Goal: Task Accomplishment & Management: Use online tool/utility

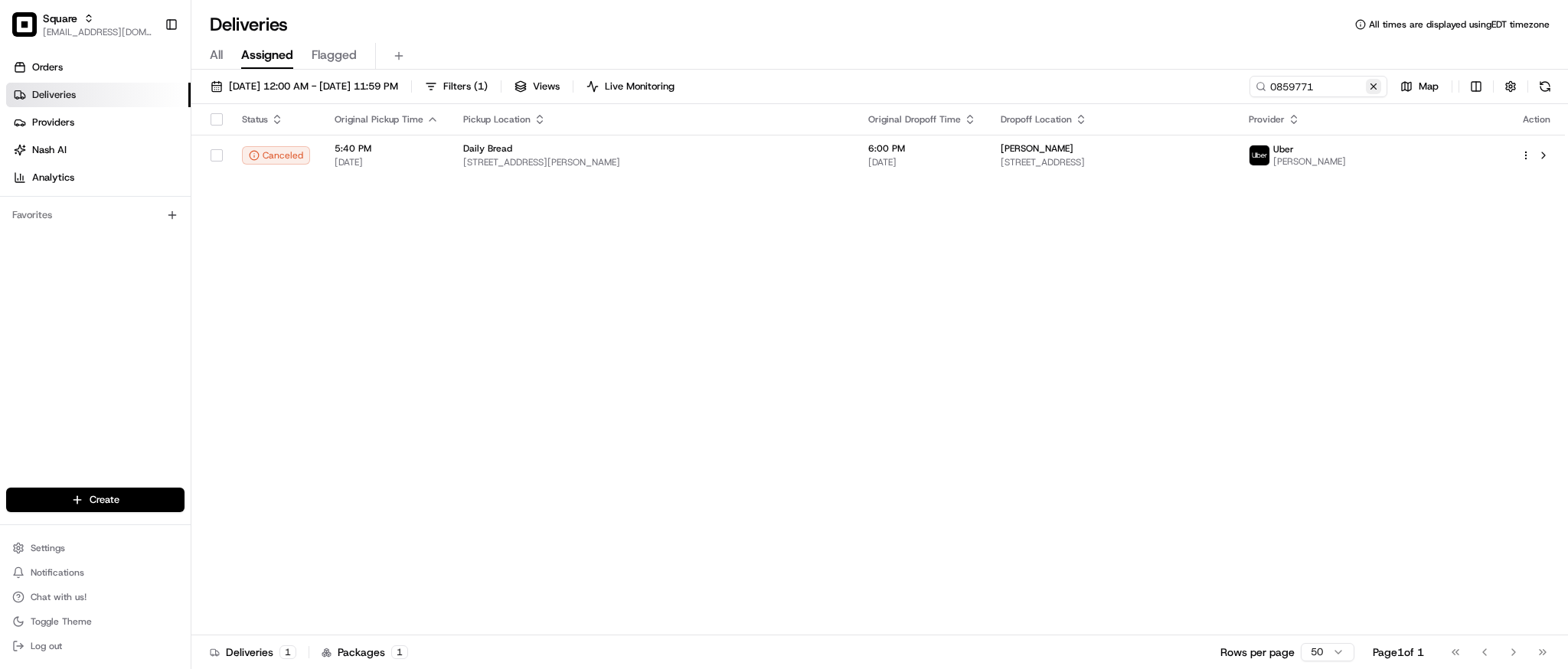
click at [1373, 81] on button at bounding box center [1373, 86] width 15 height 15
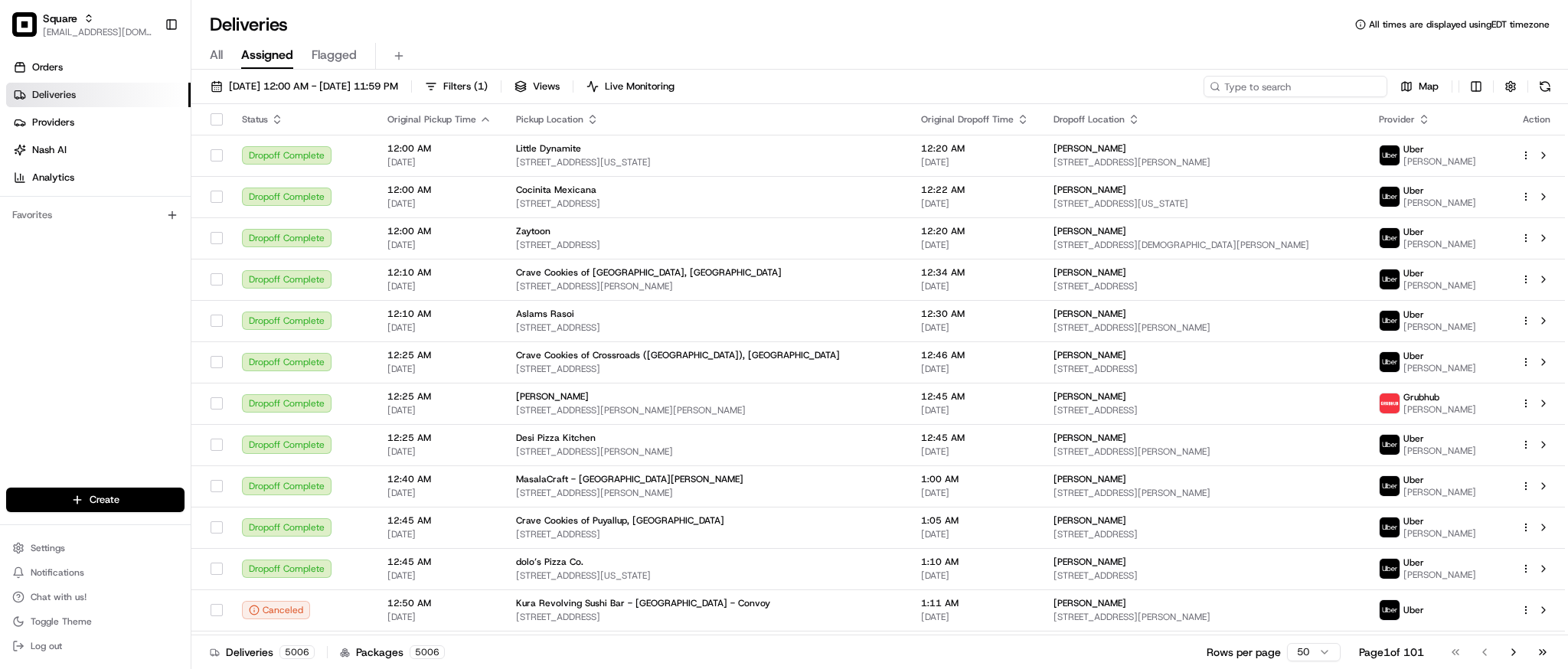
click at [1318, 93] on input at bounding box center [1295, 86] width 183 height 22
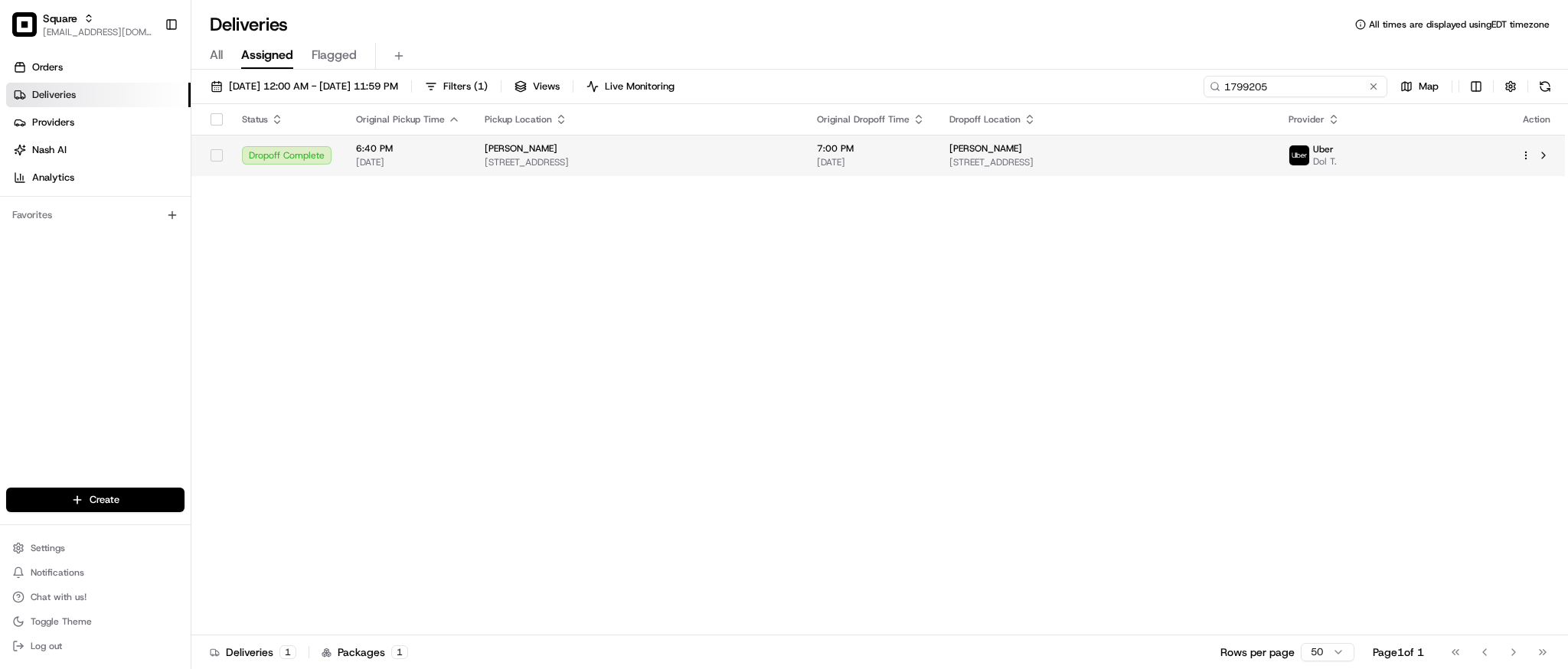
type input "1799205"
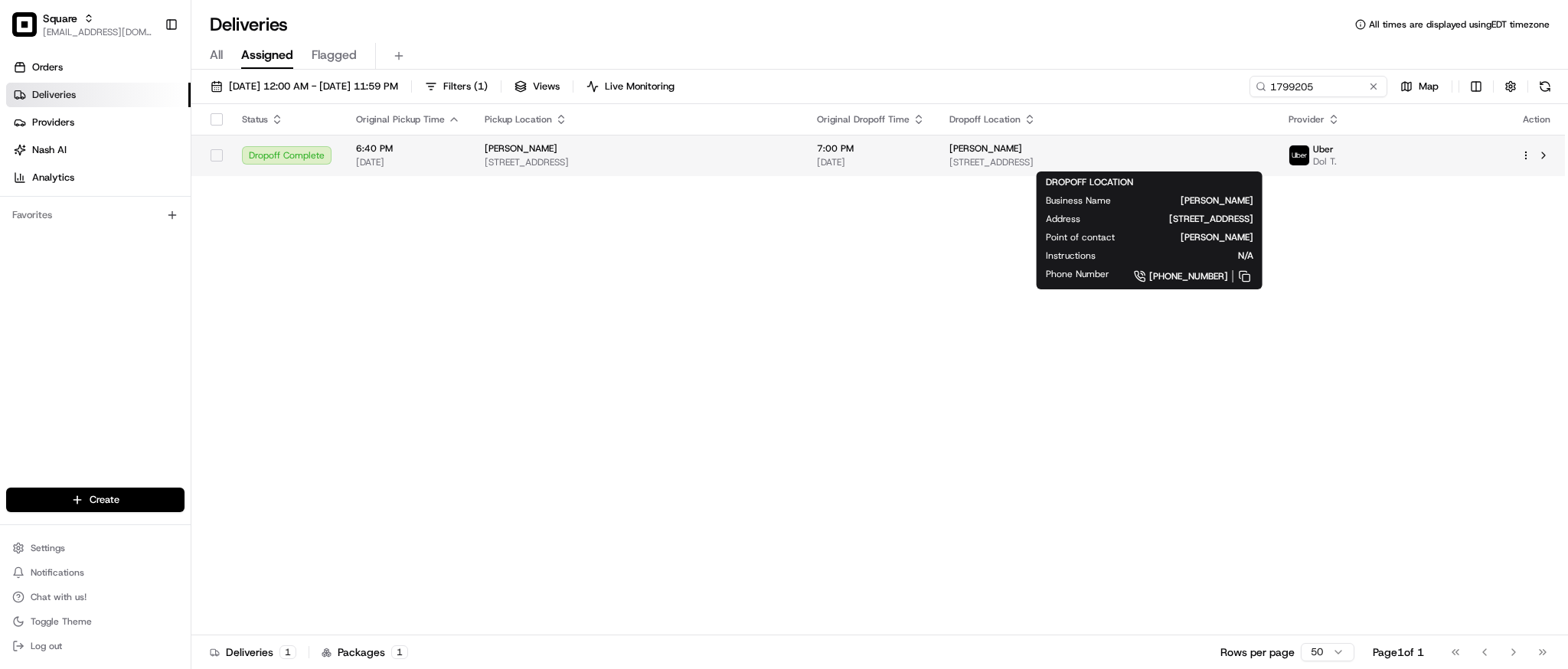
click at [1069, 158] on span "[STREET_ADDRESS]" at bounding box center [1106, 163] width 314 height 13
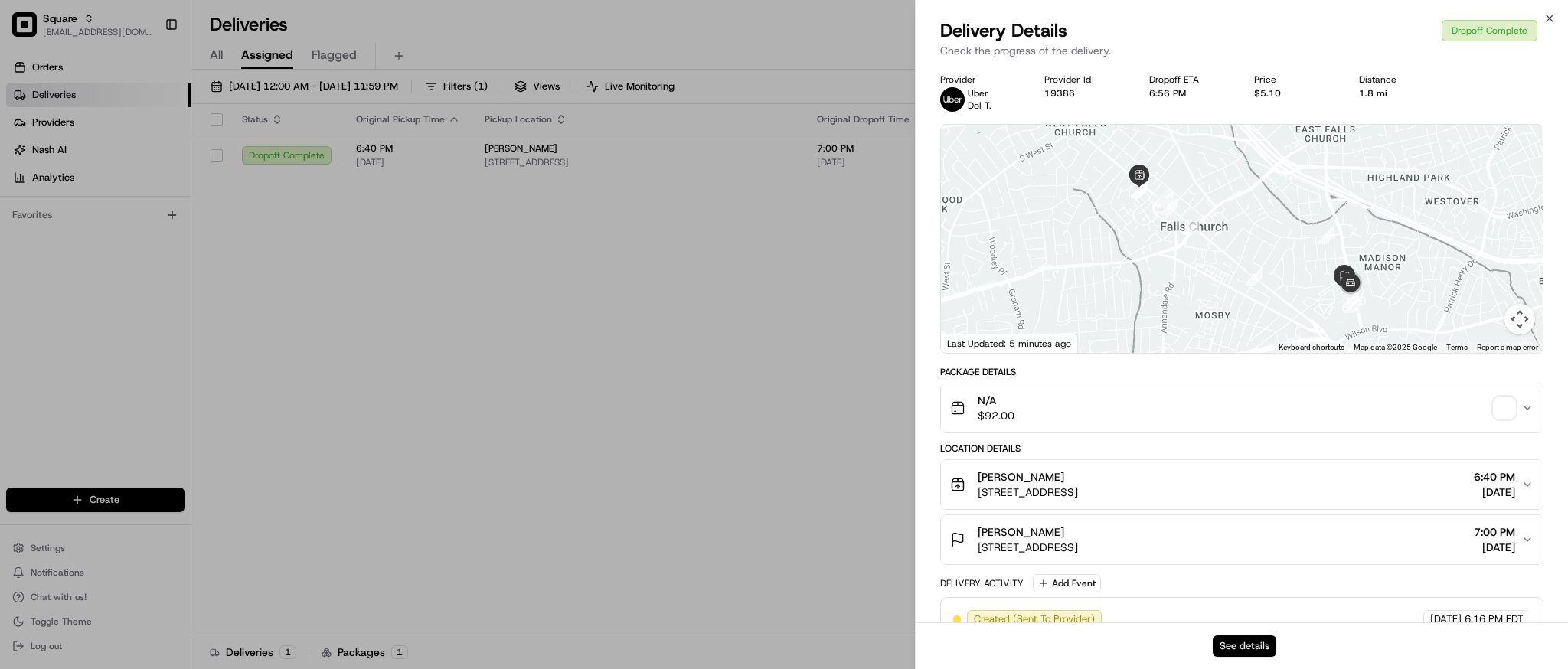
click at [1239, 641] on button "See details" at bounding box center [1244, 647] width 64 height 22
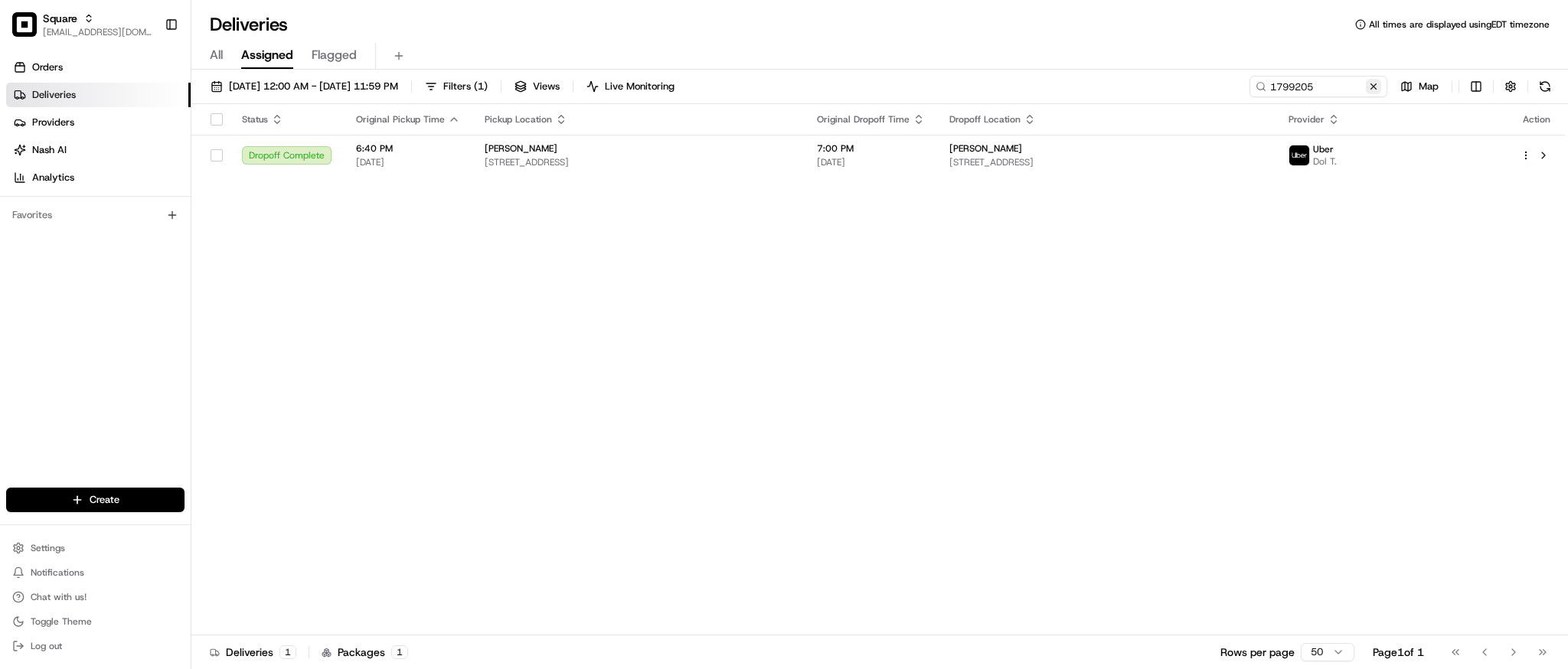
click at [1370, 85] on button at bounding box center [1373, 86] width 15 height 15
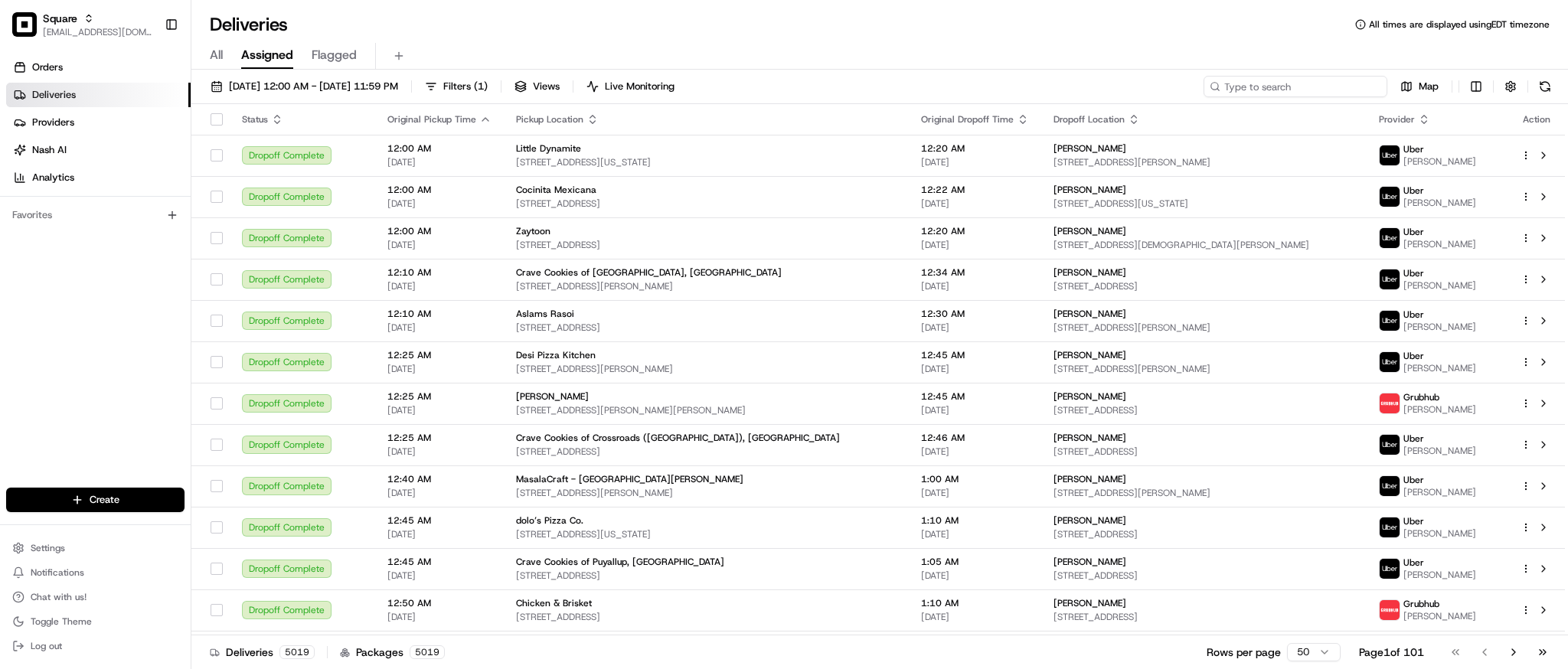
click at [1299, 85] on input at bounding box center [1295, 86] width 183 height 22
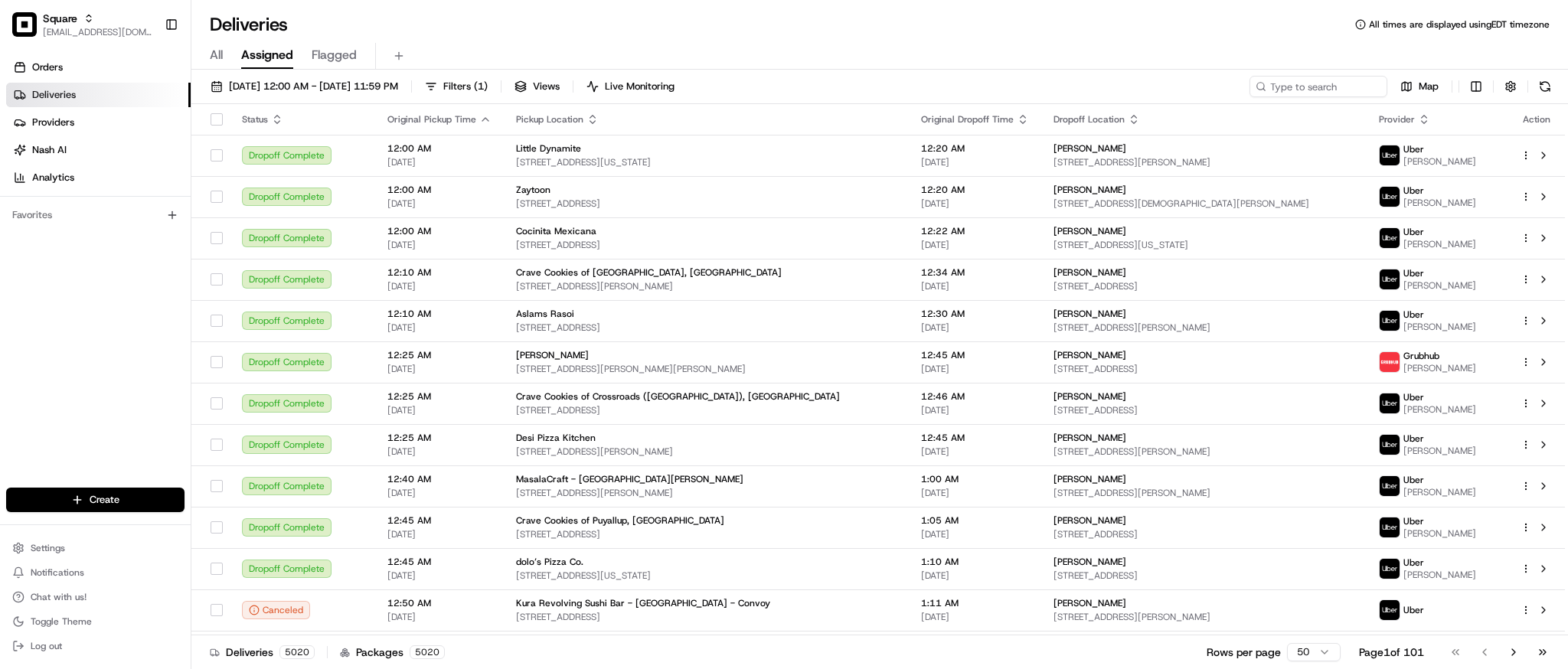
click at [1265, 54] on div "All Assigned Flagged" at bounding box center [880, 57] width 1377 height 27
click at [1268, 47] on div "All Assigned Flagged" at bounding box center [880, 57] width 1377 height 27
click at [1129, 49] on div "All Assigned Flagged" at bounding box center [880, 57] width 1377 height 27
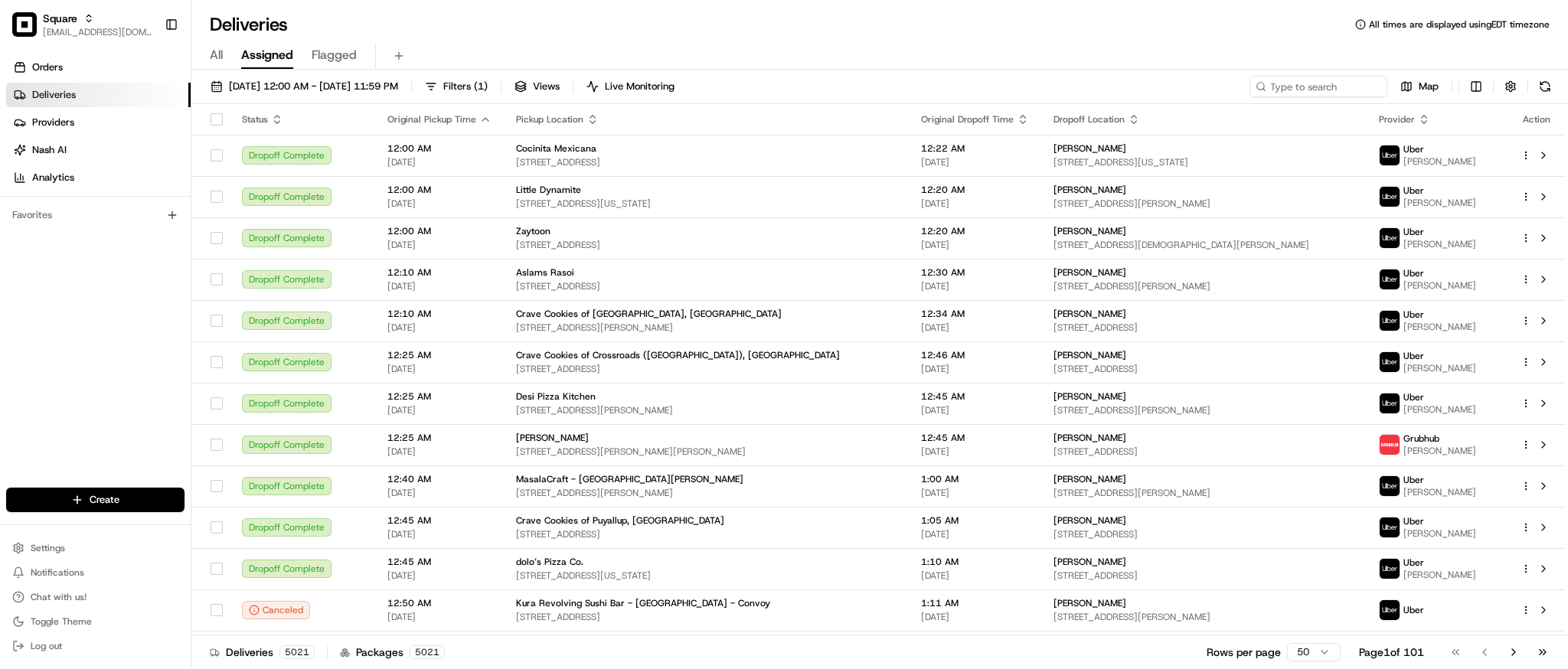
click at [1195, 56] on div "All Assigned Flagged" at bounding box center [880, 57] width 1377 height 27
click at [1300, 85] on input at bounding box center [1295, 86] width 183 height 22
click at [309, 85] on span "08/22/2025 12:00 AM - 08/23/2025 11:59 PM" at bounding box center [314, 86] width 169 height 13
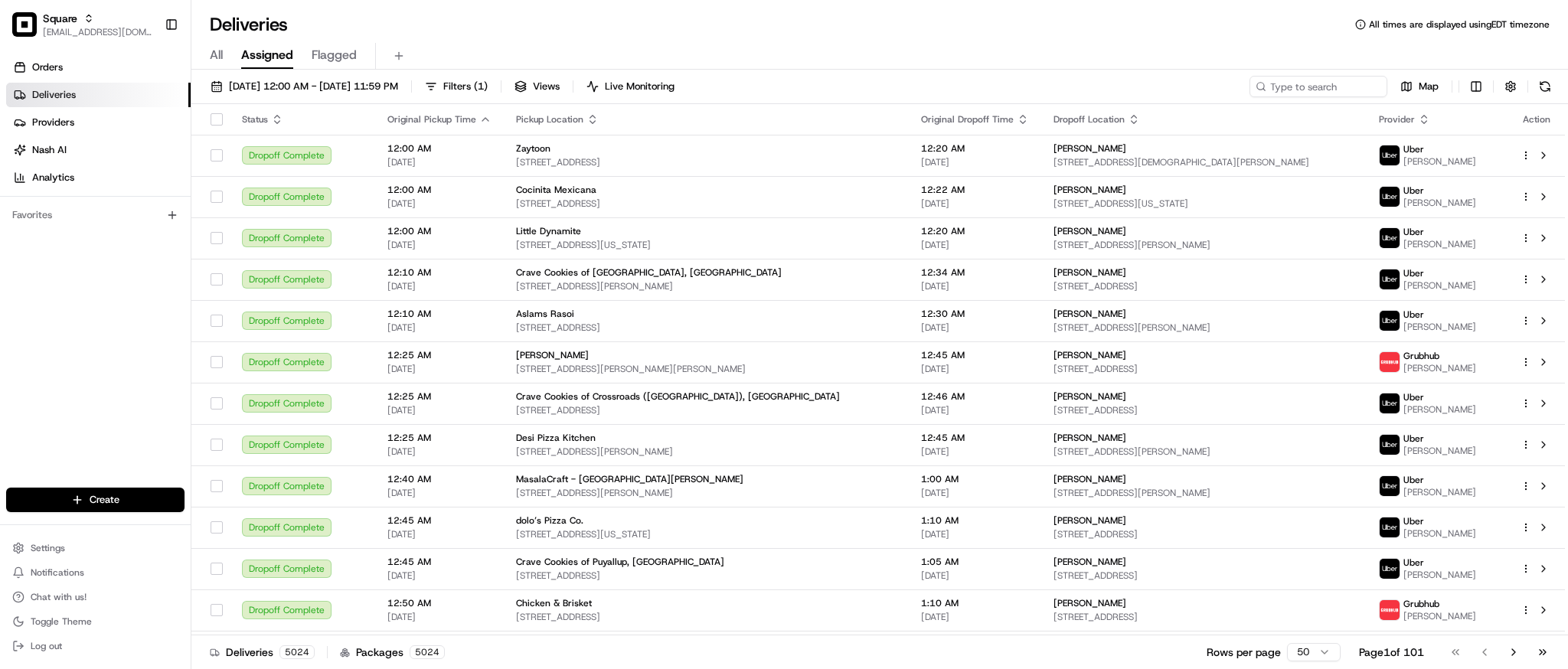
click at [781, 29] on div "Deliveries All times are displayed using EDT timezone" at bounding box center [880, 24] width 1377 height 24
click at [1328, 82] on input at bounding box center [1295, 86] width 183 height 22
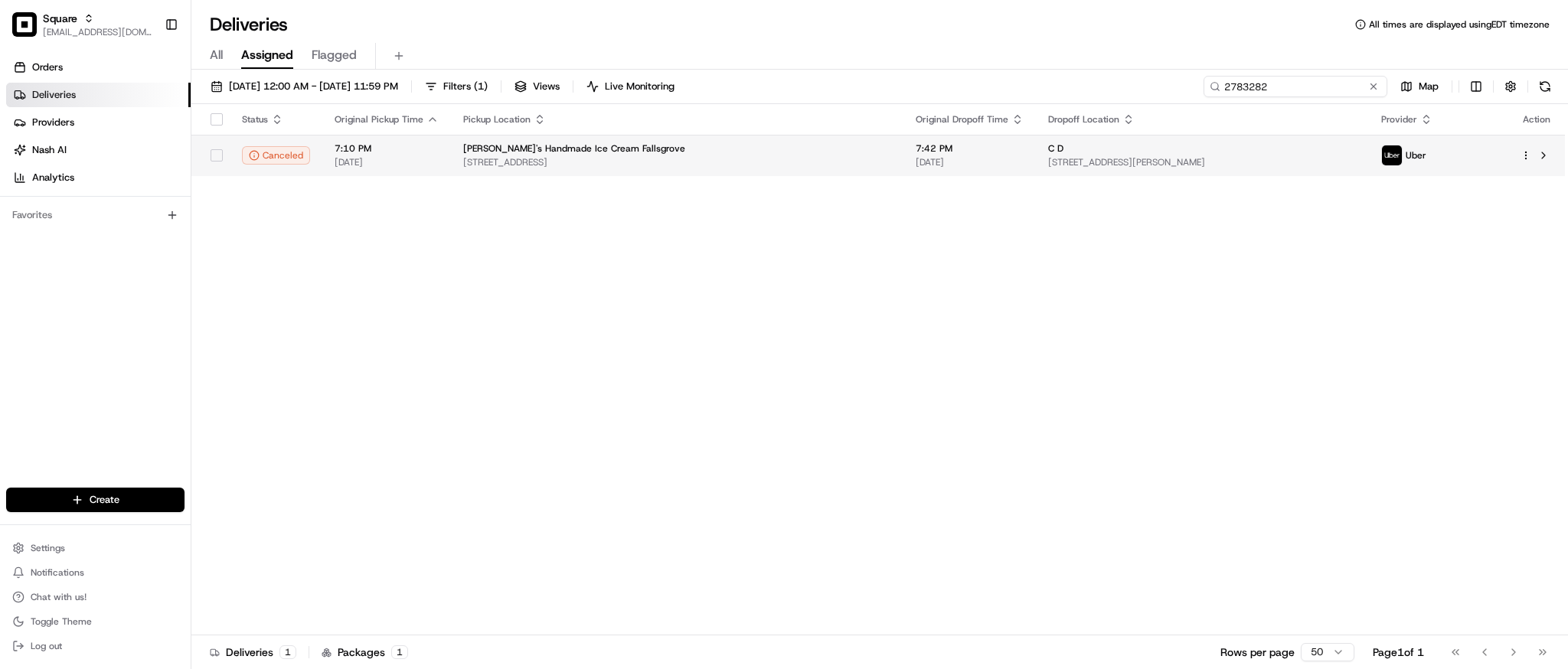
type input "2783282"
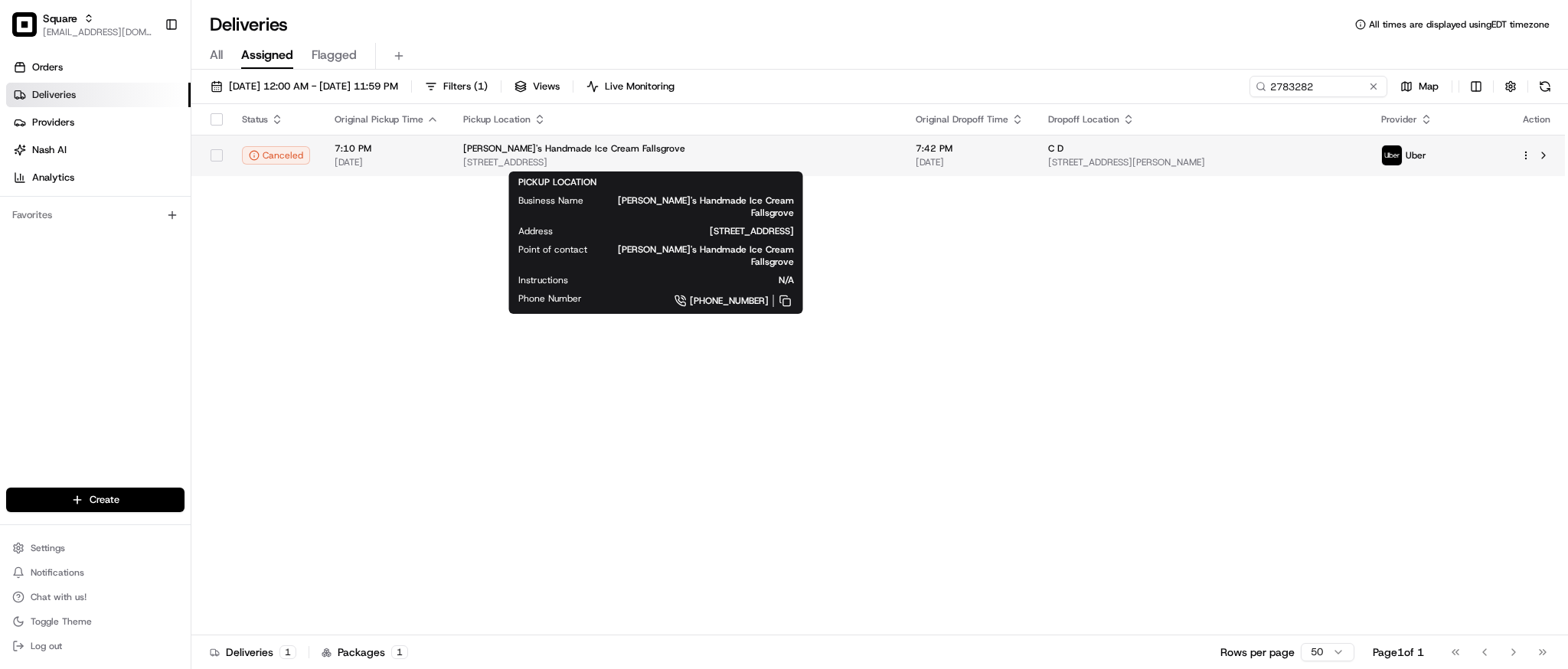
click at [793, 167] on span "[STREET_ADDRESS]" at bounding box center [677, 163] width 428 height 13
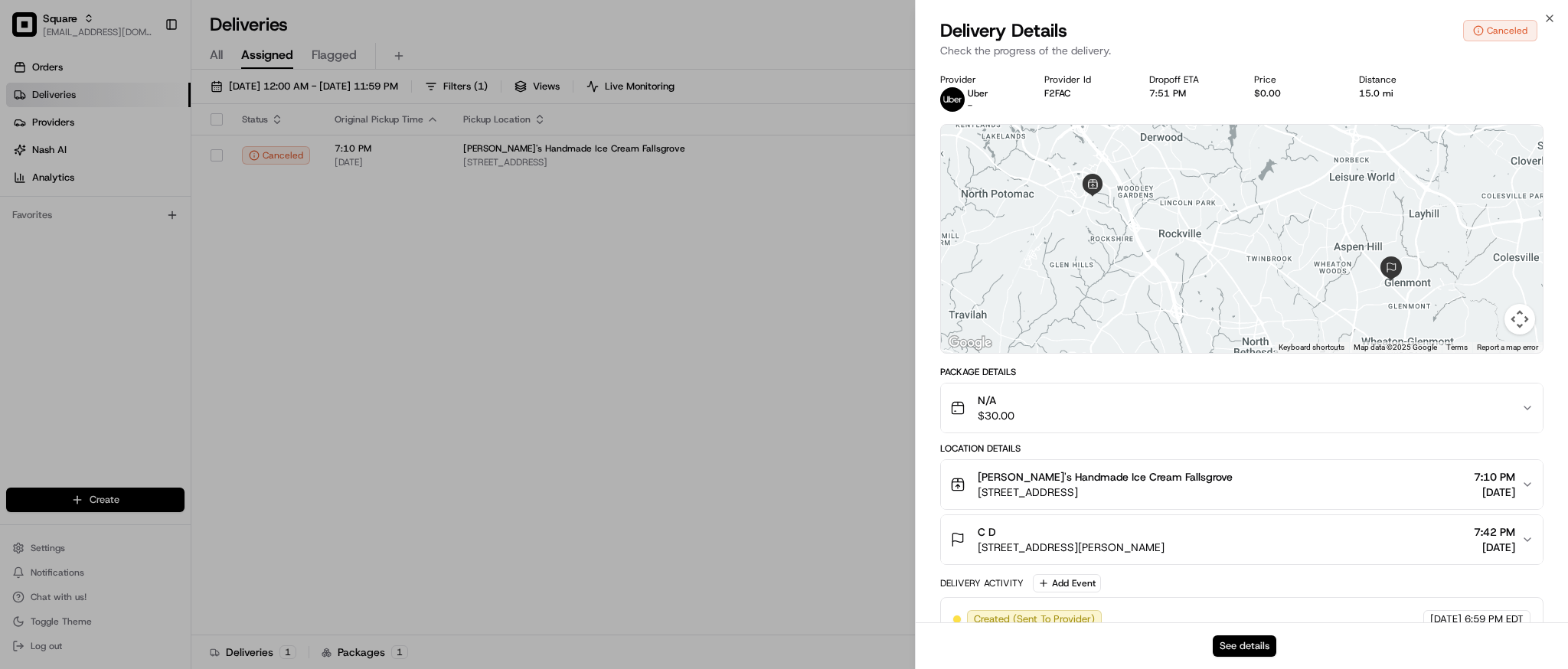
click at [1268, 647] on button "See details" at bounding box center [1244, 647] width 64 height 22
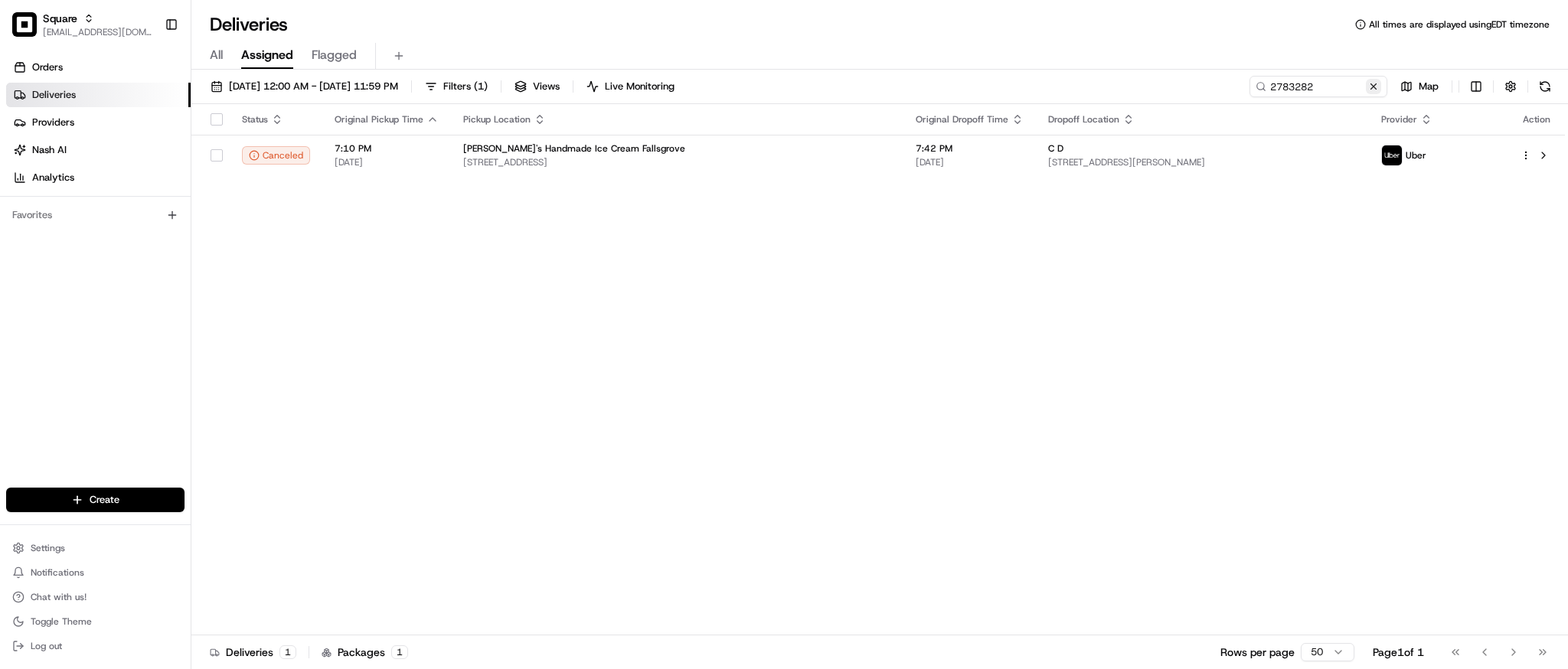
click at [1376, 80] on button at bounding box center [1373, 86] width 15 height 15
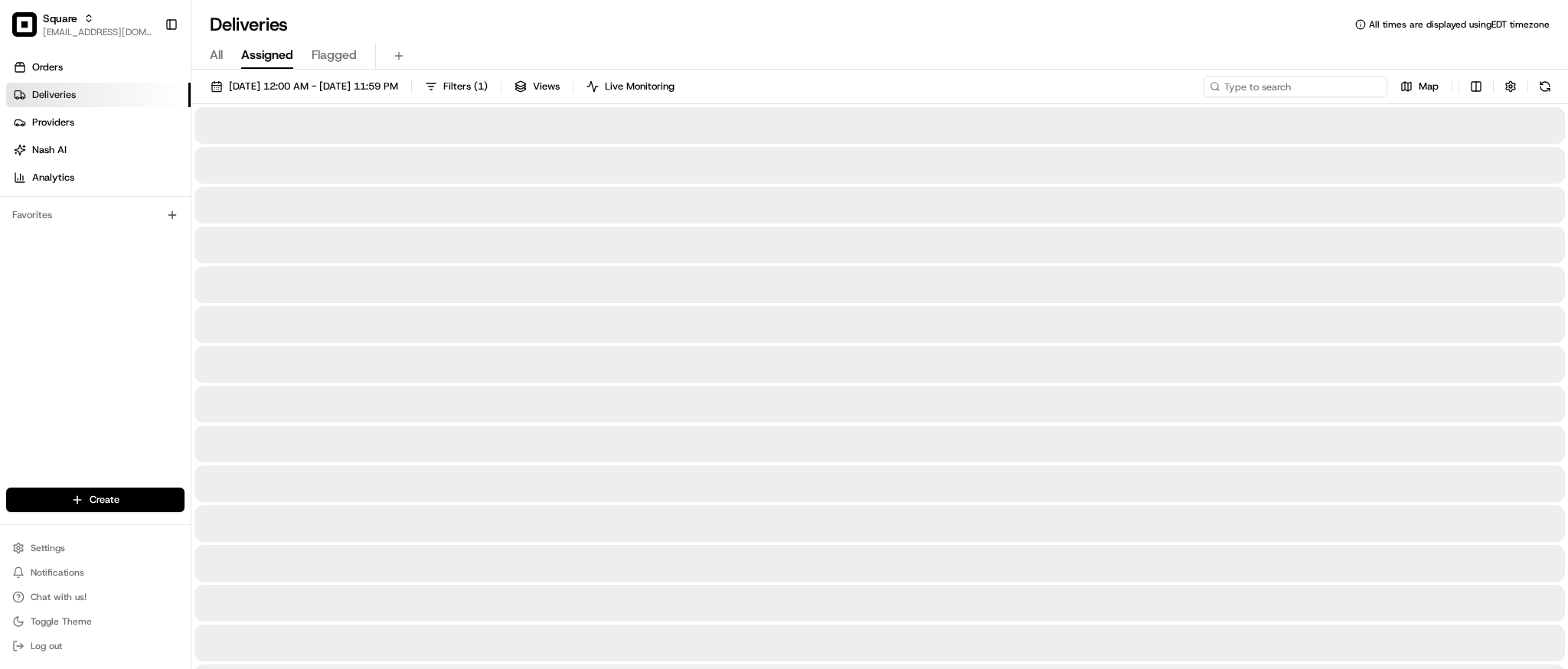
click at [1325, 90] on input at bounding box center [1295, 86] width 183 height 22
paste input "2801 Weller Rd, Silver Spring, MD 20906"
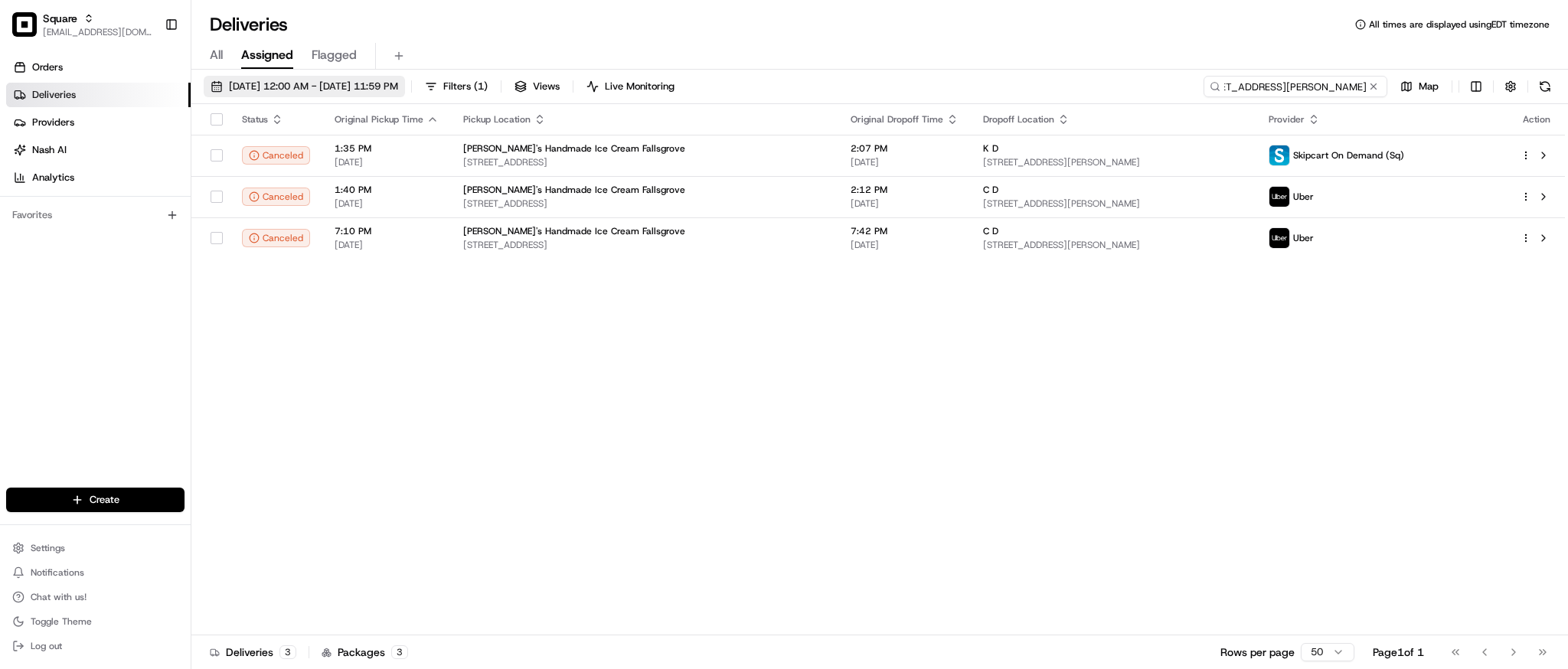
type input "2801 Weller Rd, Silver Spring, MD 20906"
click at [321, 82] on span "08/22/2025 12:00 AM - 08/23/2025 11:59 PM" at bounding box center [314, 86] width 169 height 13
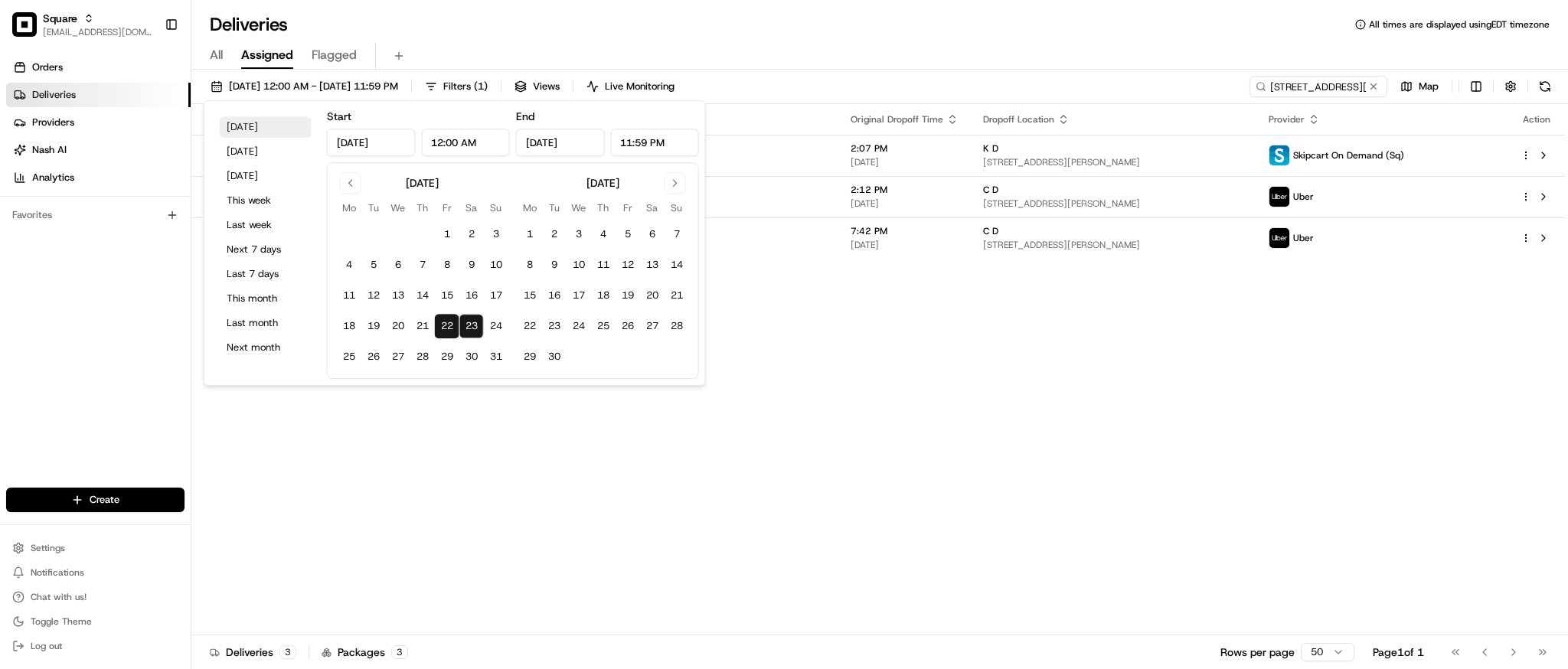
click at [260, 129] on button "Today" at bounding box center [265, 127] width 92 height 22
type input "Aug 23, 2025"
click at [766, 326] on div "Status Original Pickup Time Pickup Location Original Dropoff Time Dropoff Locat…" at bounding box center [878, 370] width 1373 height 531
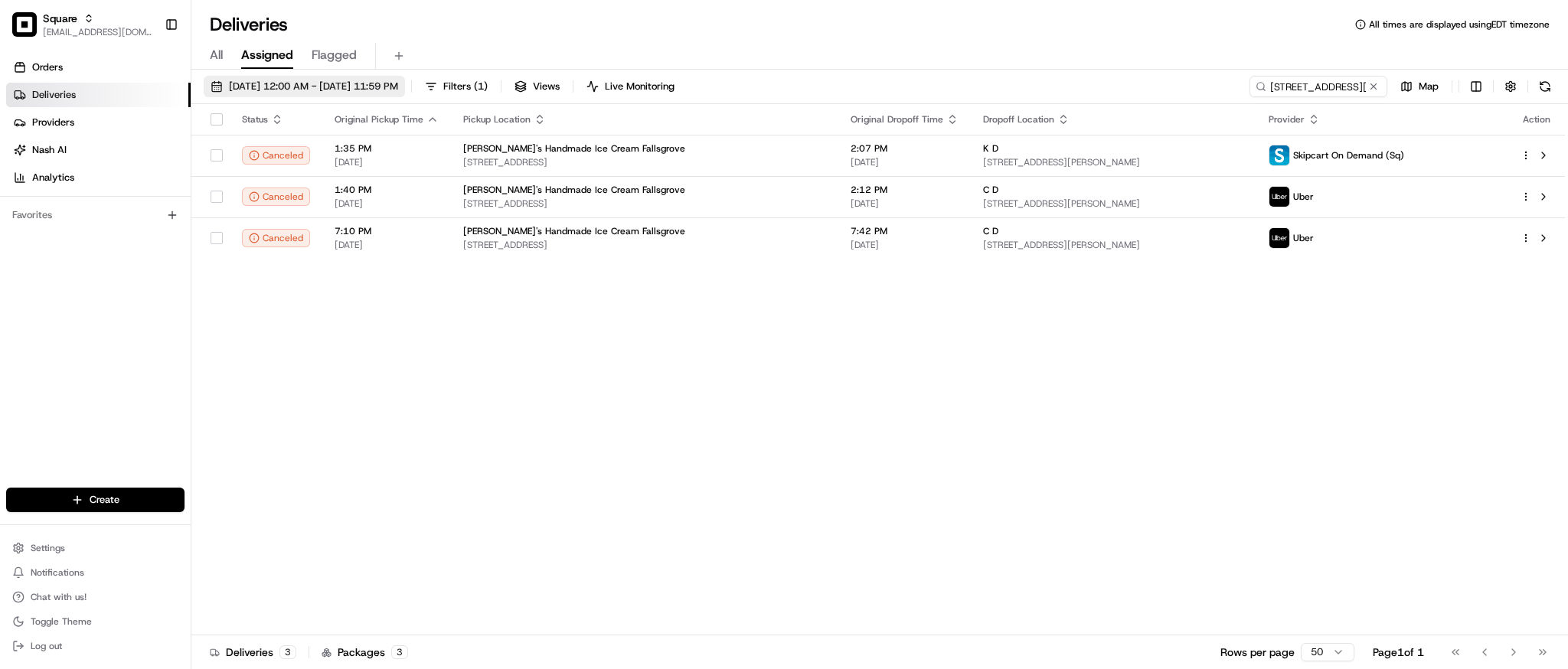
click at [303, 76] on button "08/23/2025 12:00 AM - 08/23/2025 11:59 PM" at bounding box center [305, 86] width 201 height 22
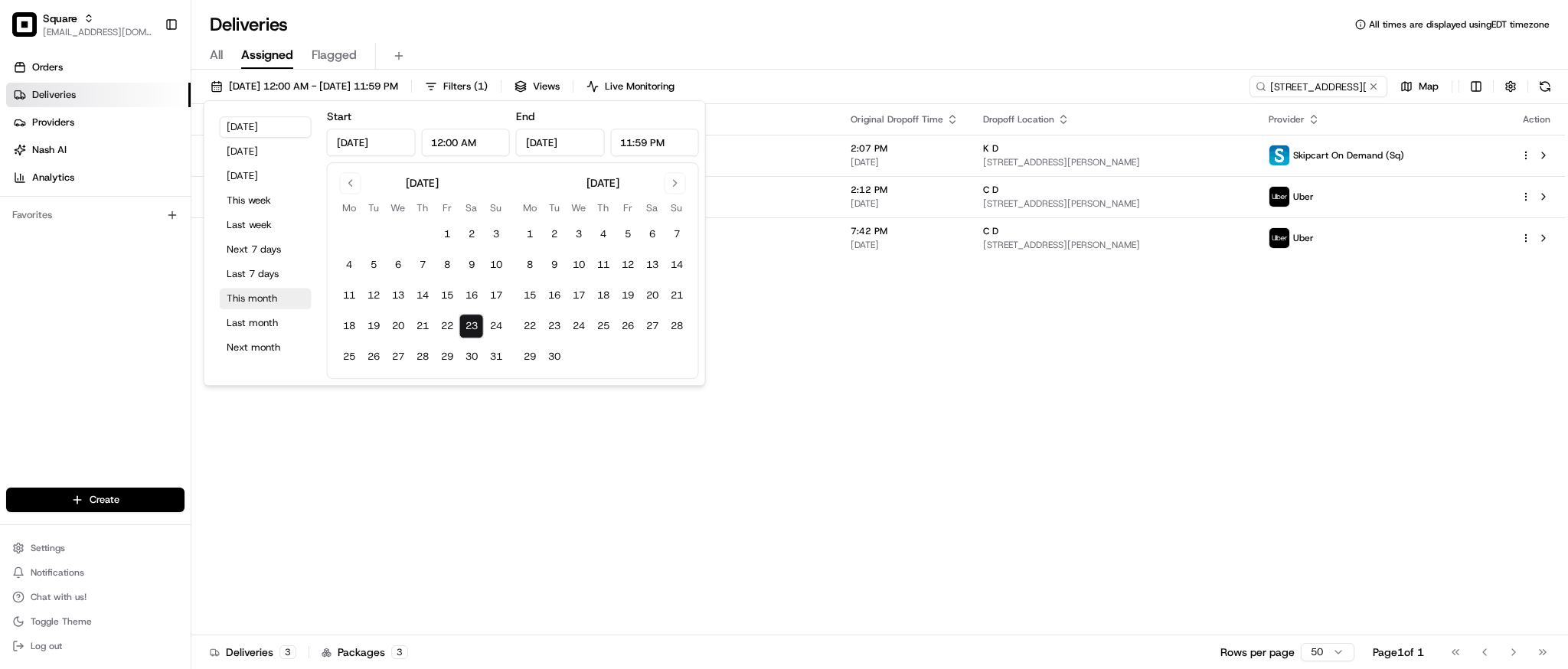
click at [264, 303] on button "This month" at bounding box center [265, 299] width 92 height 22
type input "Aug 1, 2025"
type input "Aug 31, 2025"
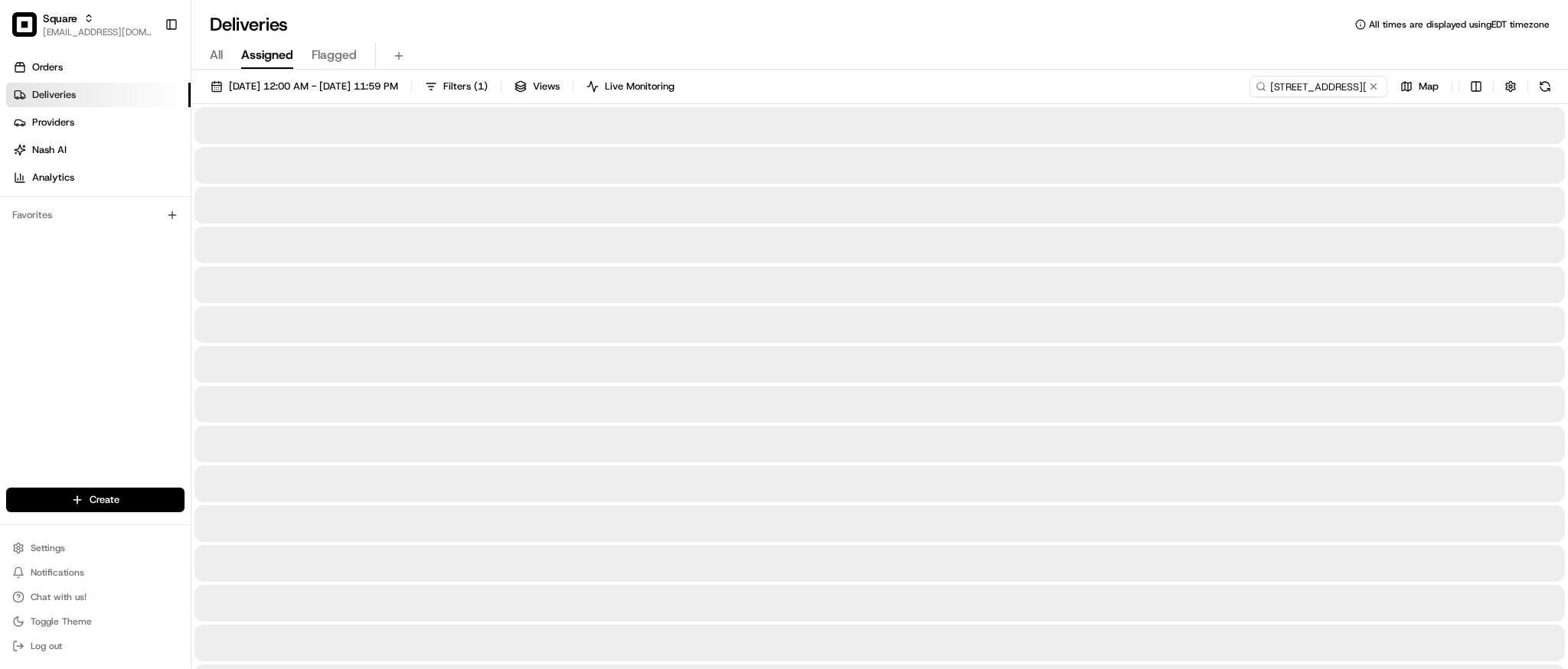
click at [891, 376] on div at bounding box center [879, 364] width 1370 height 37
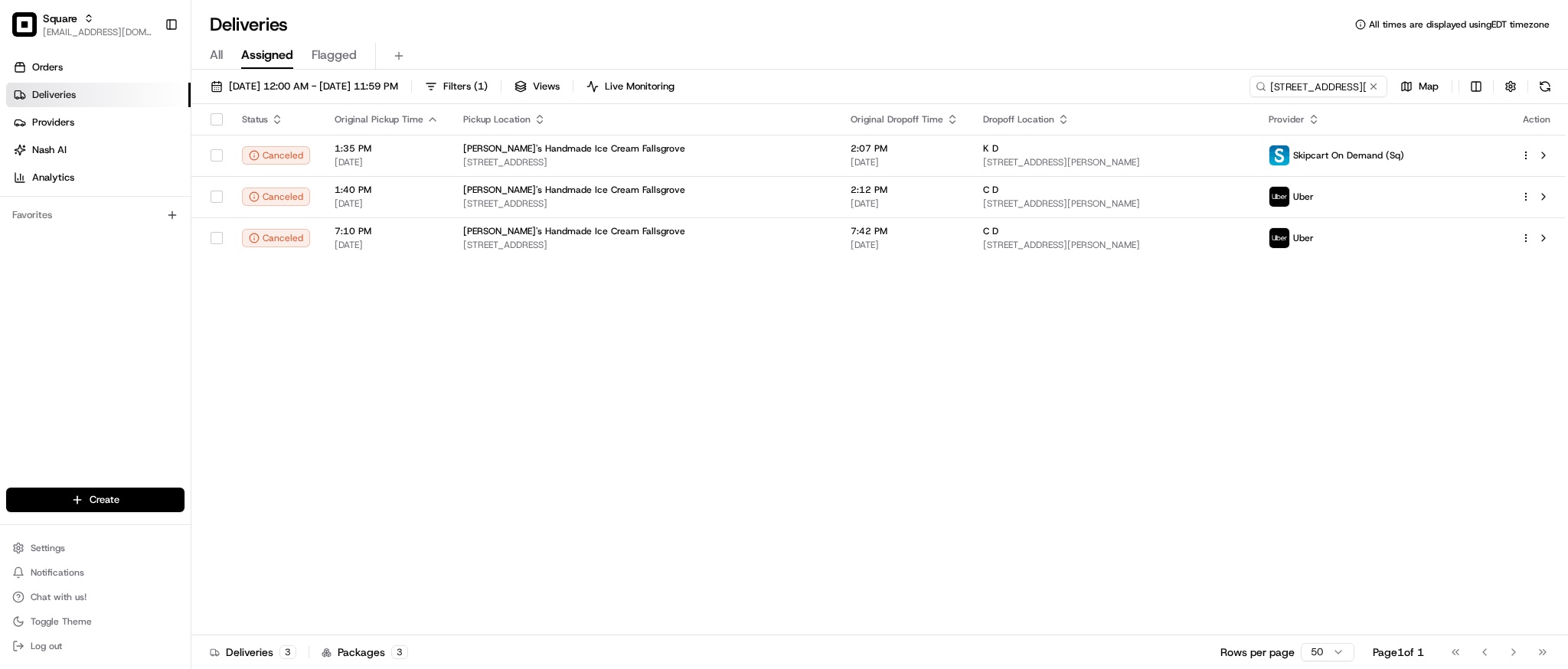
click at [1005, 322] on div "Status Original Pickup Time Pickup Location Original Dropoff Time Dropoff Locat…" at bounding box center [878, 370] width 1373 height 531
click at [891, 388] on div "Status Original Pickup Time Pickup Location Original Dropoff Time Dropoff Locat…" at bounding box center [878, 370] width 1373 height 531
click at [703, 28] on div "Deliveries All times are displayed using EDT timezone" at bounding box center [880, 24] width 1377 height 24
click at [1418, 310] on div "Status Original Pickup Time Pickup Location Original Dropoff Time Dropoff Locat…" at bounding box center [878, 370] width 1373 height 531
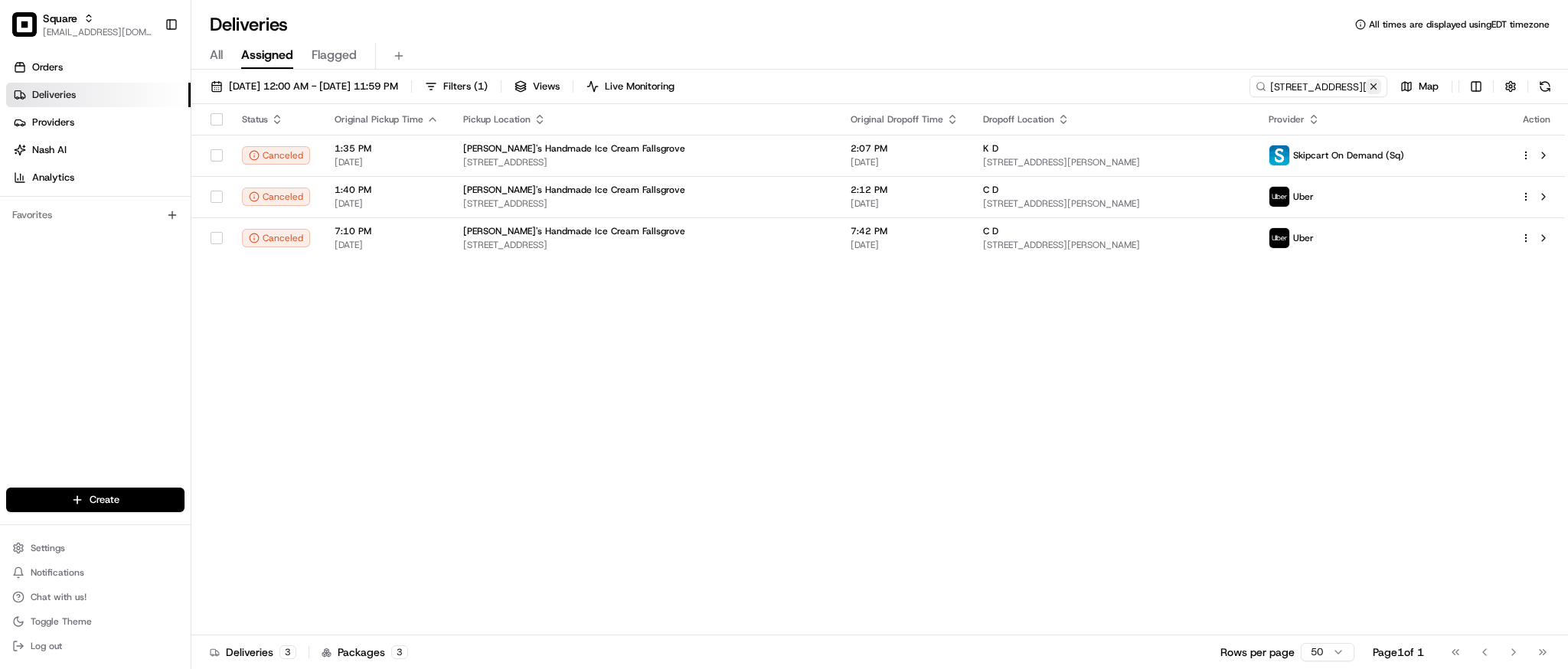
click at [1372, 91] on button at bounding box center [1373, 86] width 15 height 15
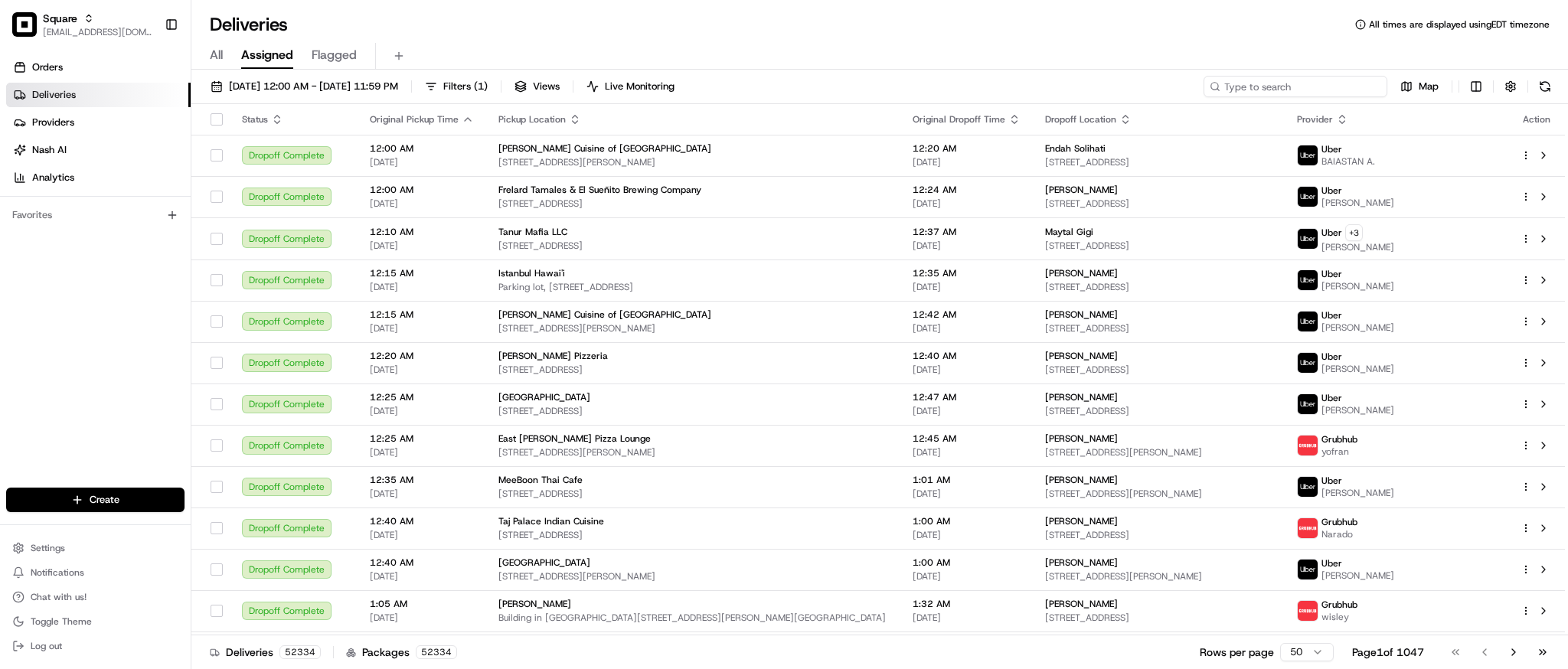
click at [1296, 89] on input at bounding box center [1295, 86] width 183 height 22
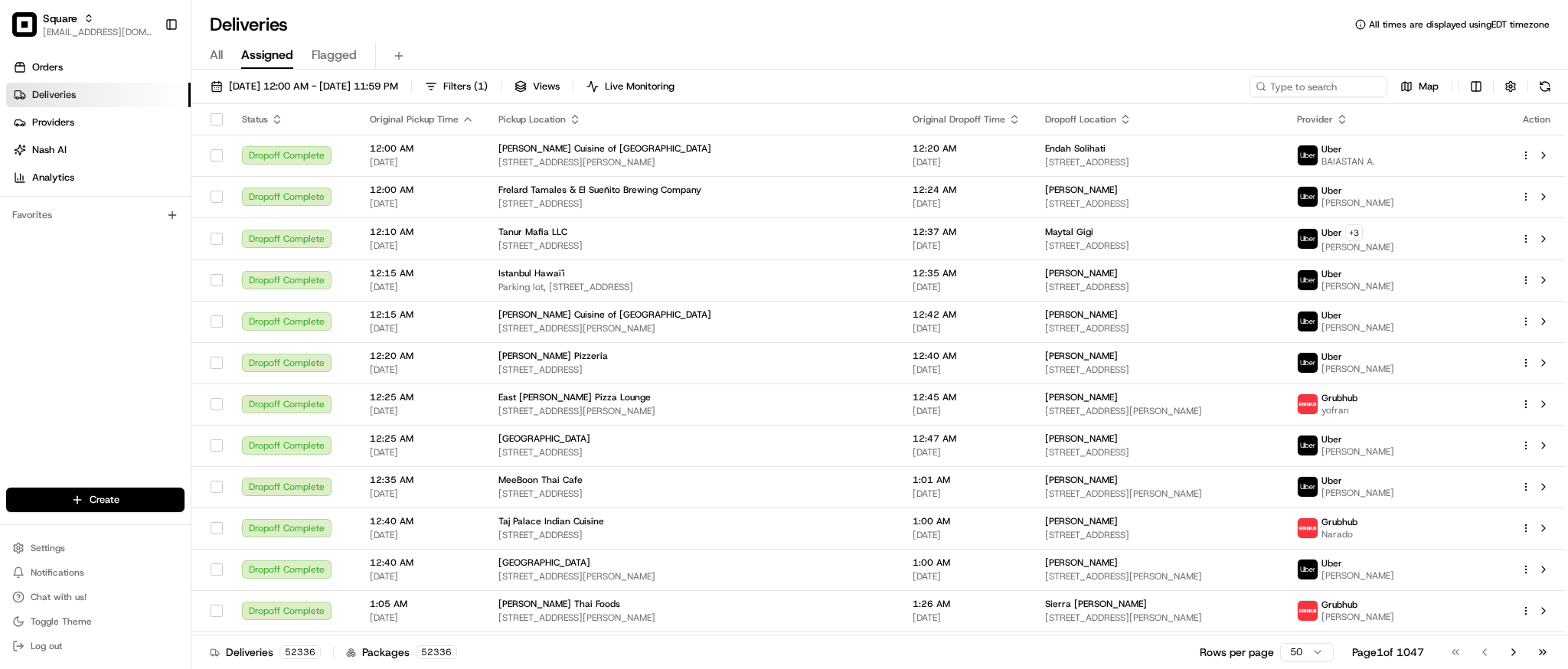
click at [1036, 29] on div "Deliveries All times are displayed using EDT timezone" at bounding box center [880, 24] width 1377 height 24
click at [1323, 80] on input at bounding box center [1295, 86] width 183 height 22
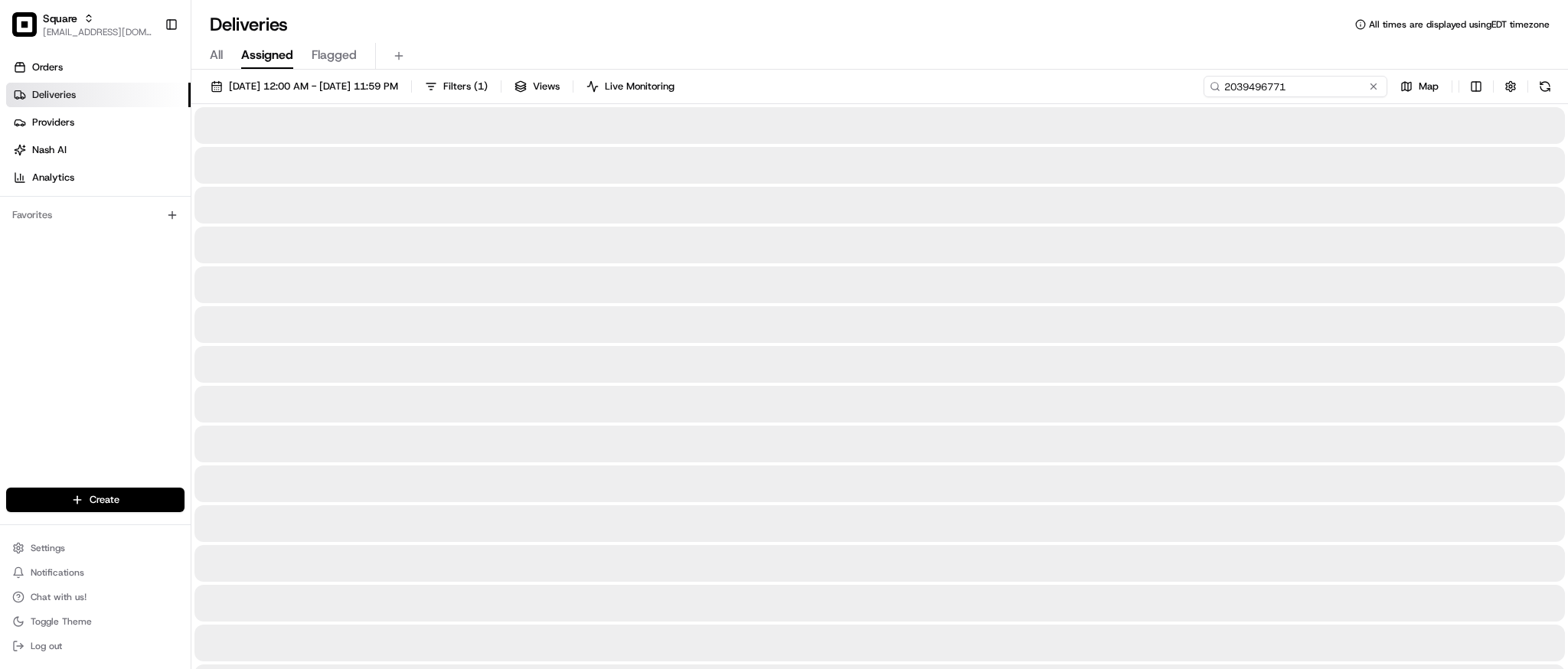
click at [1289, 85] on input "2039496771" at bounding box center [1295, 86] width 183 height 22
click at [1245, 194] on div at bounding box center [879, 205] width 1370 height 37
click at [1319, 81] on input "2039496771" at bounding box center [1295, 86] width 183 height 22
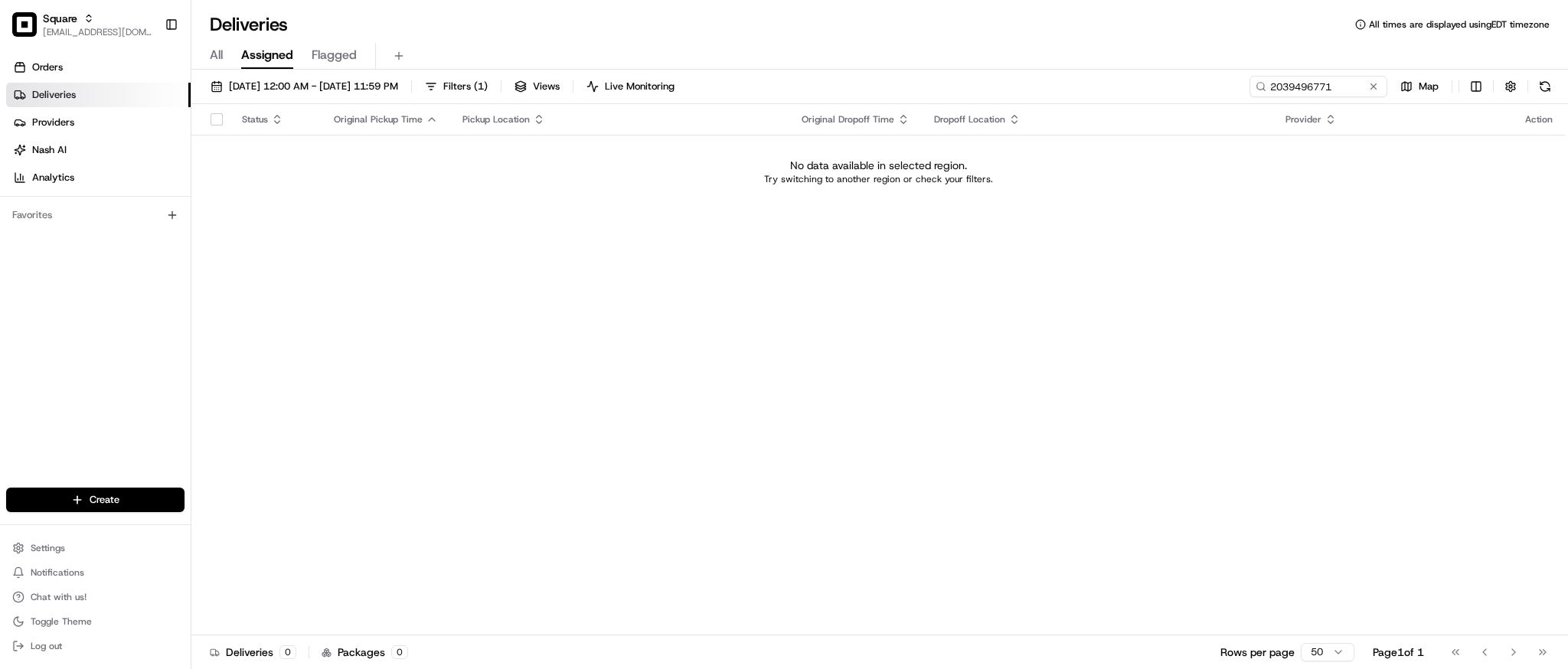
click at [1290, 182] on div "No data available in selected region. Try switching to another region or check …" at bounding box center [878, 171] width 1361 height 28
click at [1292, 85] on input "2039496771" at bounding box center [1295, 86] width 183 height 22
click at [1263, 210] on div "Status Original Pickup Time Pickup Location Original Dropoff Time Dropoff Locat…" at bounding box center [878, 370] width 1373 height 531
click at [1316, 91] on input "2039496771" at bounding box center [1295, 86] width 183 height 22
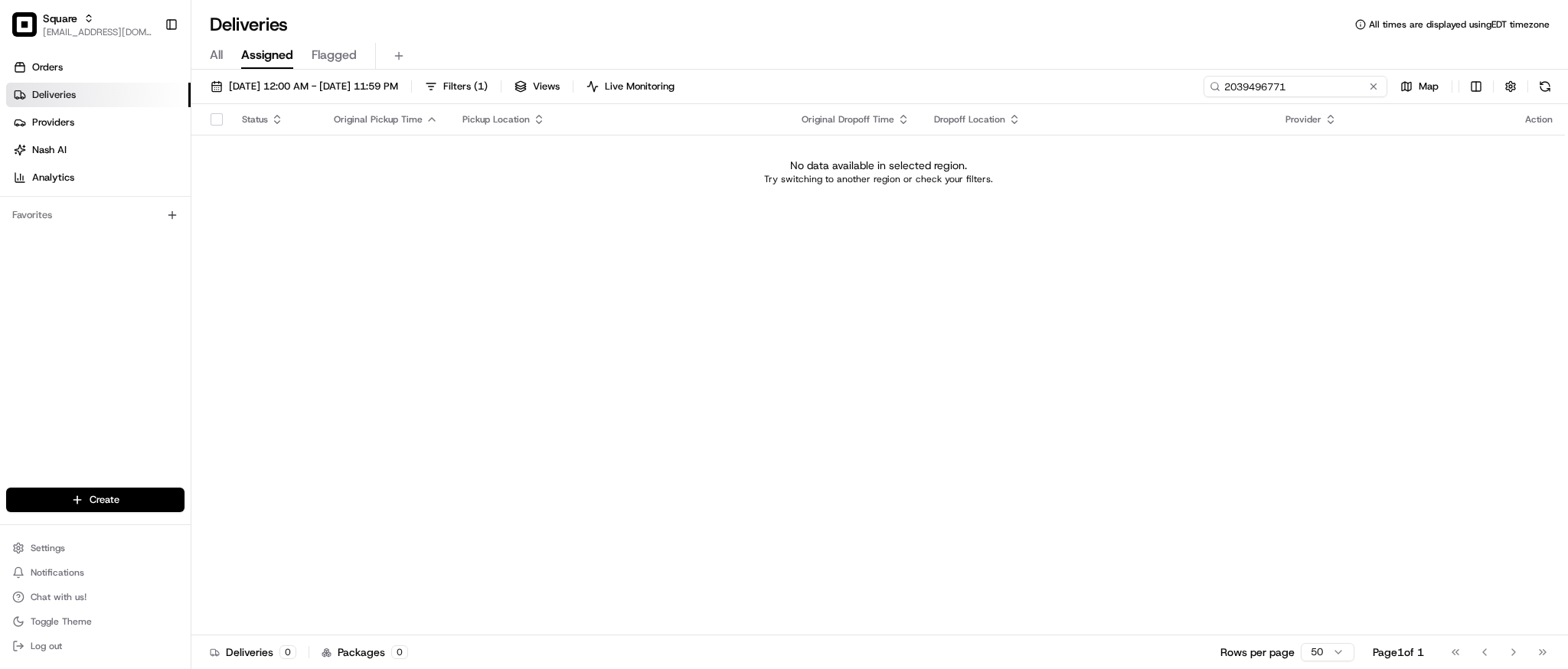
click at [1316, 91] on input "2039496771" at bounding box center [1295, 86] width 183 height 22
click at [1202, 264] on div "Status Original Pickup Time Pickup Location Original Dropoff Time Dropoff Locat…" at bounding box center [878, 370] width 1373 height 531
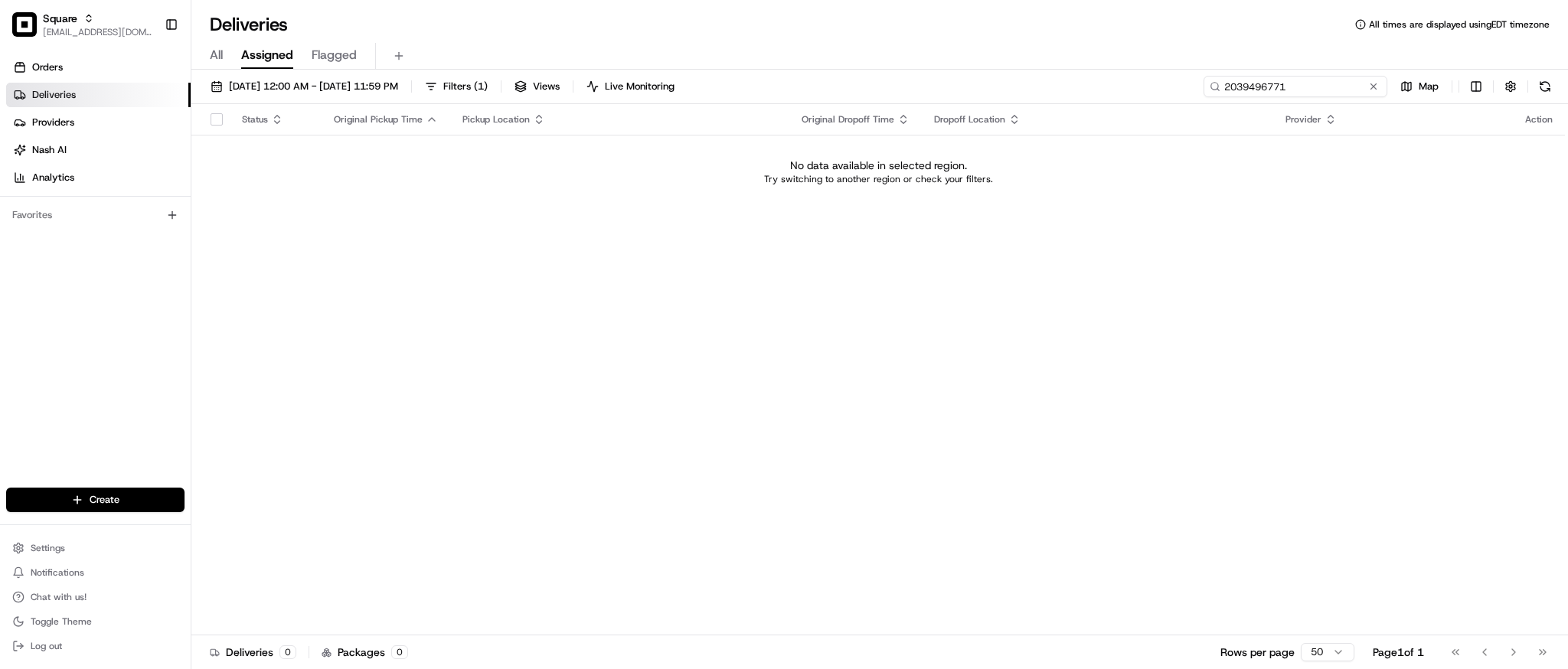
click at [1318, 90] on input "2039496771" at bounding box center [1295, 86] width 183 height 22
type input "2"
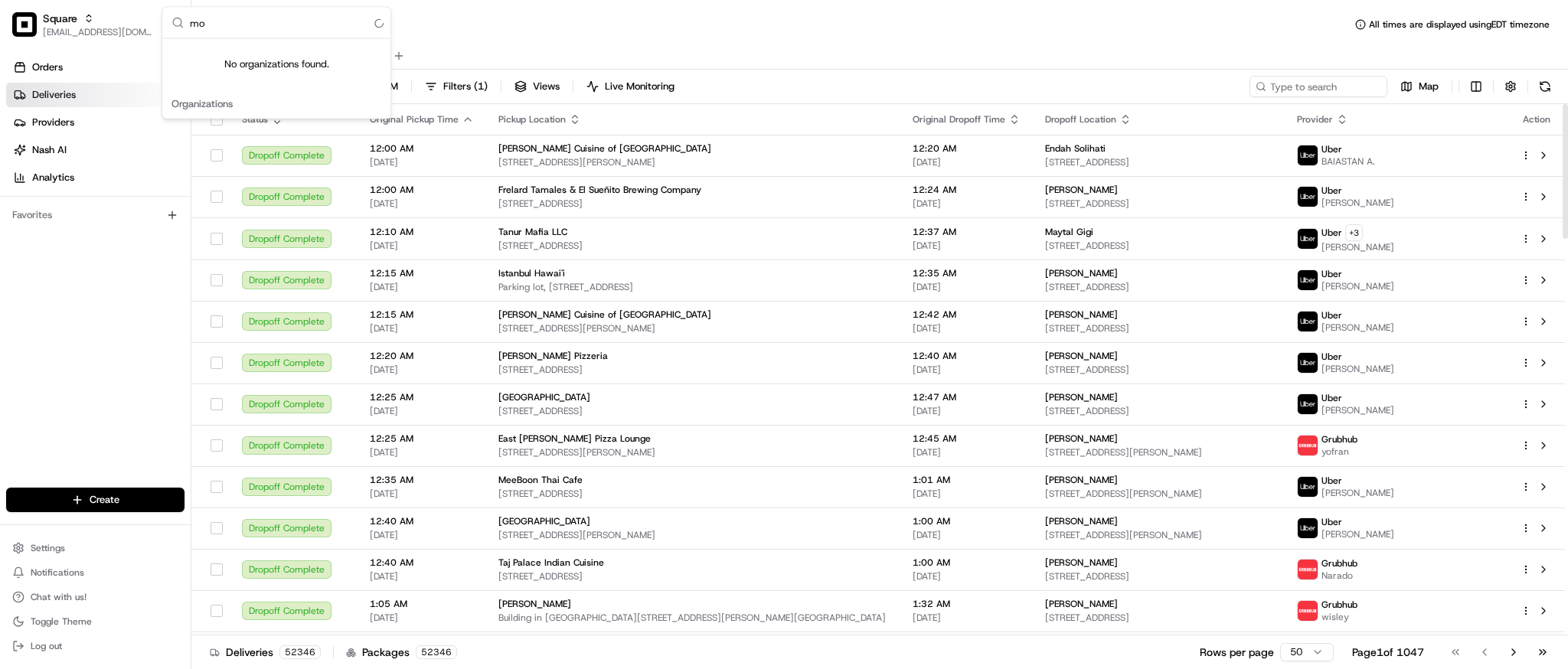
type input "m"
click at [741, 41] on div "All Assigned Flagged" at bounding box center [880, 53] width 1377 height 33
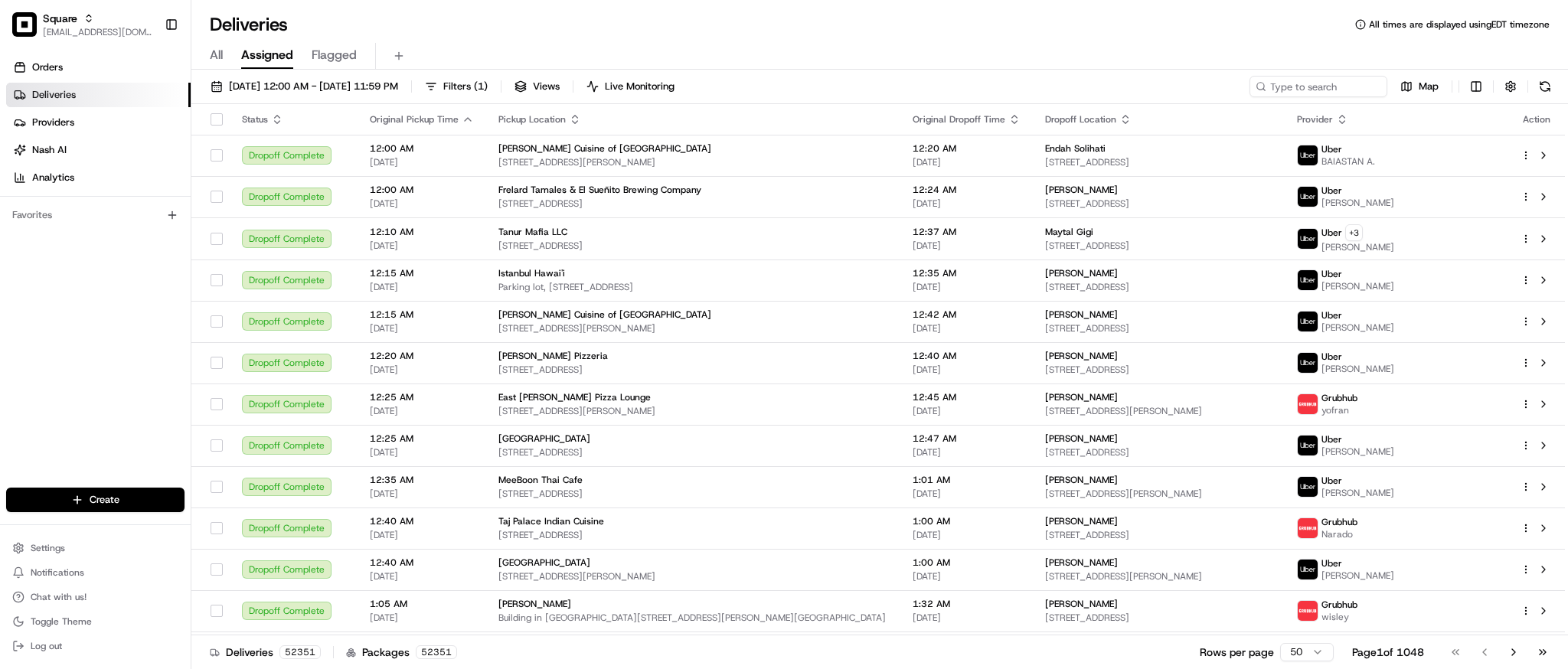
click at [741, 41] on div "All Assigned Flagged" at bounding box center [880, 53] width 1377 height 33
click at [1300, 93] on input at bounding box center [1295, 86] width 183 height 22
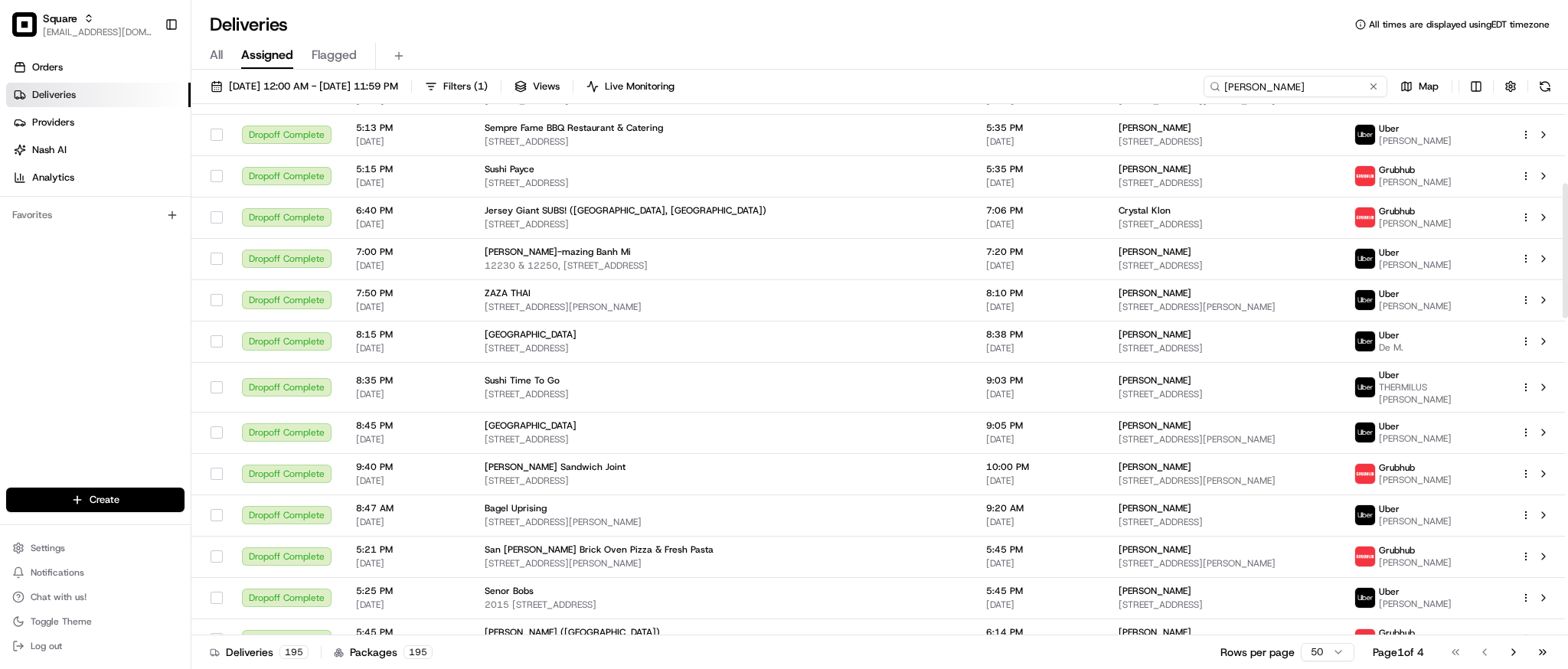
scroll to position [323, 0]
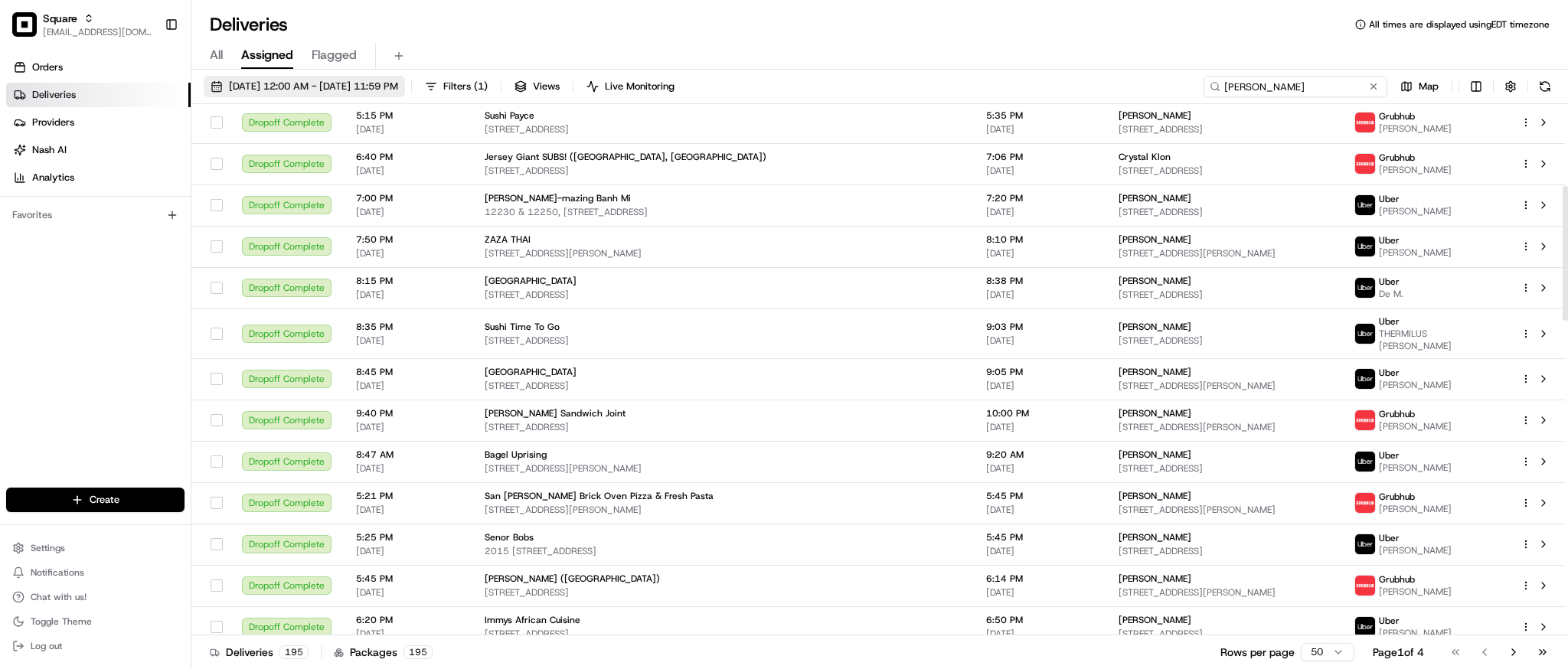
type input "danielle"
click at [351, 84] on span "08/01/2025 12:00 AM - 08/31/2025 11:59 PM" at bounding box center [314, 86] width 169 height 13
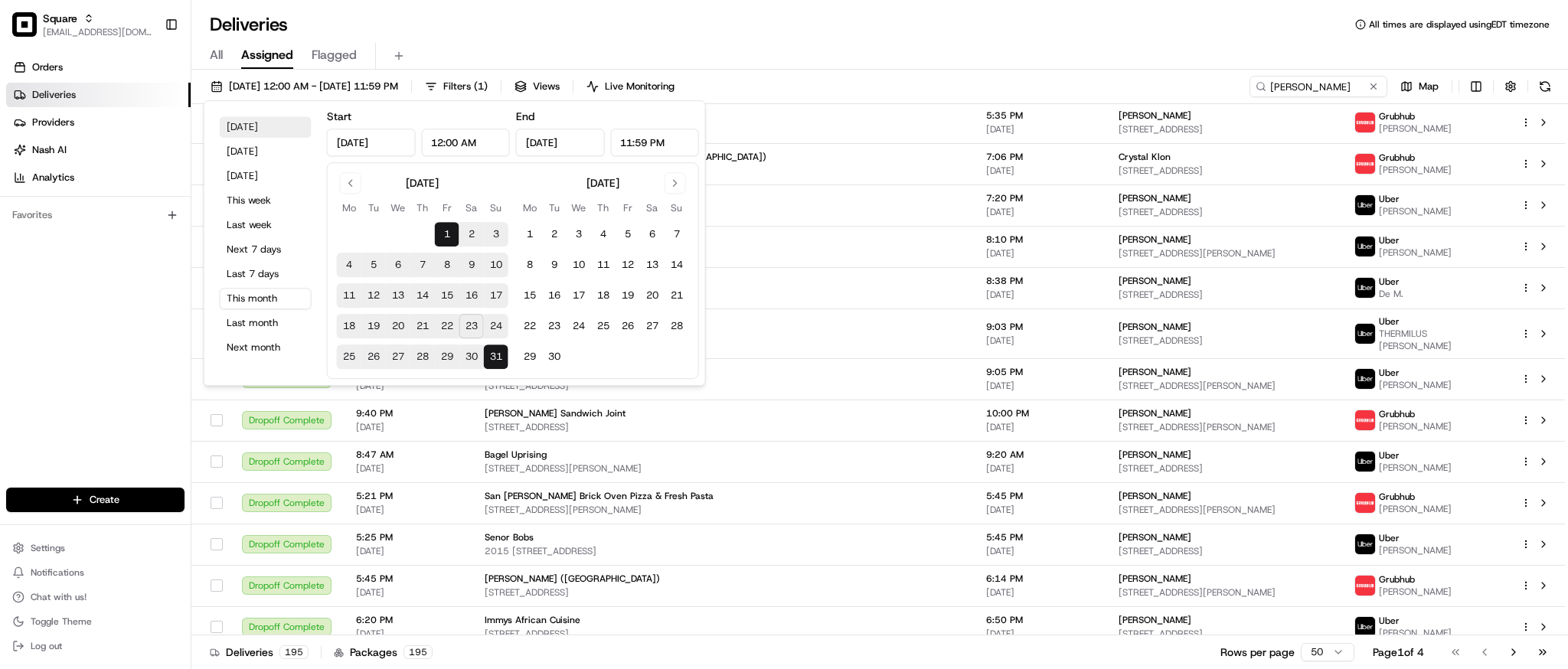
click at [261, 121] on button "Today" at bounding box center [265, 127] width 92 height 22
type input "Aug 23, 2025"
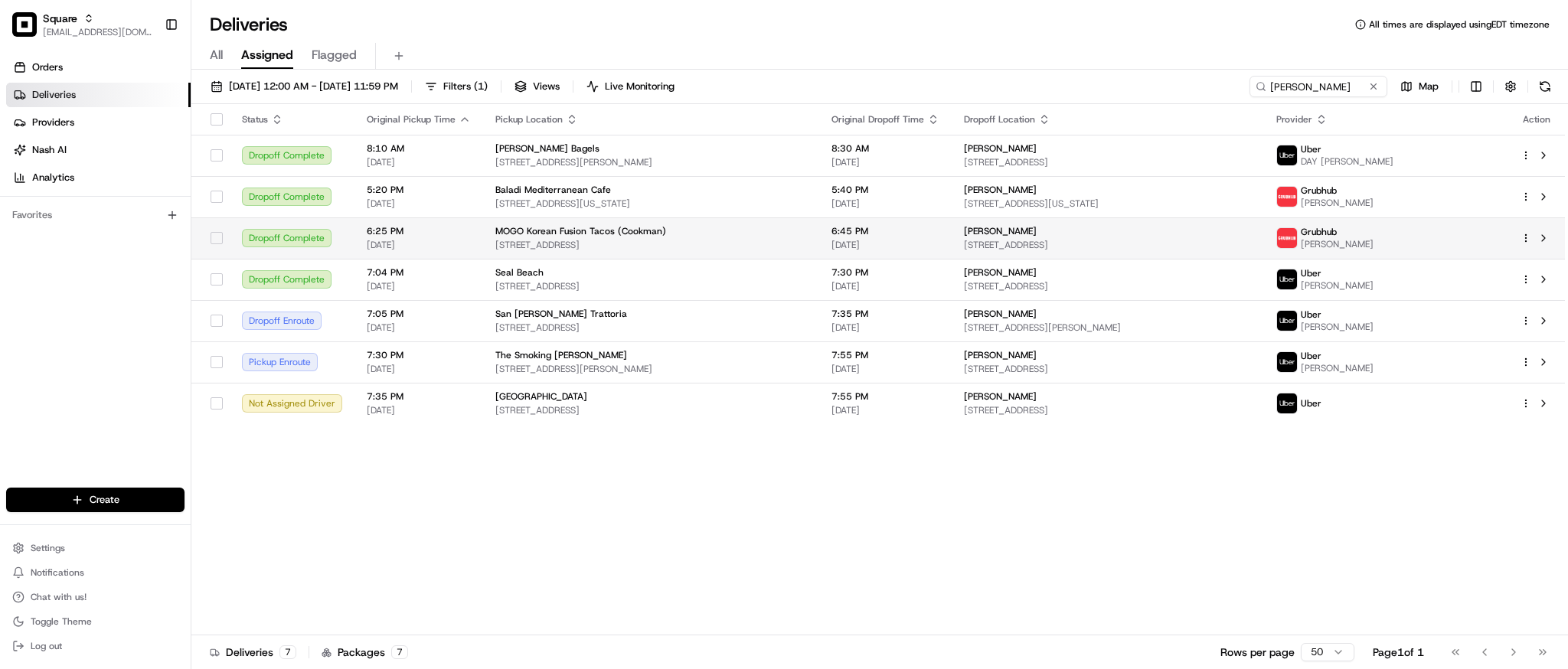
click at [807, 239] on span "632 Cookman Ave, Asbury Park, NJ 07712, USA" at bounding box center [651, 245] width 312 height 13
click at [807, 226] on div "MOGO Korean Fusion Tacos (Cookman)" at bounding box center [651, 231] width 312 height 13
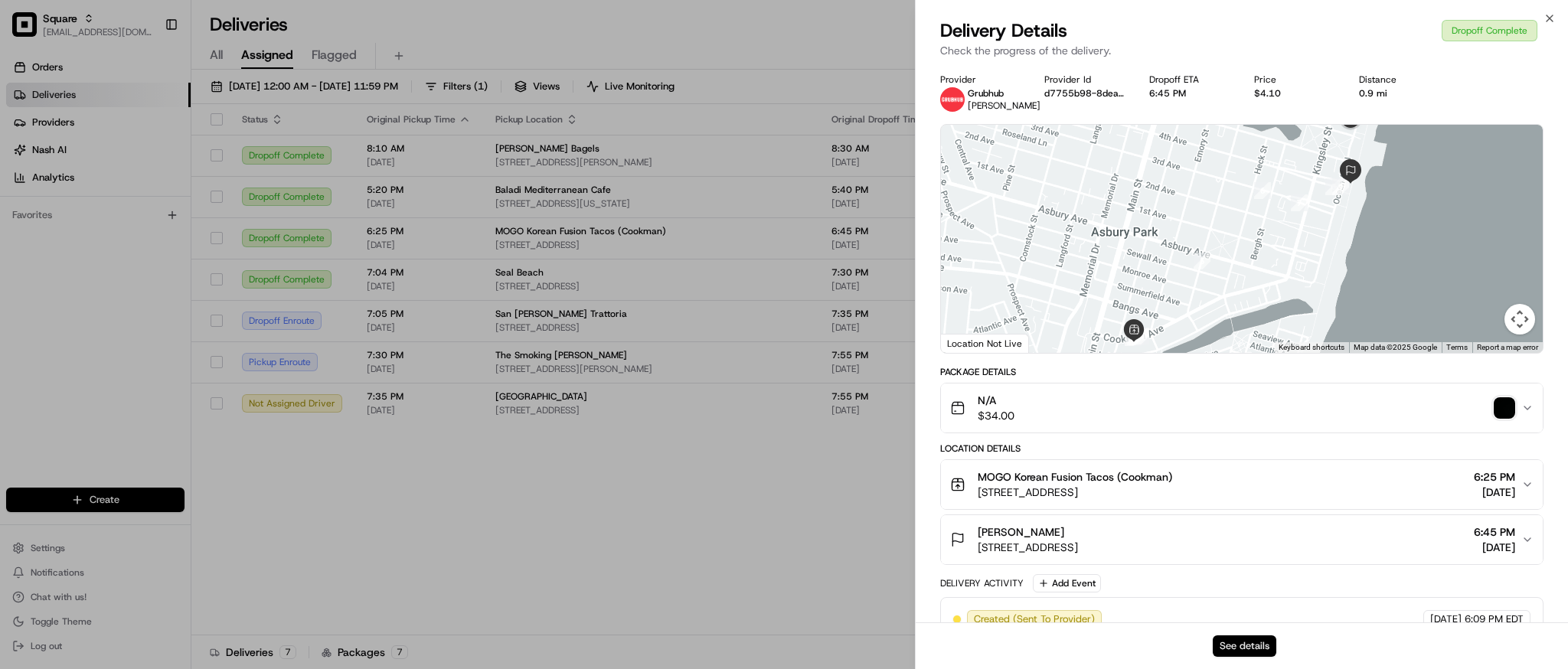
click at [1238, 650] on button "See details" at bounding box center [1244, 647] width 64 height 22
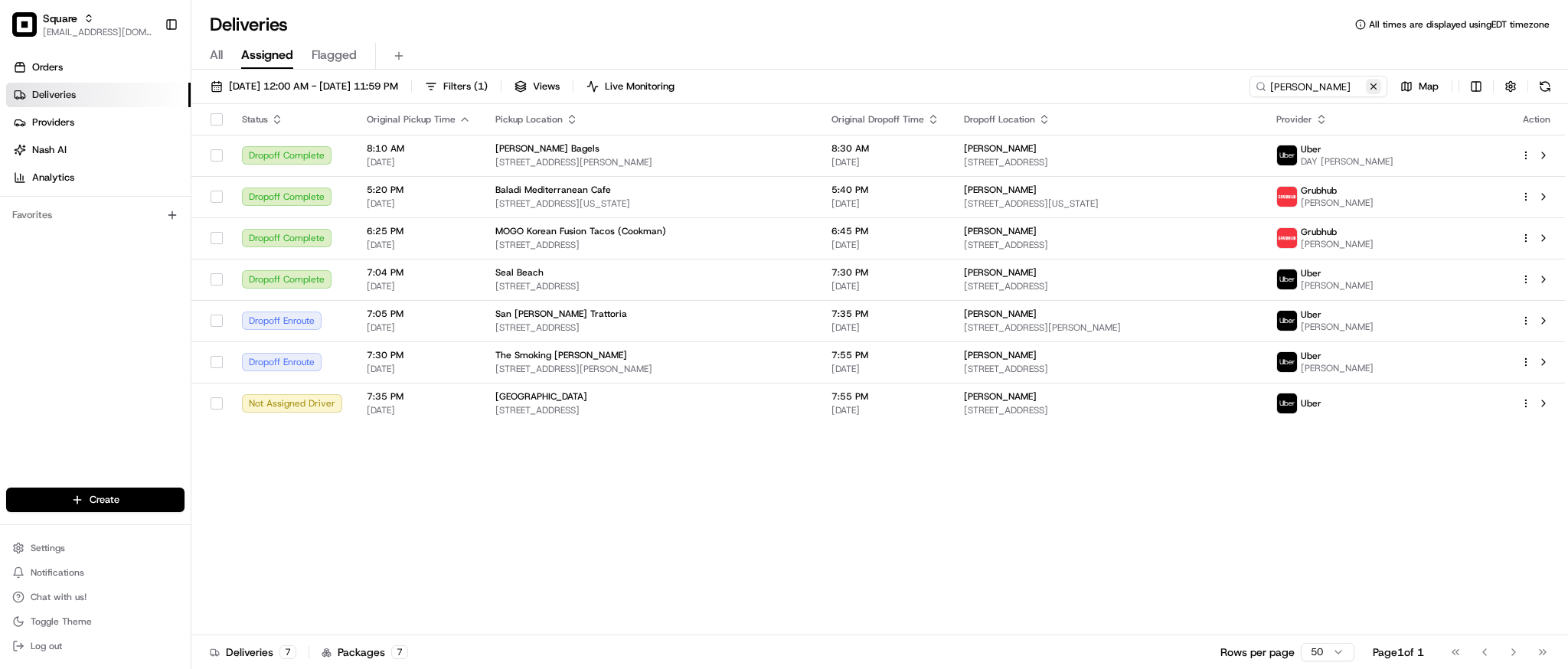
click at [1371, 82] on button at bounding box center [1373, 86] width 15 height 15
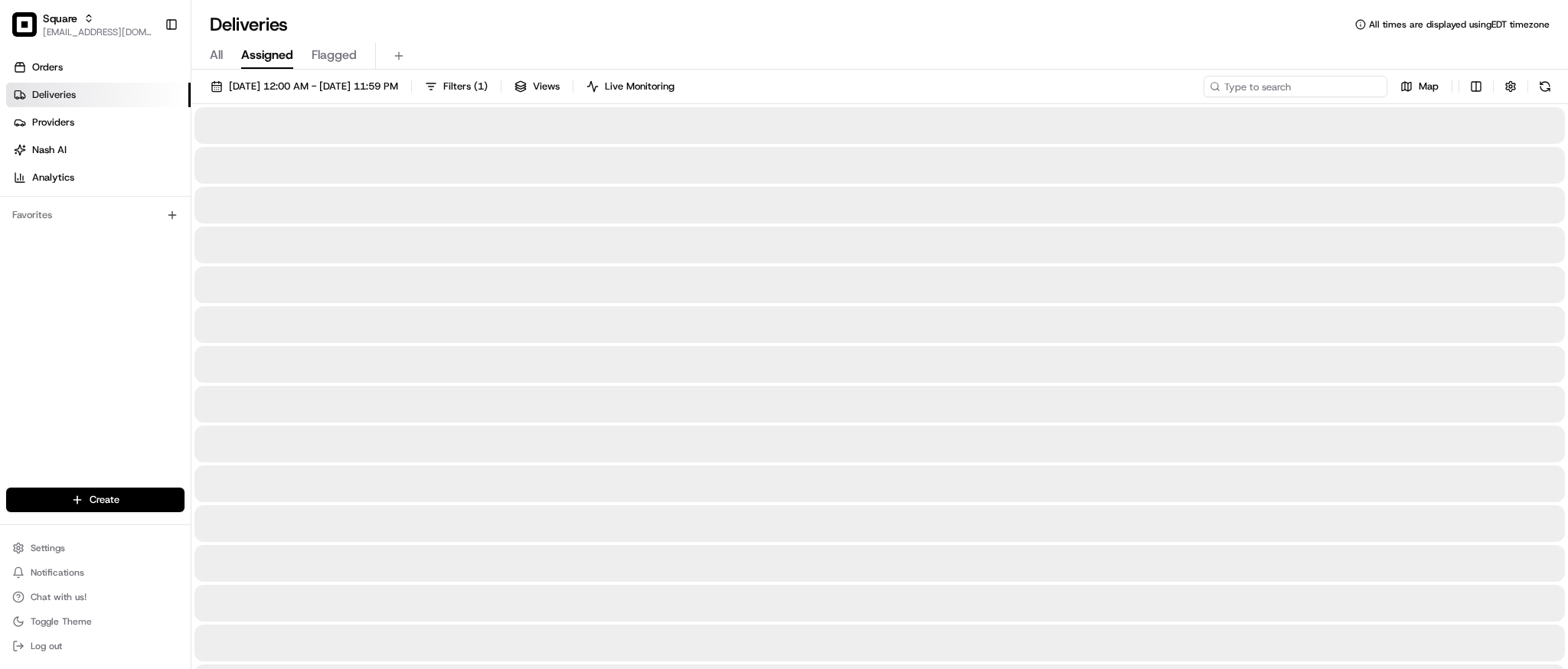
click at [1325, 89] on input at bounding box center [1295, 86] width 183 height 22
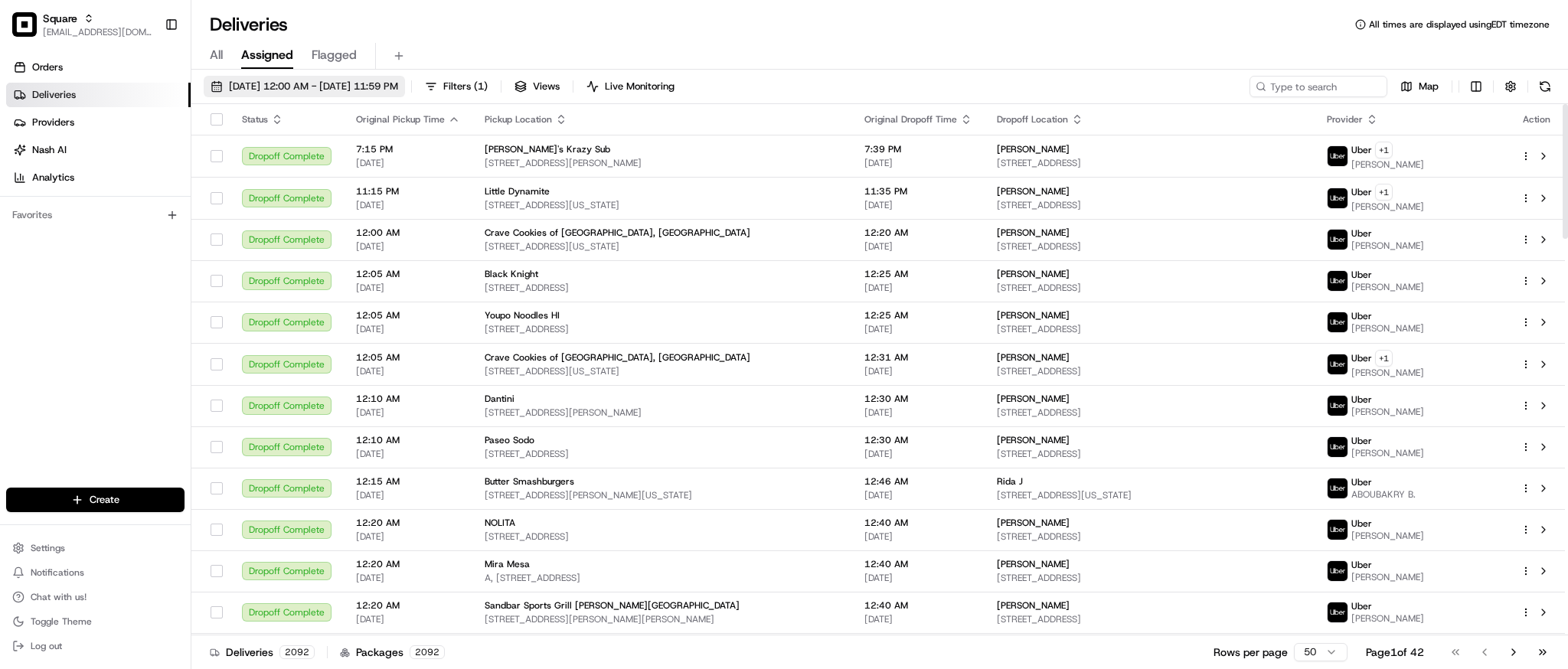
click at [325, 85] on span "08/23/2025 12:00 AM - 08/23/2025 11:59 PM" at bounding box center [314, 86] width 169 height 13
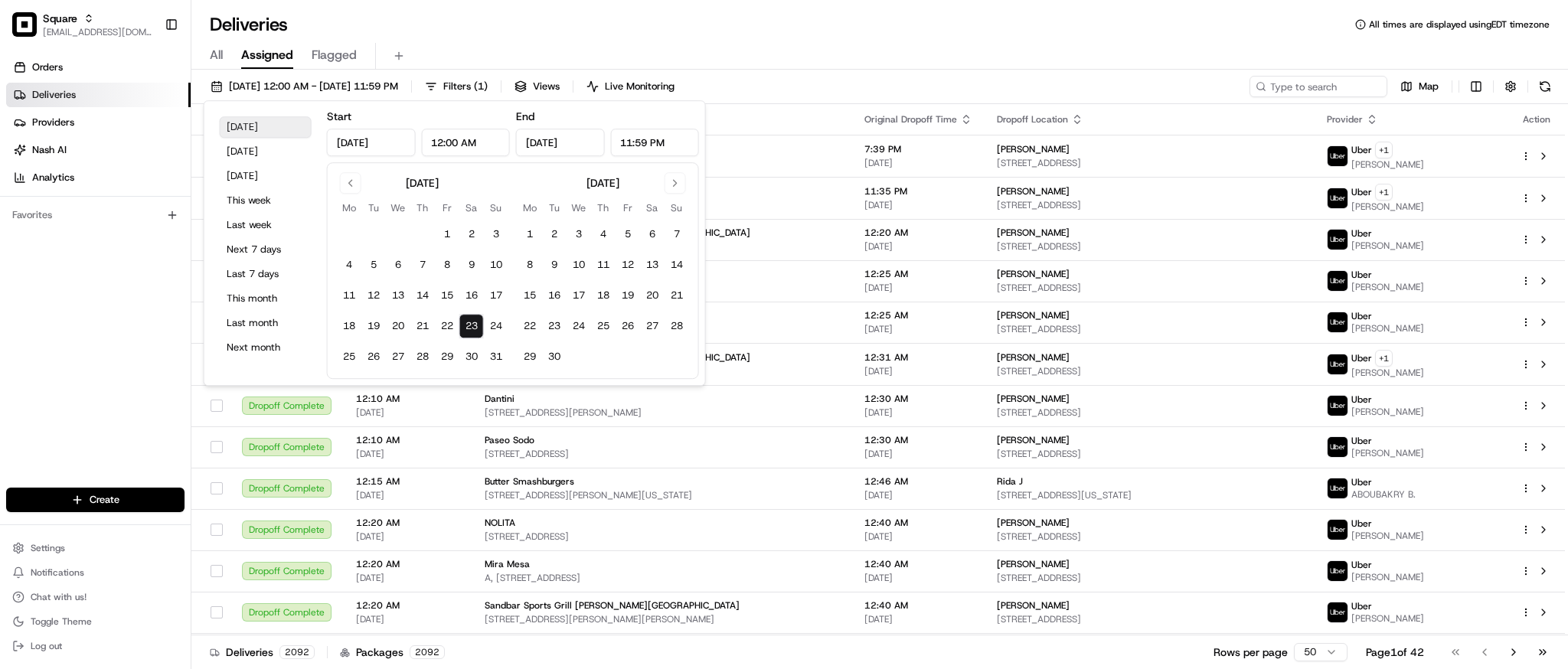
click at [279, 129] on button "Today" at bounding box center [265, 127] width 92 height 22
click at [997, 32] on div "Deliveries All times are displayed using EDT timezone" at bounding box center [880, 24] width 1377 height 24
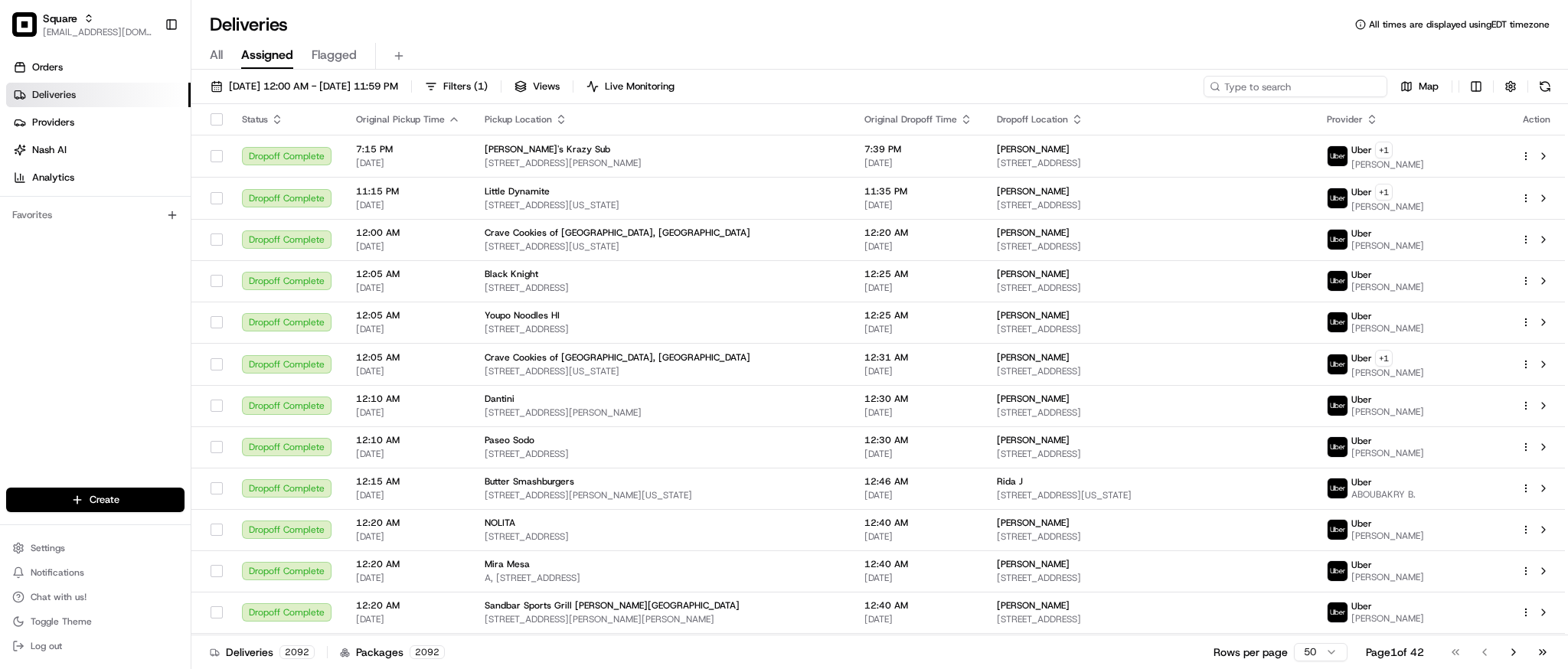
click at [1314, 95] on input at bounding box center [1295, 86] width 183 height 22
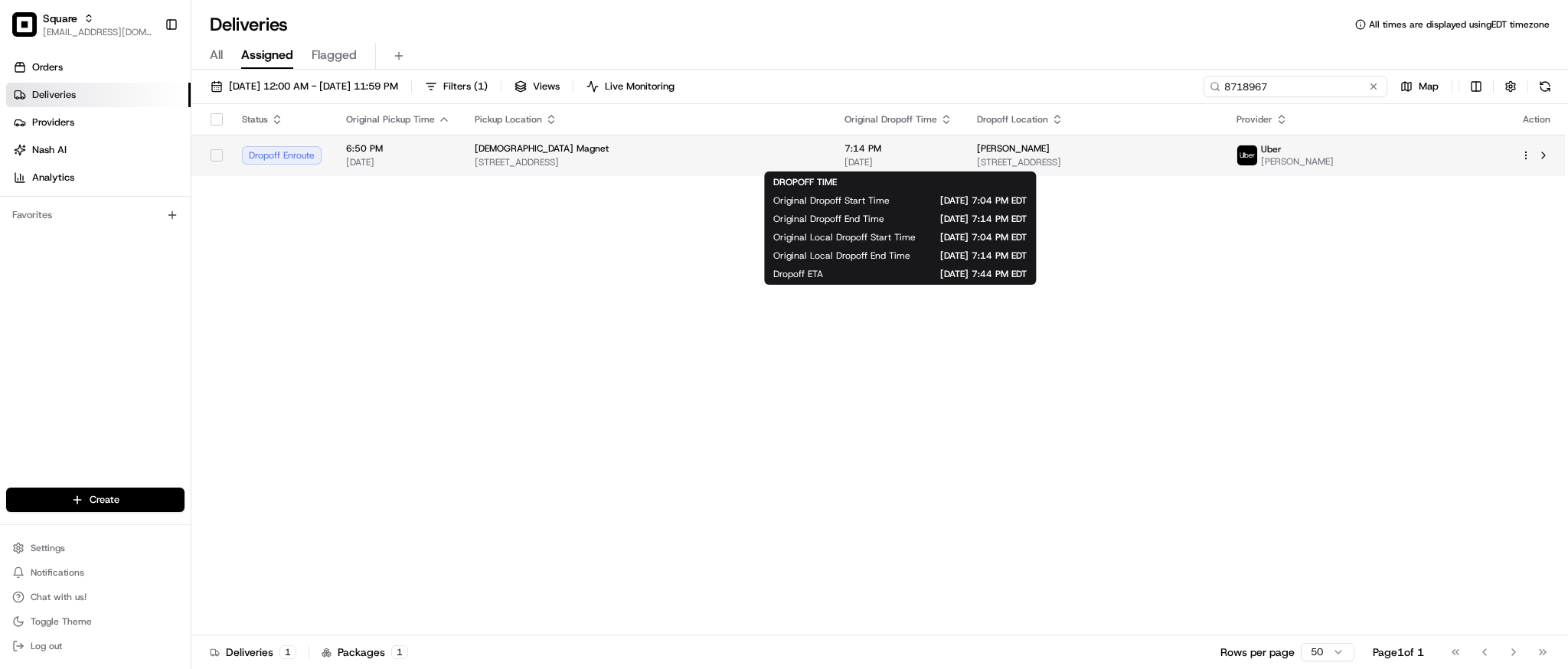
type input "8718967"
click at [870, 153] on span "7:14 PM" at bounding box center [899, 148] width 108 height 13
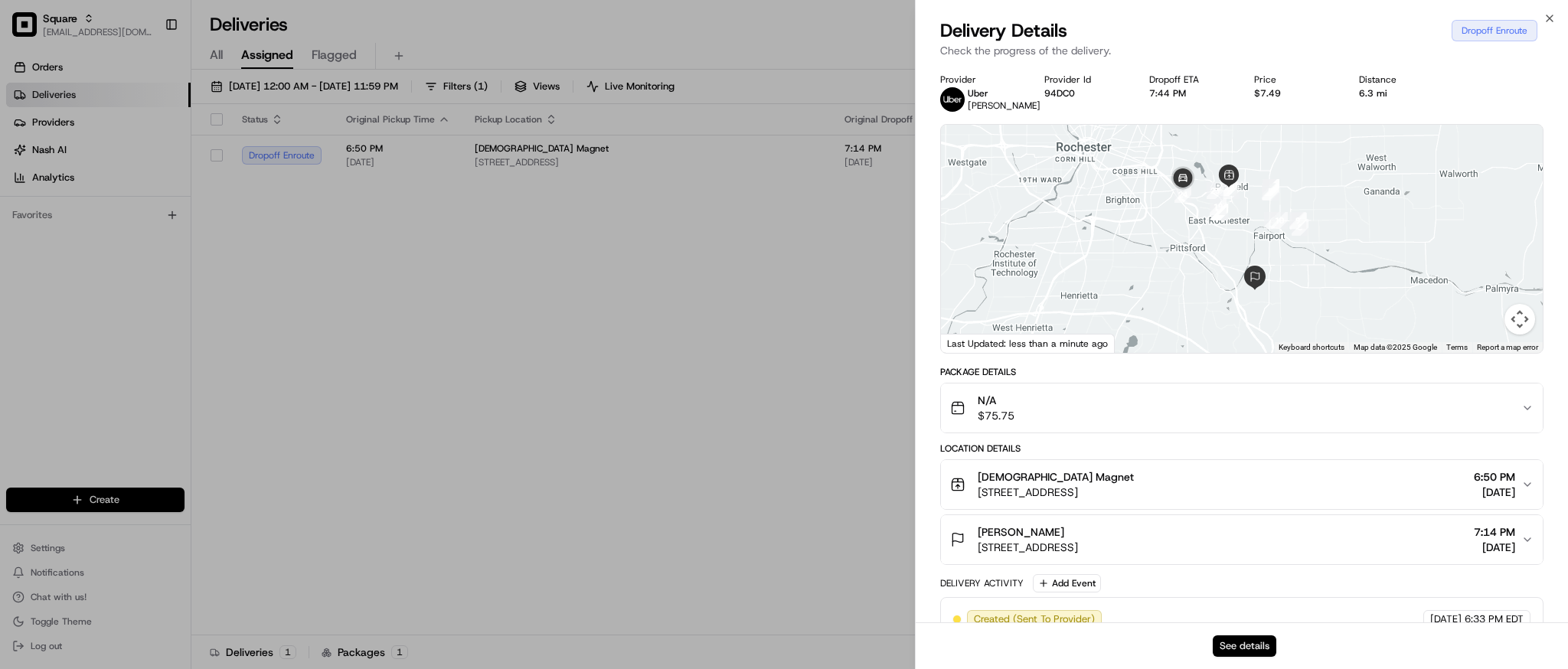
click at [1238, 649] on button "See details" at bounding box center [1244, 647] width 64 height 22
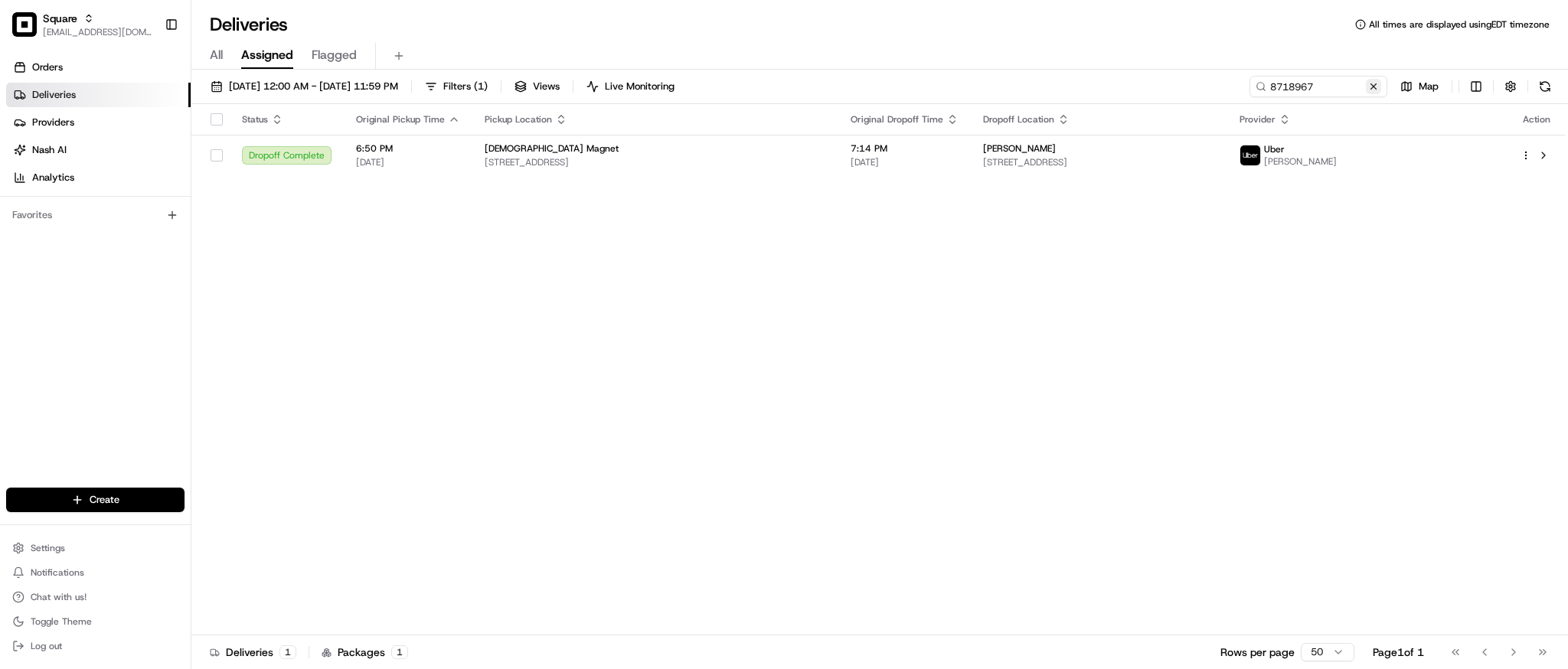
click at [1372, 90] on button at bounding box center [1373, 86] width 15 height 15
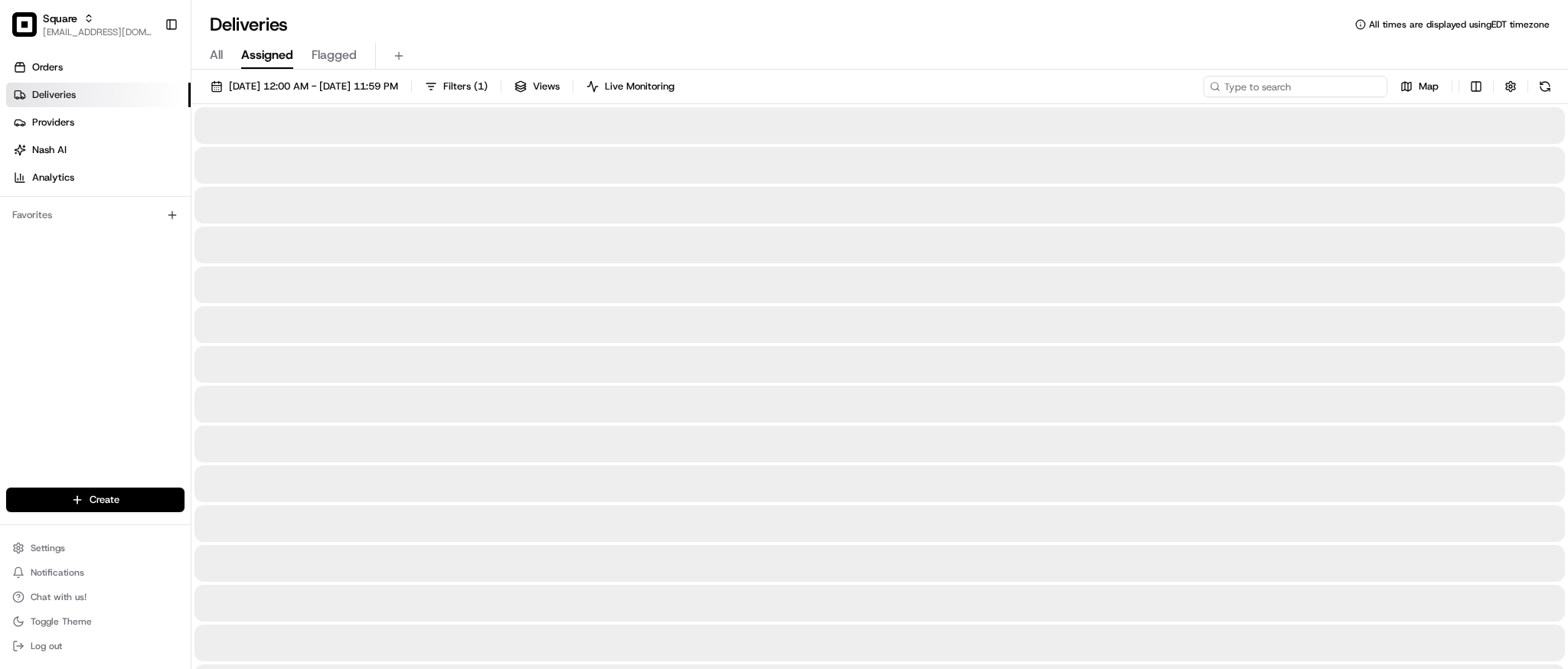
click at [1345, 90] on input at bounding box center [1295, 86] width 183 height 22
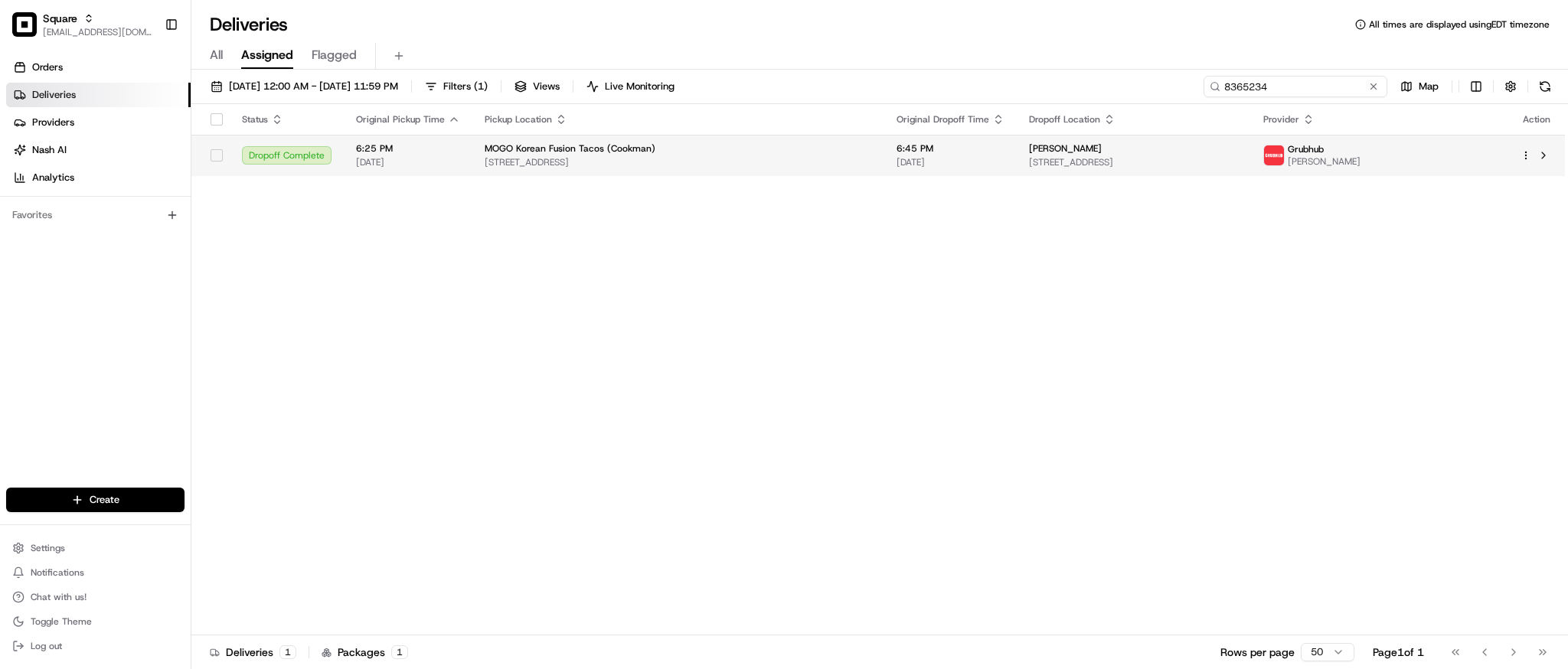
type input "8365234"
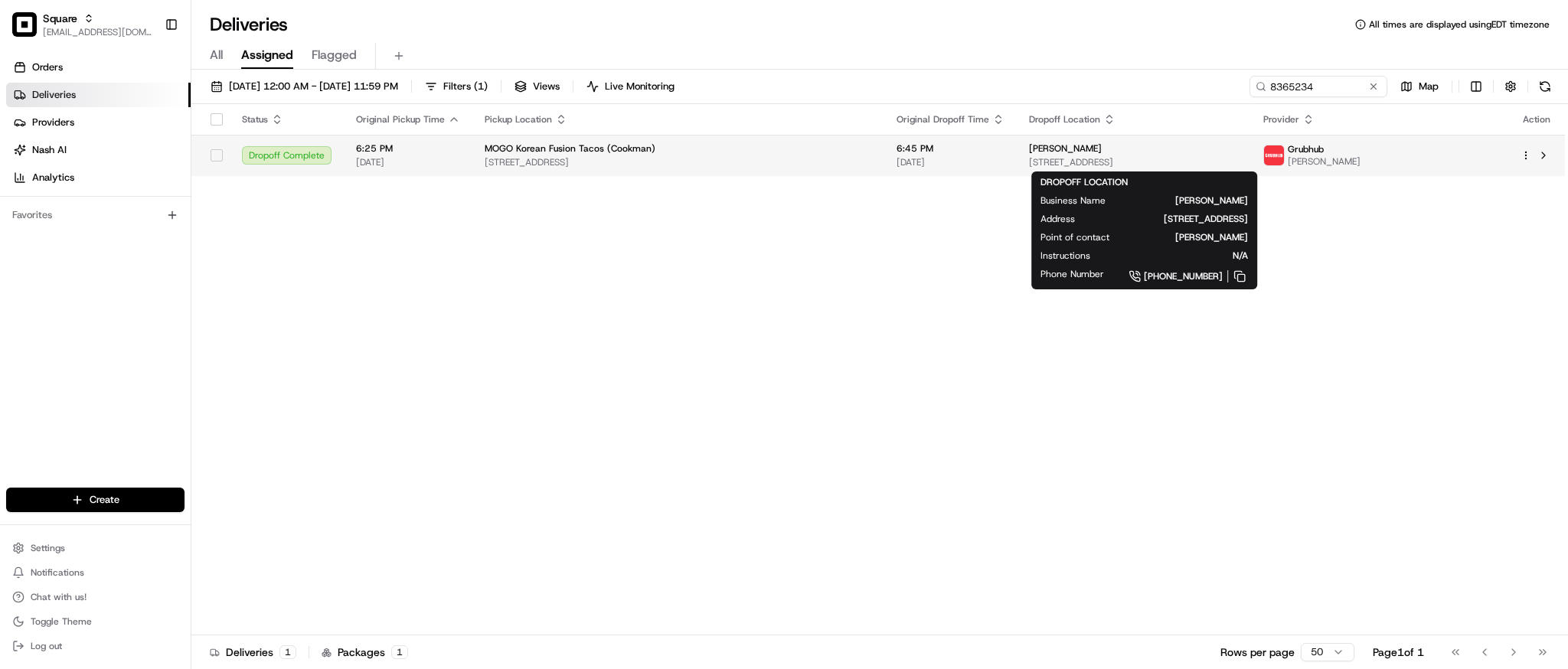
click at [1029, 163] on span "[STREET_ADDRESS]" at bounding box center [1133, 163] width 209 height 13
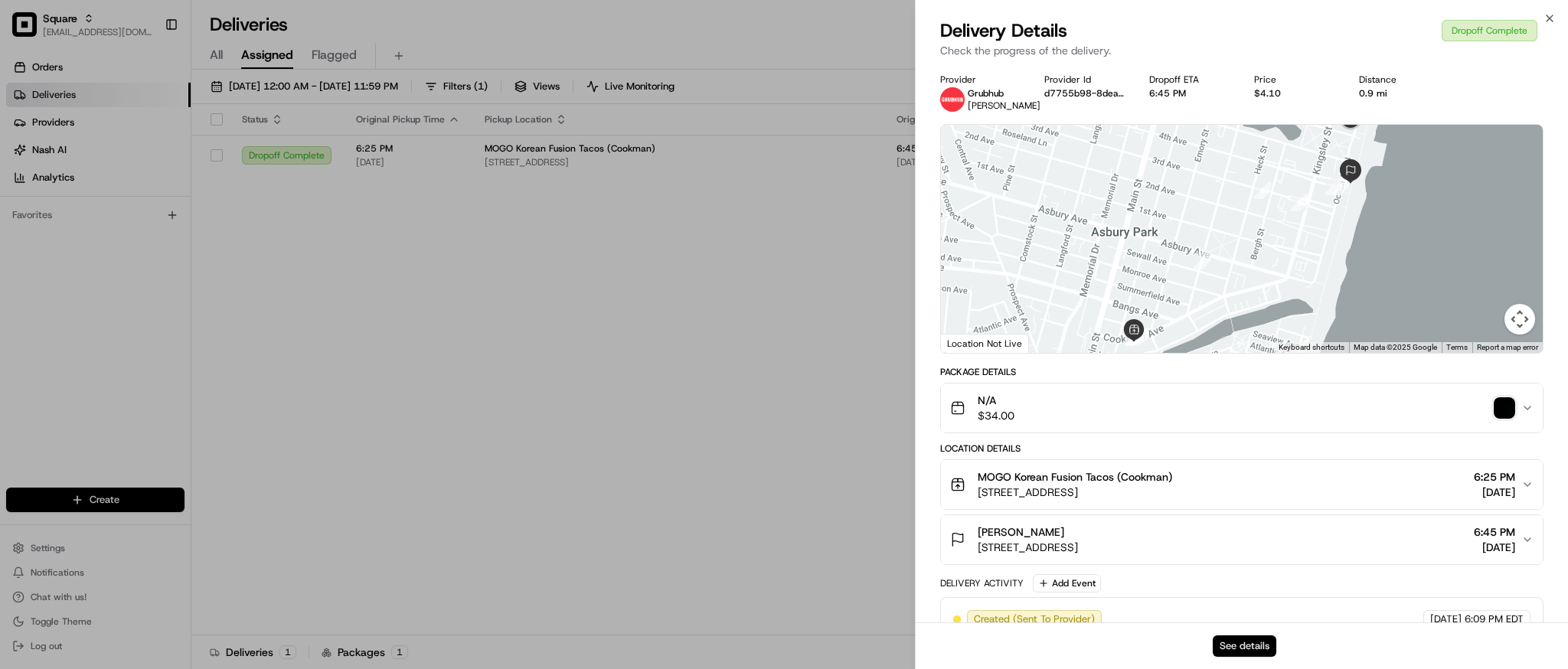
click at [1235, 647] on button "See details" at bounding box center [1244, 647] width 64 height 22
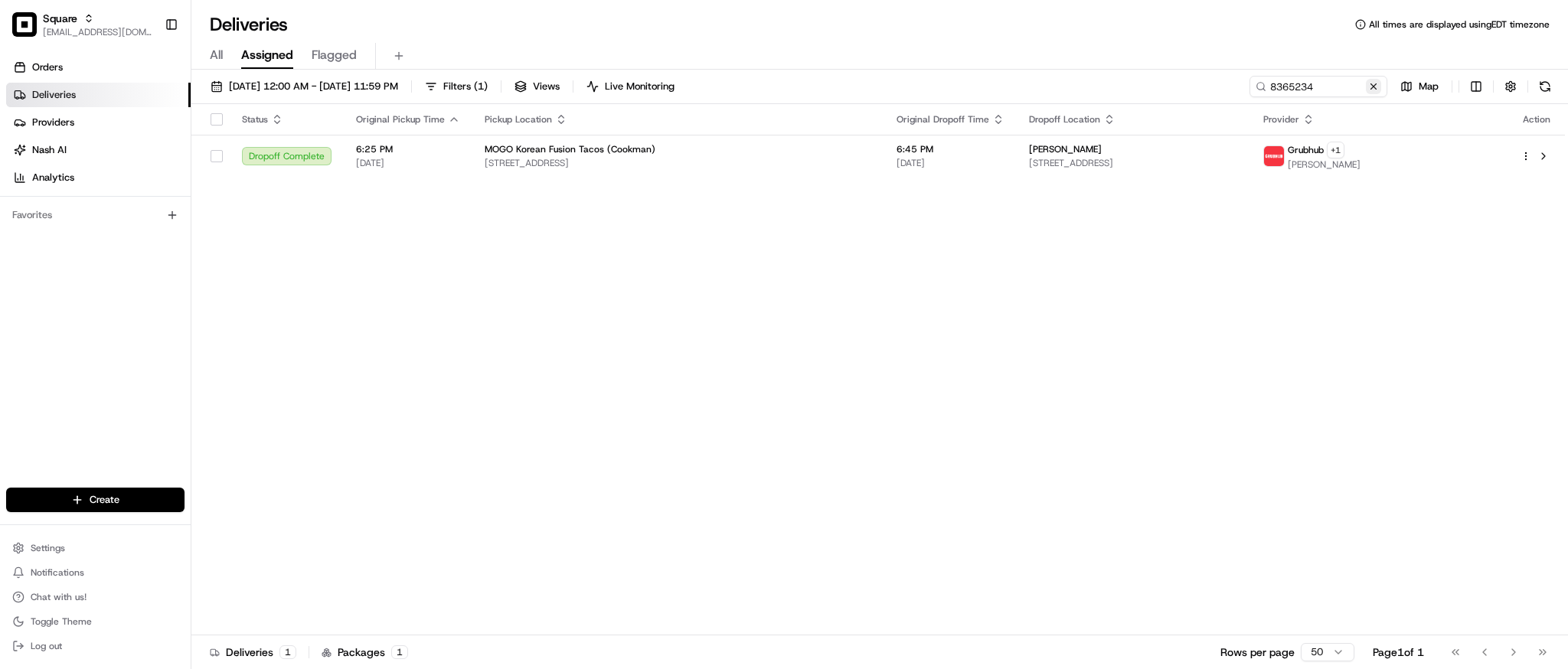
click at [1376, 81] on button at bounding box center [1373, 86] width 15 height 15
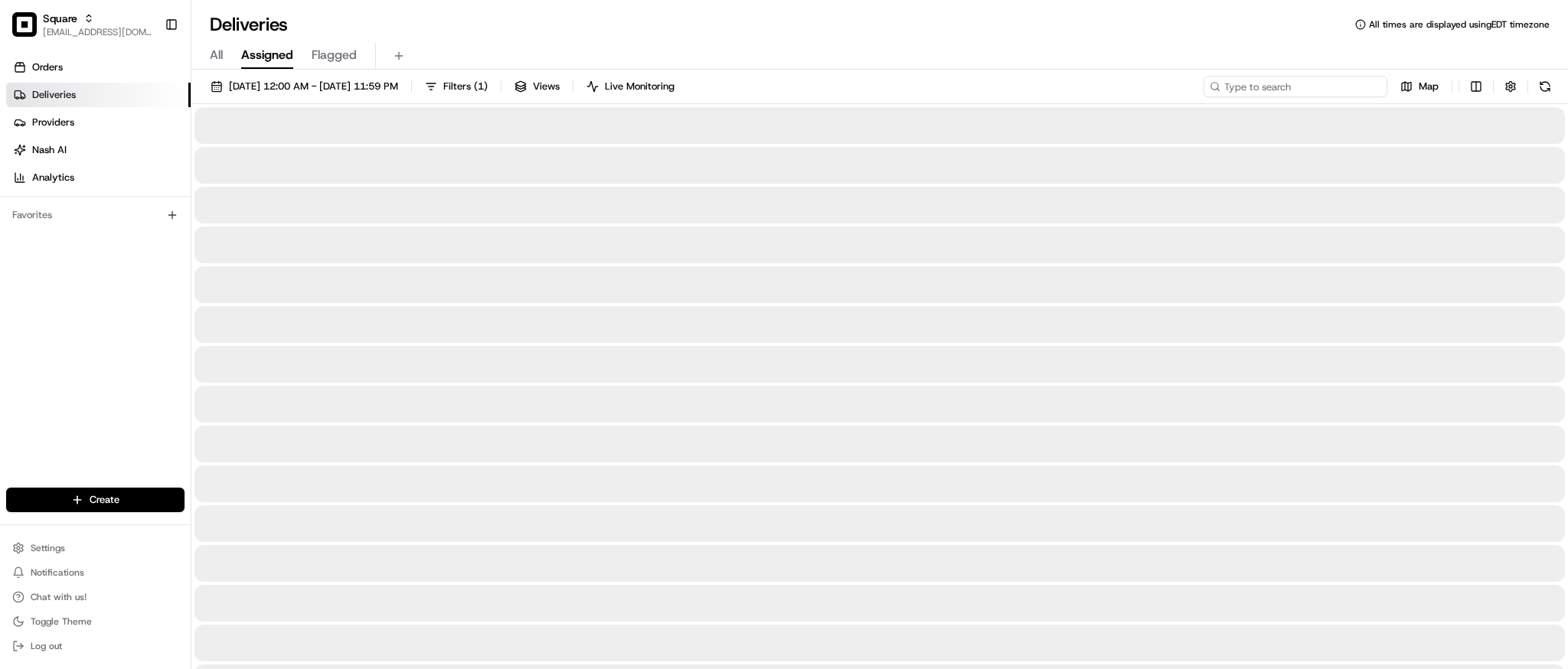
click at [1315, 81] on input at bounding box center [1295, 86] width 183 height 22
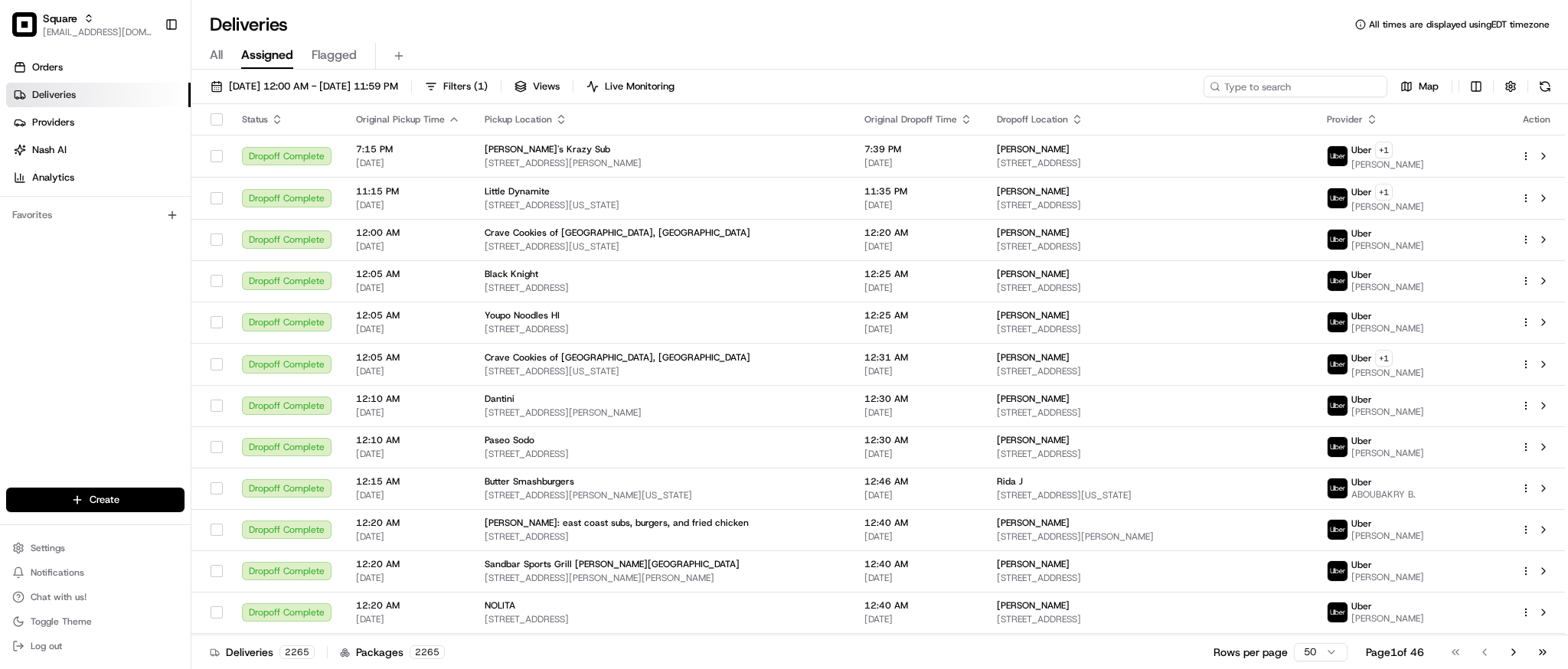
click at [1270, 85] on input at bounding box center [1295, 86] width 183 height 22
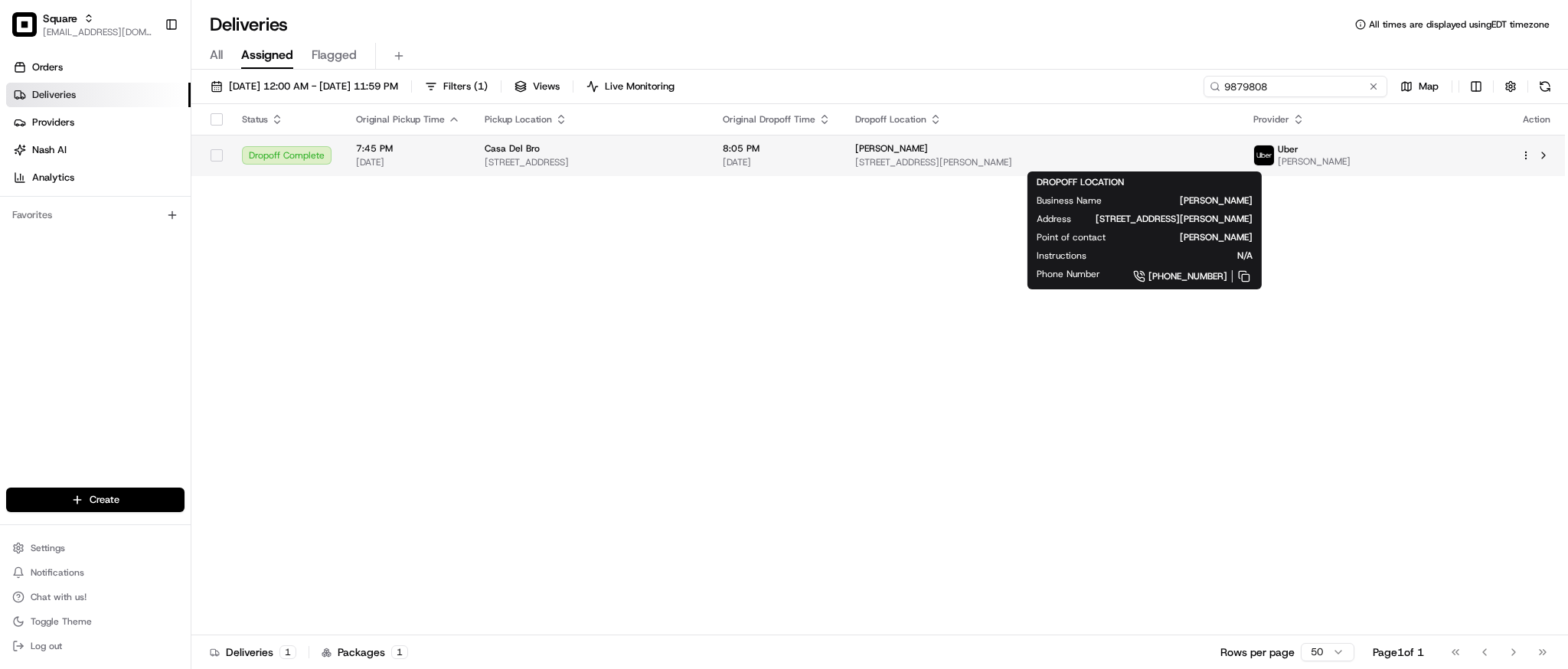
type input "9879808"
click at [985, 163] on span "4900 Walker Dr, The Colony, TX 75056, USA" at bounding box center [1041, 163] width 374 height 13
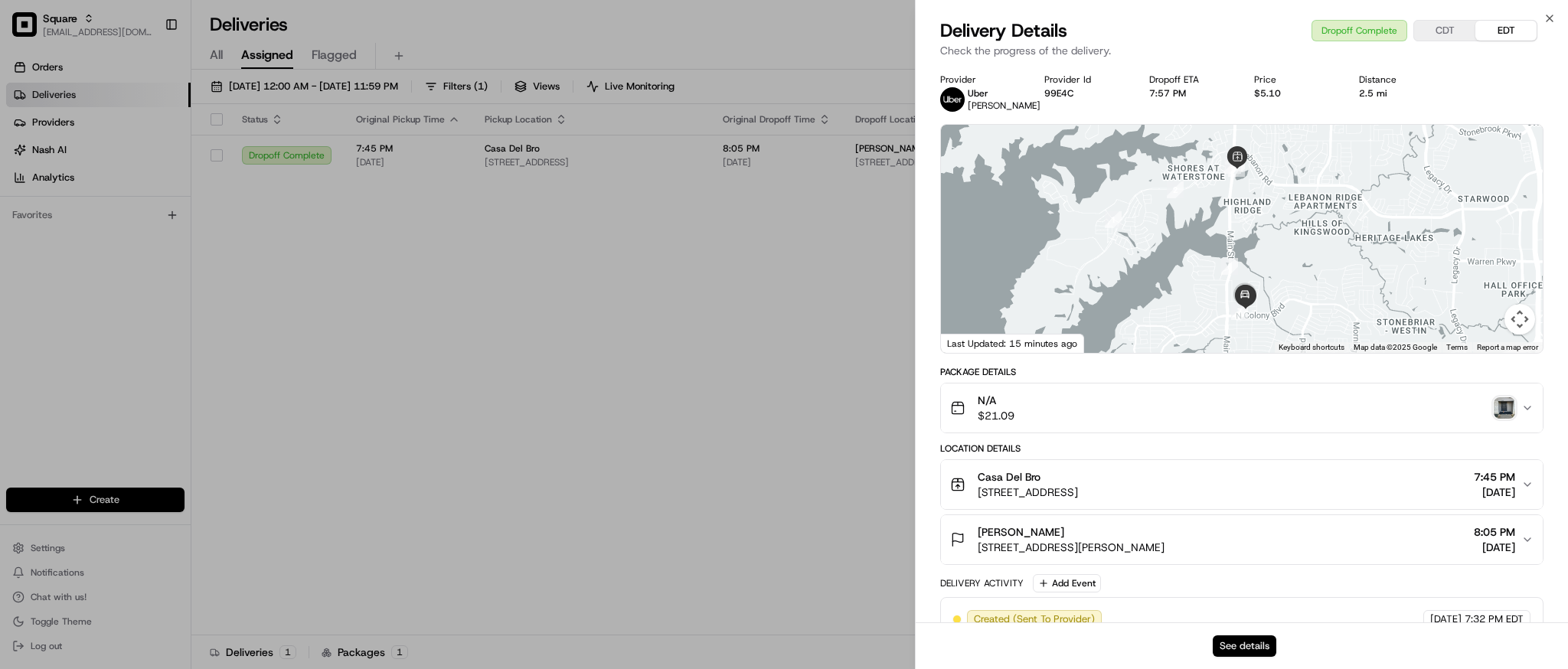
click at [1239, 646] on button "See details" at bounding box center [1244, 647] width 64 height 22
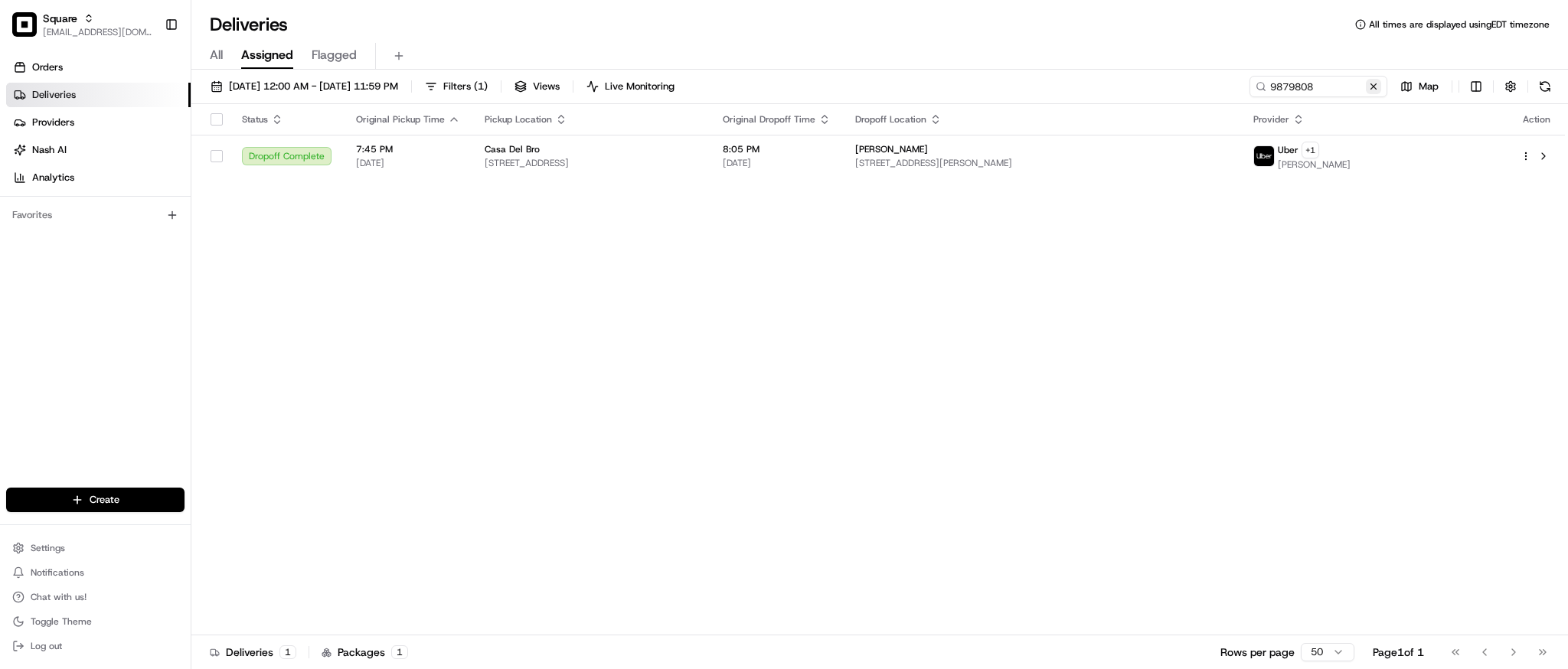
click at [1369, 85] on button at bounding box center [1373, 86] width 15 height 15
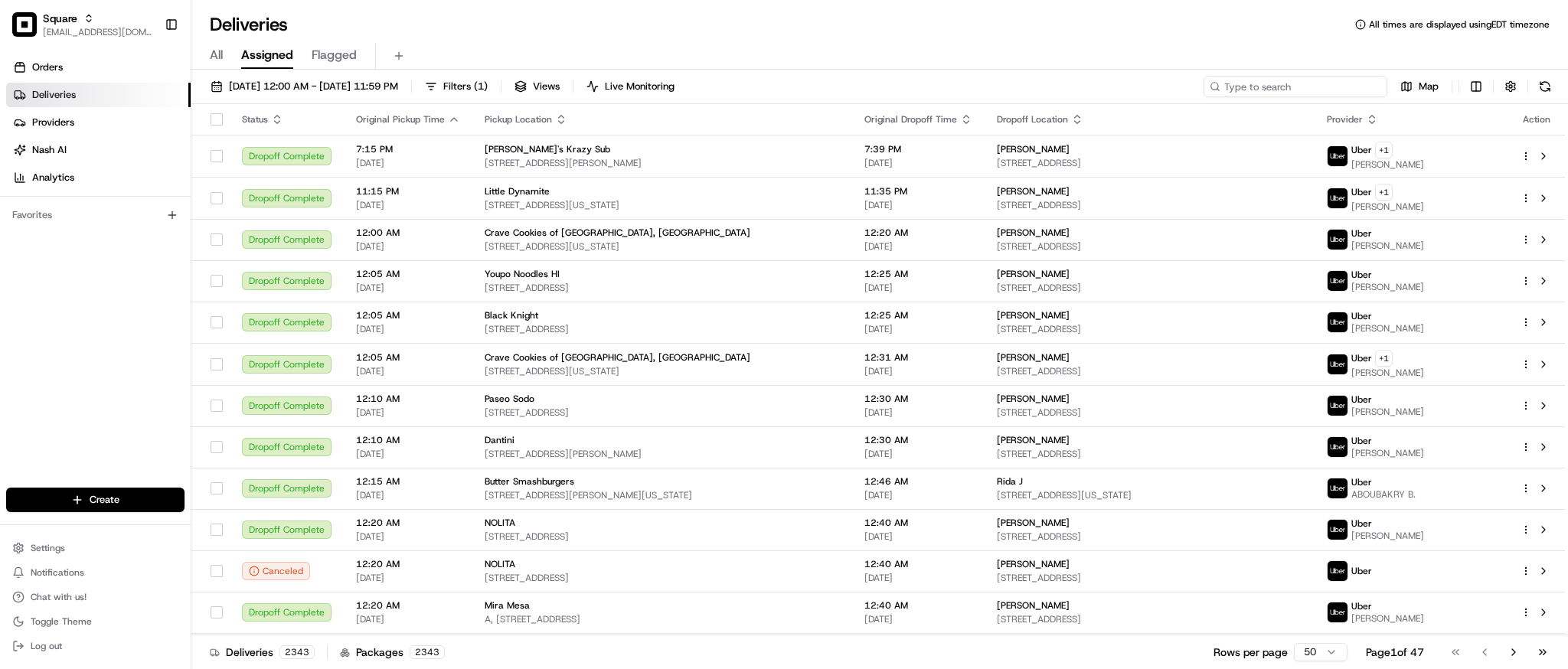
click at [1348, 84] on input at bounding box center [1295, 86] width 183 height 22
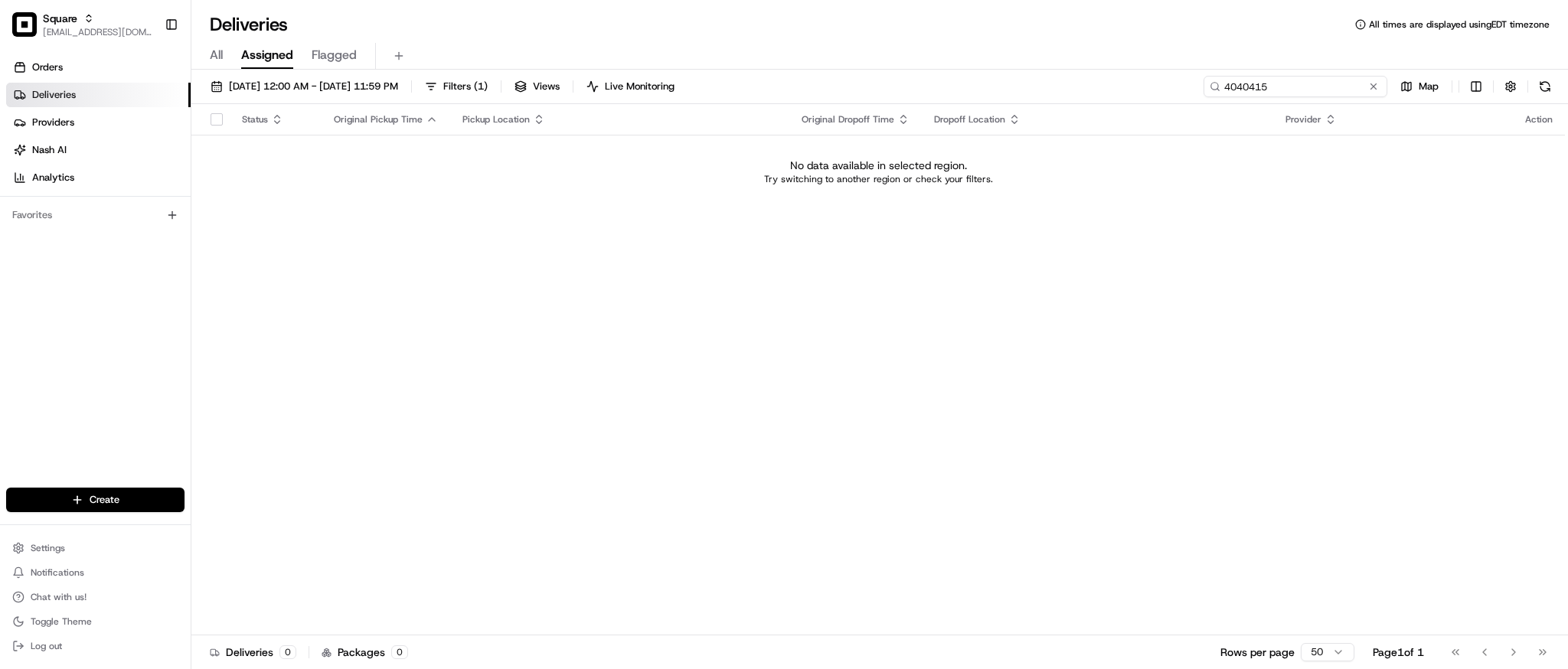
click at [1245, 89] on input "4040415" at bounding box center [1295, 86] width 183 height 22
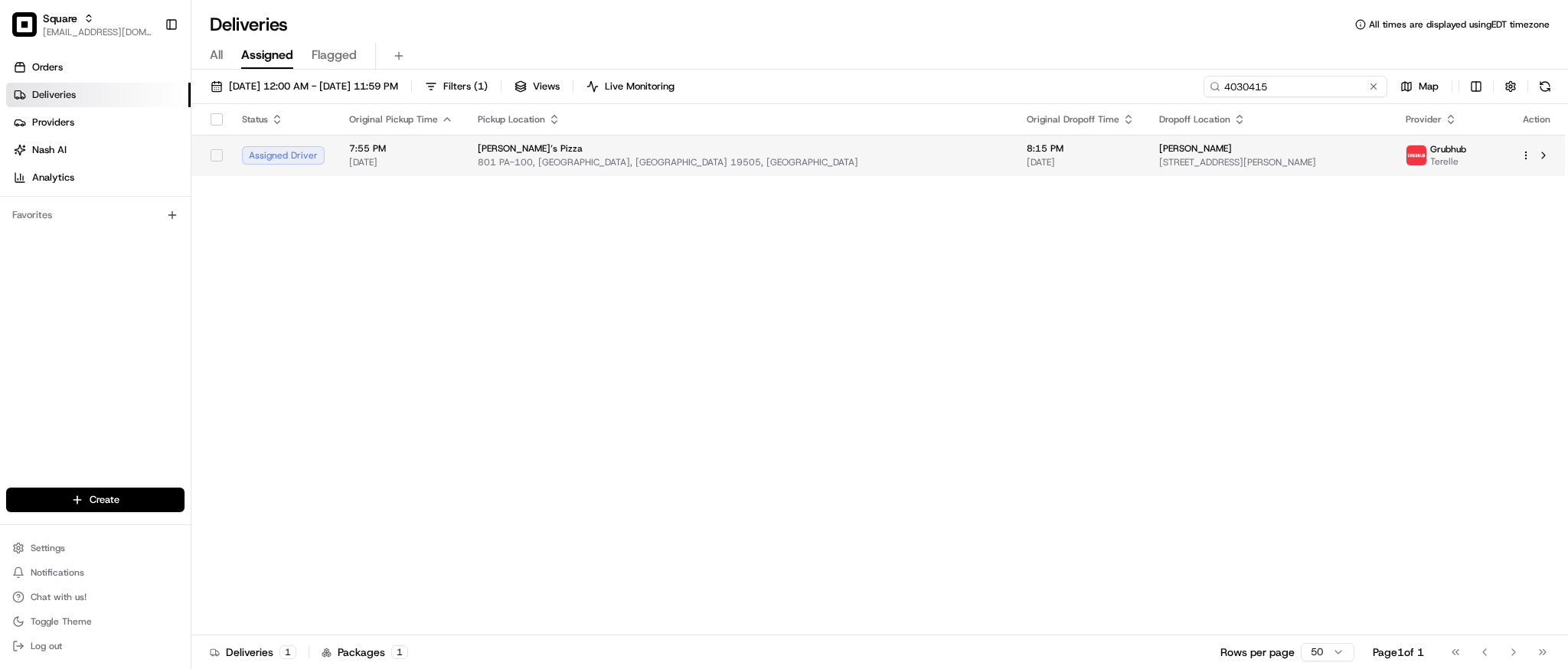
type input "4030415"
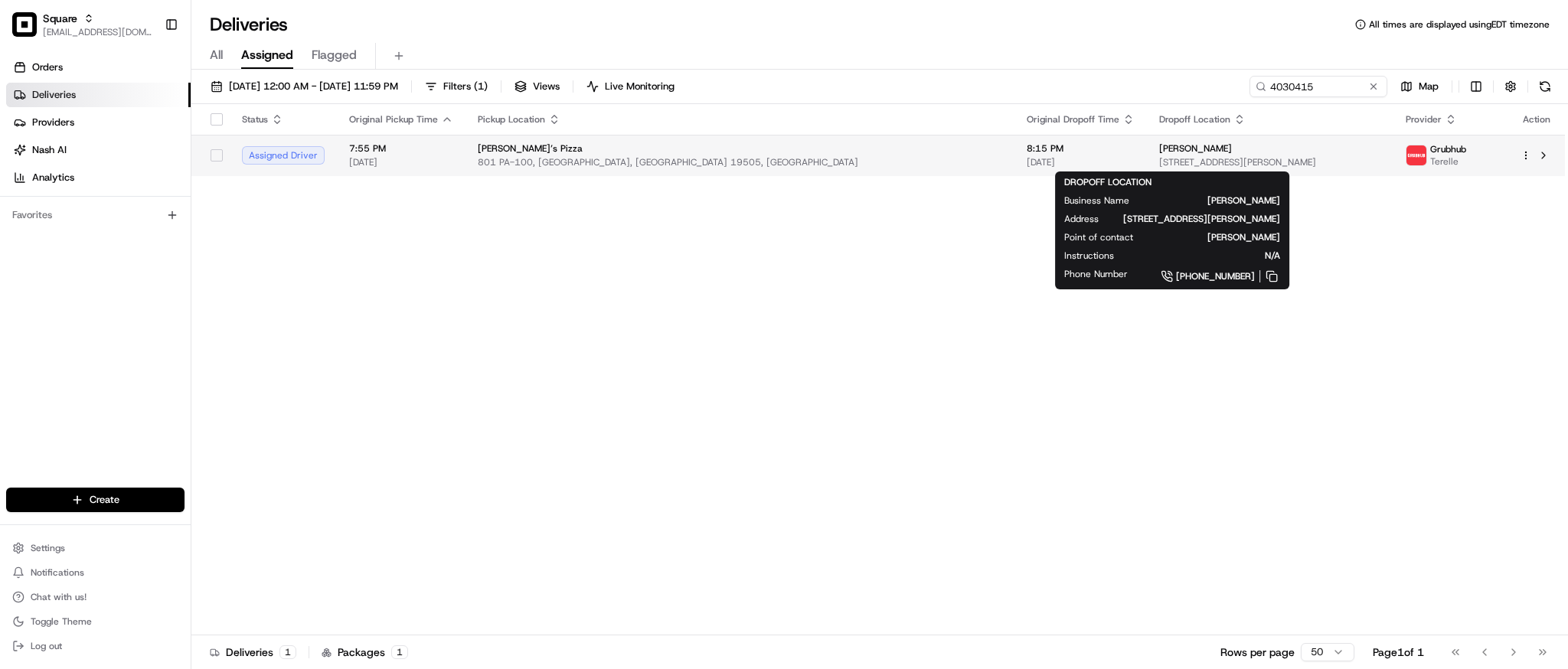
click at [1159, 161] on span "9 Docwill Dr, Barto, PA 19504, USA" at bounding box center [1270, 163] width 221 height 13
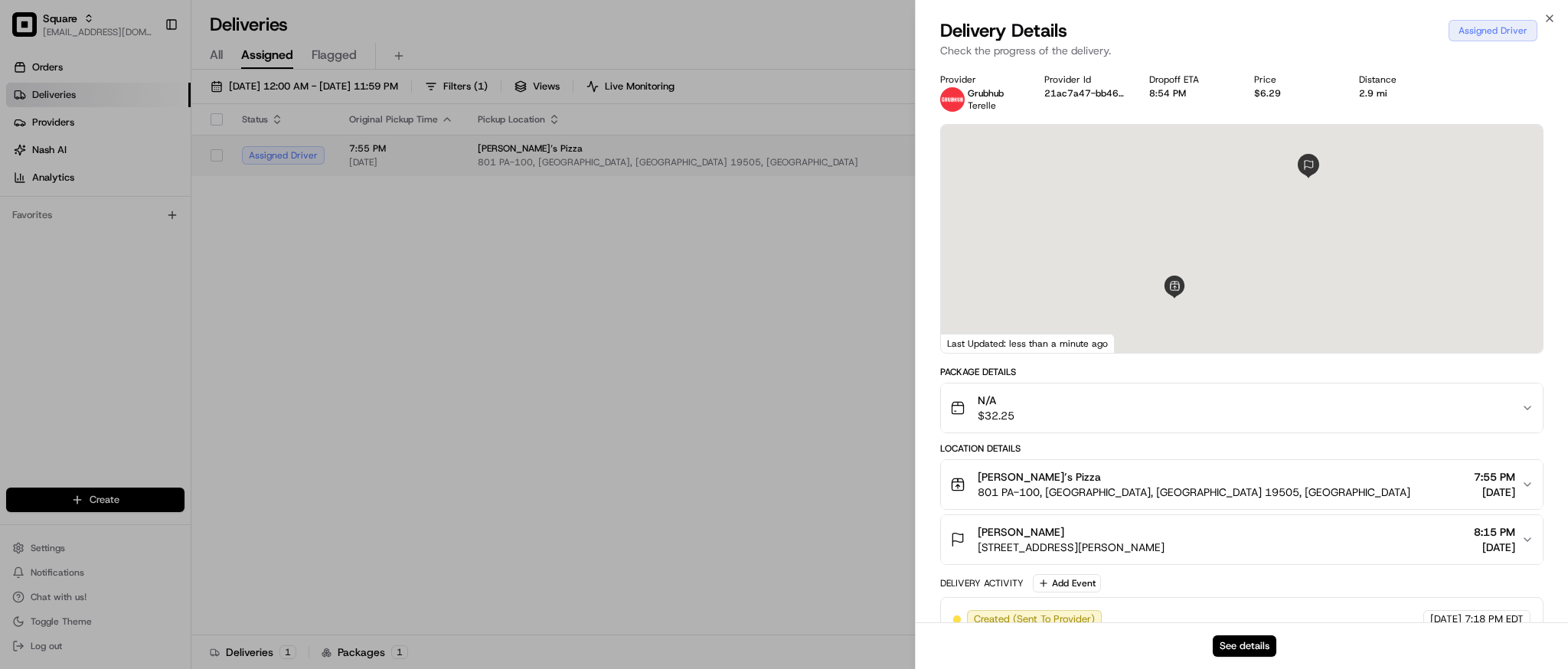
click at [1012, 161] on div "Provider Grubhub Terelle Provider Id 21ac7a47-bb46-5516-956a-0b22a3cfa904 Dropo…" at bounding box center [1242, 413] width 652 height 697
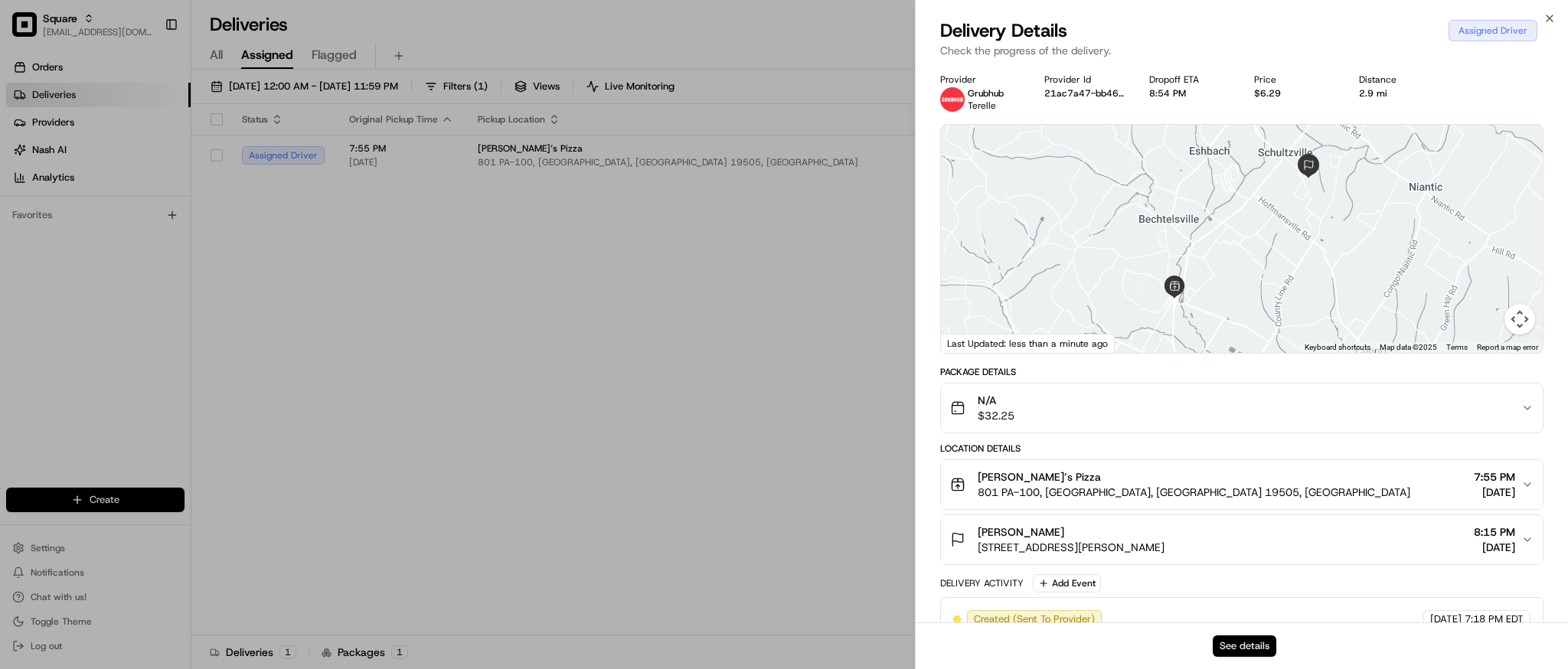
click at [1233, 647] on button "See details" at bounding box center [1244, 647] width 64 height 22
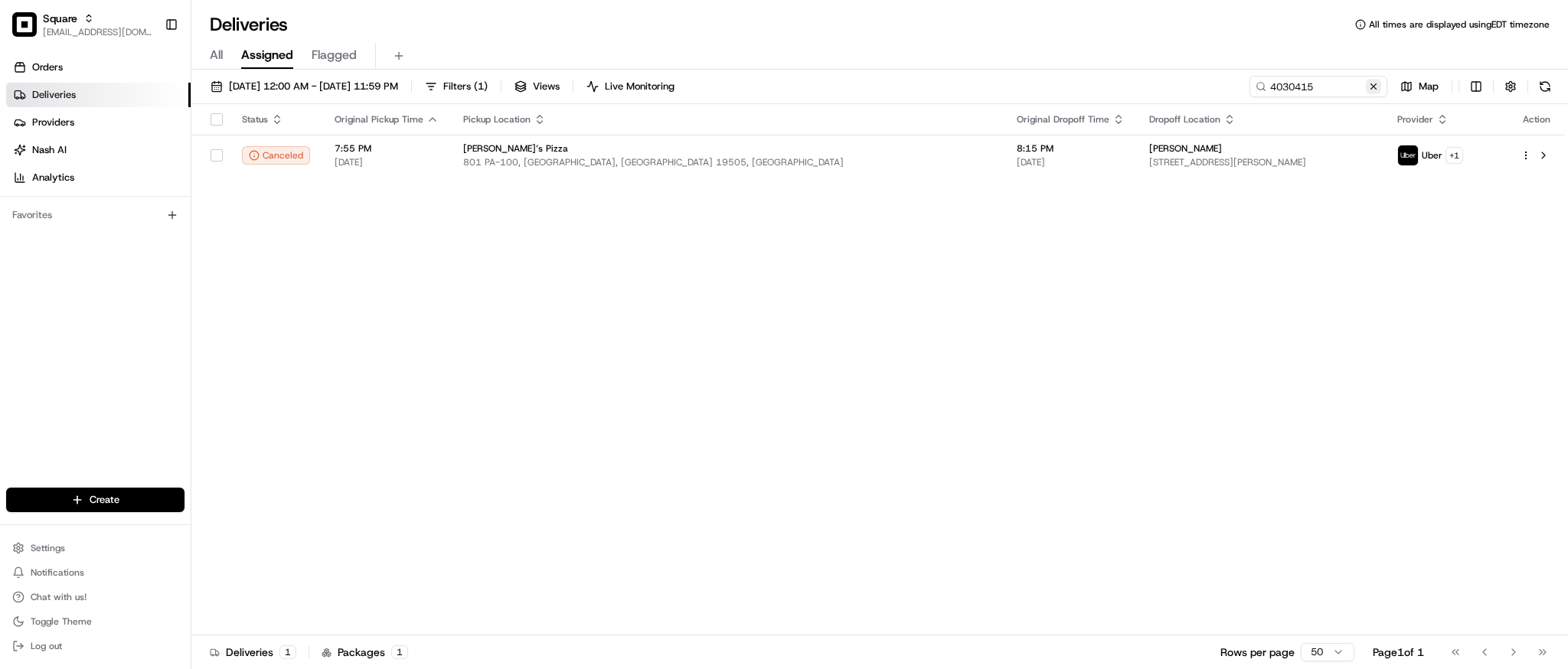
click at [1376, 87] on button at bounding box center [1373, 86] width 15 height 15
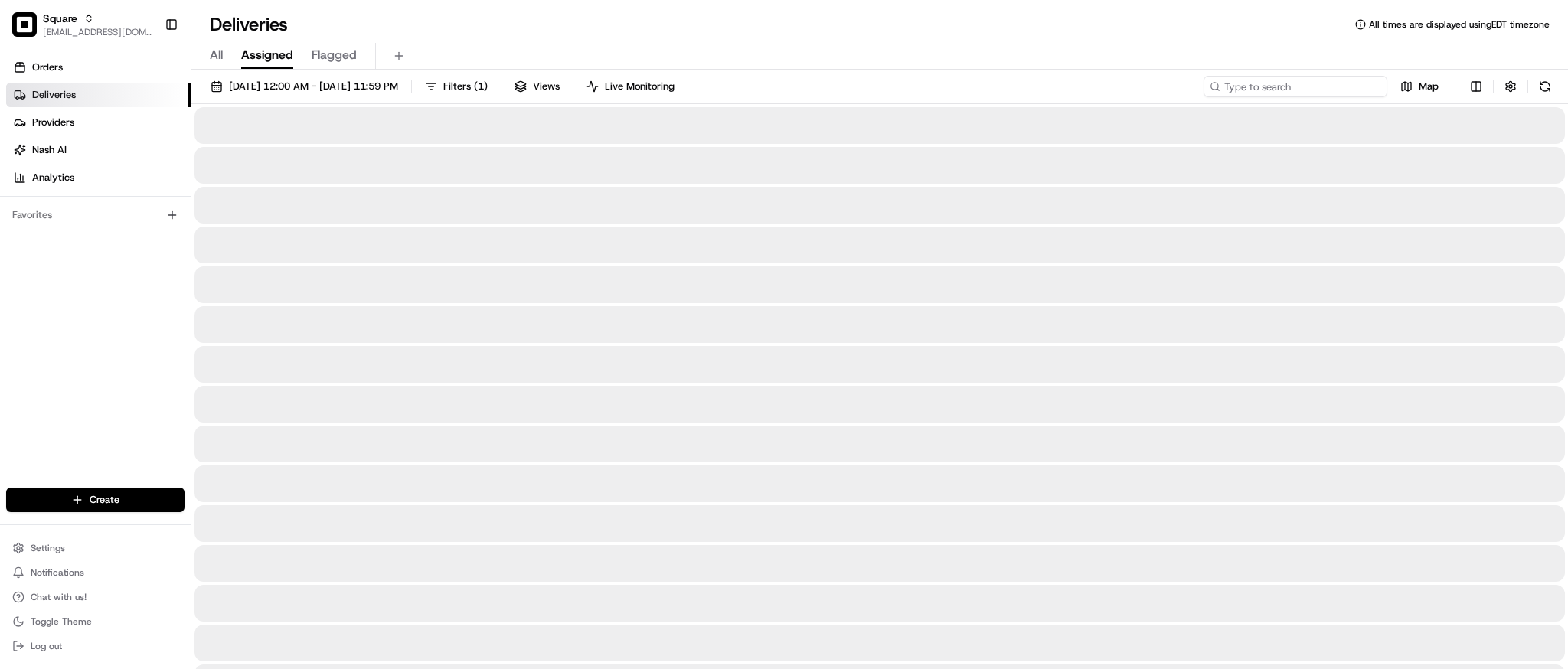
click at [1304, 85] on input at bounding box center [1295, 86] width 183 height 22
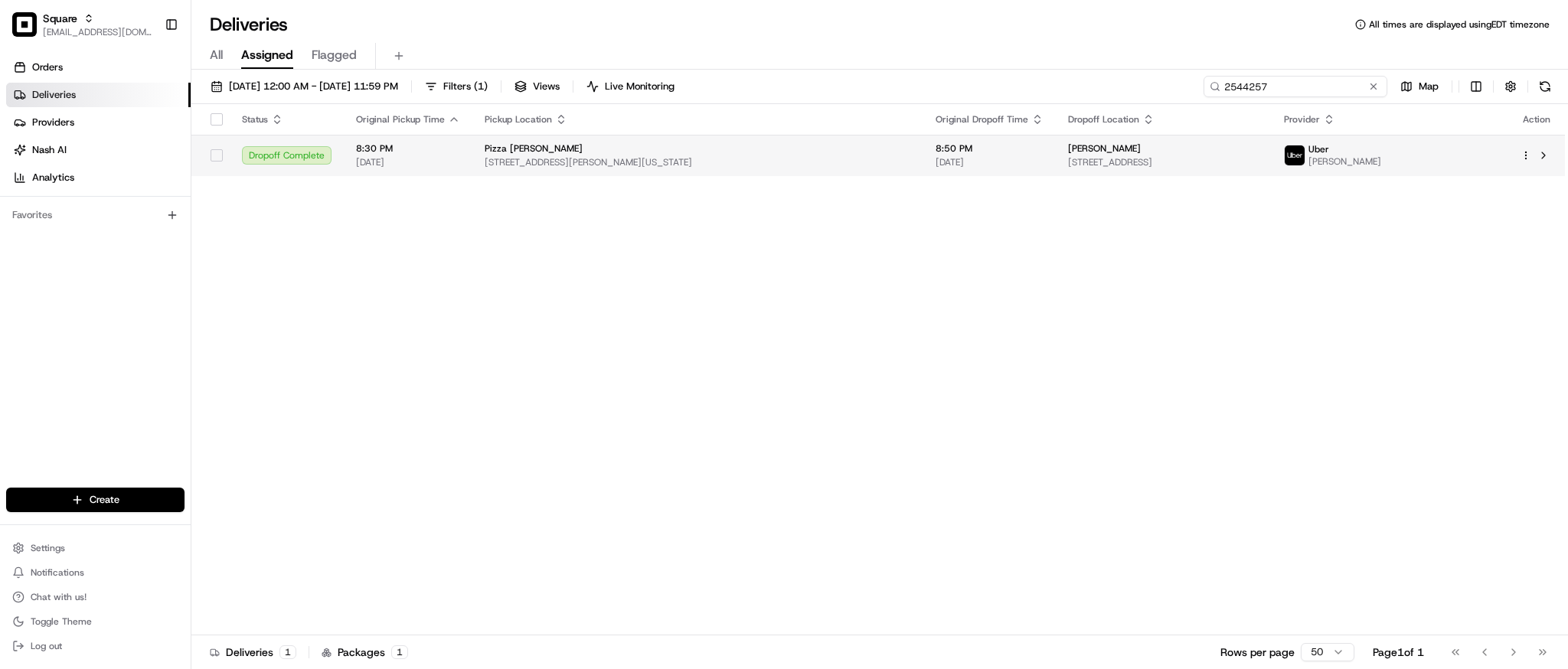
type input "2544257"
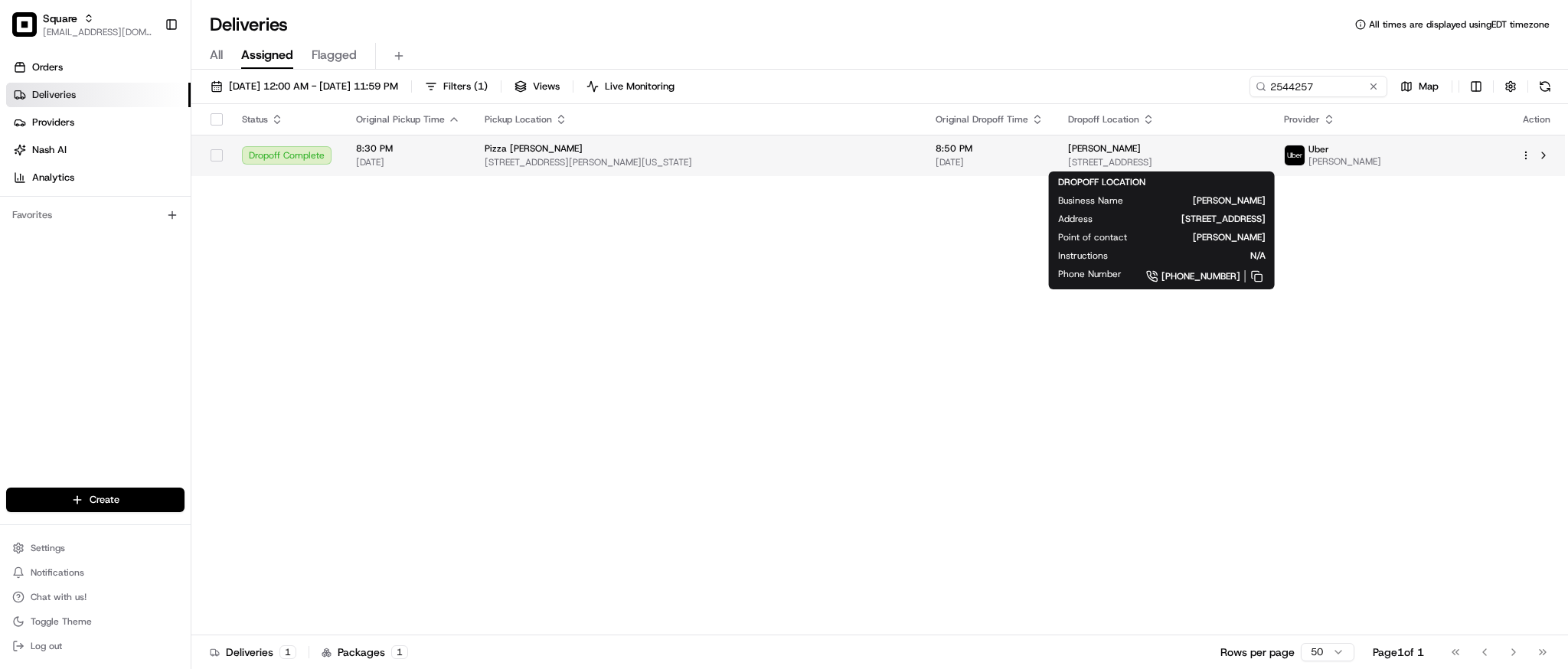
click at [1093, 159] on span "2516 W 90th St, Leawood, KS 66206, USA" at bounding box center [1163, 163] width 191 height 13
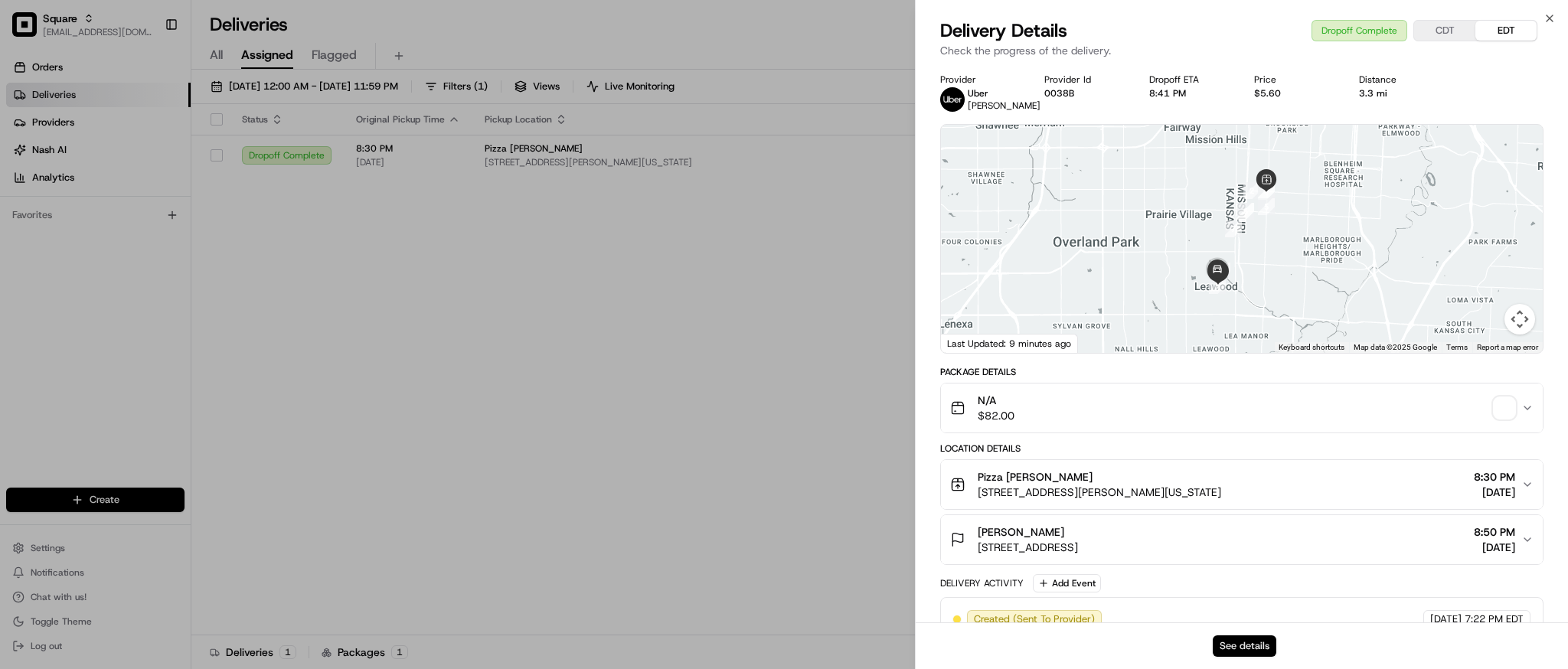
click at [1237, 648] on button "See details" at bounding box center [1244, 647] width 64 height 22
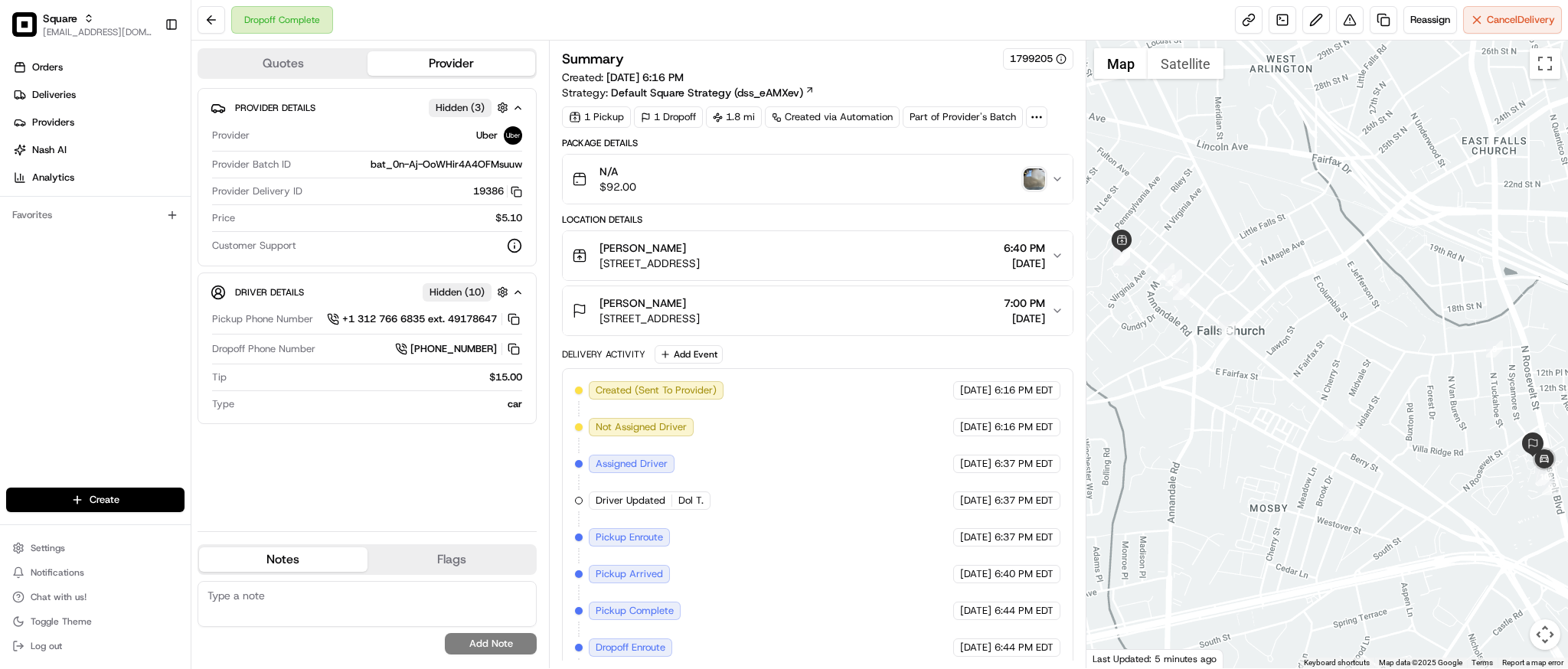
click at [834, 257] on div "Godfrey's 421 W Broad St, Falls Church, VA 22046, USA 6:40 PM 08/23/2025" at bounding box center [811, 255] width 478 height 31
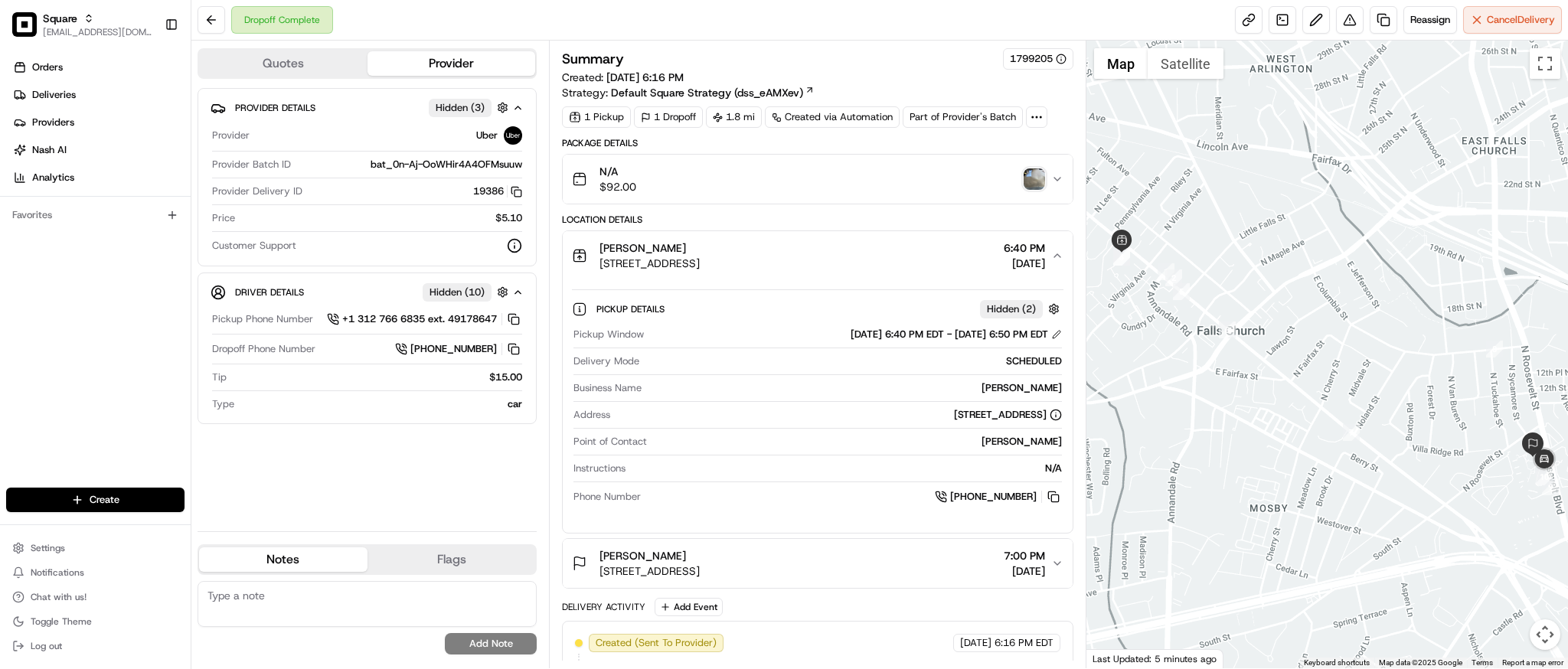
click at [1055, 261] on icon "button" at bounding box center [1058, 256] width 13 height 13
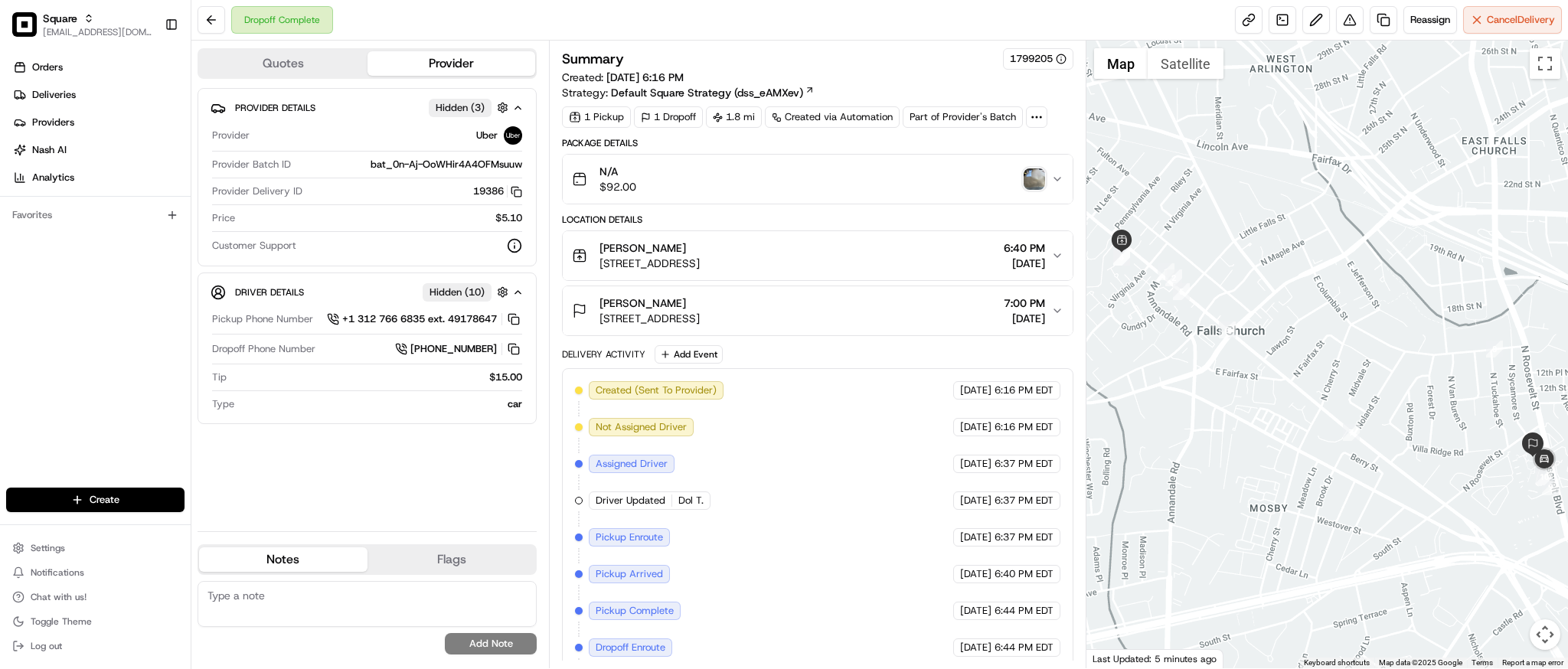
click at [1053, 307] on icon "button" at bounding box center [1058, 311] width 13 height 13
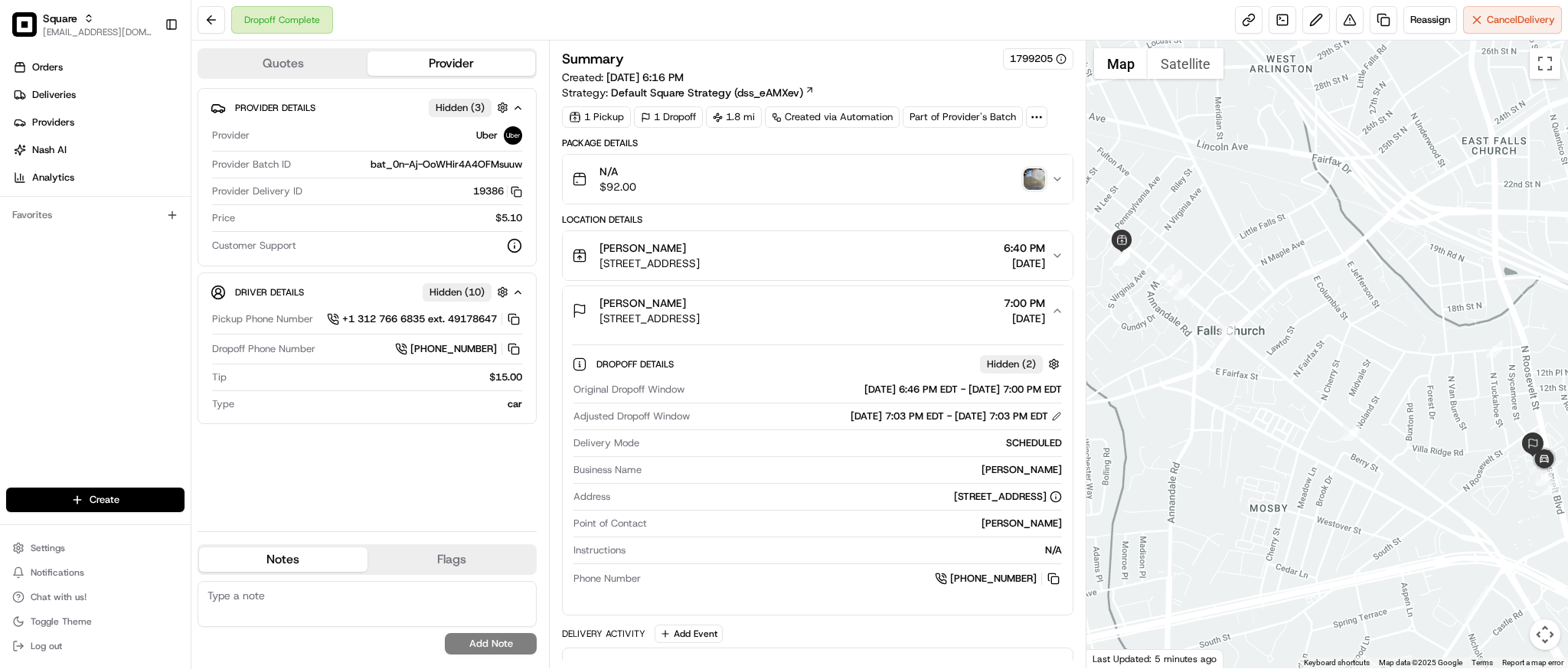
click at [1059, 311] on icon "button" at bounding box center [1058, 311] width 13 height 13
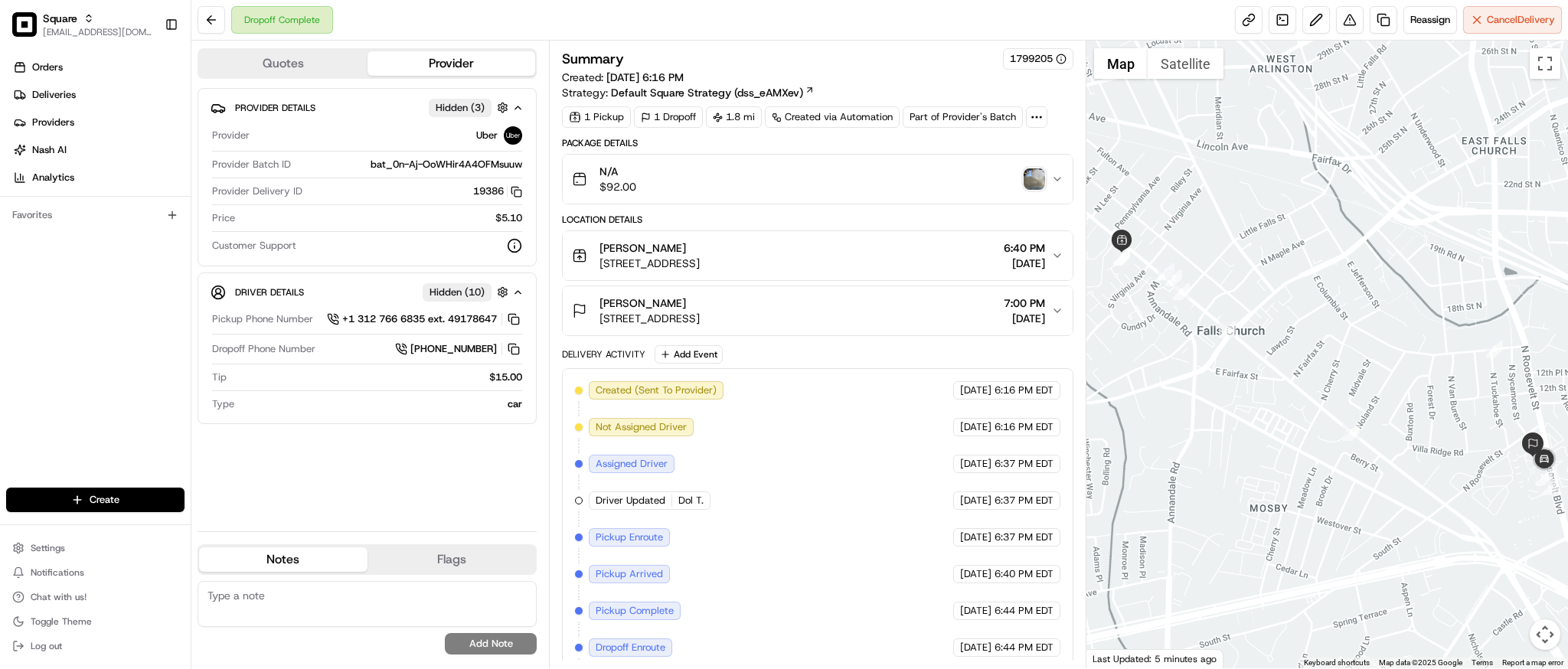
click at [857, 302] on div "Shannon Wiecks 503 Roosevelt Blvd, Falls Church, VA 22044, USA 7:00 PM 08/23/20…" at bounding box center [811, 311] width 478 height 31
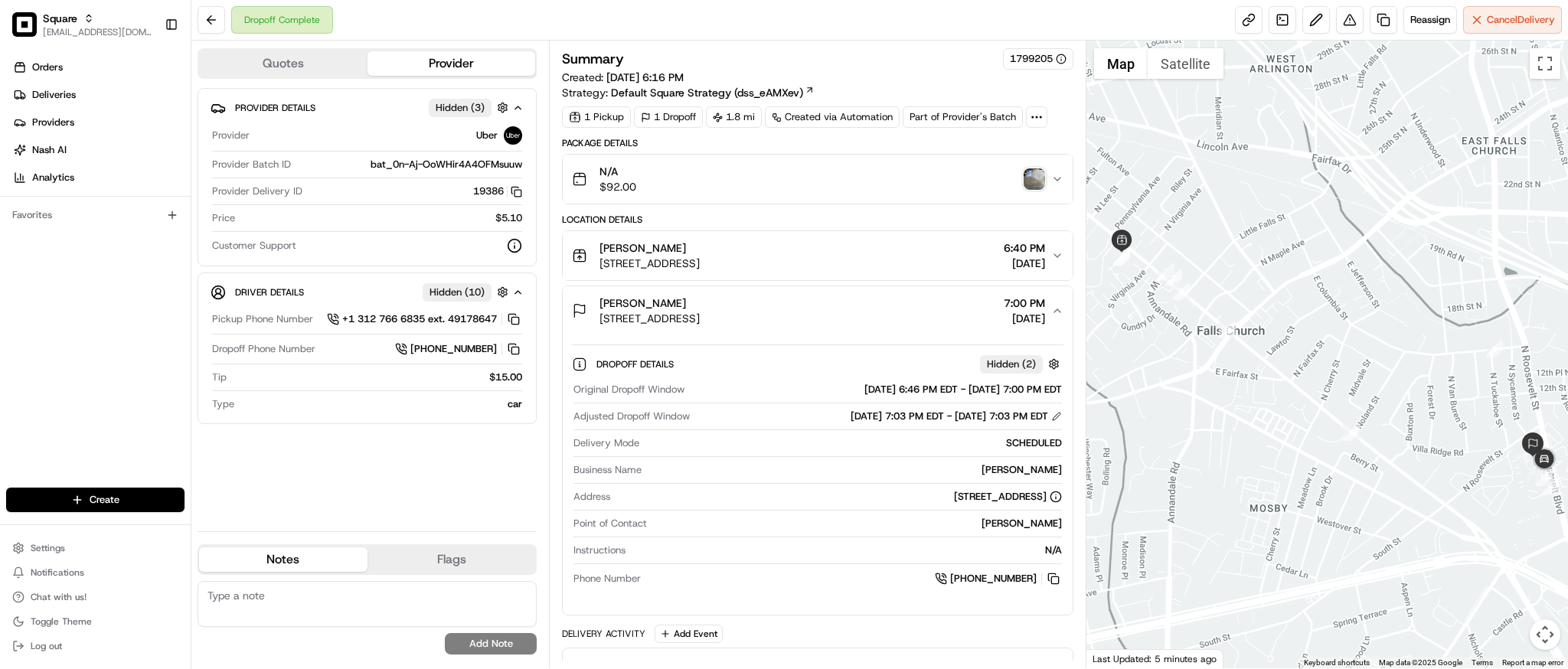
click at [857, 302] on div "Shannon Wiecks 503 Roosevelt Blvd, Falls Church, VA 22044, USA 7:00 PM 08/23/20…" at bounding box center [811, 311] width 478 height 31
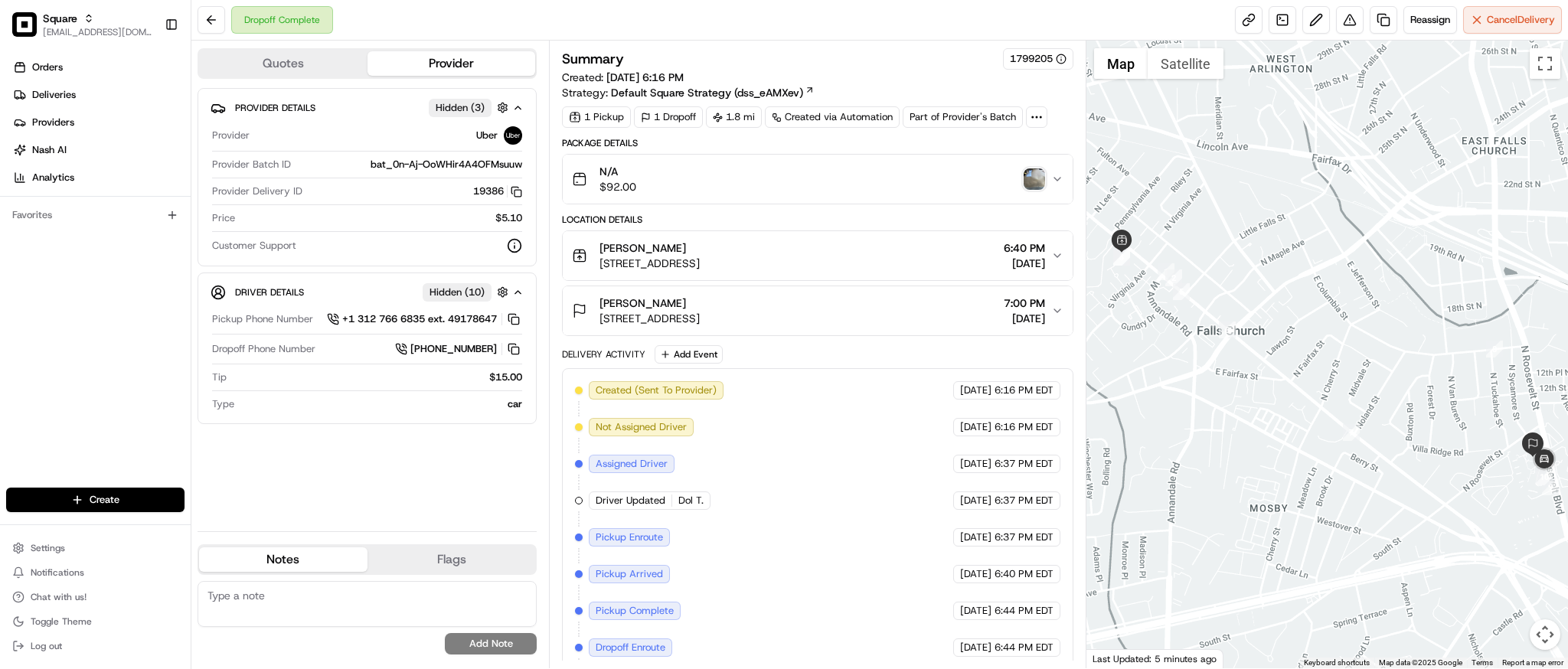
click at [833, 22] on div "Dropoff Complete Reassign Cancel Delivery" at bounding box center [880, 20] width 1377 height 40
click at [876, 256] on div "Godfrey's 421 W Broad St, Falls Church, VA 22046, USA 6:40 PM 08/23/2025" at bounding box center [811, 255] width 478 height 31
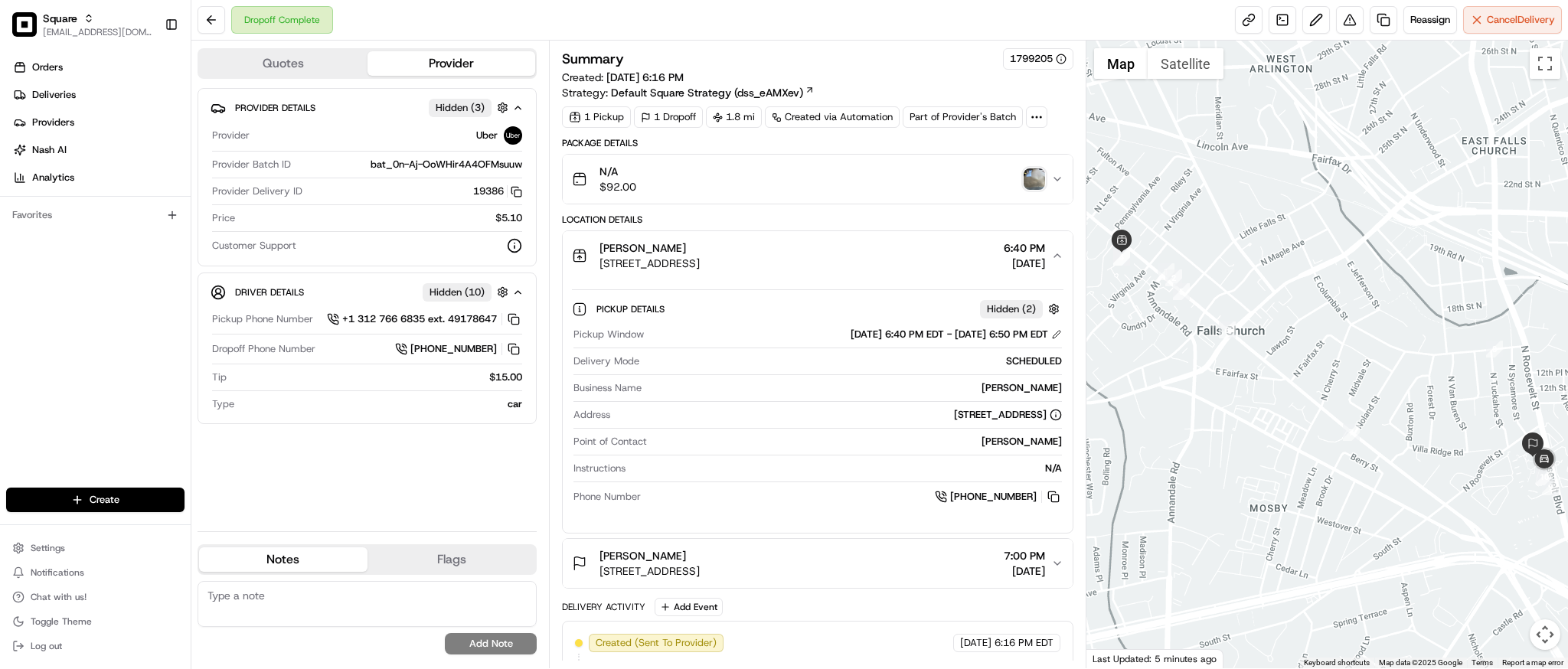
click at [876, 256] on div "Godfrey's 421 W Broad St, Falls Church, VA 22046, USA 6:40 PM 08/23/2025" at bounding box center [811, 255] width 478 height 31
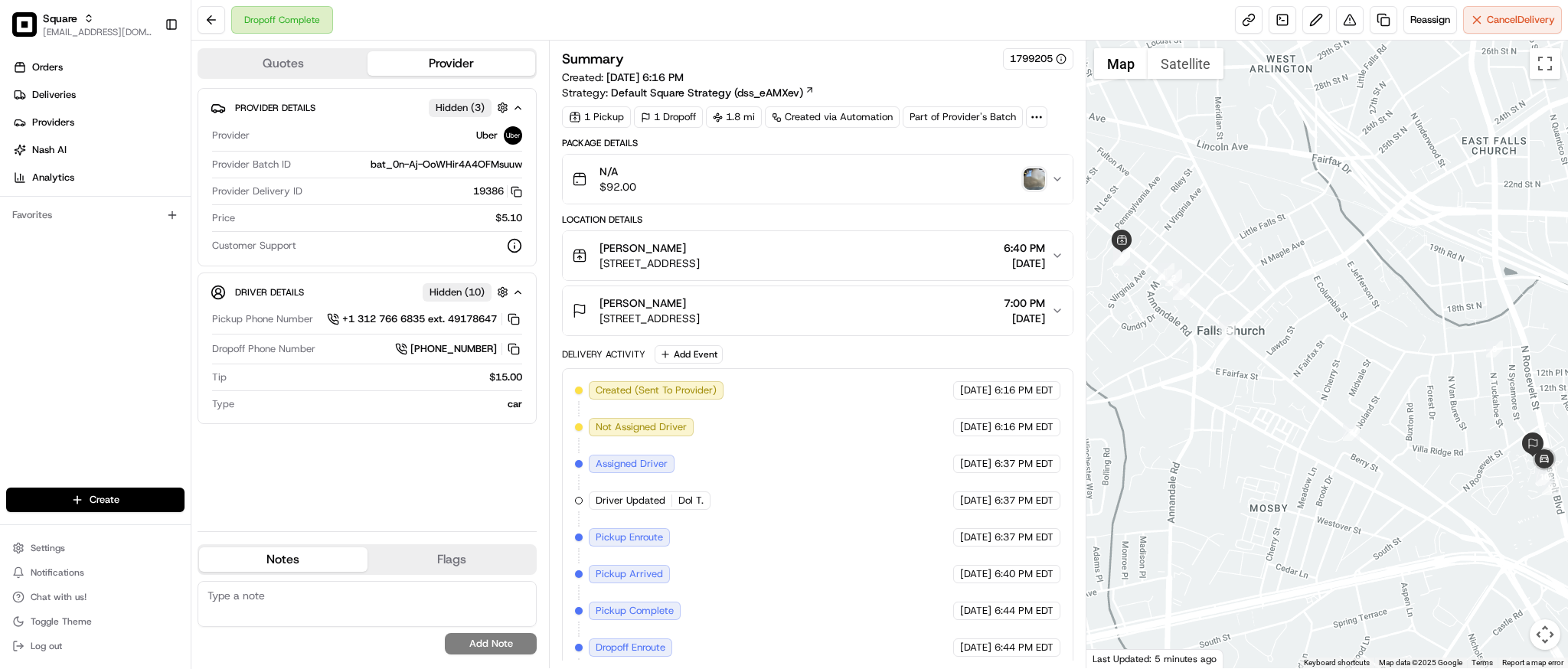
click at [876, 256] on div "Godfrey's 421 W Broad St, Falls Church, VA 22046, USA 6:40 PM 08/23/2025" at bounding box center [811, 255] width 478 height 31
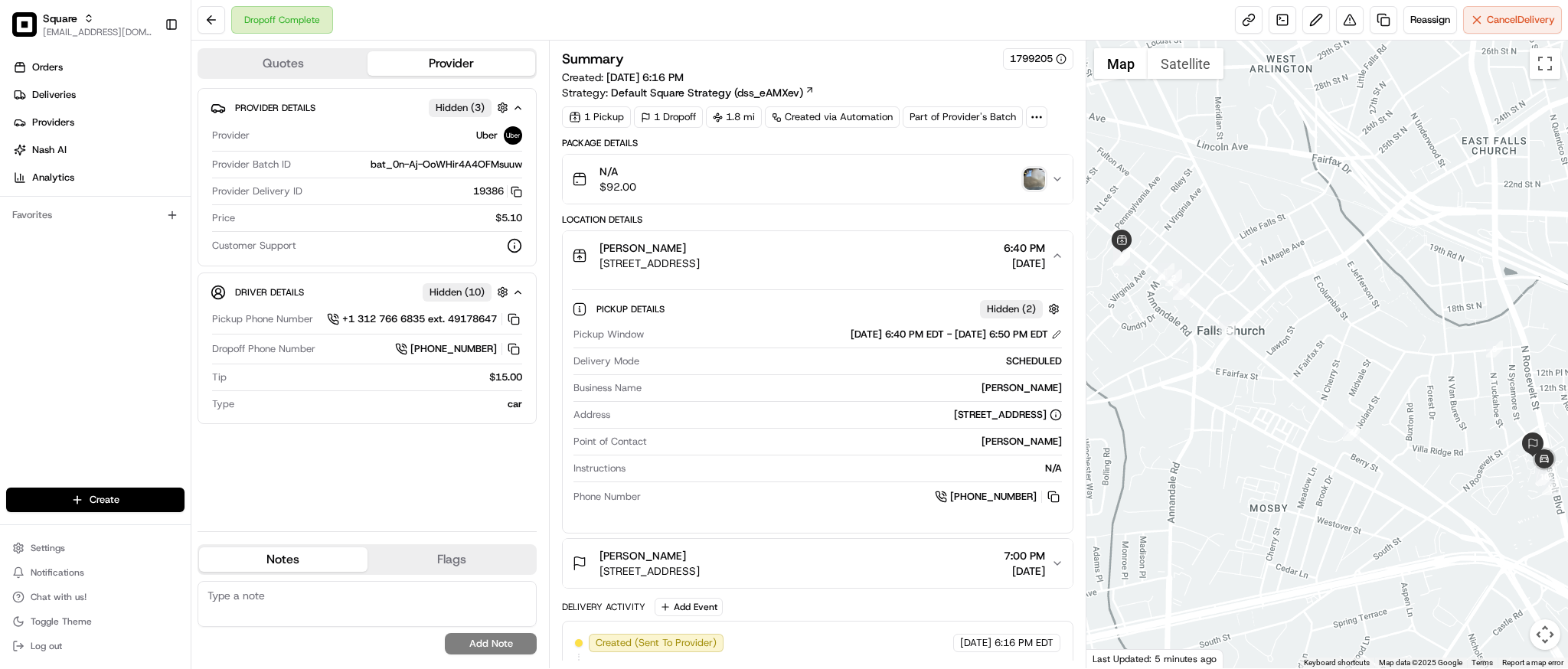
click at [876, 256] on div "Godfrey's 421 W Broad St, Falls Church, VA 22046, USA 6:40 PM 08/23/2025" at bounding box center [811, 255] width 478 height 31
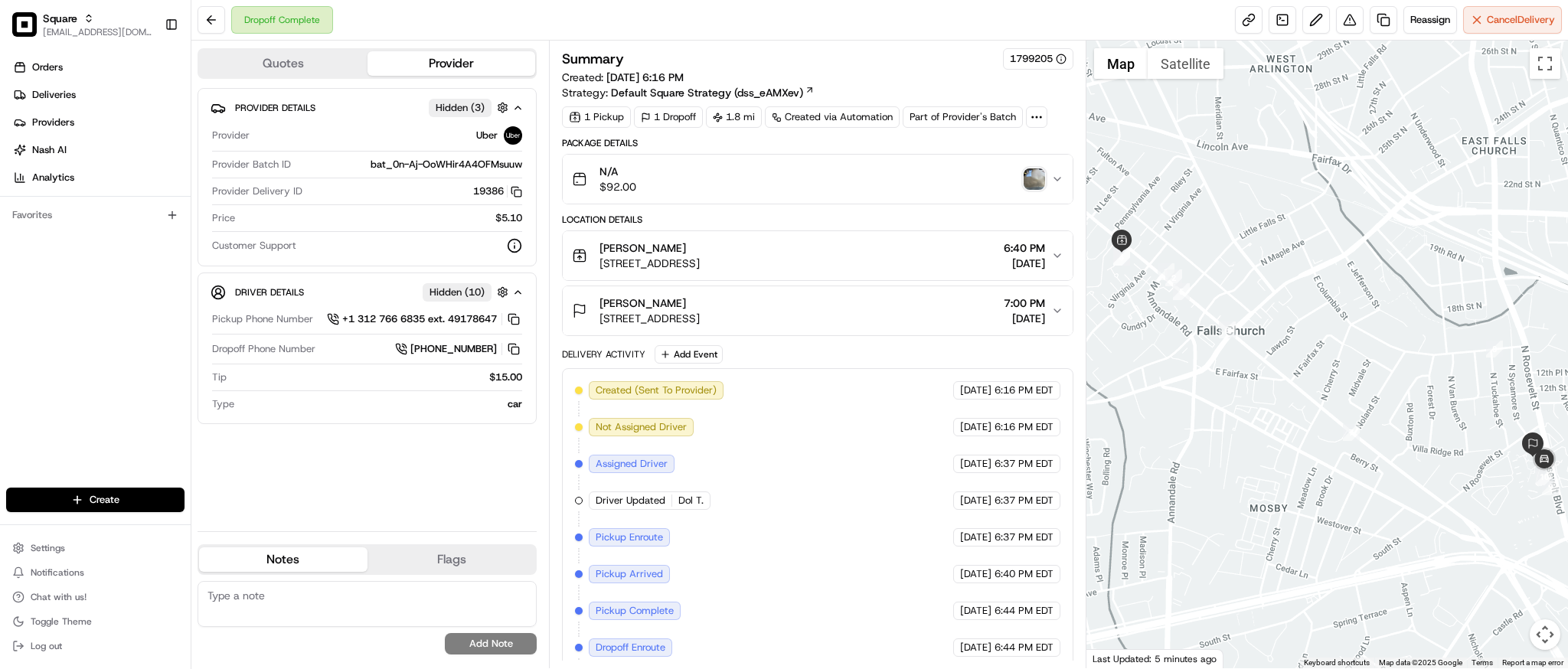
click at [1341, 228] on div at bounding box center [1327, 354] width 482 height 628
click div
click div "Dropoff Complete Reassign Cancel Delivery"
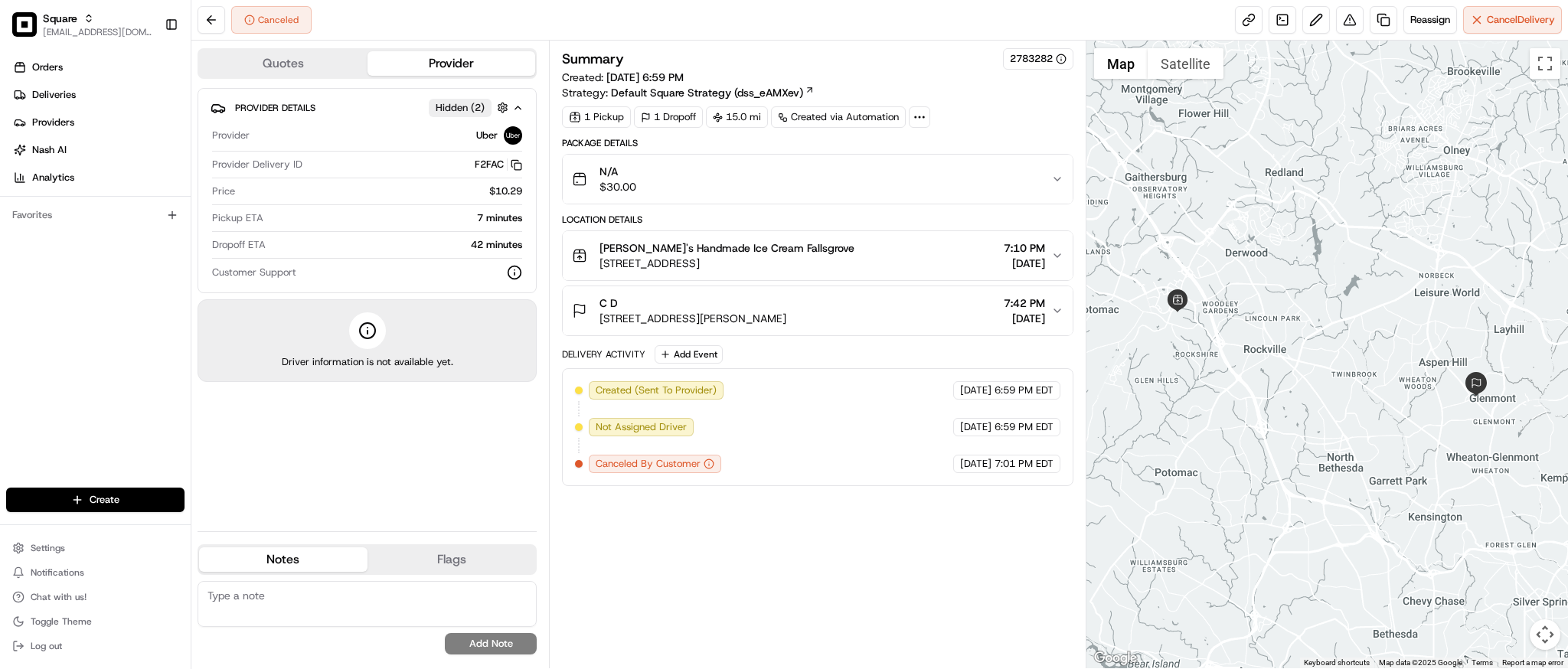
click at [910, 310] on div "C D 2801 Weller Rd, Silver Spring, MD 20906, USA 7:42 PM 08/23/2025" at bounding box center [811, 311] width 478 height 31
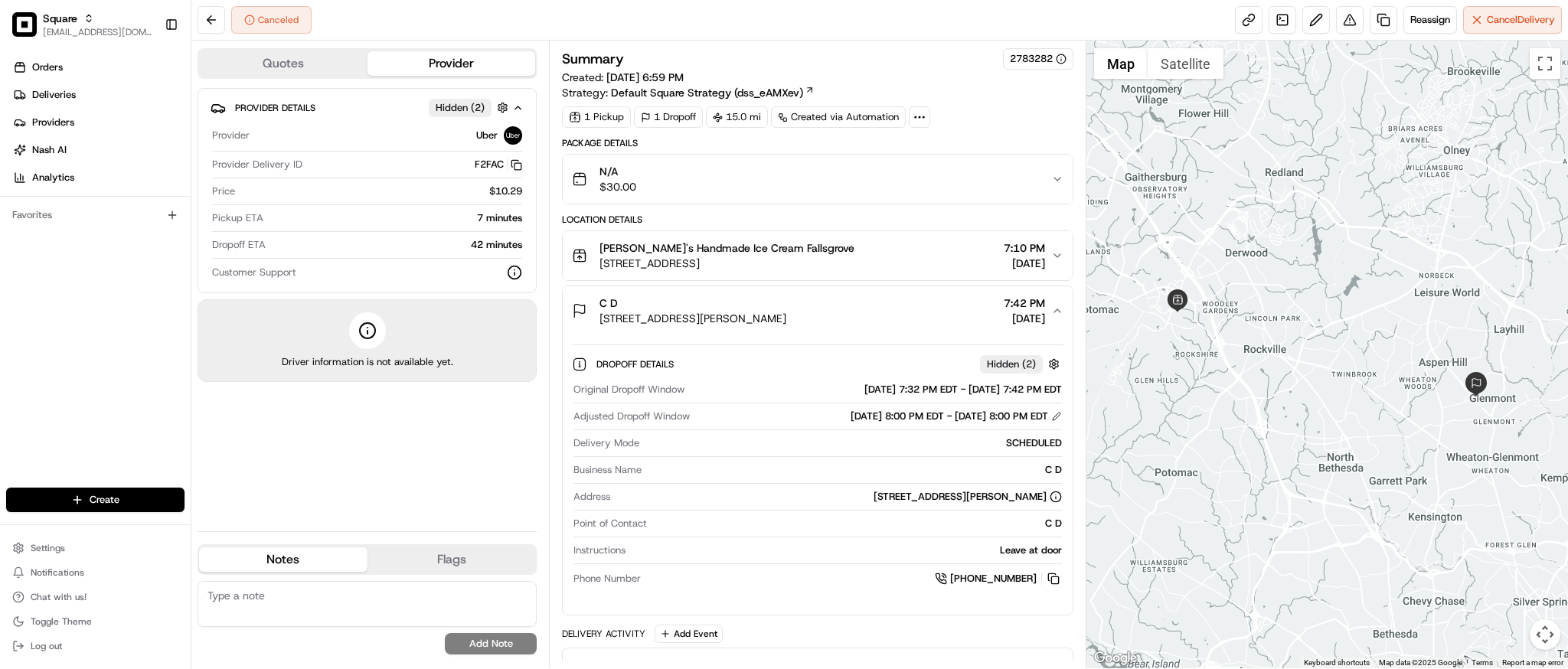
click at [910, 310] on div "C D 2801 Weller Rd, Silver Spring, MD 20906, USA 7:42 PM 08/23/2025" at bounding box center [811, 311] width 478 height 31
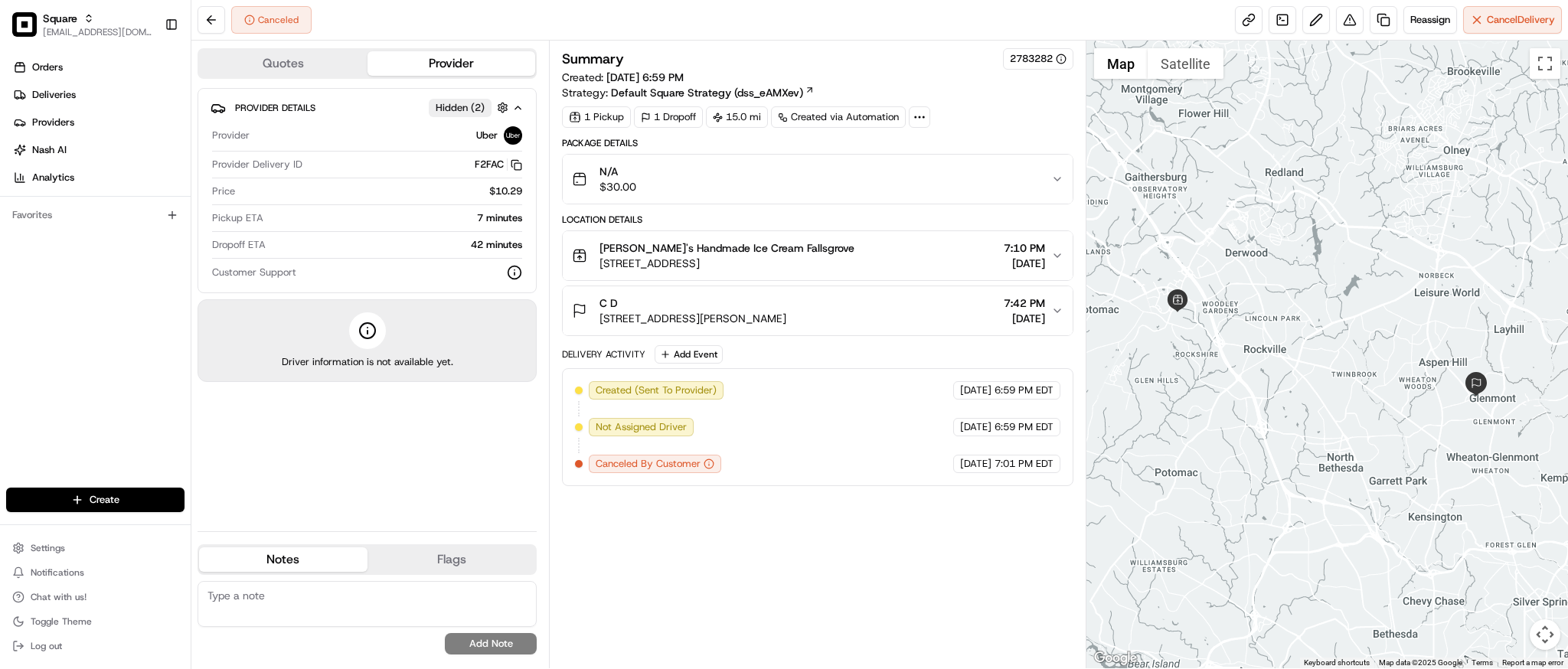
click at [910, 310] on div "C D 2801 Weller Rd, Silver Spring, MD 20906, USA 7:42 PM 08/23/2025" at bounding box center [811, 311] width 478 height 31
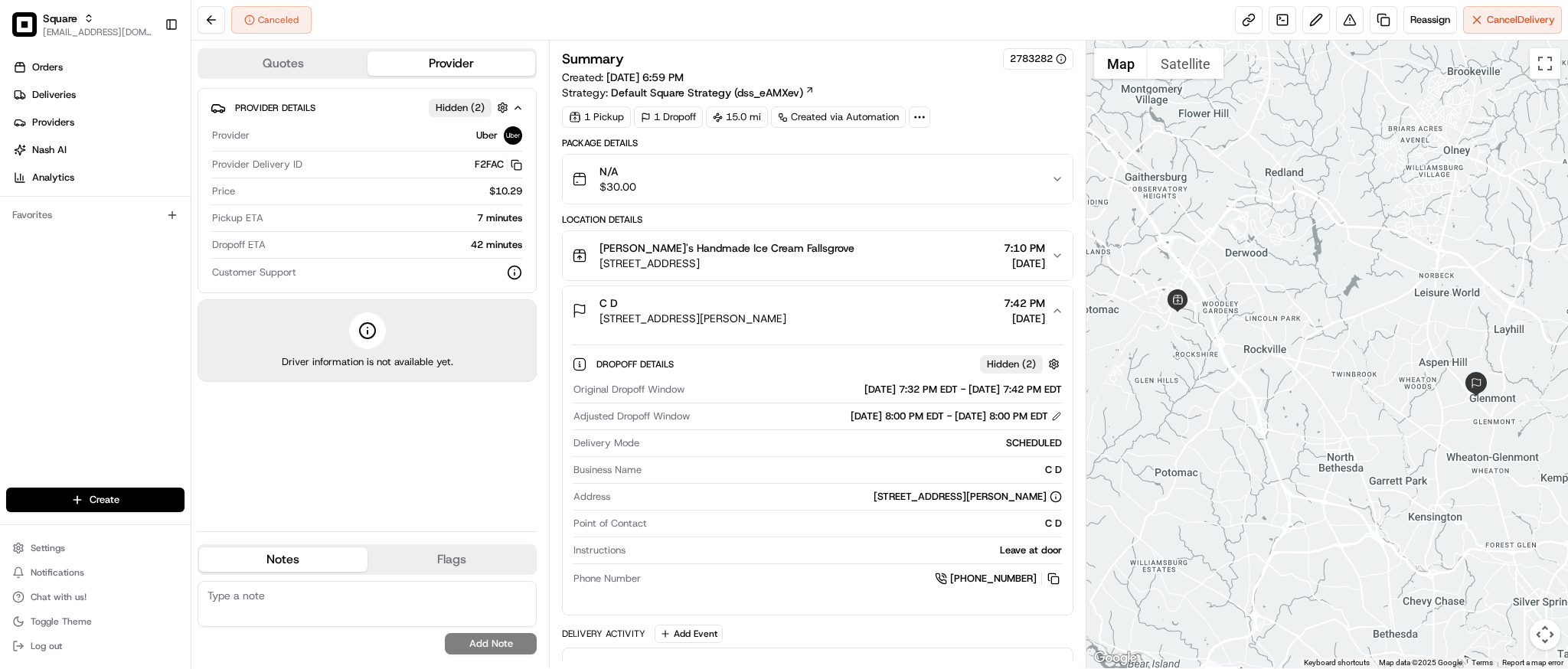
click at [910, 310] on div "C D 2801 Weller Rd, Silver Spring, MD 20906, USA 7:42 PM 08/23/2025" at bounding box center [811, 311] width 478 height 31
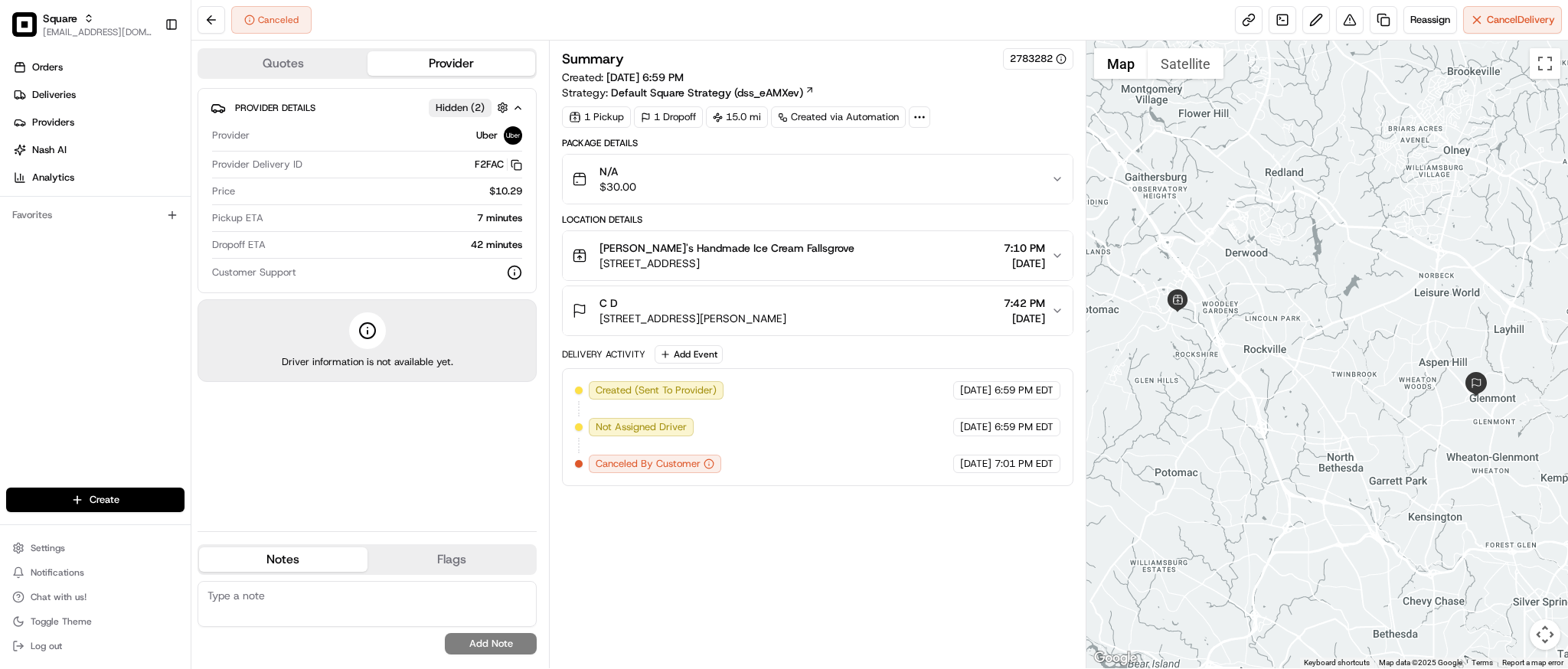
click at [886, 323] on div "C D 2801 Weller Rd, Silver Spring, MD 20906, USA 7:42 PM 08/23/2025" at bounding box center [811, 311] width 478 height 31
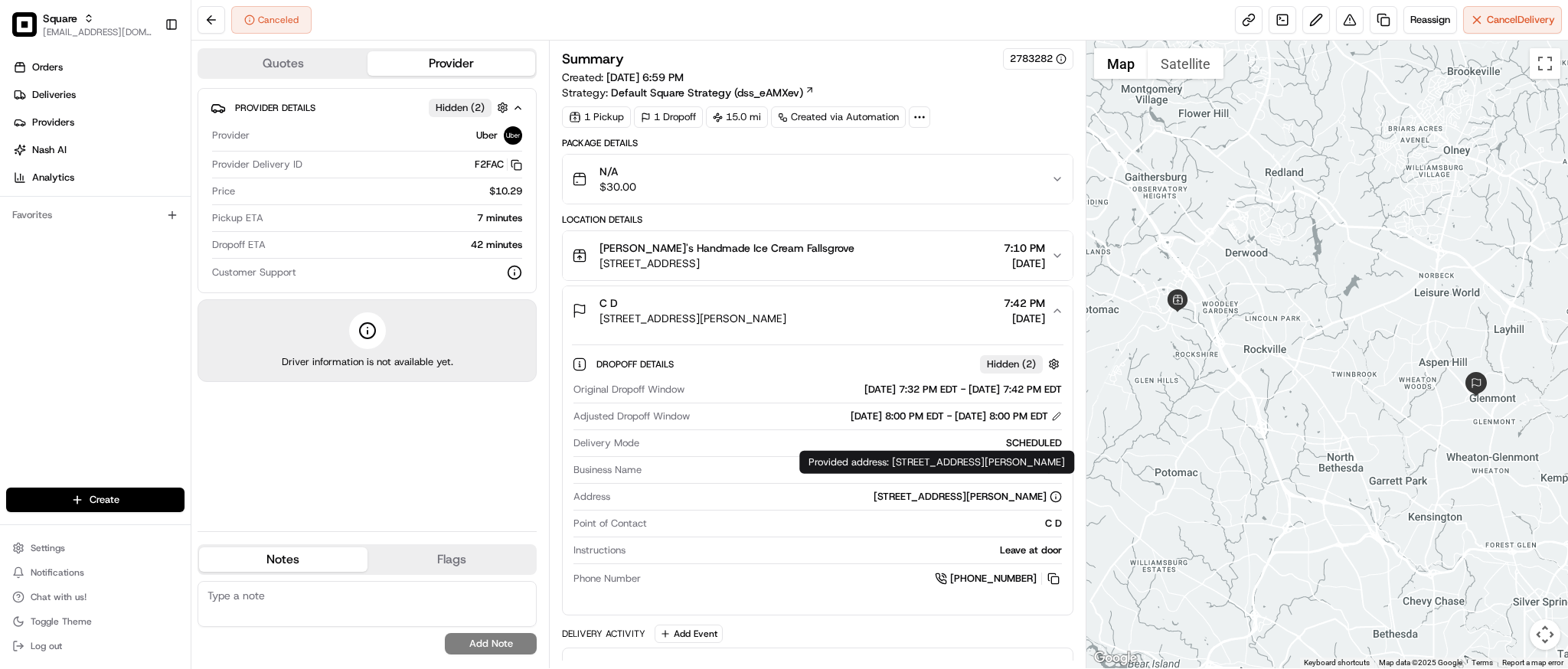
click at [899, 495] on div "2801 Weller Rd, Silver Spring, MD 20906, USA" at bounding box center [968, 496] width 189 height 13
click at [779, 507] on div "Address 2801 Weller Rd, Silver Spring, MD 20906, USA" at bounding box center [817, 500] width 488 height 21
drag, startPoint x: 827, startPoint y: 502, endPoint x: 1023, endPoint y: 501, distance: 196.0
click at [1023, 501] on div "2801 Weller Rd, Silver Spring, MD 20906, USA" at bounding box center [838, 496] width 445 height 13
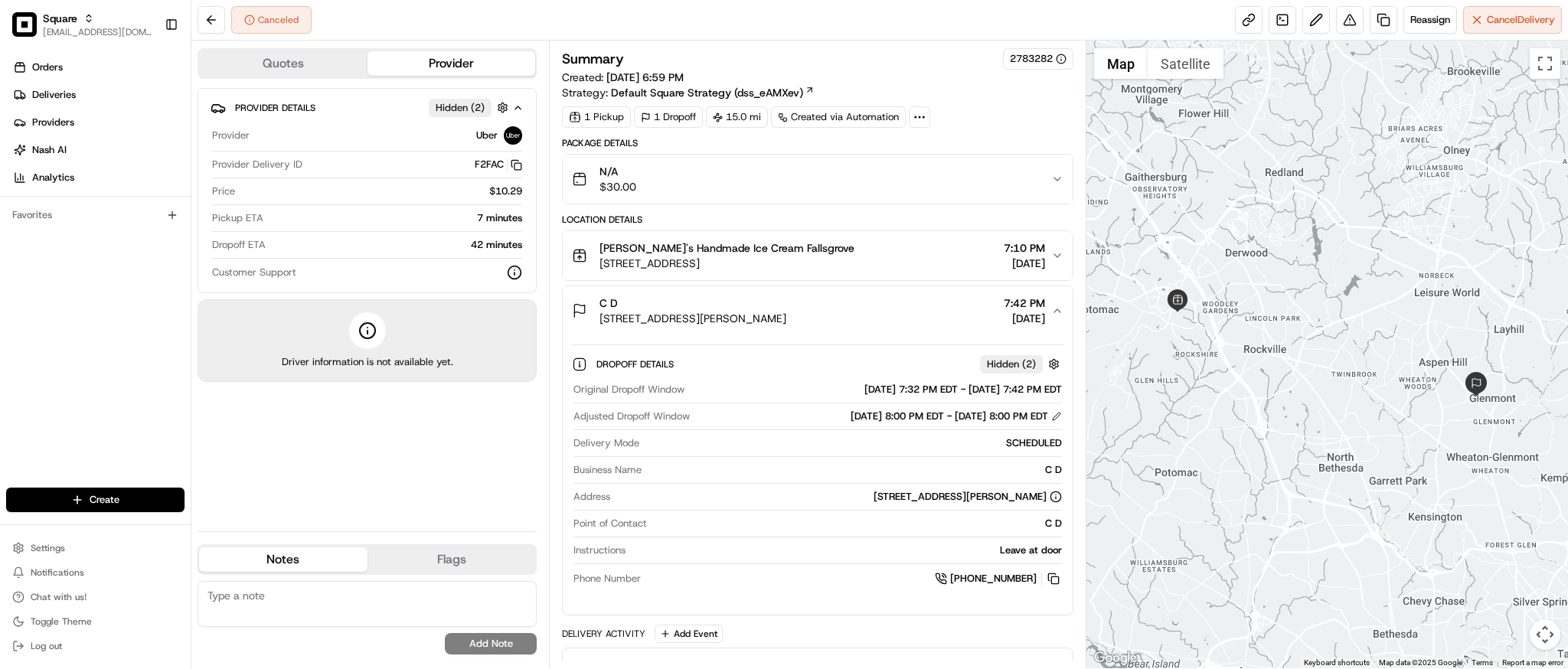
click at [964, 549] on div "Leave at door" at bounding box center [846, 550] width 430 height 13
drag, startPoint x: 826, startPoint y: 499, endPoint x: 1023, endPoint y: 504, distance: 197.1
click at [1023, 504] on div "2801 Weller Rd, Silver Spring, MD 20906, USA" at bounding box center [838, 496] width 445 height 13
copy div "2801 Weller Rd, Silver Spring, MD 20906"
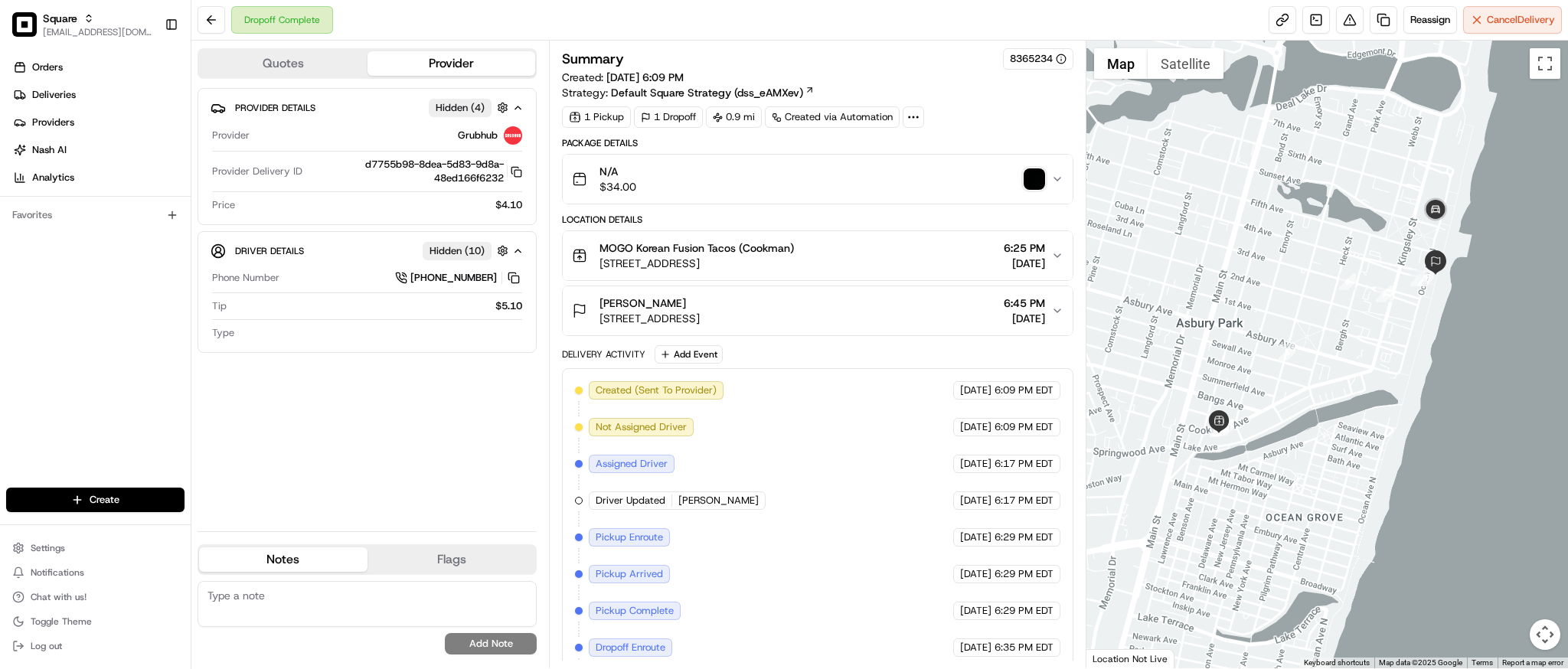
scroll to position [83, 0]
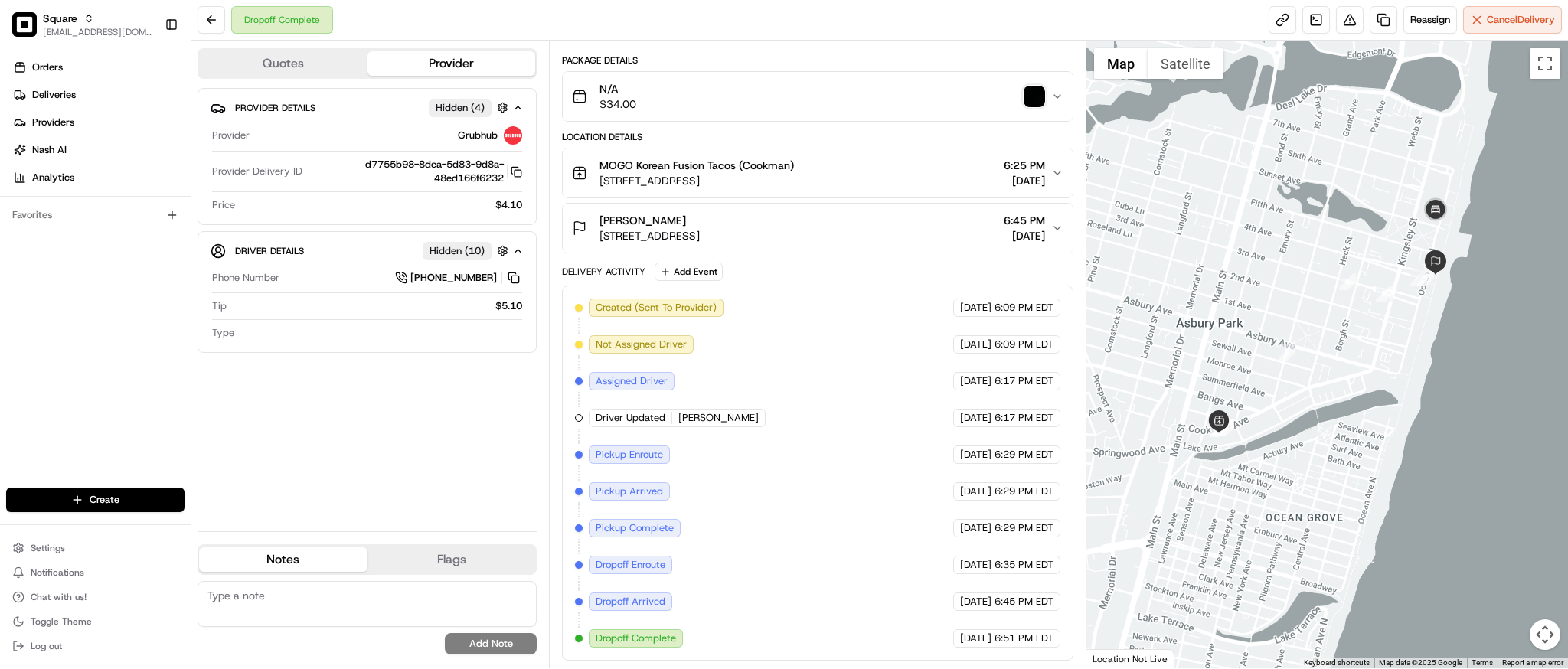
click at [1032, 99] on img "button" at bounding box center [1034, 96] width 22 height 22
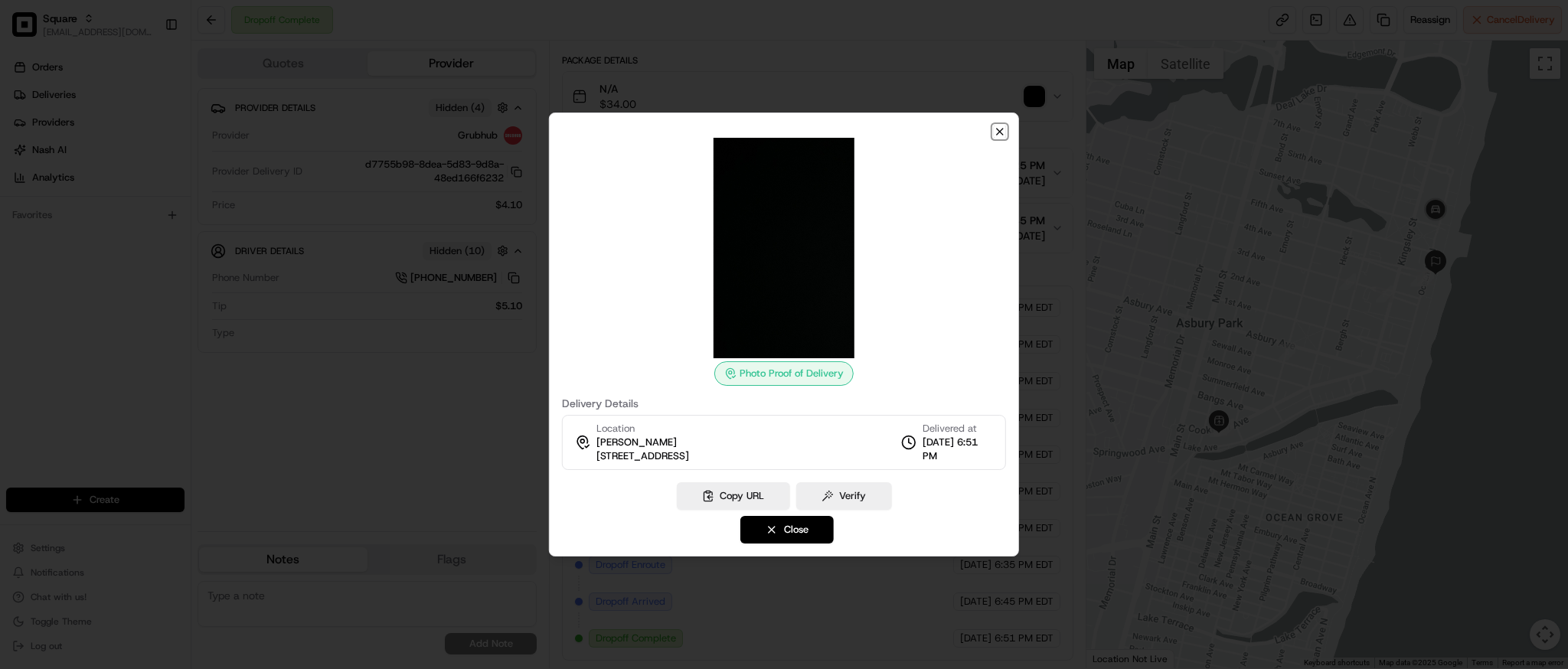
click at [997, 135] on icon "button" at bounding box center [999, 131] width 6 height 6
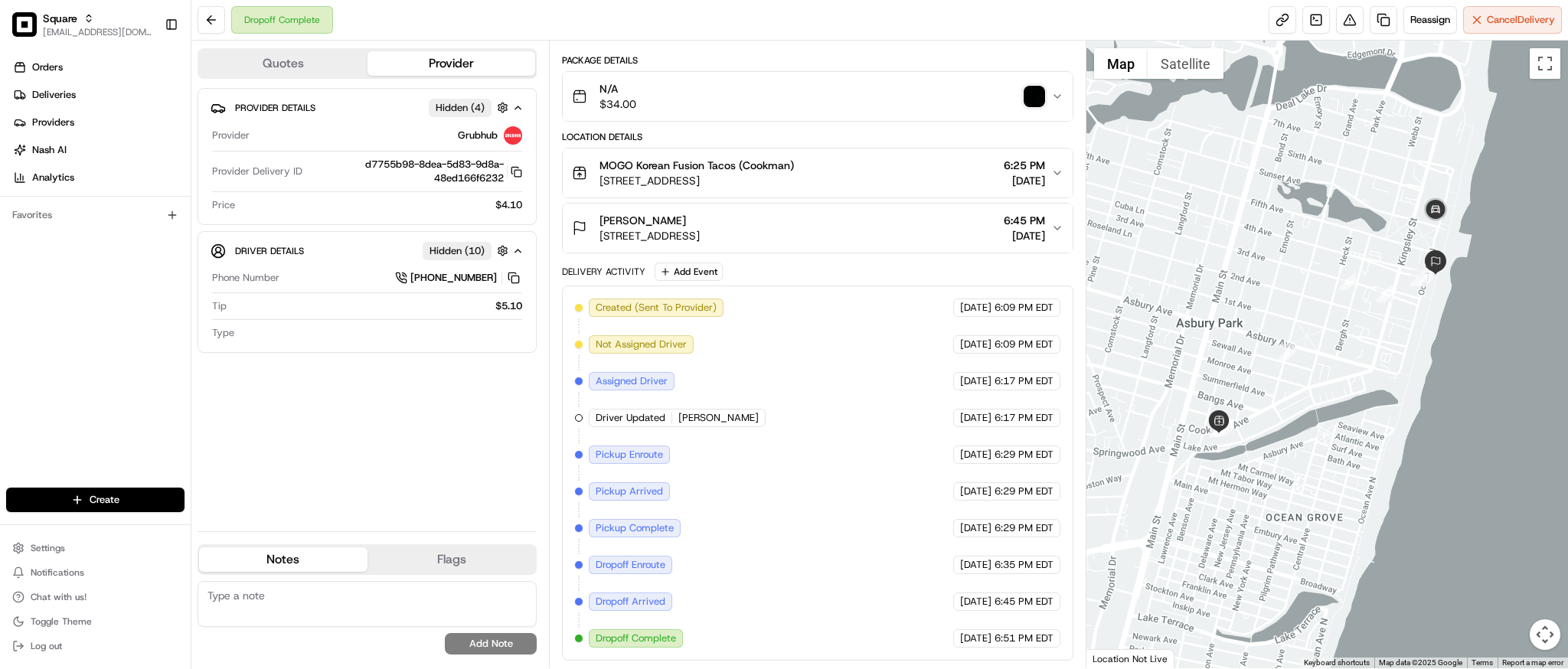
click at [851, 144] on div "Location Details MOGO Korean Fusion Tacos (Cookman) 632 Cookman Ave, Asbury Par…" at bounding box center [817, 192] width 510 height 122
click at [908, 178] on div "MOGO Korean Fusion Tacos (Cookman) 632 Cookman Ave, Asbury Park, NJ 07712, USA …" at bounding box center [811, 173] width 478 height 31
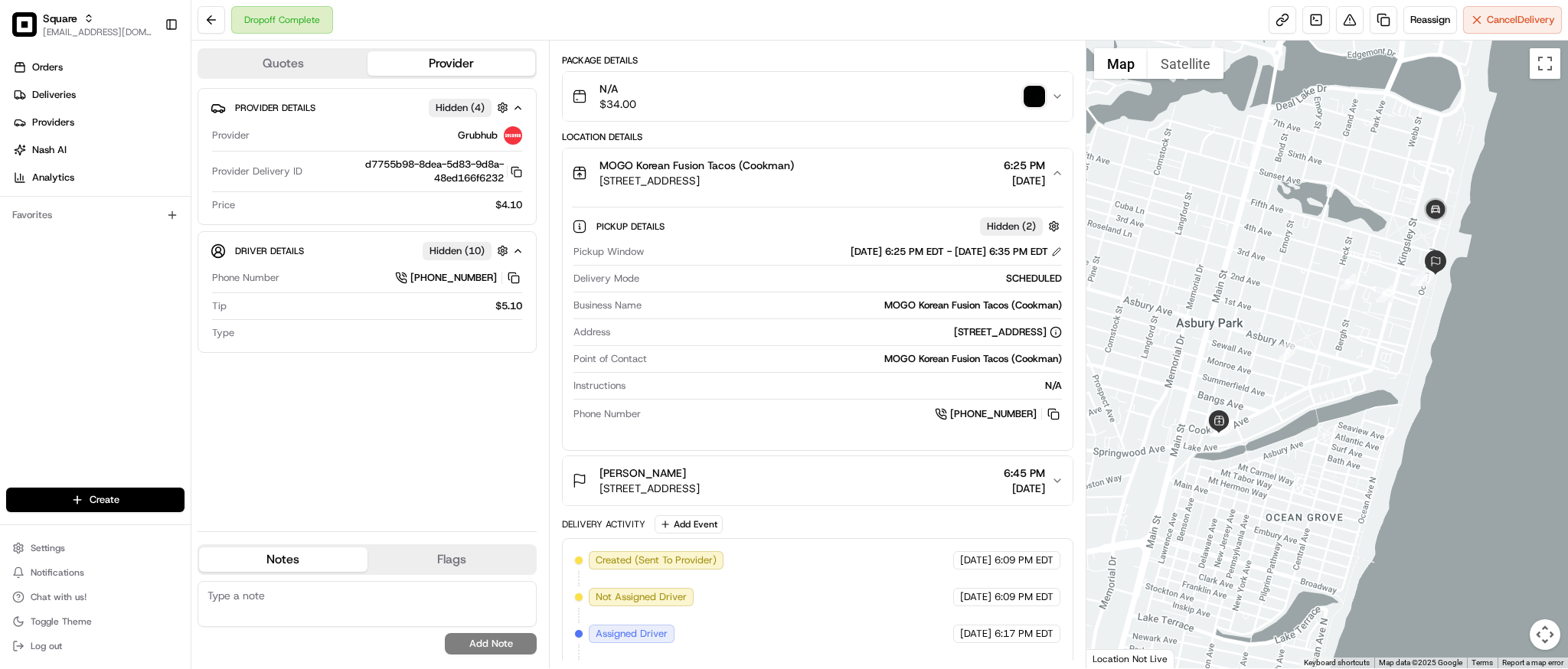
click at [908, 178] on div "MOGO Korean Fusion Tacos (Cookman) 632 Cookman Ave, Asbury Park, NJ 07712, USA …" at bounding box center [811, 173] width 478 height 31
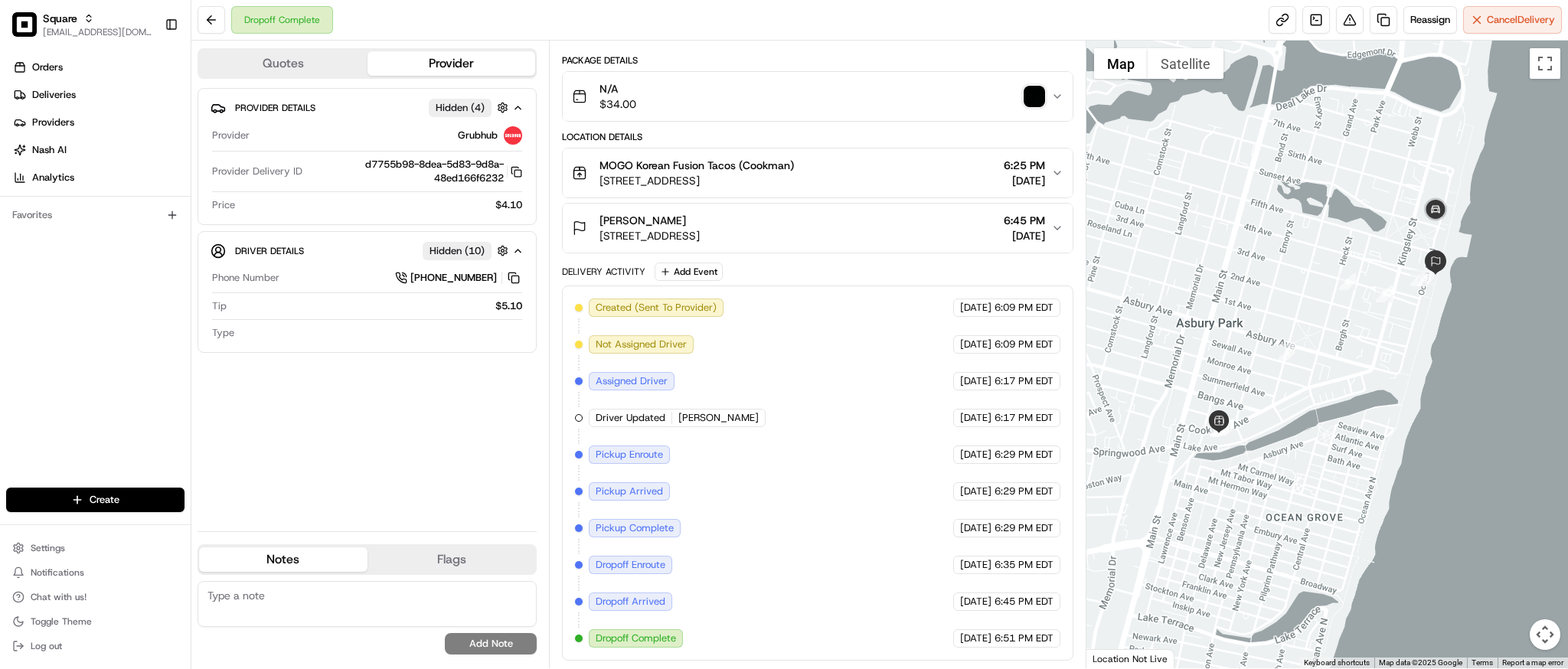
click at [933, 132] on div "Location Details" at bounding box center [817, 138] width 510 height 13
click at [911, 169] on div "MOGO Korean Fusion Tacos (Cookman) 632 Cookman Ave, Asbury Park, NJ 07712, USA …" at bounding box center [811, 173] width 478 height 31
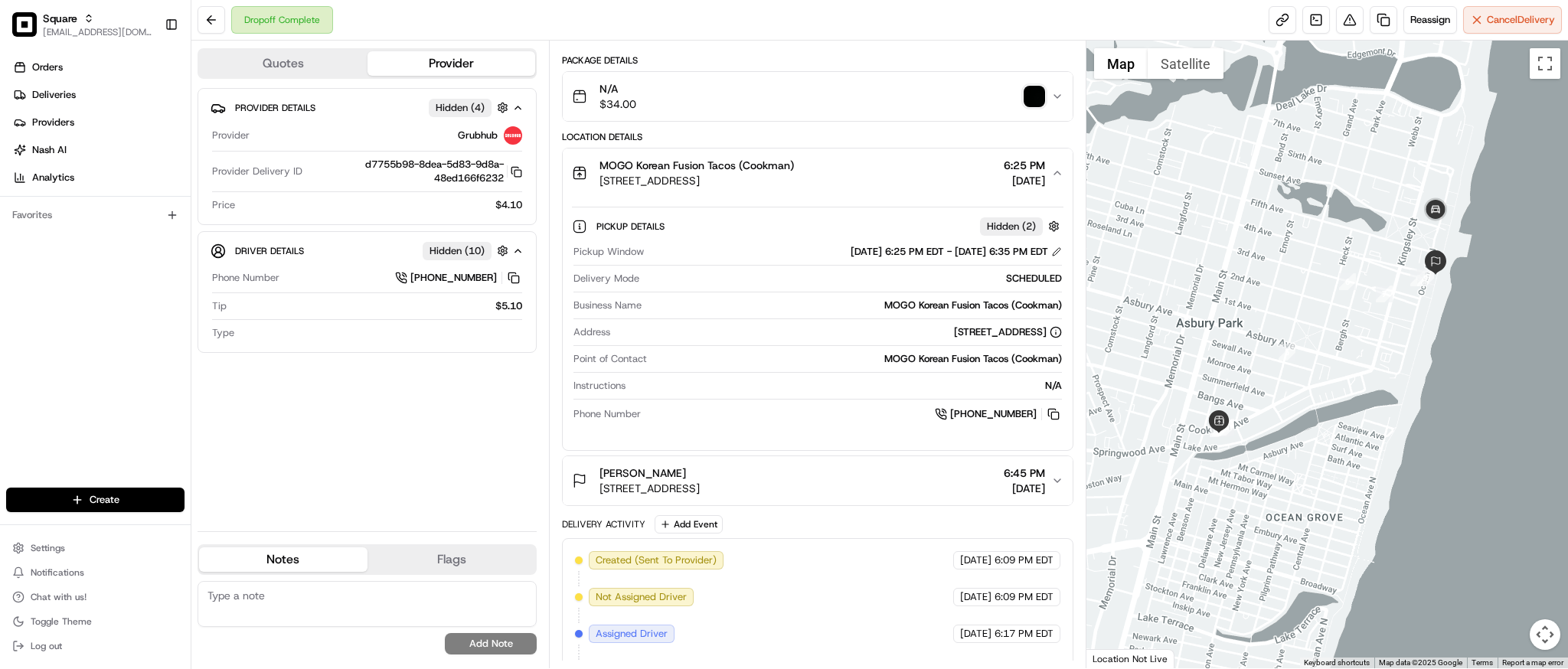
click at [958, 180] on div "MOGO Korean Fusion Tacos (Cookman) 632 Cookman Ave, Asbury Park, NJ 07712, USA …" at bounding box center [811, 173] width 478 height 31
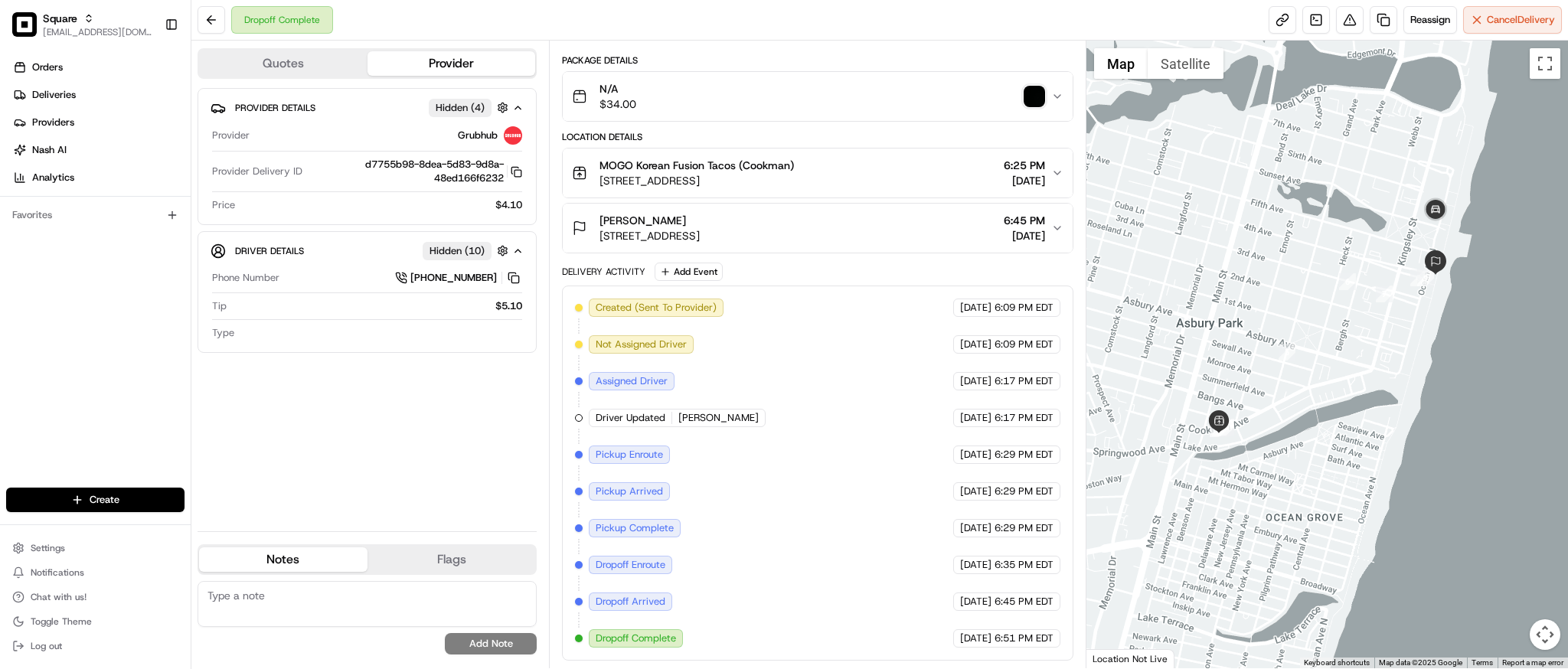
click at [933, 172] on div "MOGO Korean Fusion Tacos (Cookman) 632 Cookman Ave, Asbury Park, NJ 07712, USA …" at bounding box center [811, 173] width 478 height 31
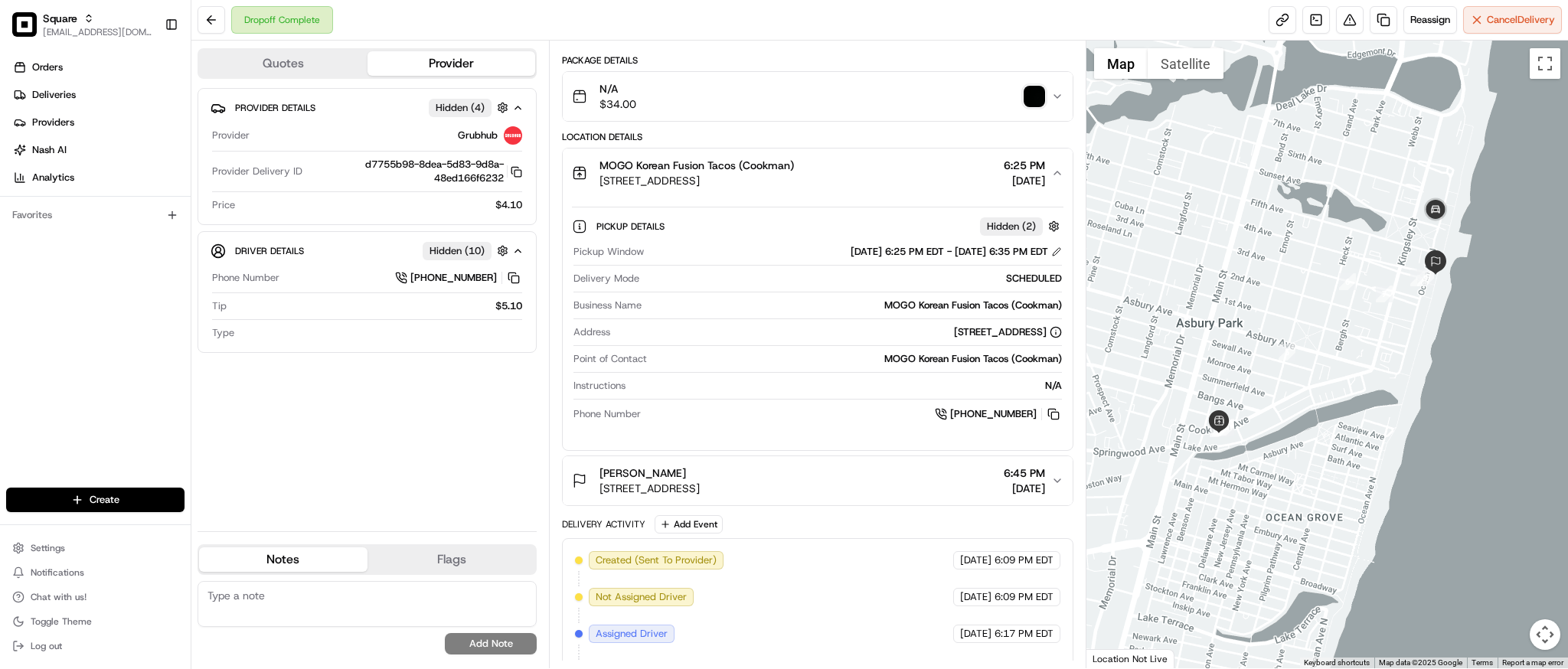
click at [933, 172] on div "MOGO Korean Fusion Tacos (Cookman) 632 Cookman Ave, Asbury Park, NJ 07712, USA …" at bounding box center [811, 173] width 478 height 31
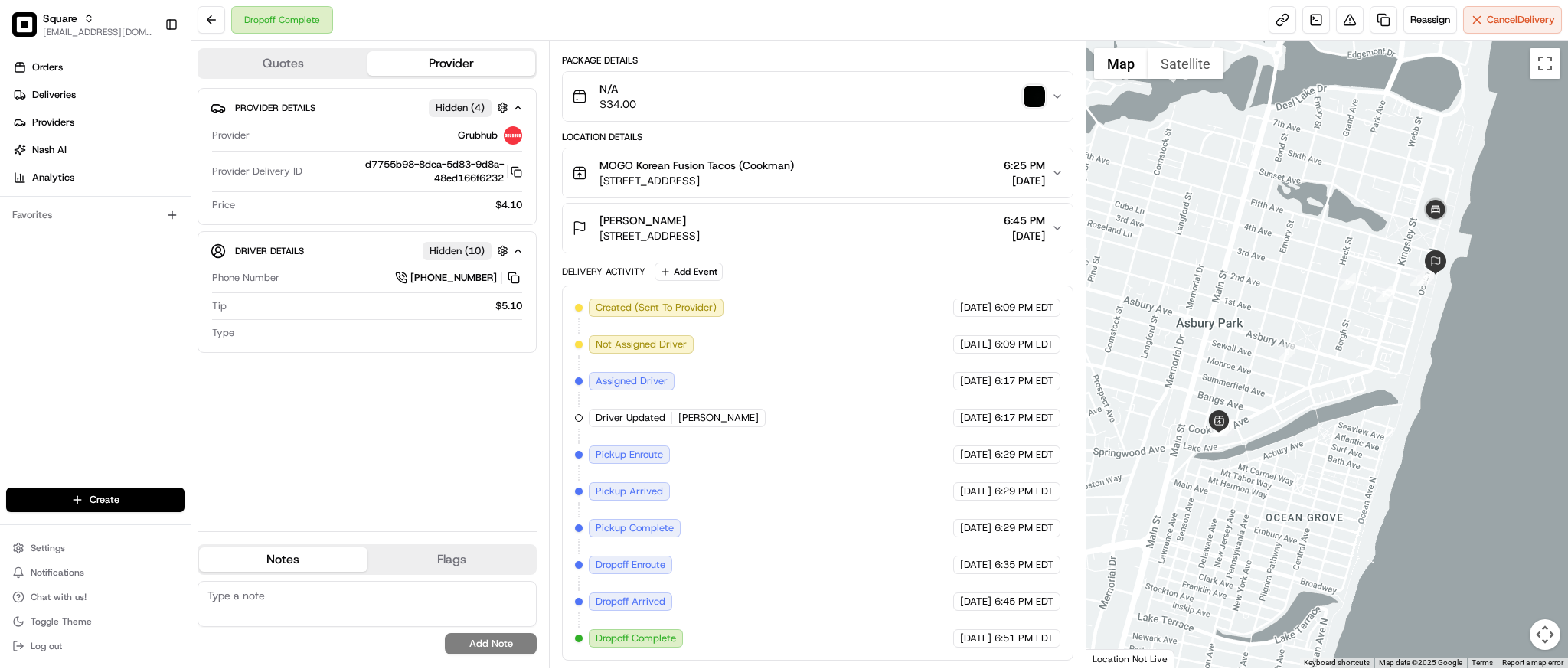
click at [834, 33] on div "Dropoff Complete Reassign Cancel Delivery" at bounding box center [880, 20] width 1377 height 40
click at [1507, 196] on div at bounding box center [1327, 354] width 482 height 628
click at [1428, 447] on div at bounding box center [1327, 354] width 482 height 628
click at [267, 603] on textarea at bounding box center [367, 604] width 339 height 46
paste textarea "**Caller Information: customer **Reason for Call: order was marked as delivered…"
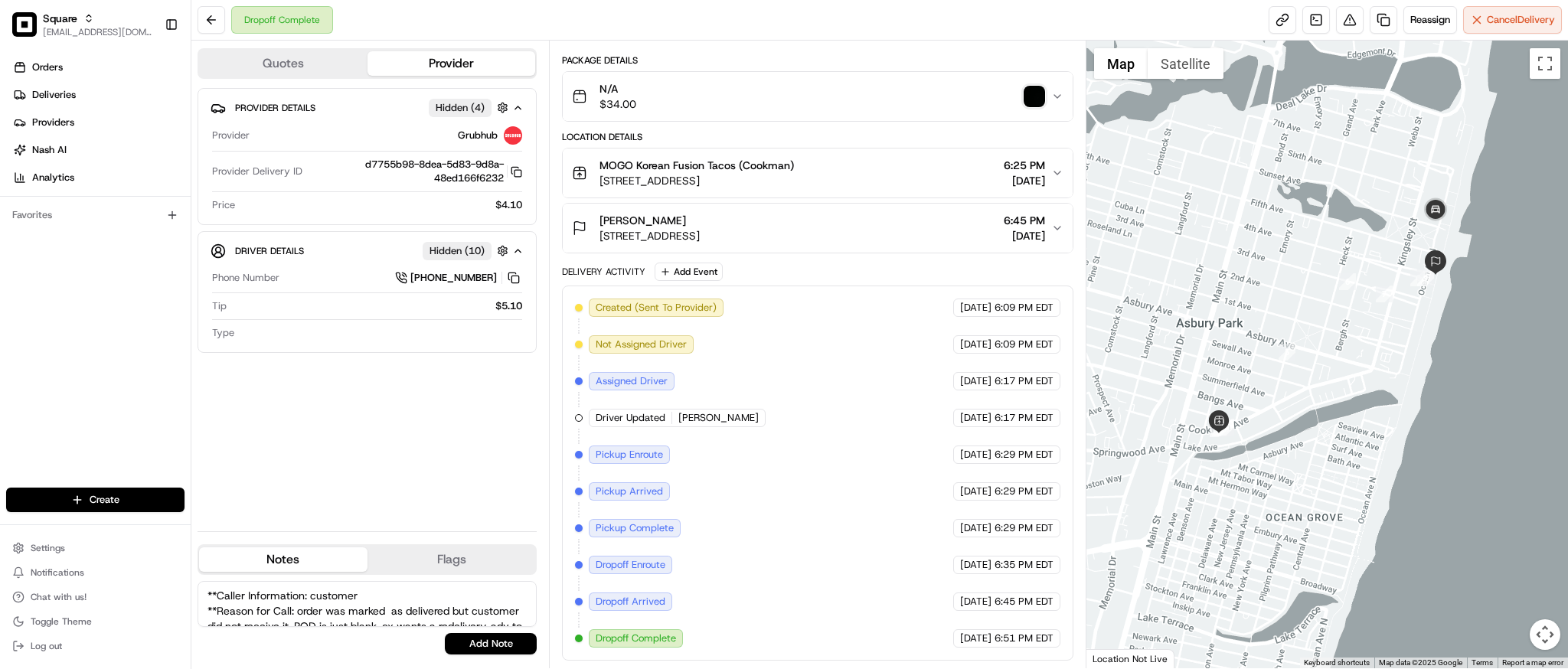
scroll to position [52, 0]
type textarea "**Caller Information: customer **Reason for Call: order was marked as delivered…"
click at [481, 649] on button "Add Note" at bounding box center [491, 644] width 92 height 22
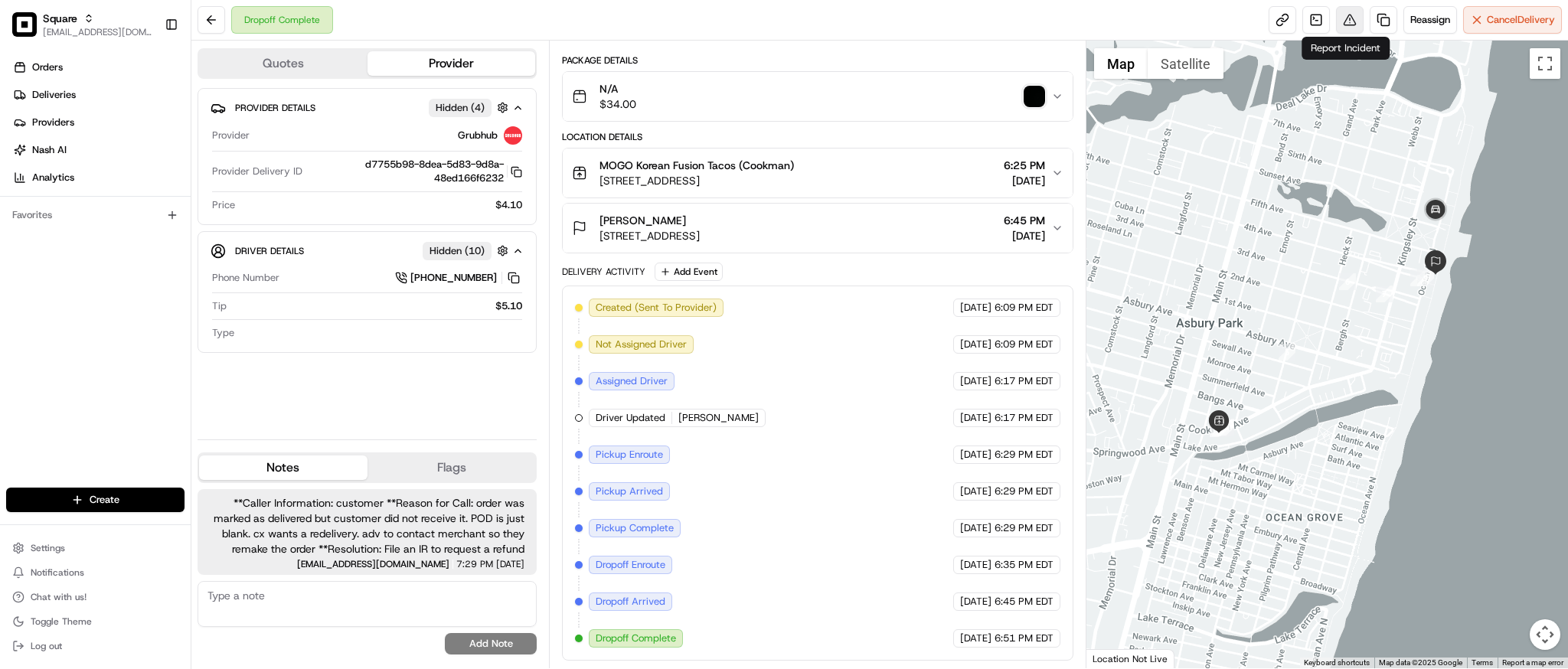
click at [1342, 17] on button at bounding box center [1349, 20] width 28 height 28
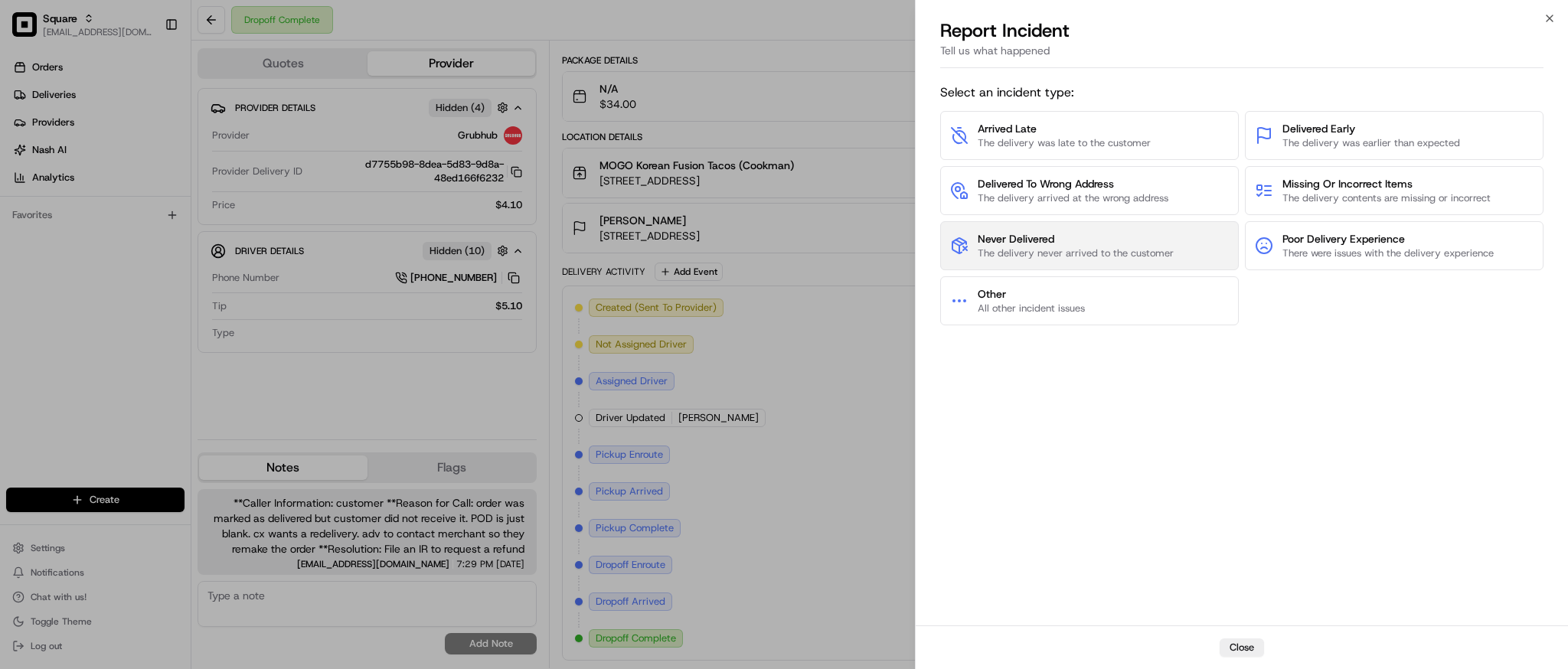
click at [1106, 251] on span "The delivery never arrived to the customer" at bounding box center [1076, 253] width 196 height 13
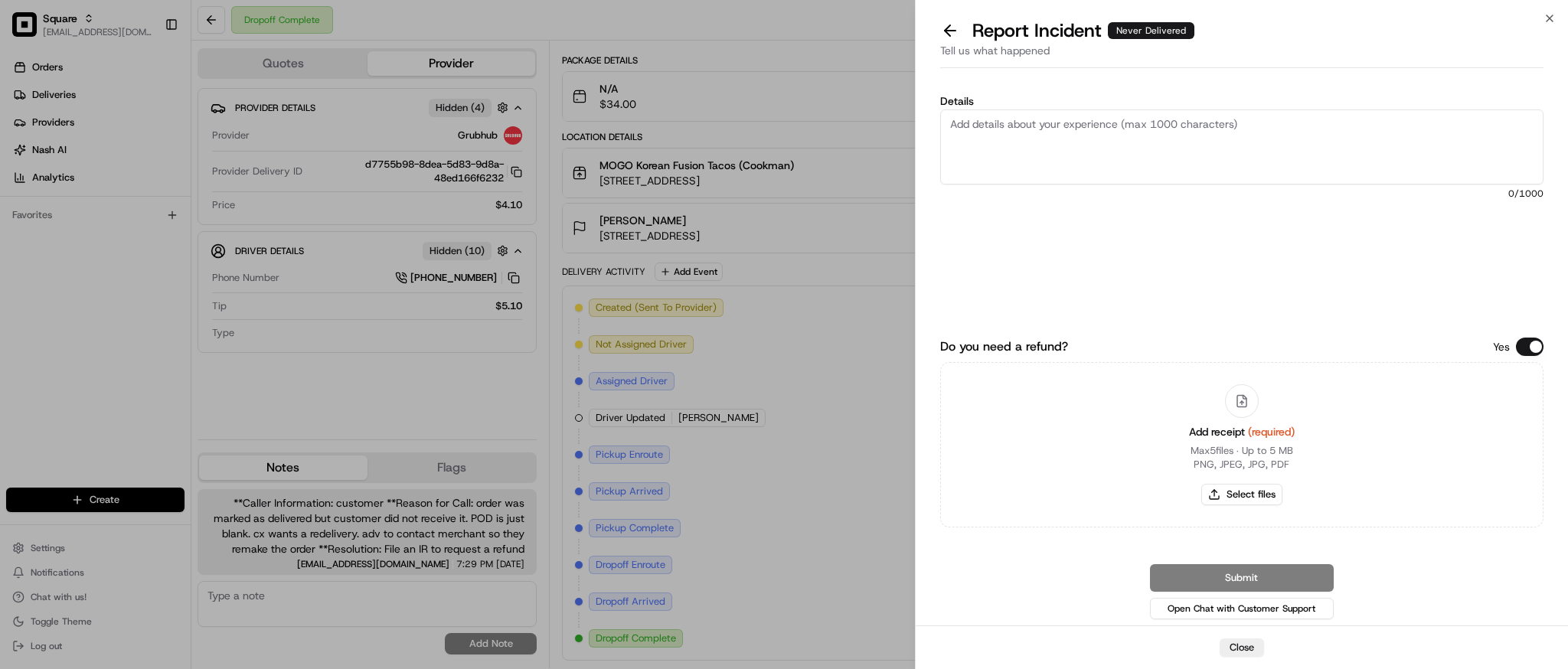
click at [1516, 350] on button "Do you need a refund?" at bounding box center [1529, 347] width 28 height 18
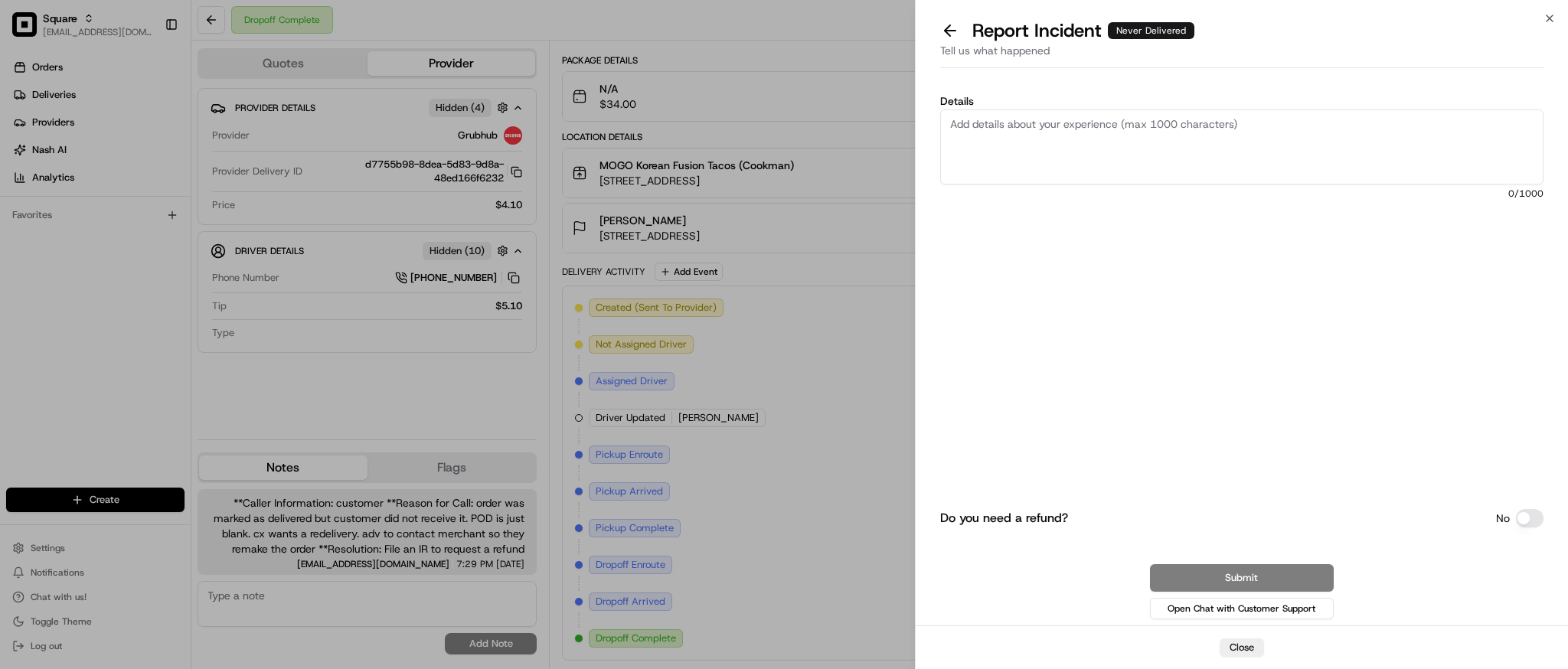
click at [1307, 401] on div "Do you need a refund? No Submit Open Chat with Customer Support" at bounding box center [1241, 472] width 603 height 301
click at [1064, 137] on textarea "Details" at bounding box center [1241, 147] width 603 height 75
paste textarea "order was marked as delivered but customer did not receive it. POD is just blan…"
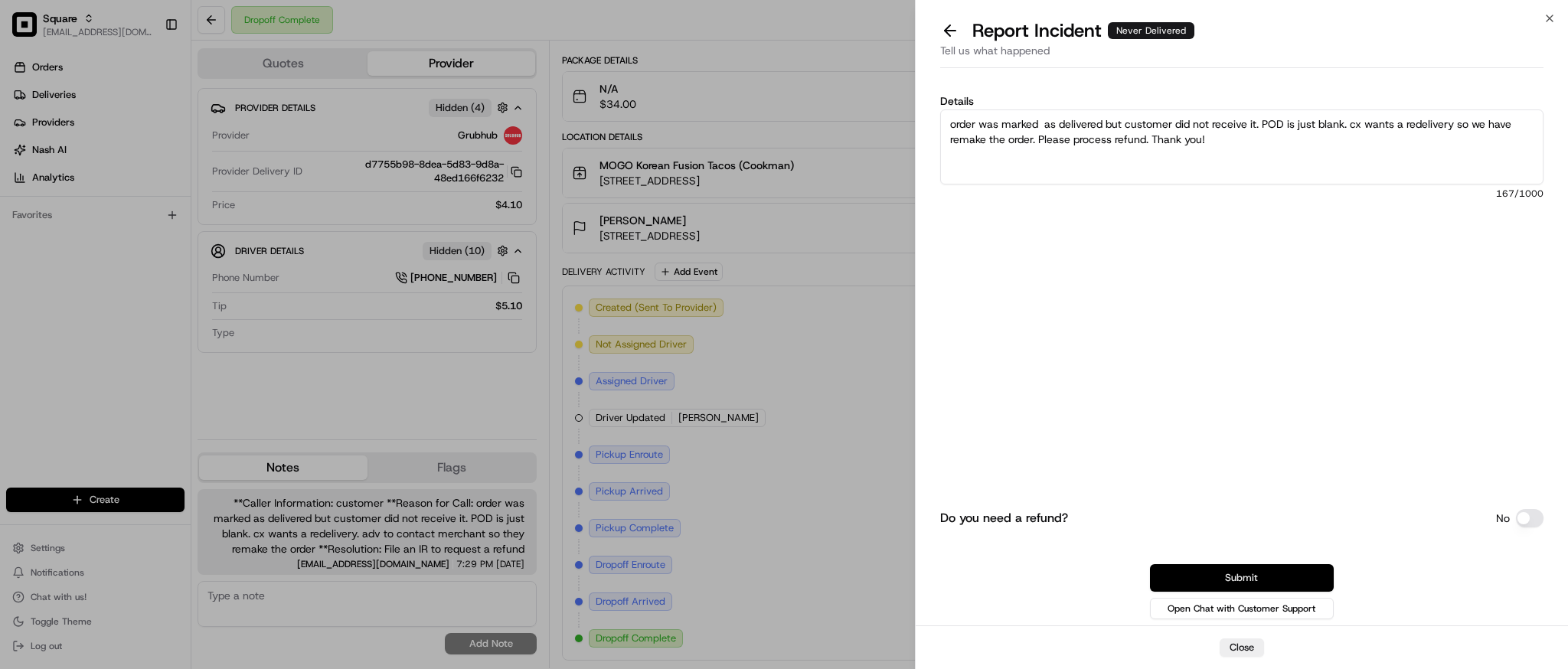
type textarea "order was marked as delivered but customer did not receive it. POD is just blan…"
click at [1257, 571] on button "Submit" at bounding box center [1241, 578] width 183 height 28
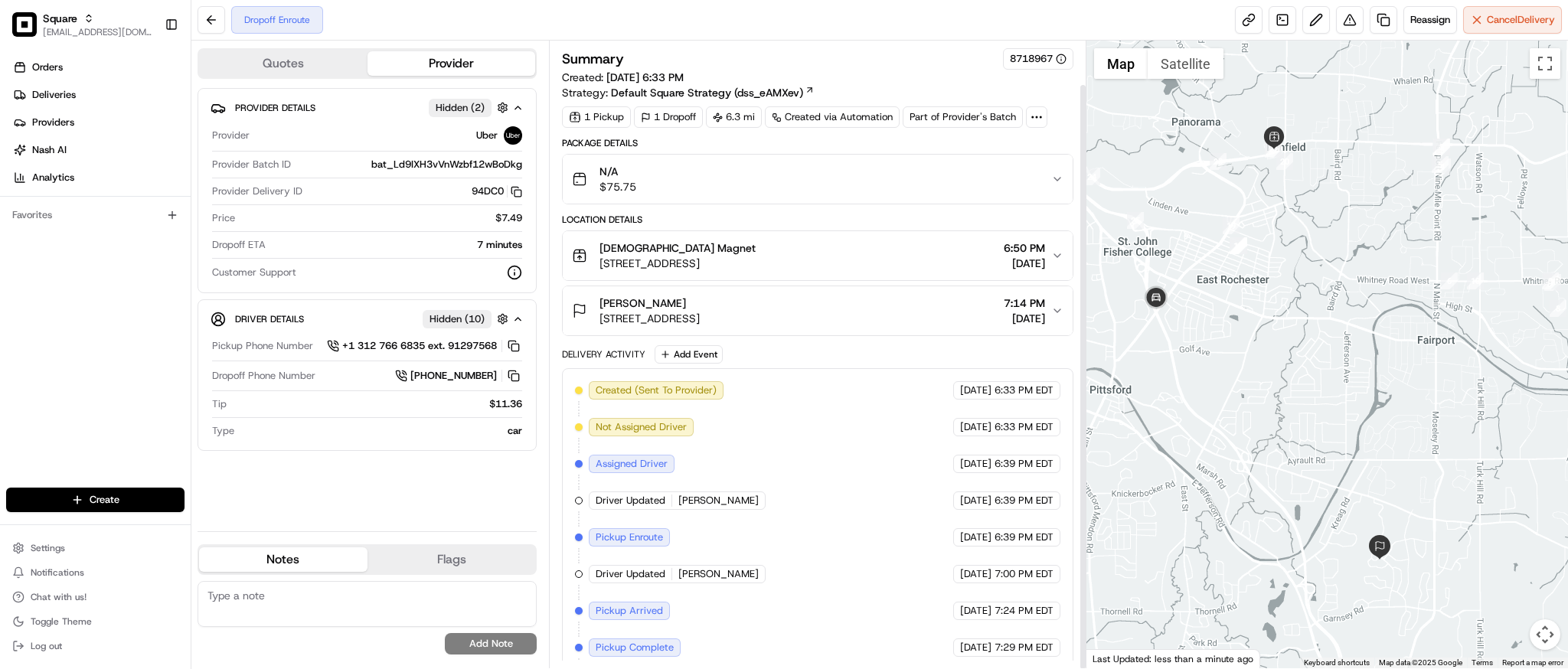
scroll to position [46, 0]
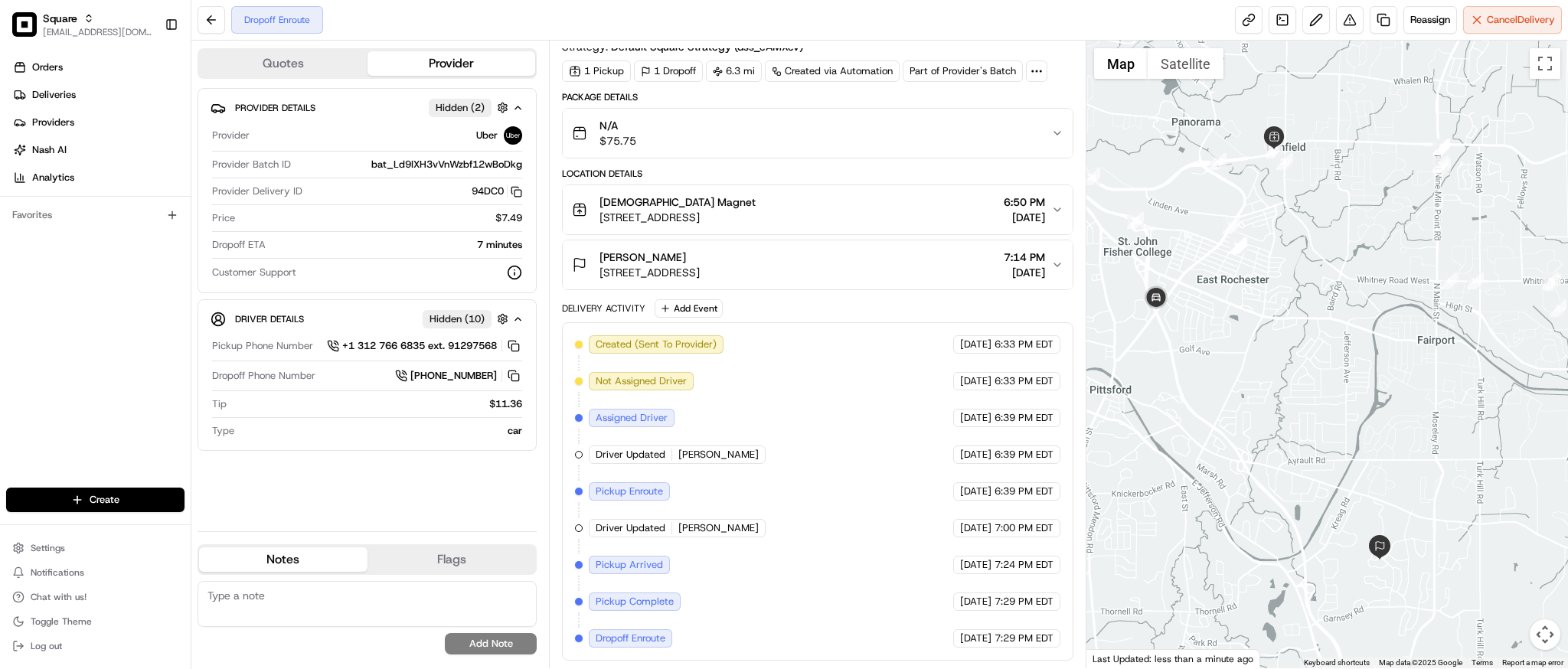
click at [626, 602] on span "Pickup Complete" at bounding box center [634, 602] width 78 height 13
copy div "Pickup Complete Uber"
click at [1397, 485] on div at bounding box center [1327, 354] width 482 height 628
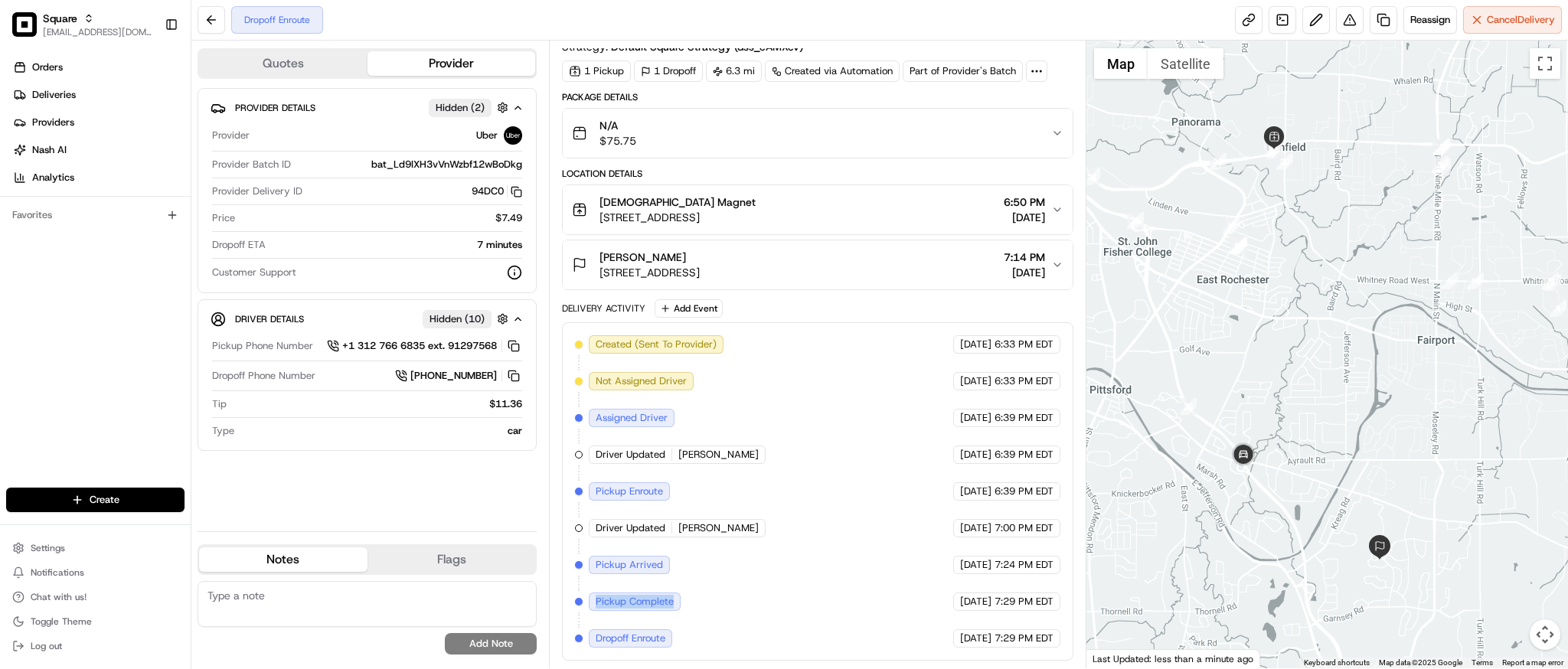
click at [1315, 336] on div at bounding box center [1327, 354] width 482 height 628
click at [359, 603] on textarea at bounding box center [367, 604] width 339 height 46
paste textarea "Caller Information: Customer Reason for Call: The order has not been picked up …"
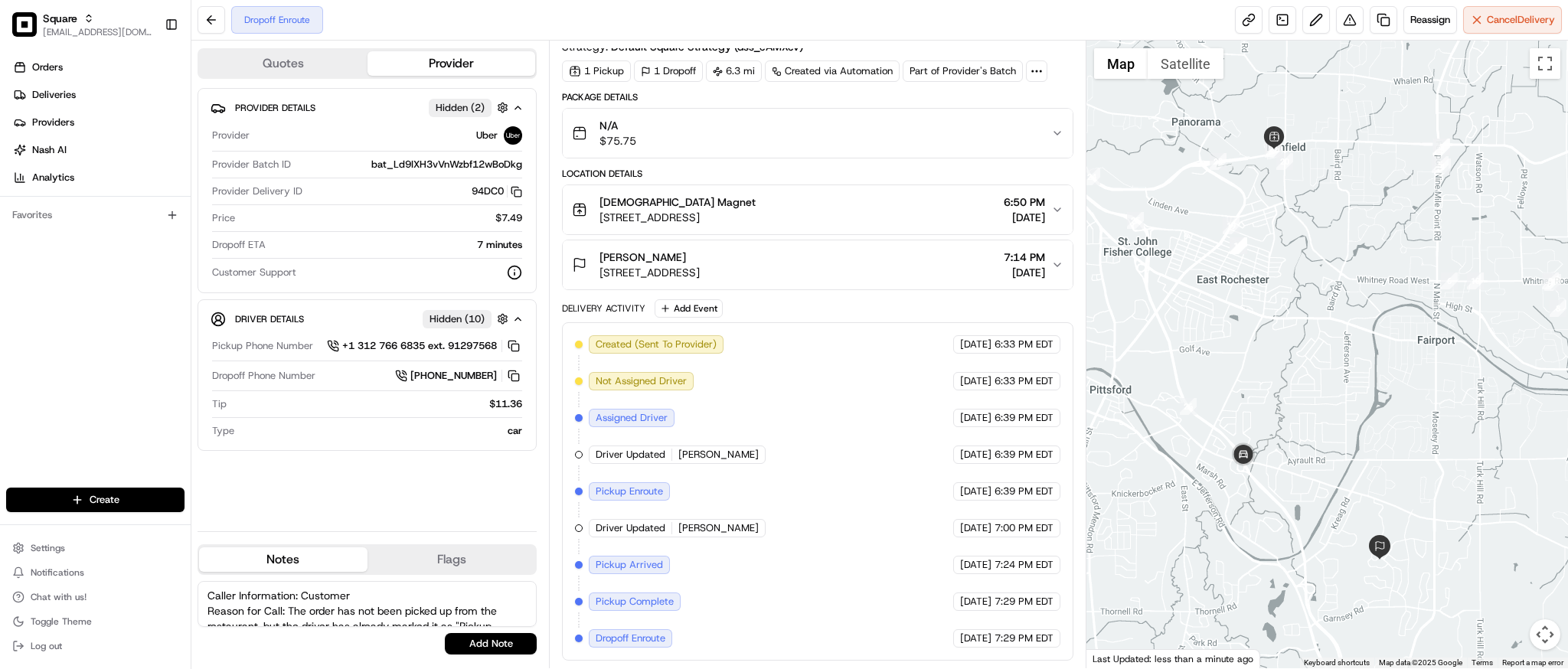
scroll to position [113, 0]
type textarea "Caller Information: Customer Reason for Call: The order has not been picked up …"
click at [492, 638] on button "Add Note" at bounding box center [491, 644] width 92 height 22
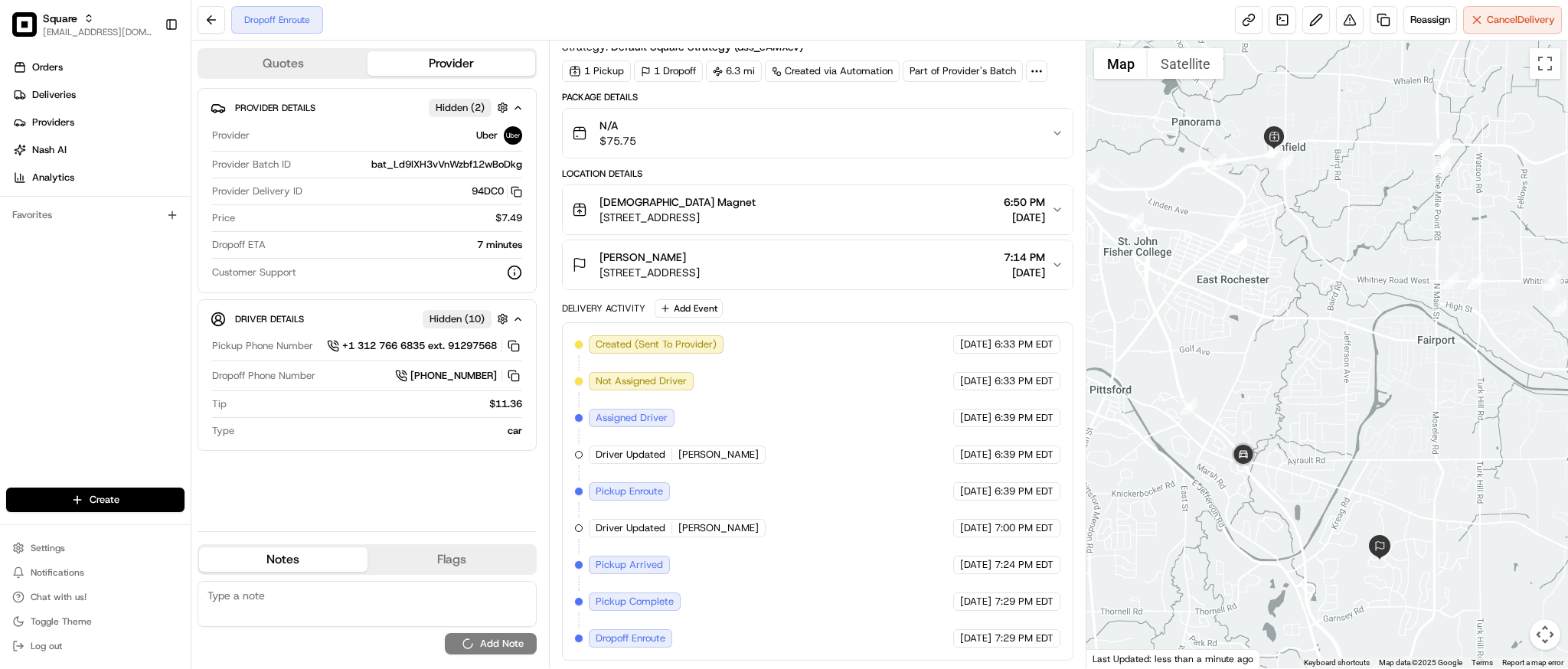
scroll to position [0, 0]
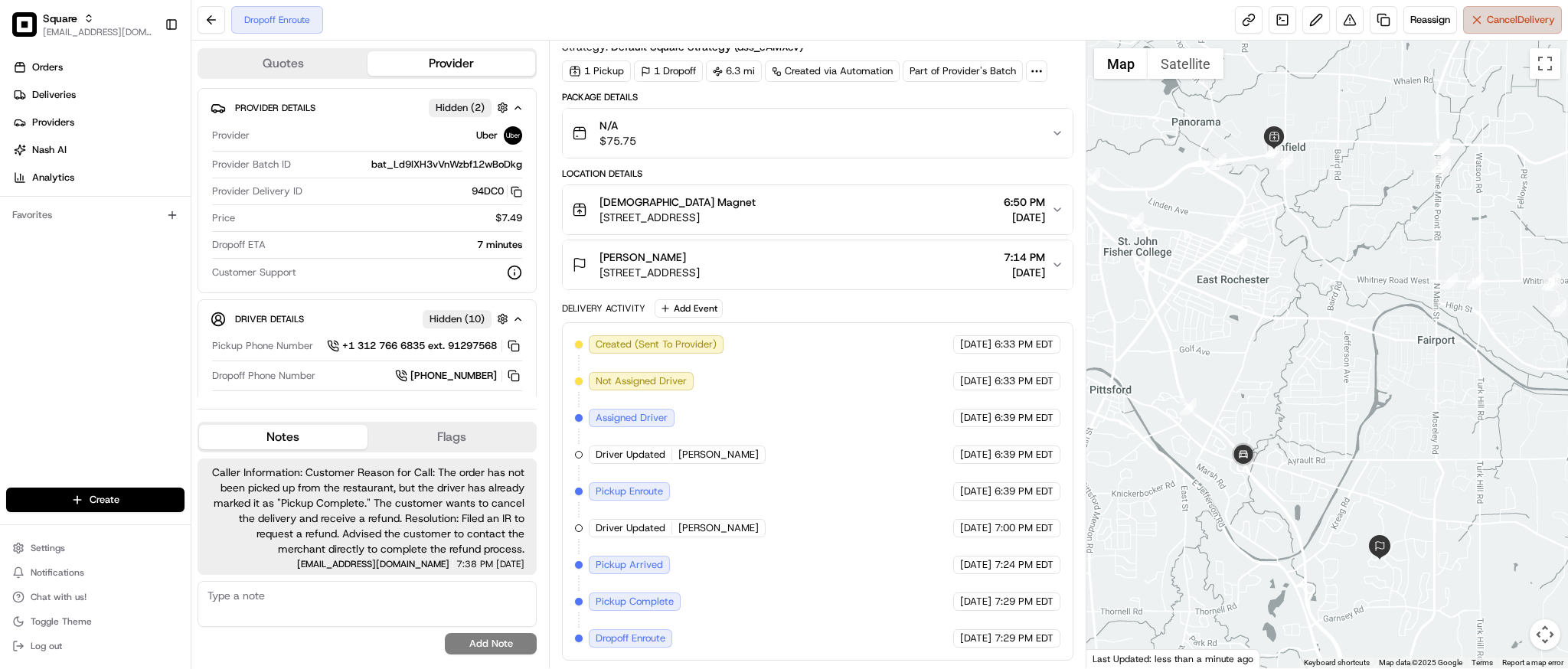
click at [1480, 23] on button "Cancel Delivery" at bounding box center [1512, 20] width 99 height 28
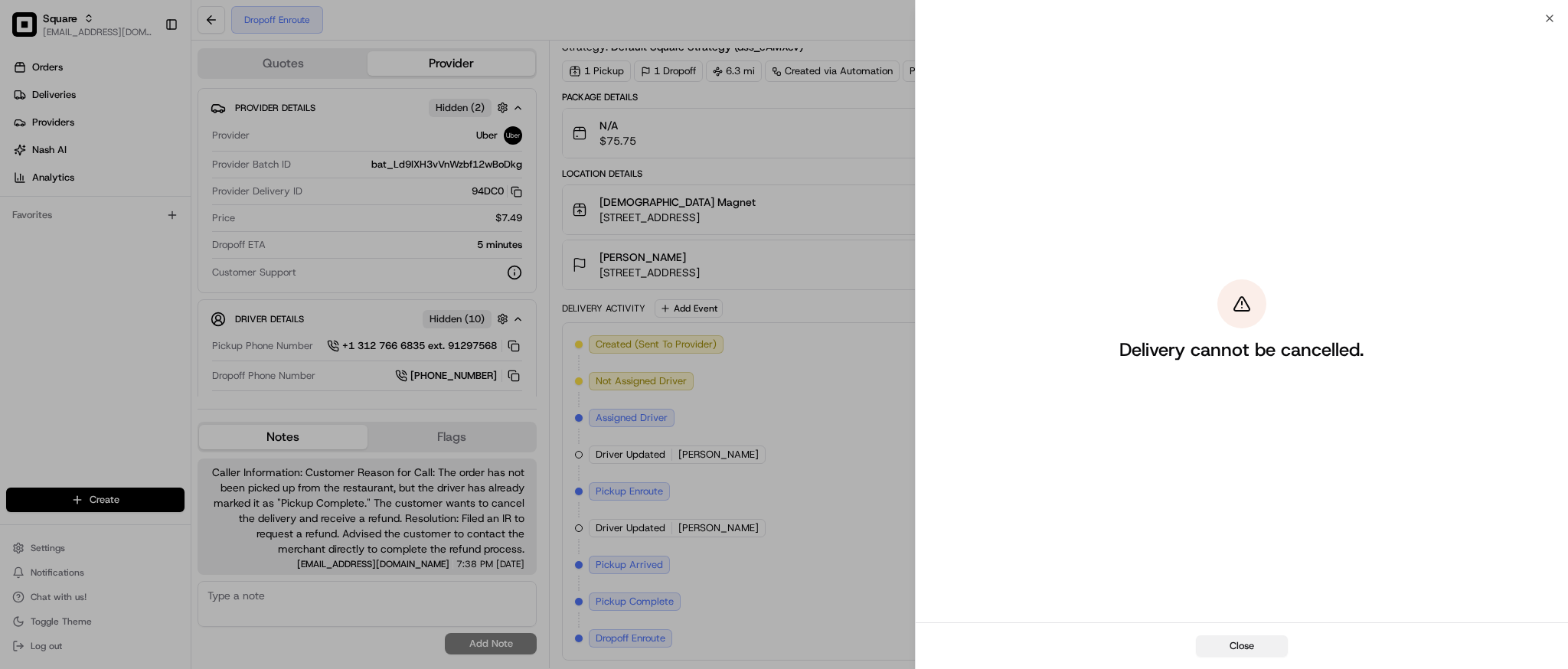
click at [1239, 644] on button "Close" at bounding box center [1242, 647] width 92 height 22
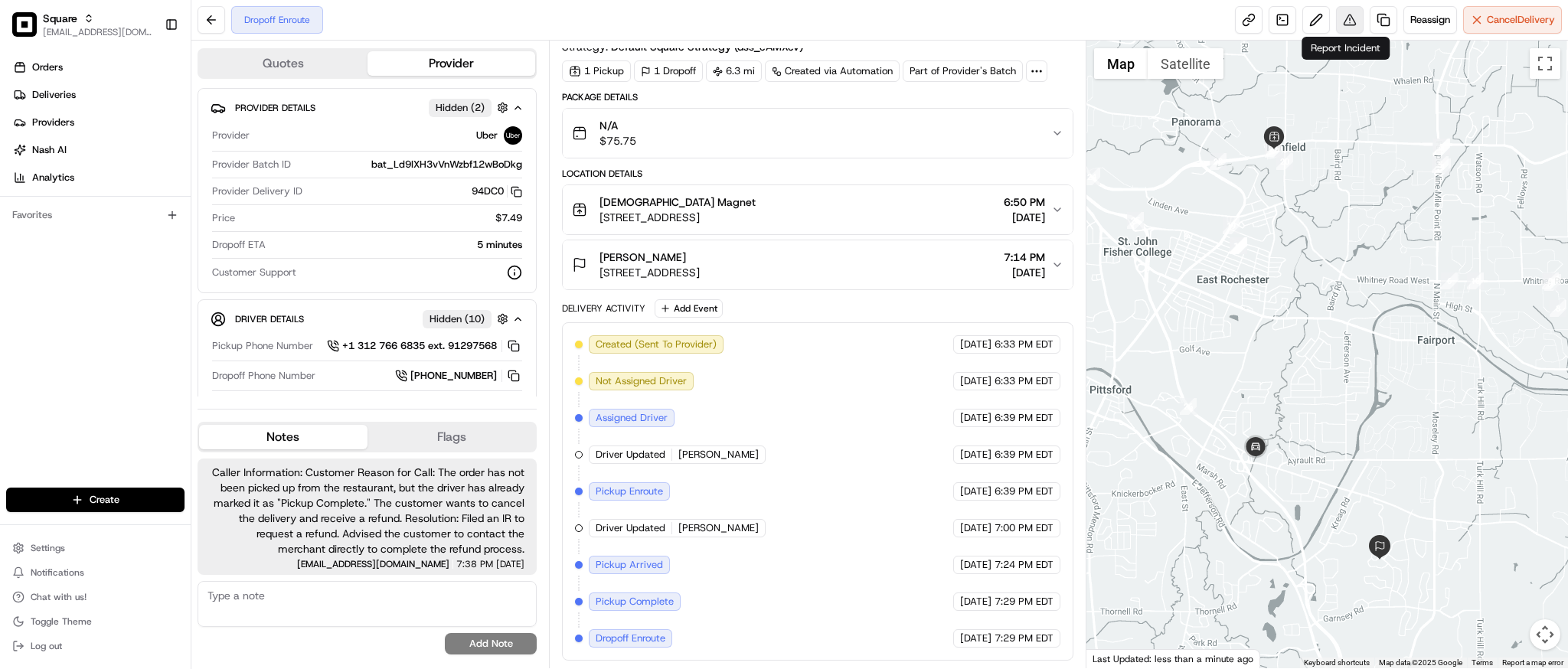
click at [1341, 22] on button at bounding box center [1349, 20] width 28 height 28
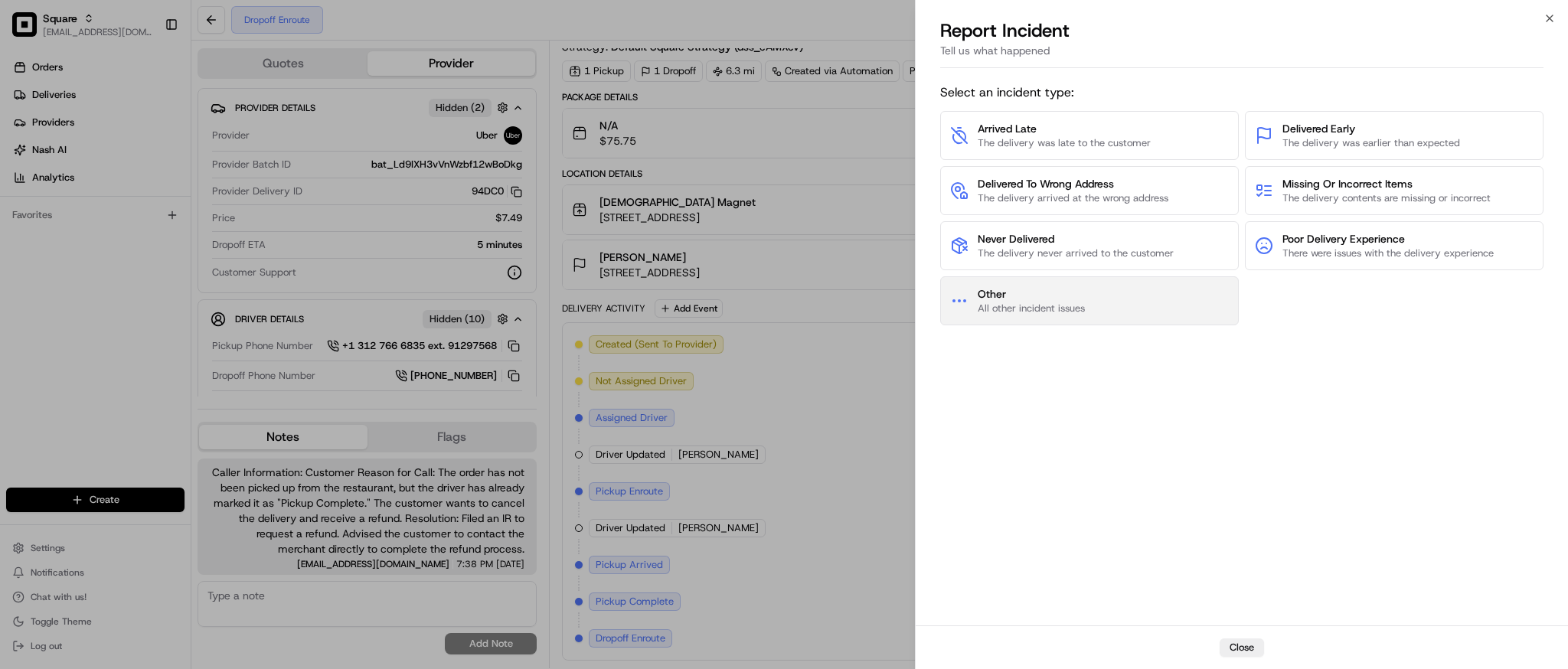
click at [1068, 302] on span "All other incident issues" at bounding box center [1031, 308] width 107 height 13
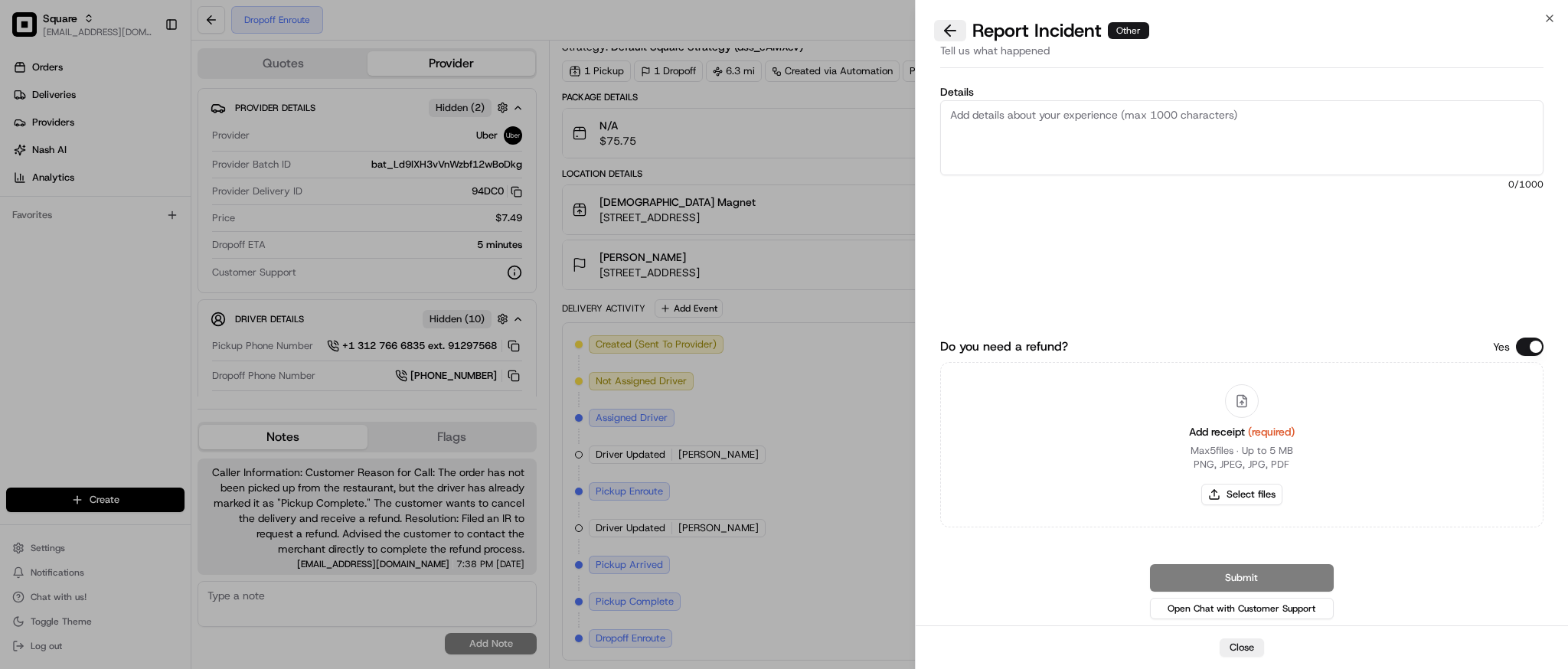
click at [951, 22] on button at bounding box center [950, 31] width 32 height 22
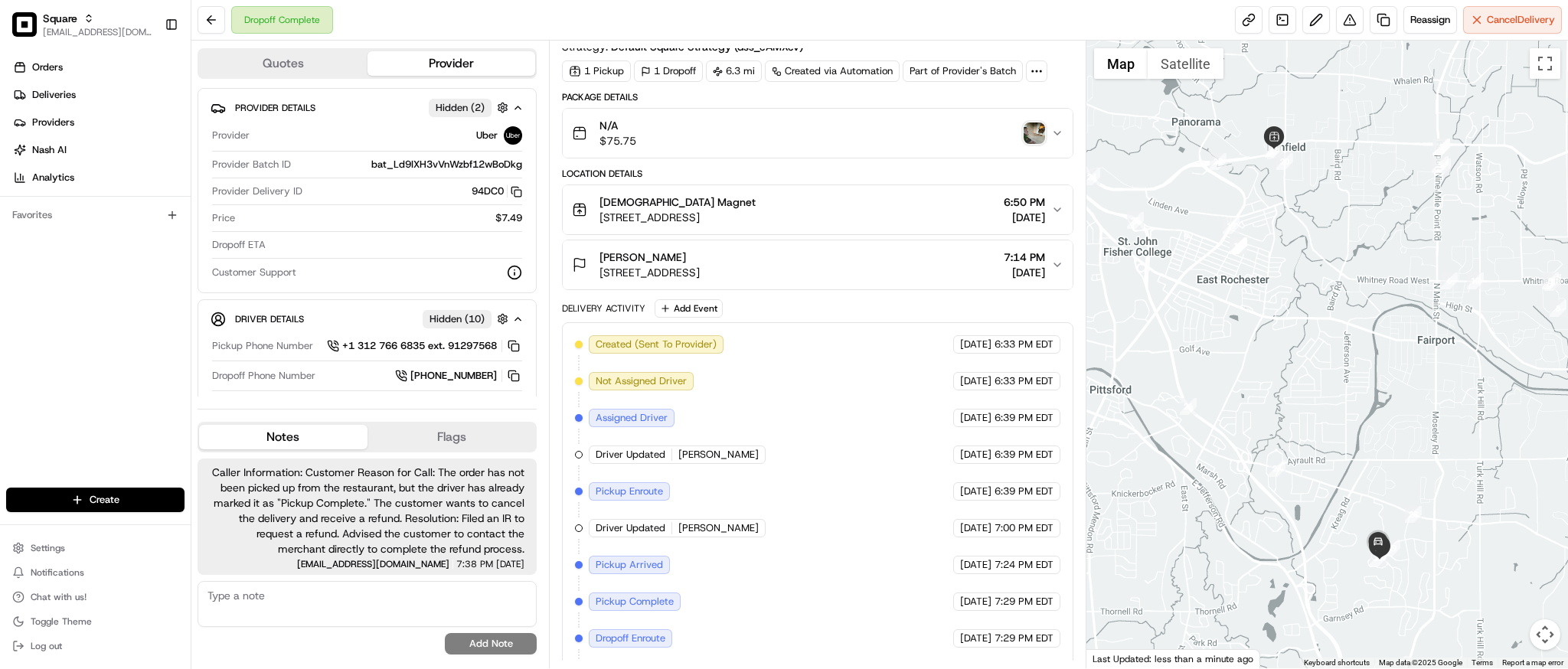
scroll to position [120, 0]
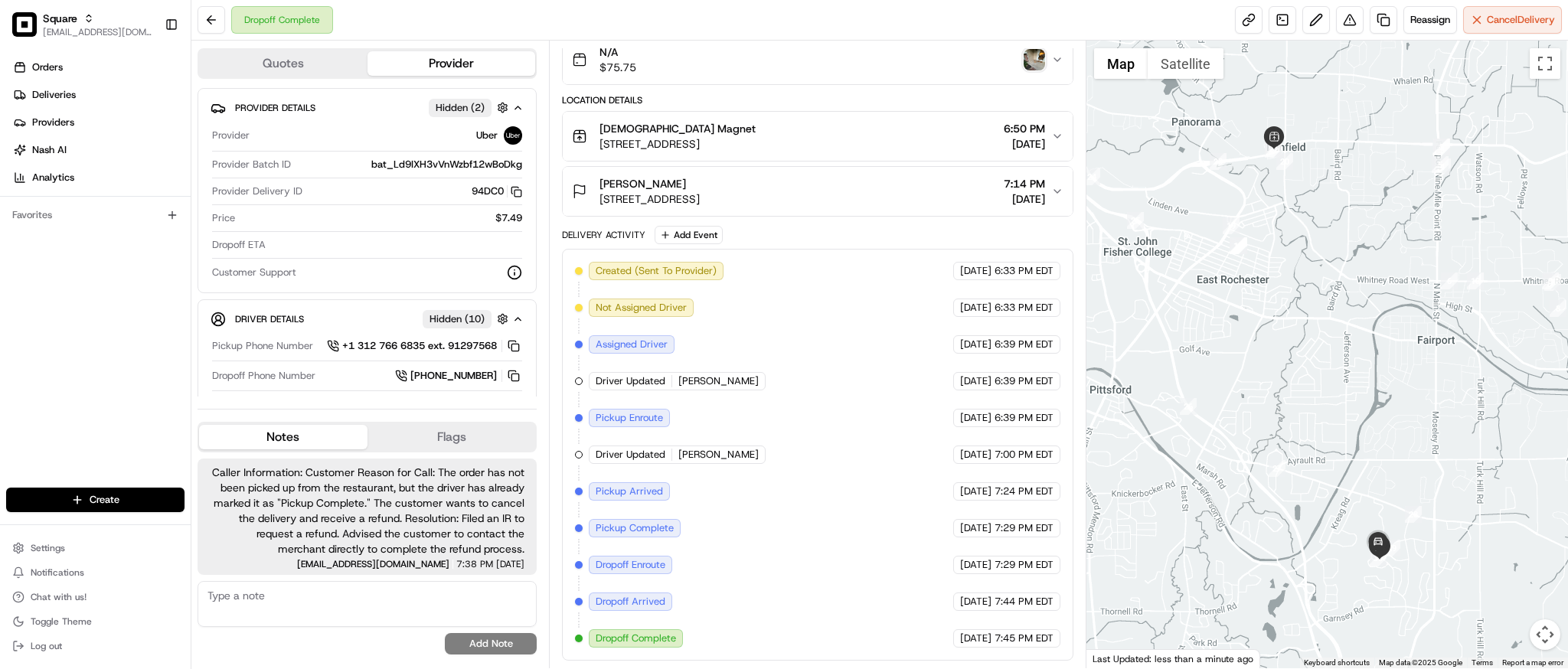
click at [1036, 58] on img "button" at bounding box center [1034, 60] width 22 height 22
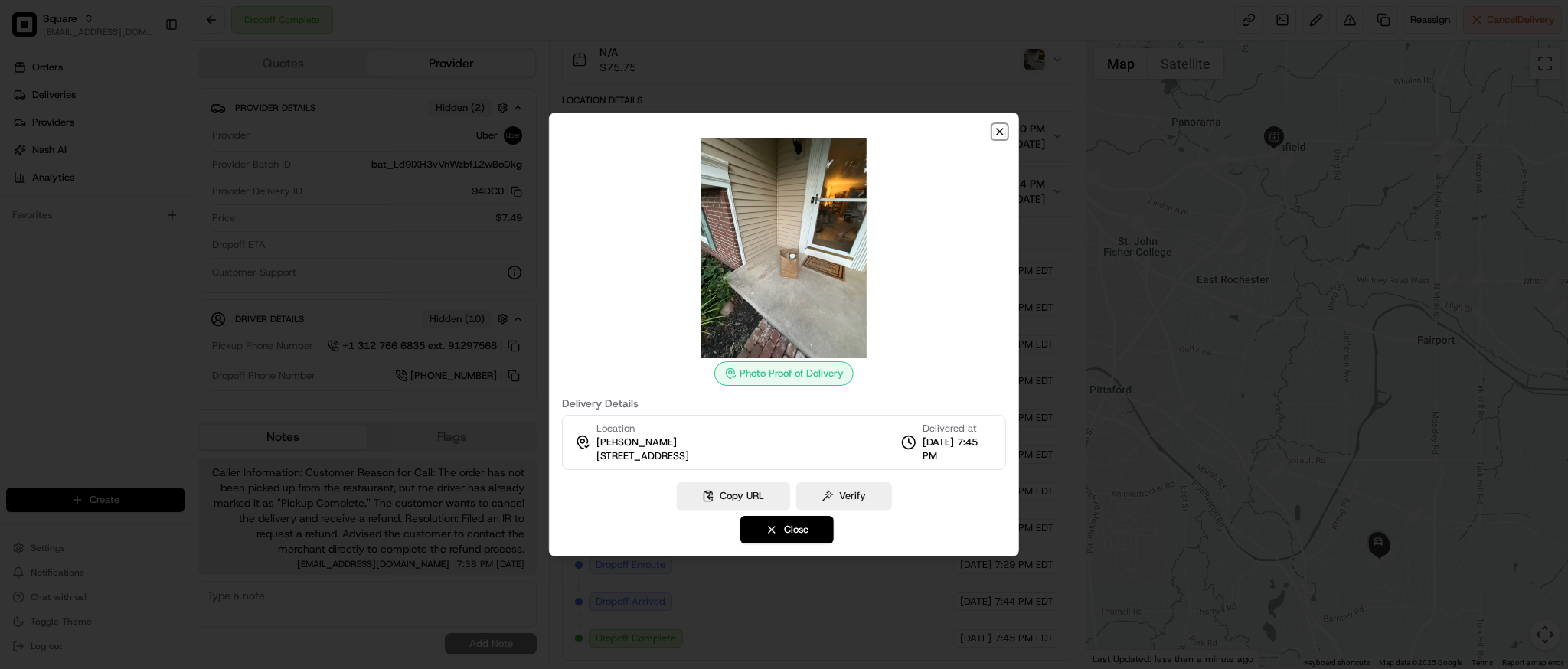
click at [998, 129] on icon "button" at bounding box center [1000, 132] width 13 height 13
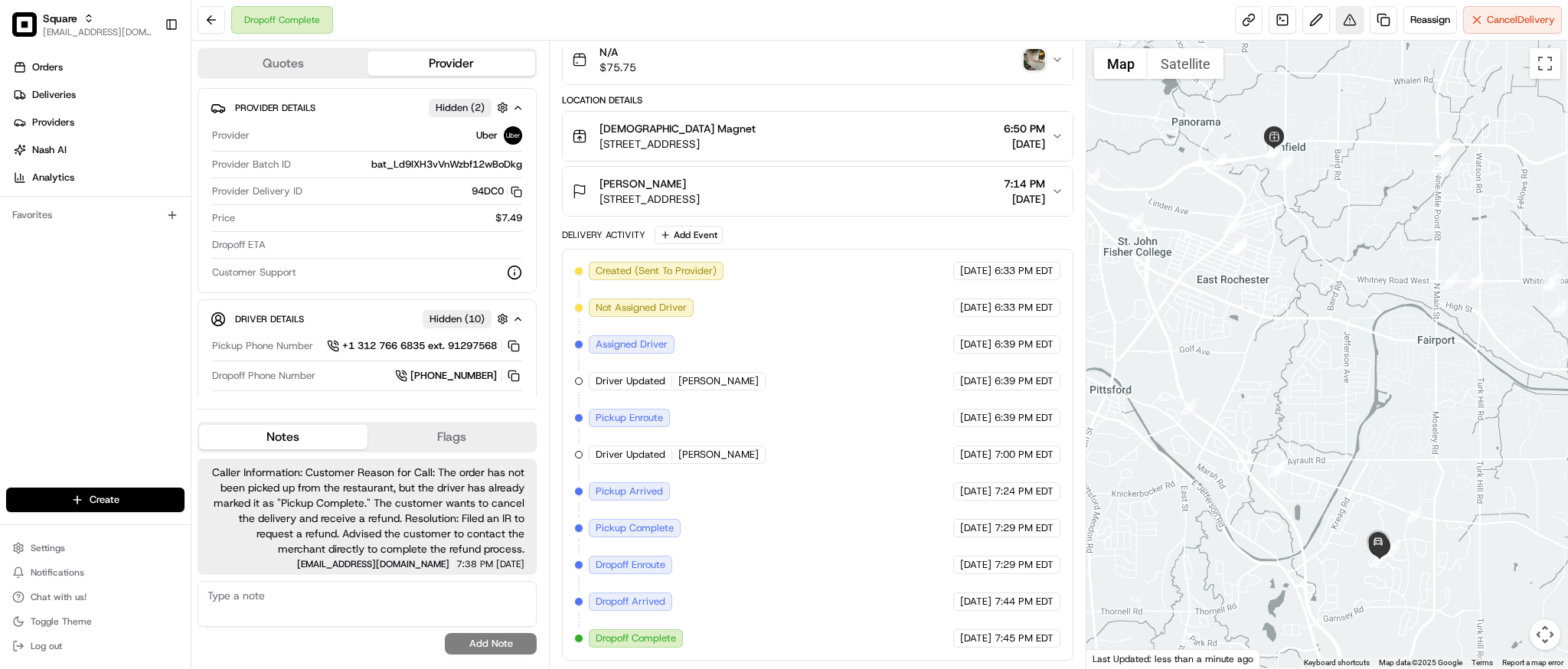
click at [1347, 16] on button at bounding box center [1349, 20] width 28 height 28
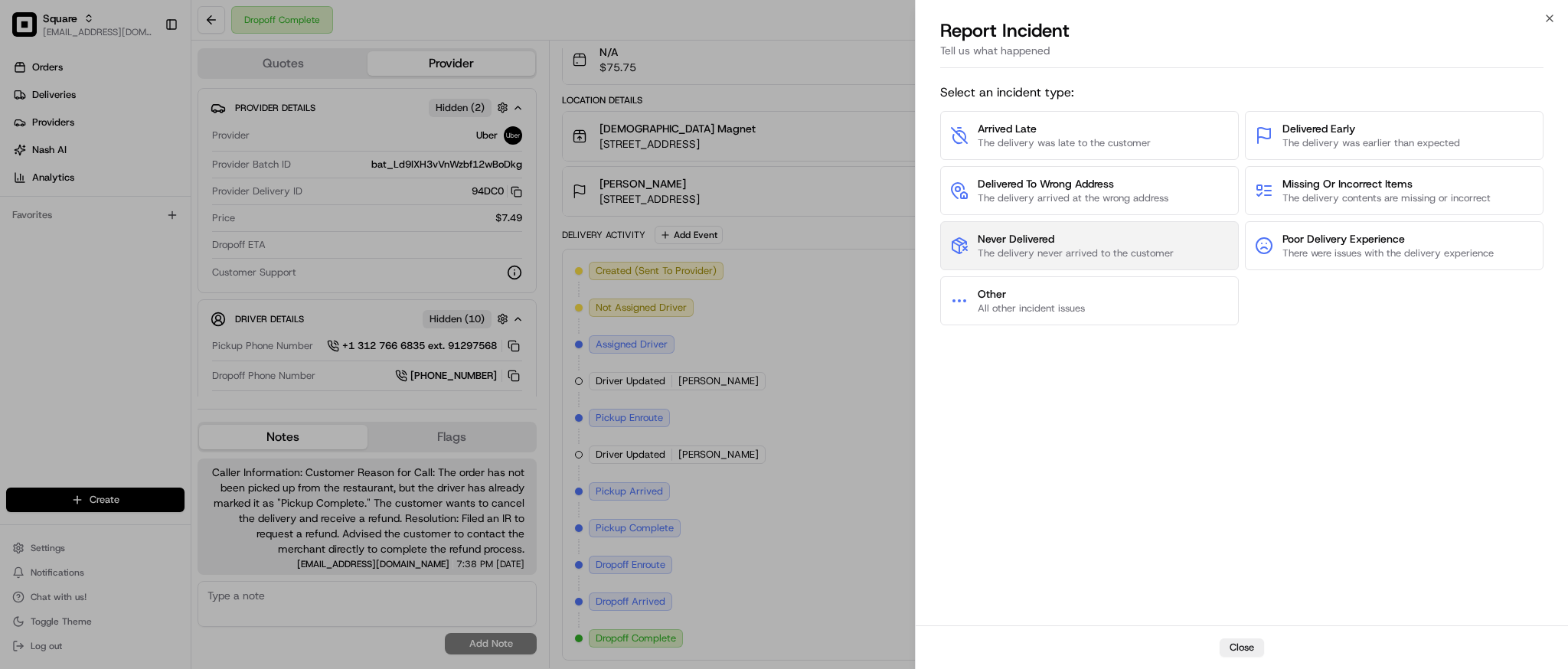
click at [1109, 246] on span "The delivery never arrived to the customer" at bounding box center [1076, 253] width 196 height 13
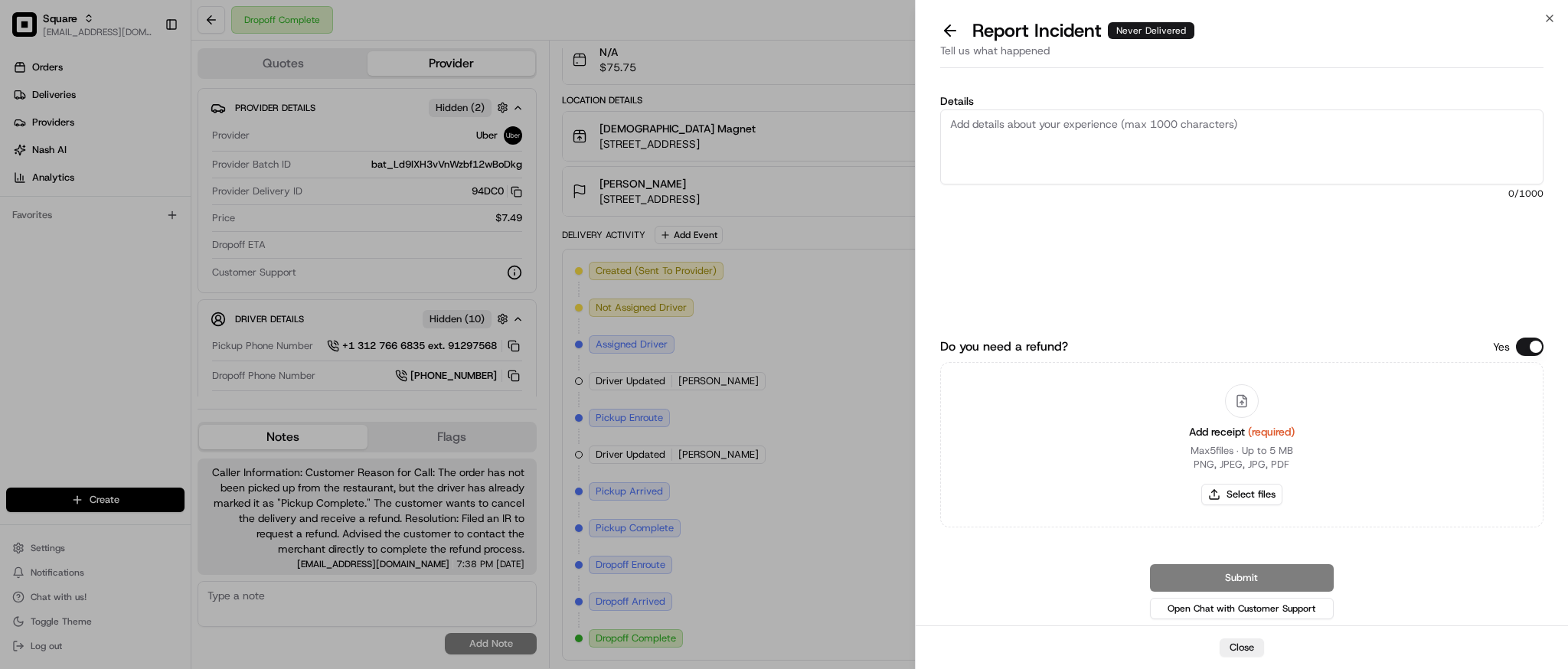
click at [1516, 343] on button "Do you need a refund?" at bounding box center [1529, 347] width 28 height 18
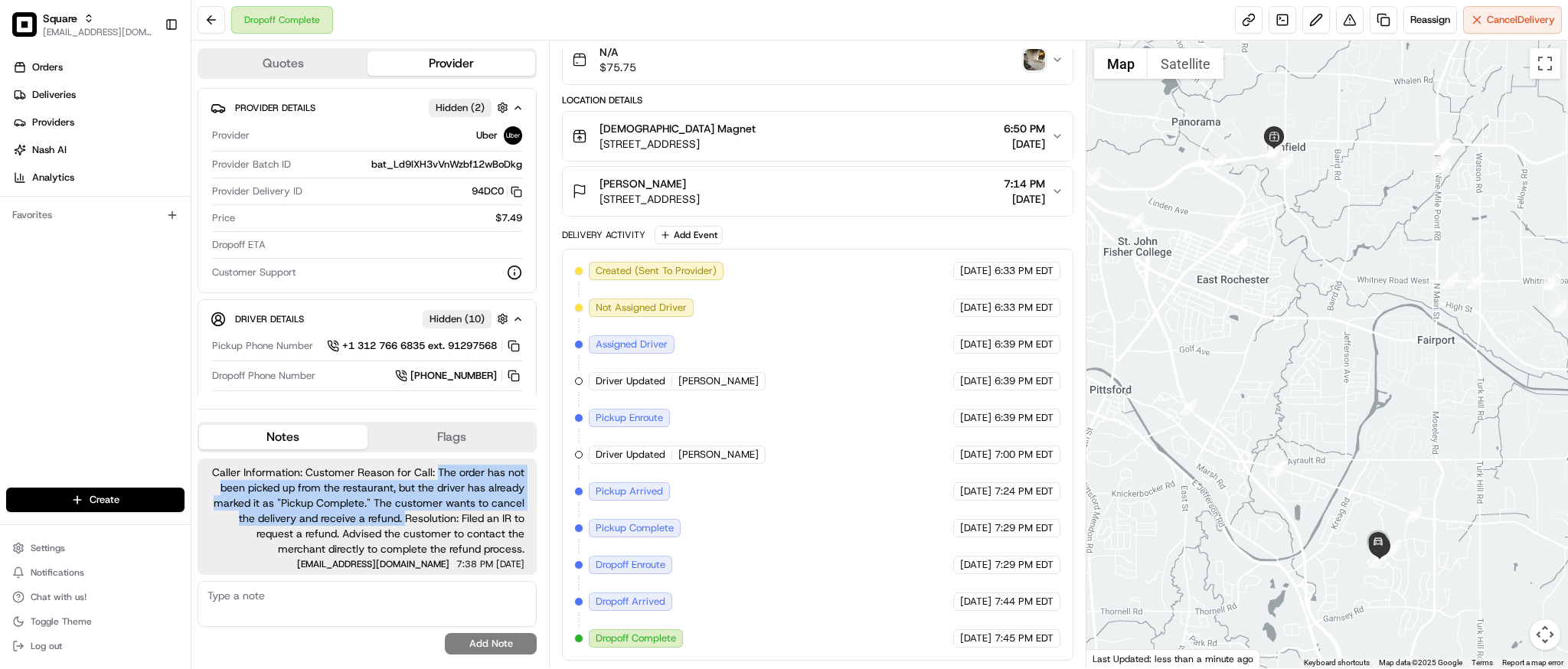
drag, startPoint x: 437, startPoint y: 474, endPoint x: 405, endPoint y: 522, distance: 57.7
click at [405, 522] on span "Caller Information: Customer Reason for Call: The order has not been picked up …" at bounding box center [367, 511] width 314 height 92
copy span "The order has not been picked up from the restaurant, but the driver has alread…"
click at [1340, 20] on button at bounding box center [1349, 20] width 28 height 28
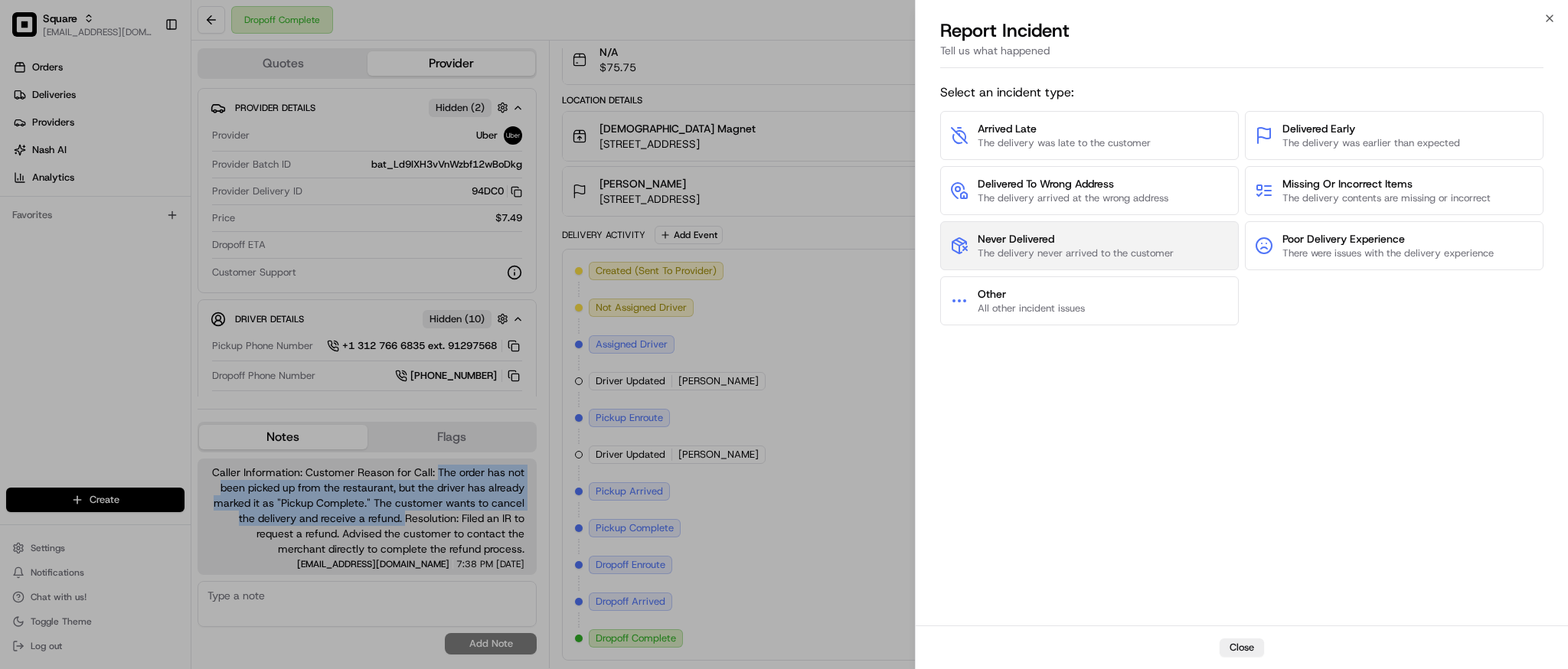
click at [1067, 252] on span "The delivery never arrived to the customer" at bounding box center [1076, 253] width 196 height 13
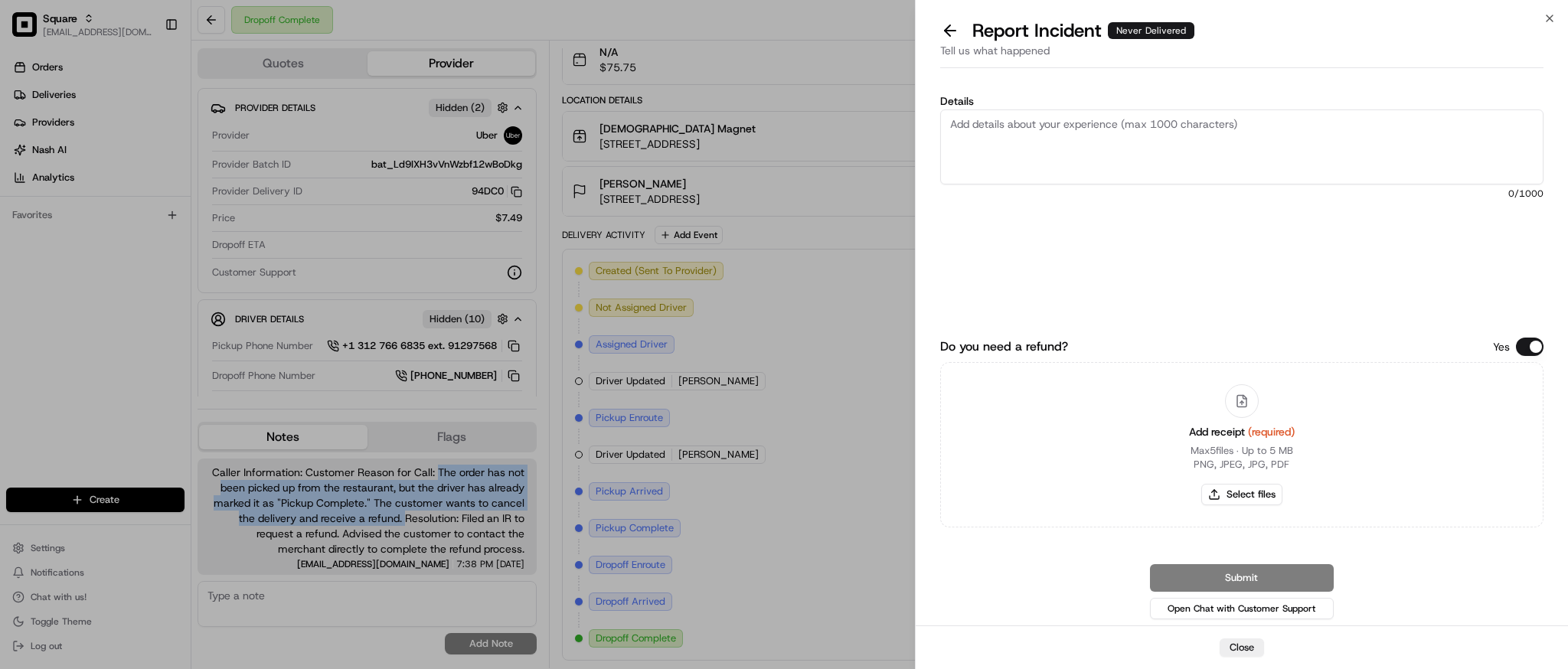
click at [1534, 343] on button "Do you need a refund?" at bounding box center [1529, 347] width 28 height 18
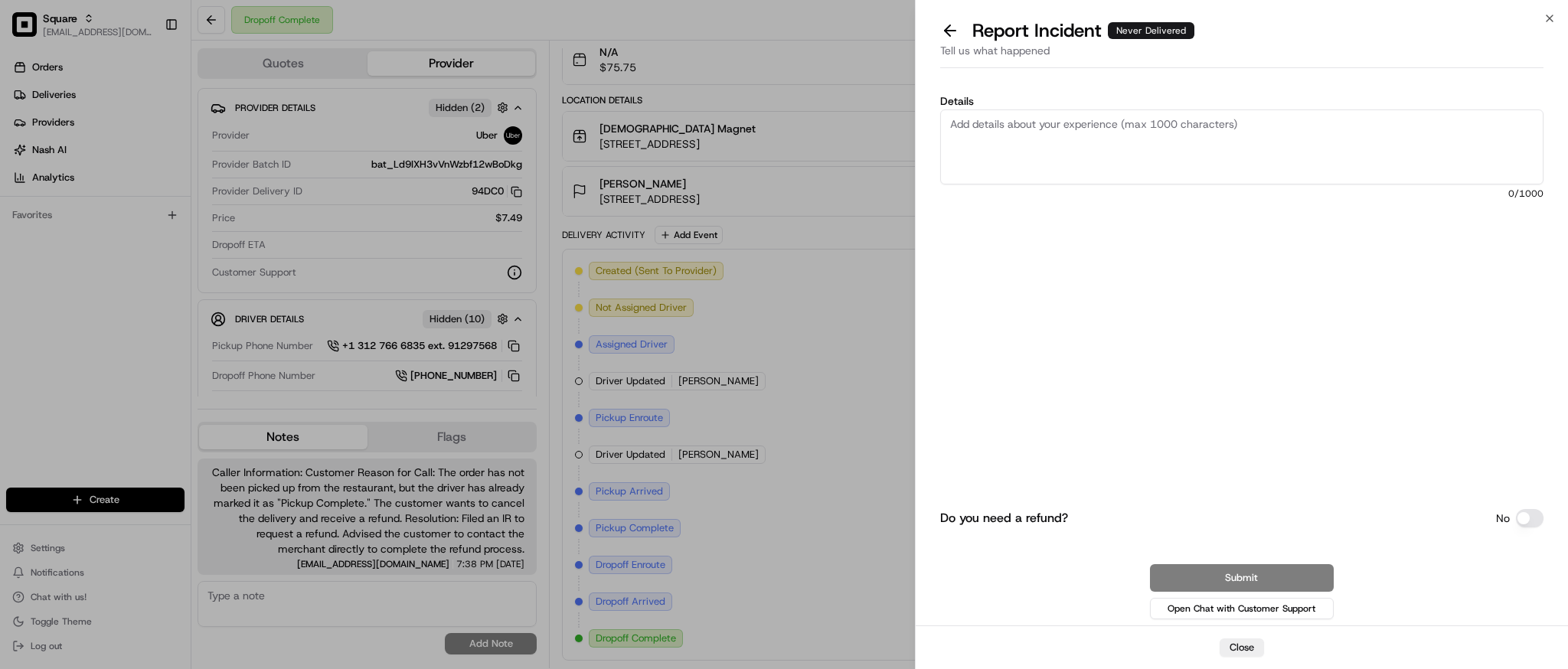
click at [1207, 143] on textarea "Details" at bounding box center [1241, 147] width 603 height 75
paste textarea "The order has not been picked up from the restaurant, but the driver has alread…"
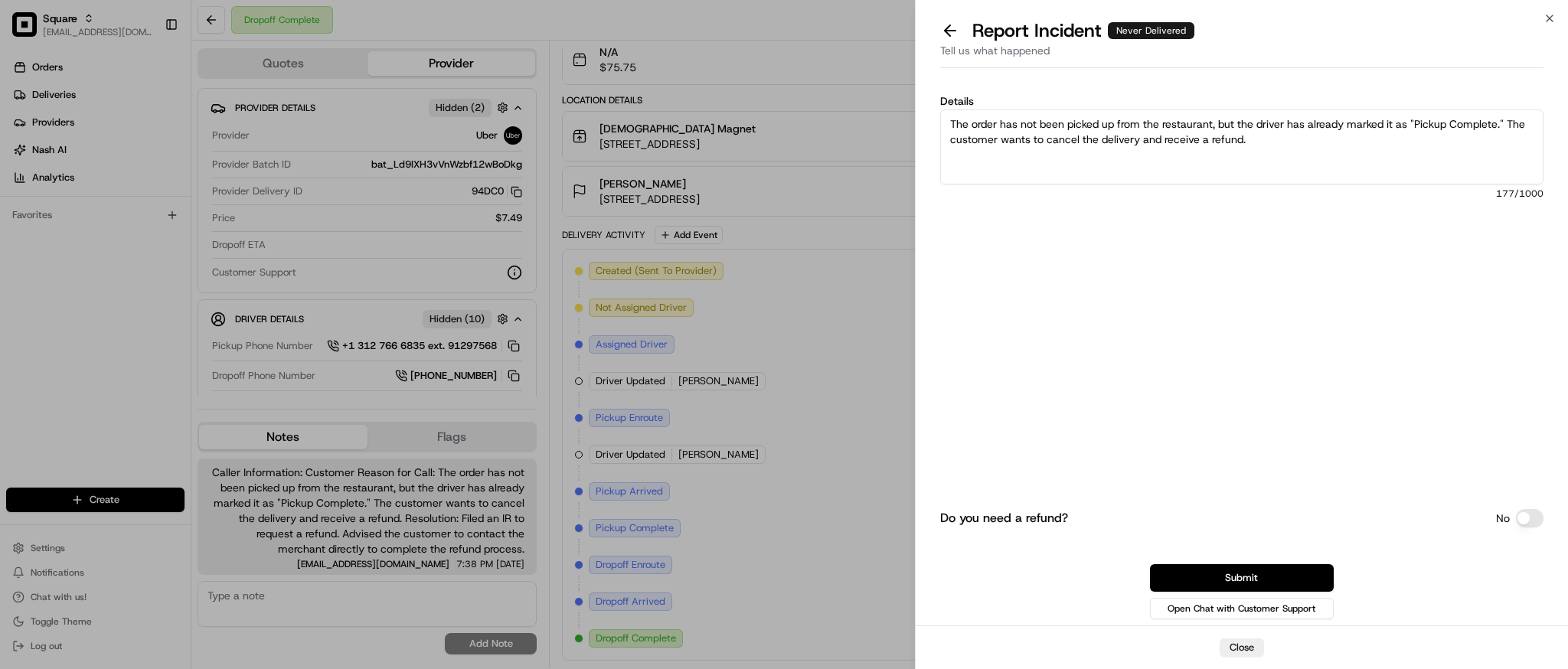
click at [1266, 142] on textarea "The order has not been picked up from the restaurant, but the driver has alread…" at bounding box center [1241, 147] width 603 height 75
drag, startPoint x: 1265, startPoint y: 142, endPoint x: 1508, endPoint y: 118, distance: 244.2
click at [1508, 118] on textarea "The order has not been picked up from the restaurant, but the driver has alread…" at bounding box center [1241, 147] width 603 height 75
type textarea "The order has not been picked up from the restaurant, but the driver has alread…"
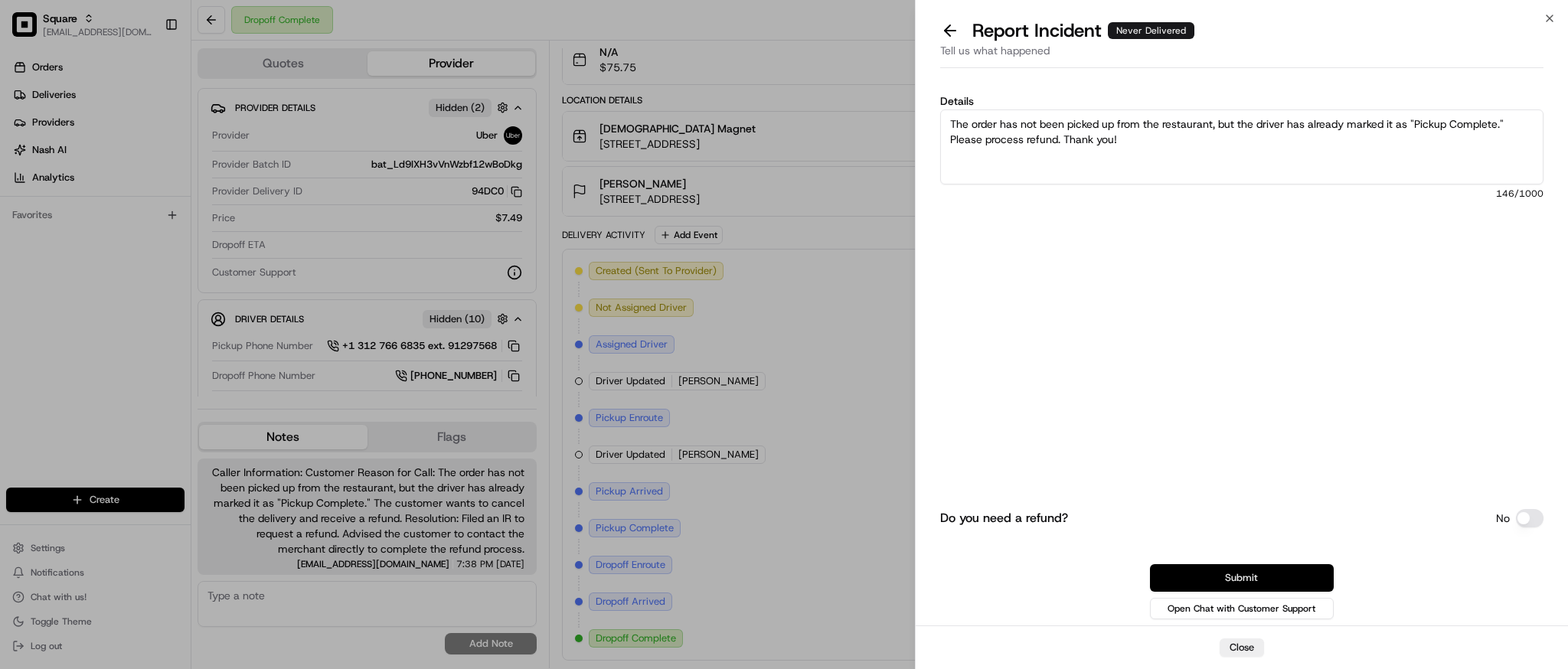
click at [1237, 576] on button "Submit" at bounding box center [1241, 578] width 183 height 28
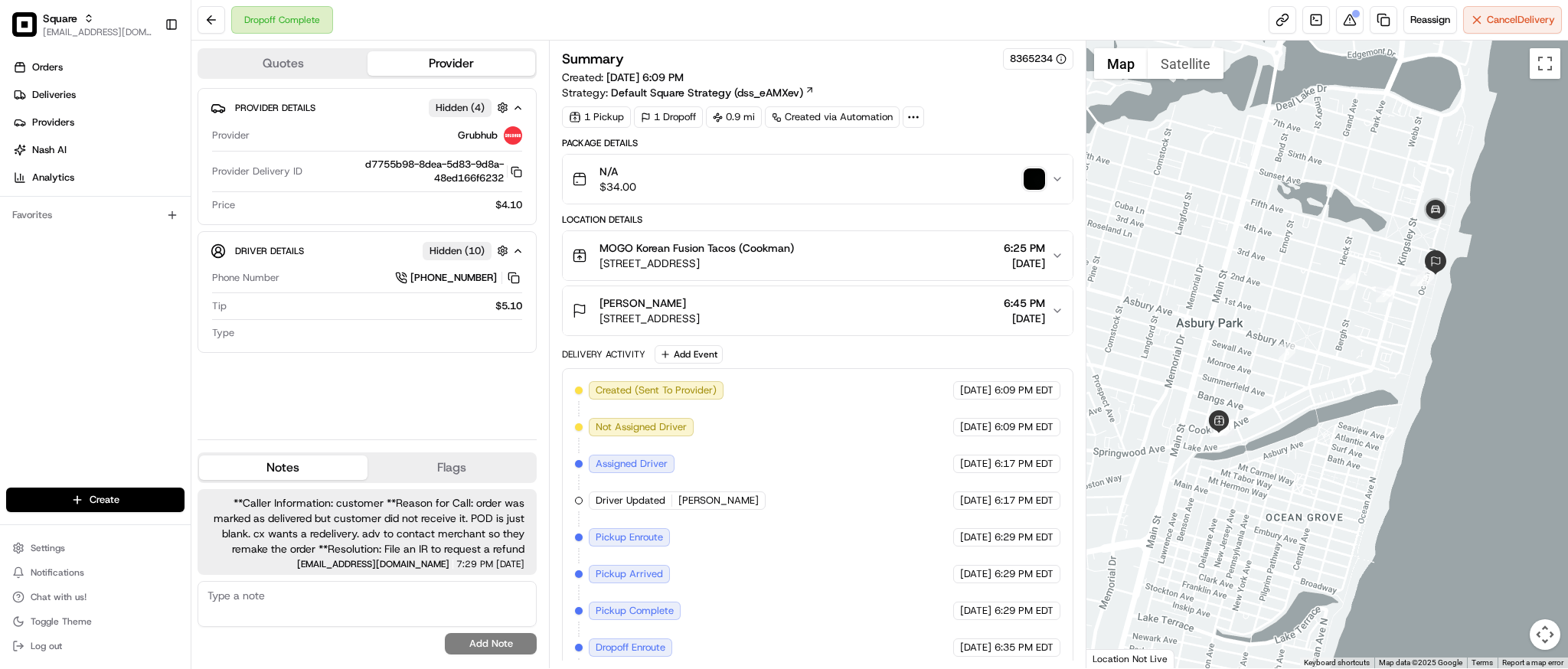
click at [1004, 304] on span "6:45 PM" at bounding box center [1024, 303] width 41 height 15
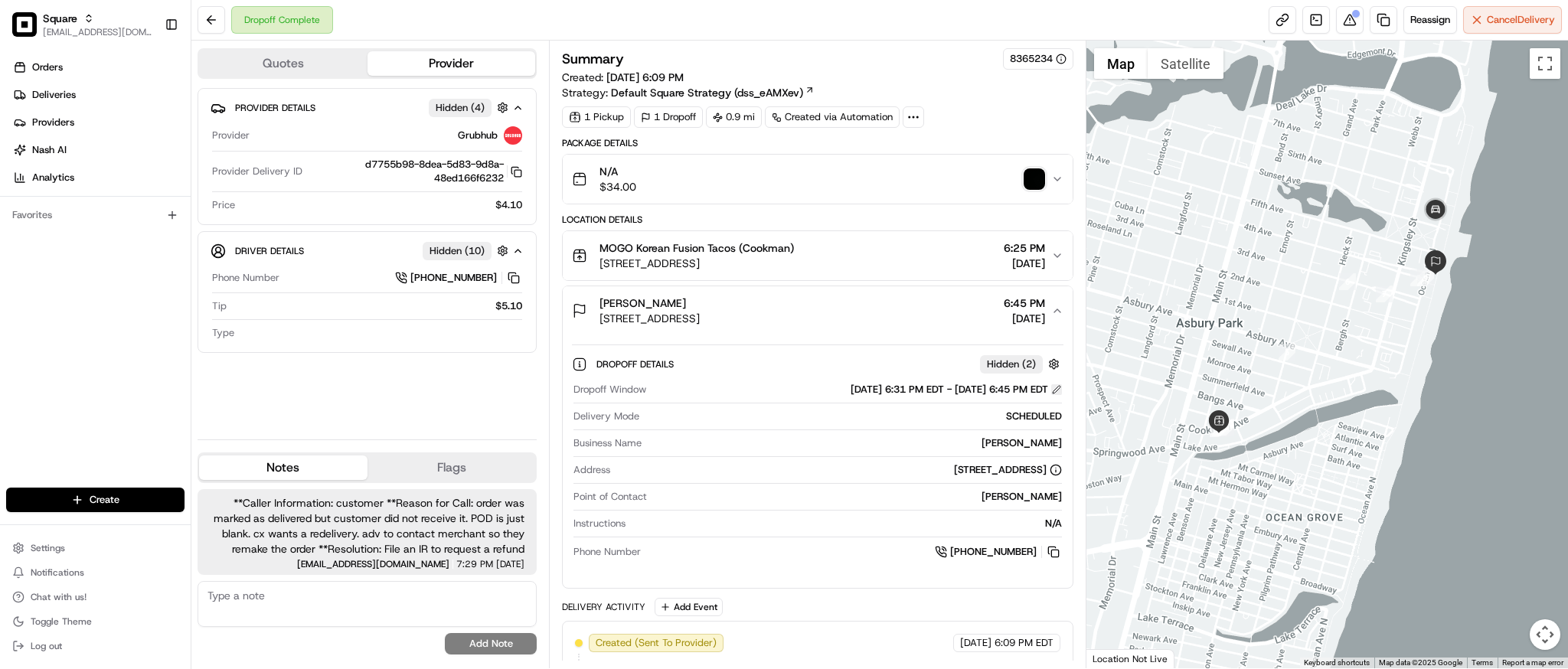
click at [1054, 389] on button at bounding box center [1057, 390] width 11 height 11
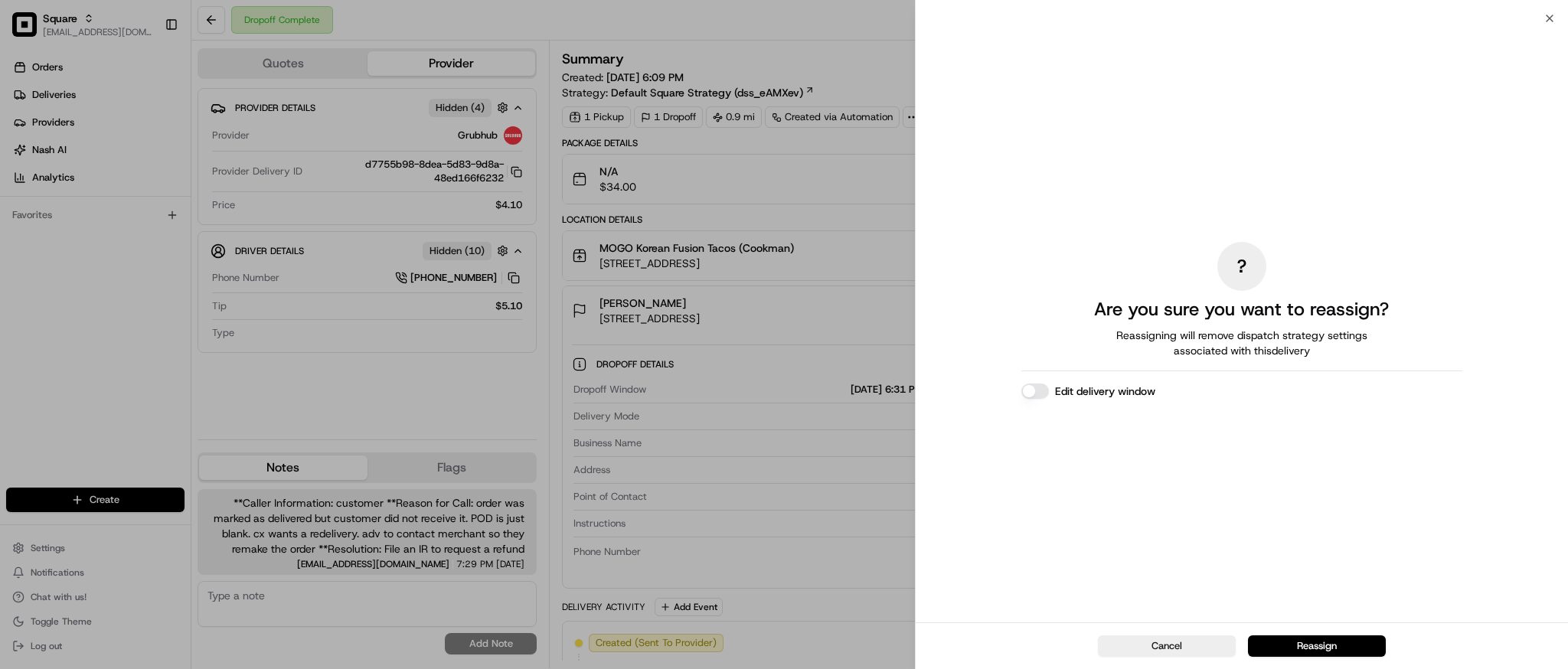
click at [1031, 388] on button "Edit delivery window" at bounding box center [1034, 391] width 28 height 15
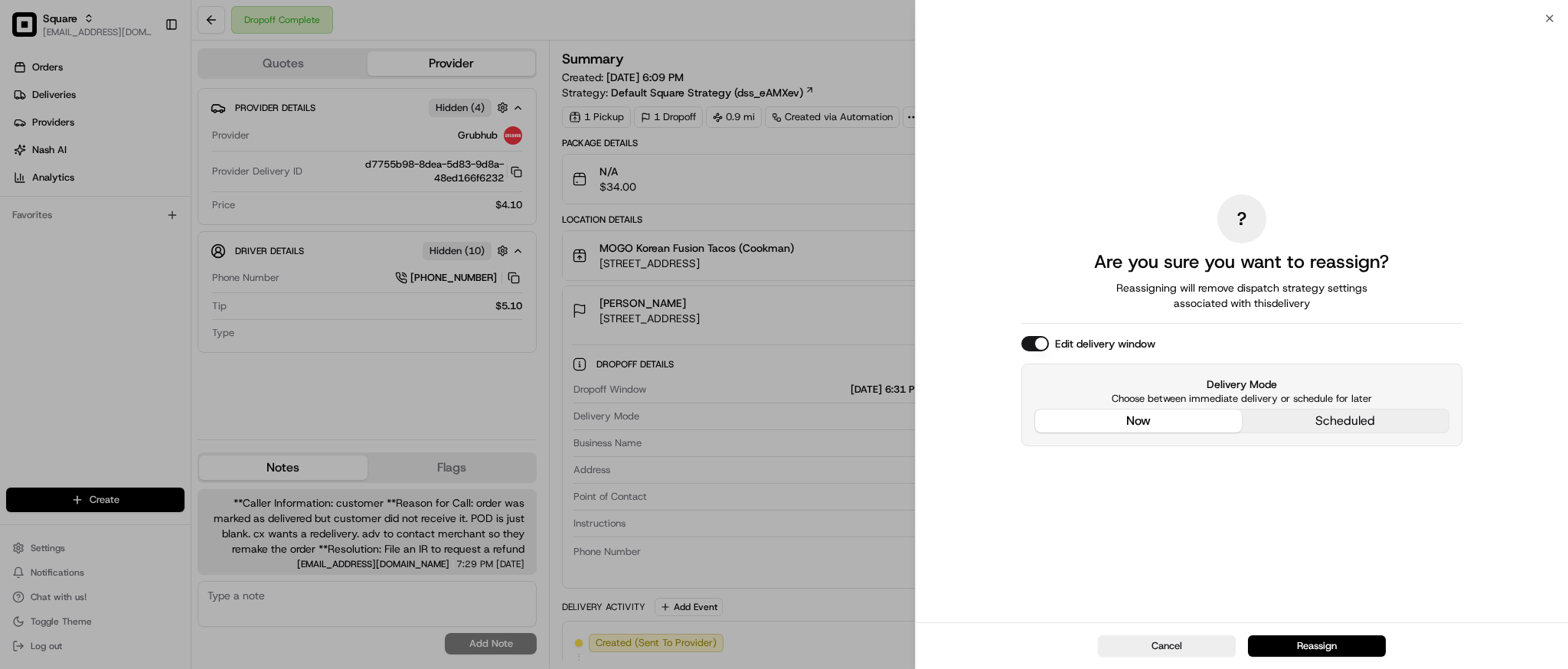
click at [1122, 311] on div "? Are you sure you want to reassign? Reassigning will remove dispatch strategy …" at bounding box center [1241, 320] width 441 height 598
click at [1157, 429] on button "now" at bounding box center [1138, 422] width 207 height 23
click at [1330, 641] on button "Reassign" at bounding box center [1316, 647] width 137 height 22
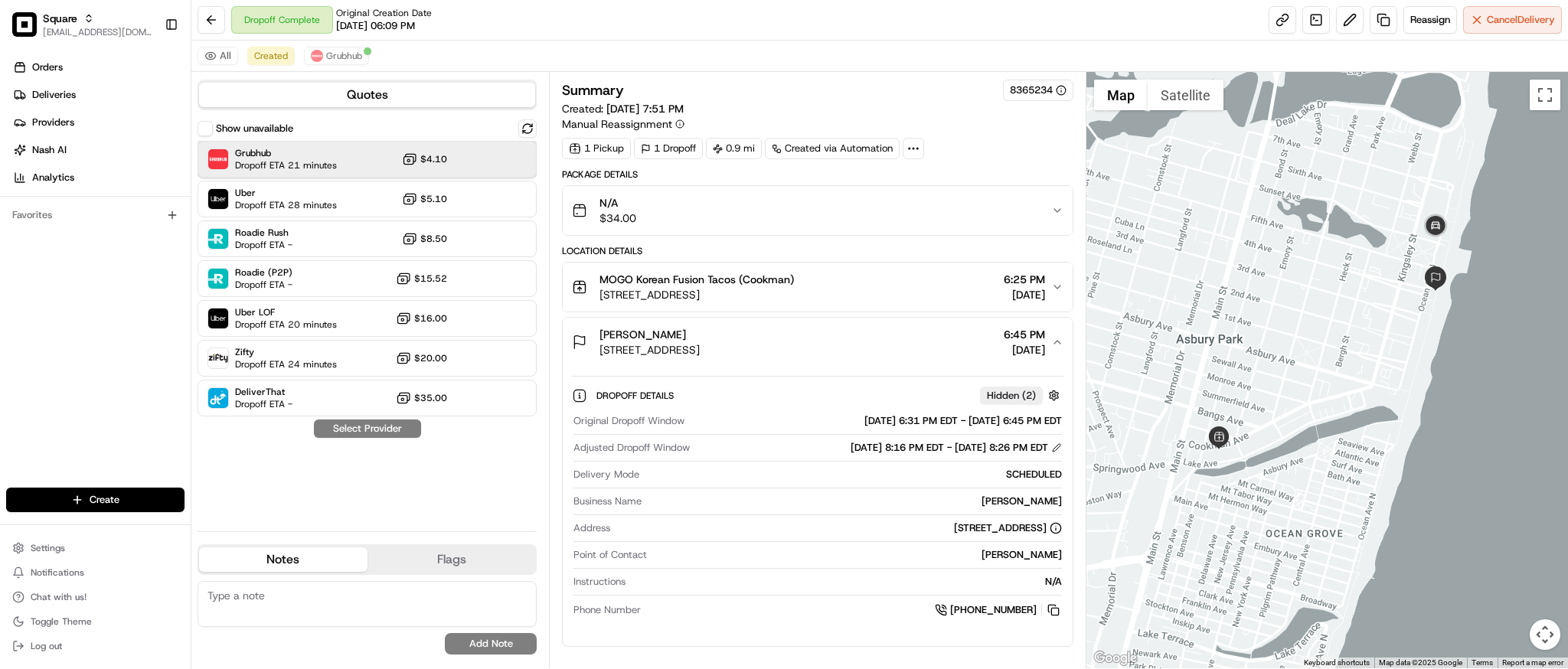
click at [328, 163] on span "Dropoff ETA 21 minutes" at bounding box center [286, 165] width 102 height 13
click at [346, 424] on button "Assign Provider" at bounding box center [367, 429] width 109 height 18
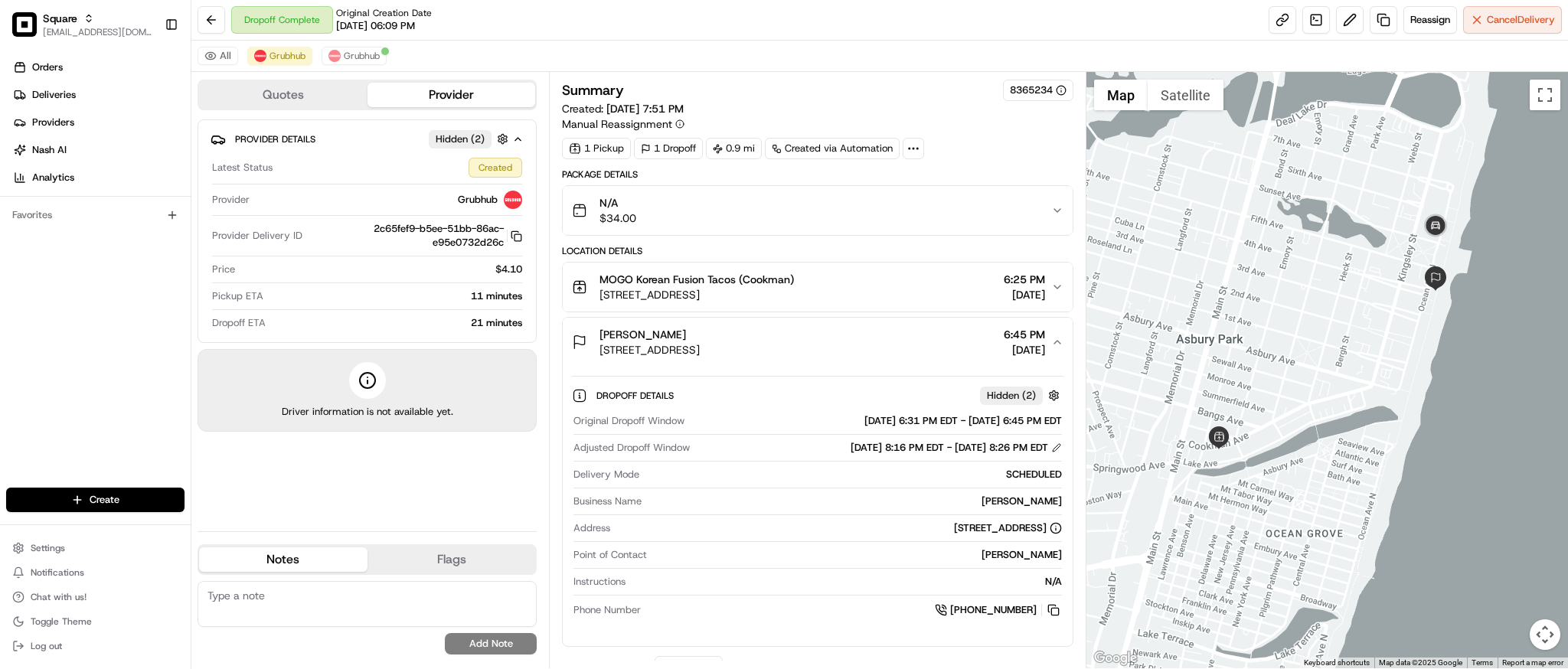
click at [435, 299] on div "11 minutes" at bounding box center [395, 296] width 252 height 13
click at [451, 302] on div "11 minutes" at bounding box center [395, 296] width 252 height 13
click at [359, 57] on span "Grubhub" at bounding box center [361, 56] width 36 height 13
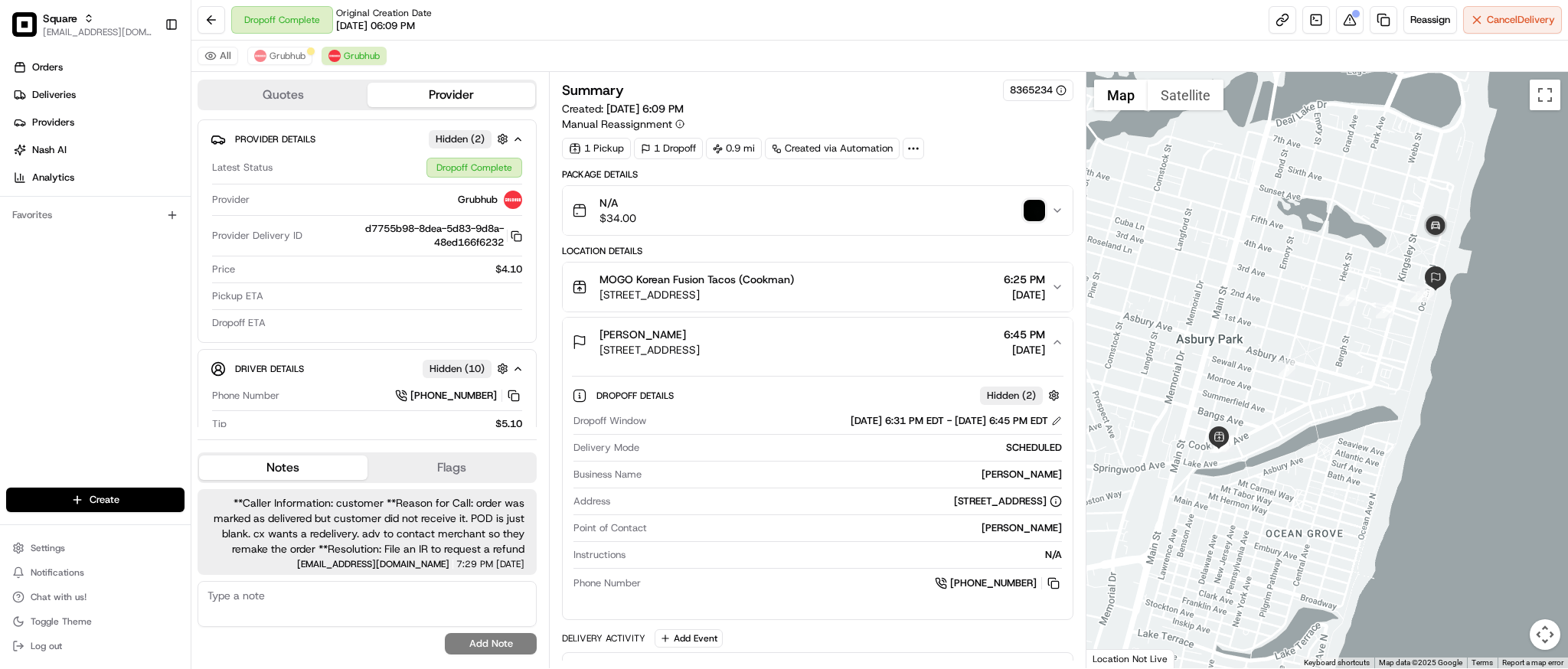
click at [411, 535] on span "**Caller Information: customer **Reason for Call: order was marked as delivered…" at bounding box center [367, 526] width 314 height 61
click at [876, 360] on button "Danielle Forlenza 1100 Ocean Ave N, Asbury Park, NJ 07712, USA 6:45 PM 08/23/20…" at bounding box center [817, 343] width 509 height 49
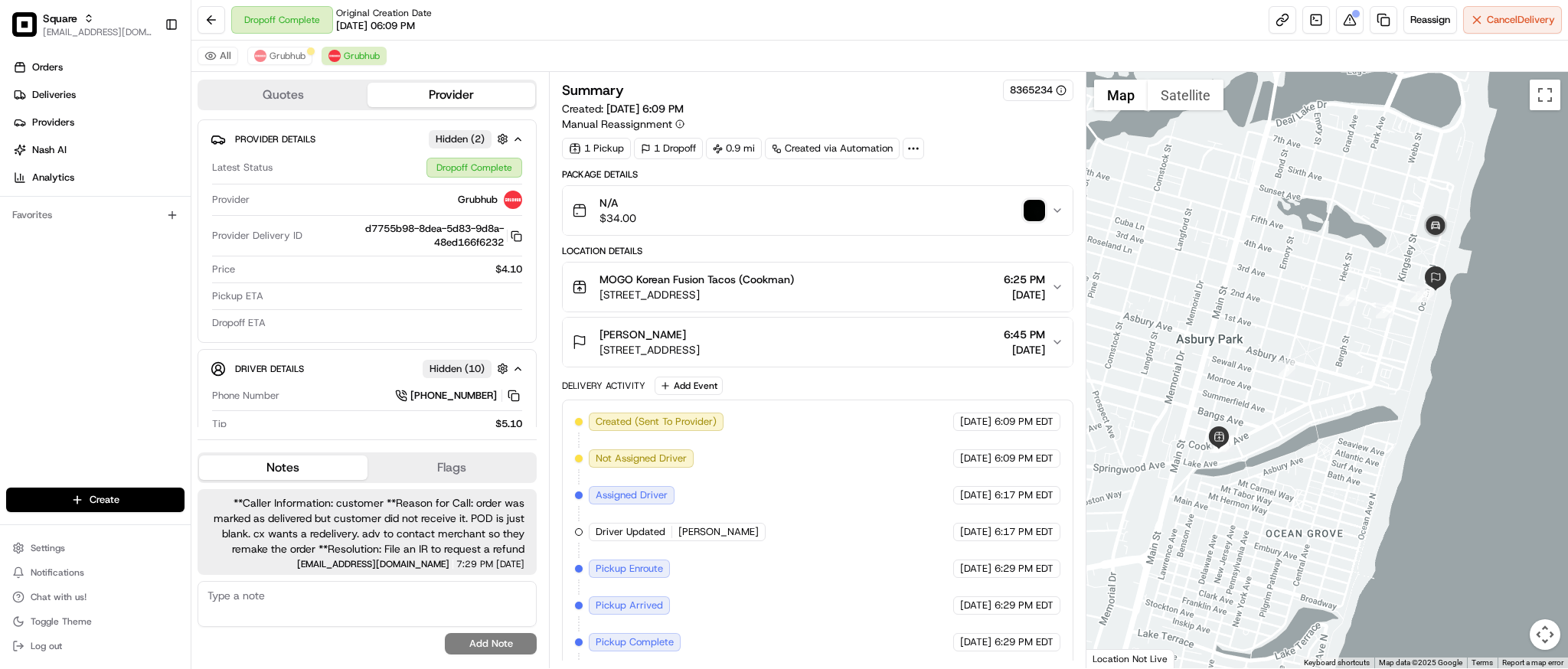
click at [876, 360] on button "Danielle Forlenza 1100 Ocean Ave N, Asbury Park, NJ 07712, USA 6:45 PM 08/23/20…" at bounding box center [817, 343] width 509 height 49
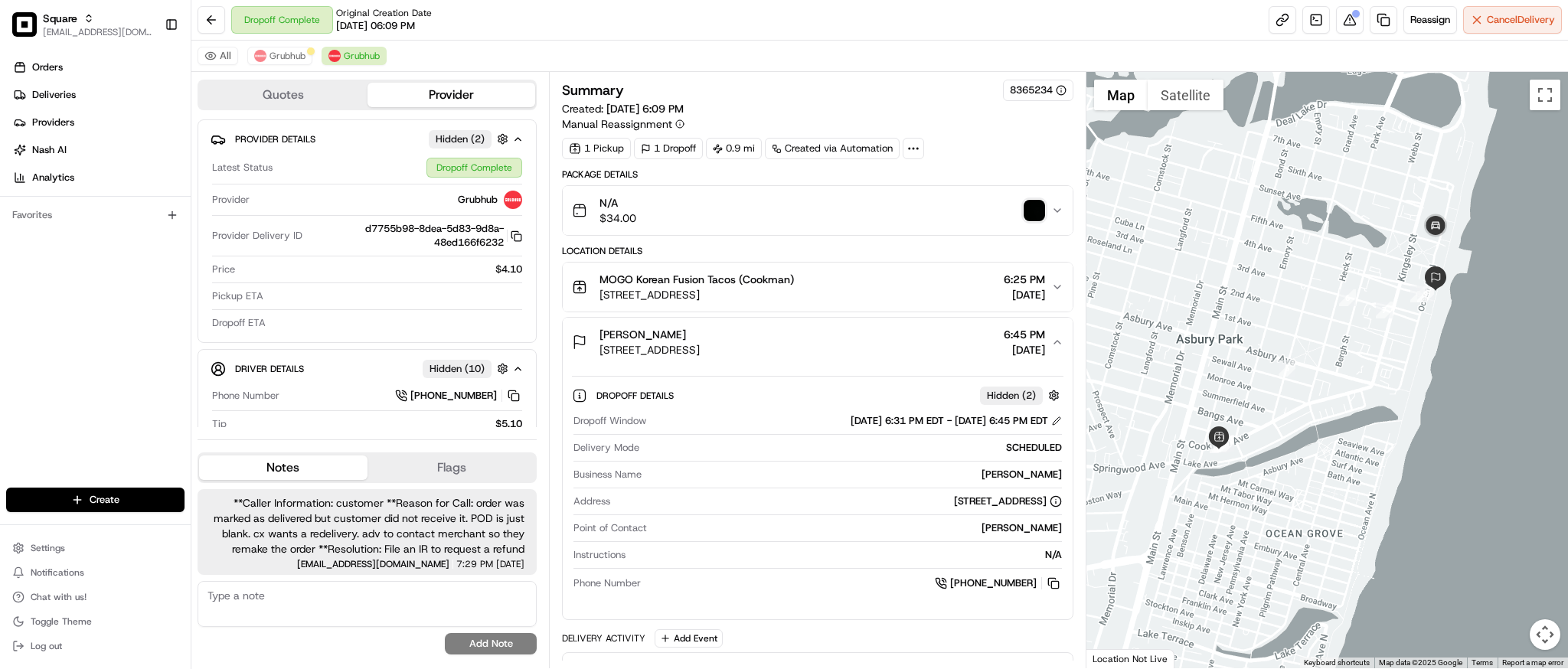
click at [876, 360] on button "Danielle Forlenza 1100 Ocean Ave N, Asbury Park, NJ 07712, USA 6:45 PM 08/23/20…" at bounding box center [817, 343] width 509 height 49
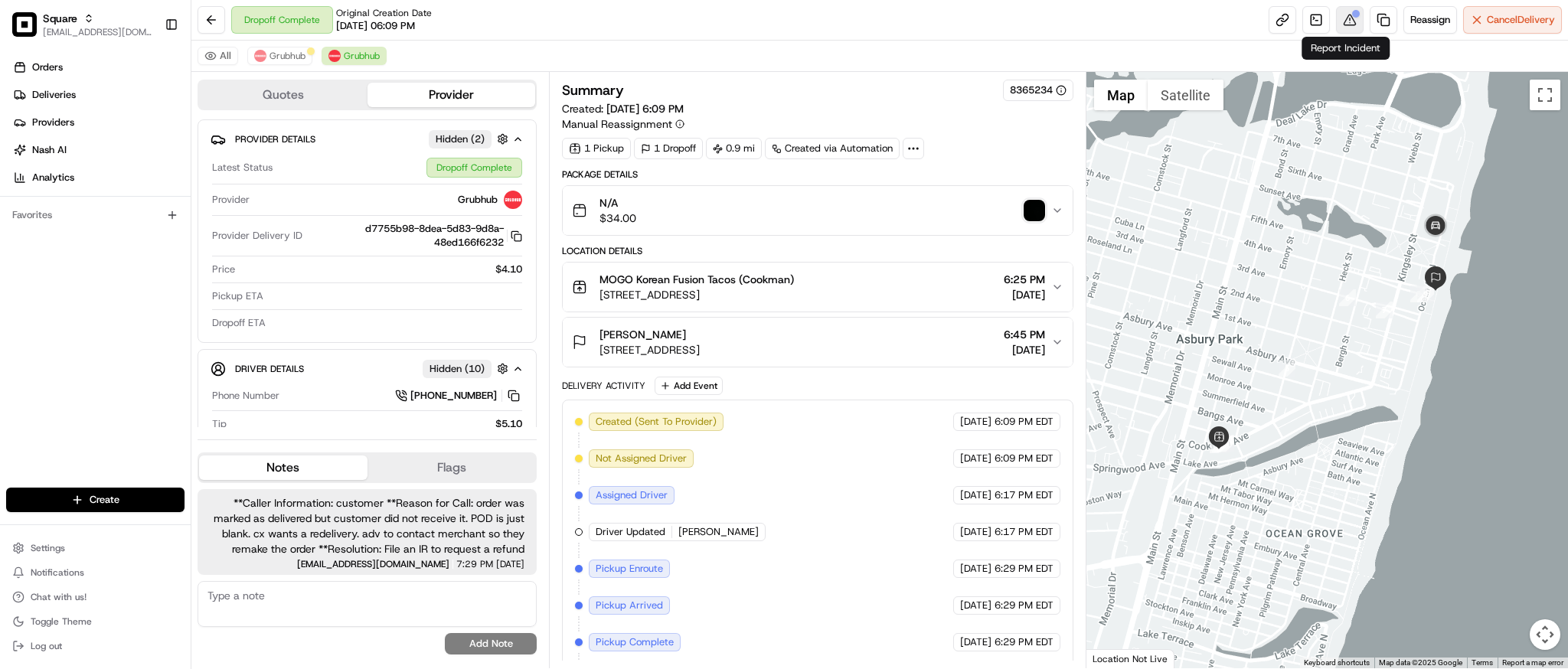
click at [1346, 22] on button at bounding box center [1349, 20] width 28 height 28
click at [296, 59] on span "Grubhub" at bounding box center [288, 56] width 36 height 13
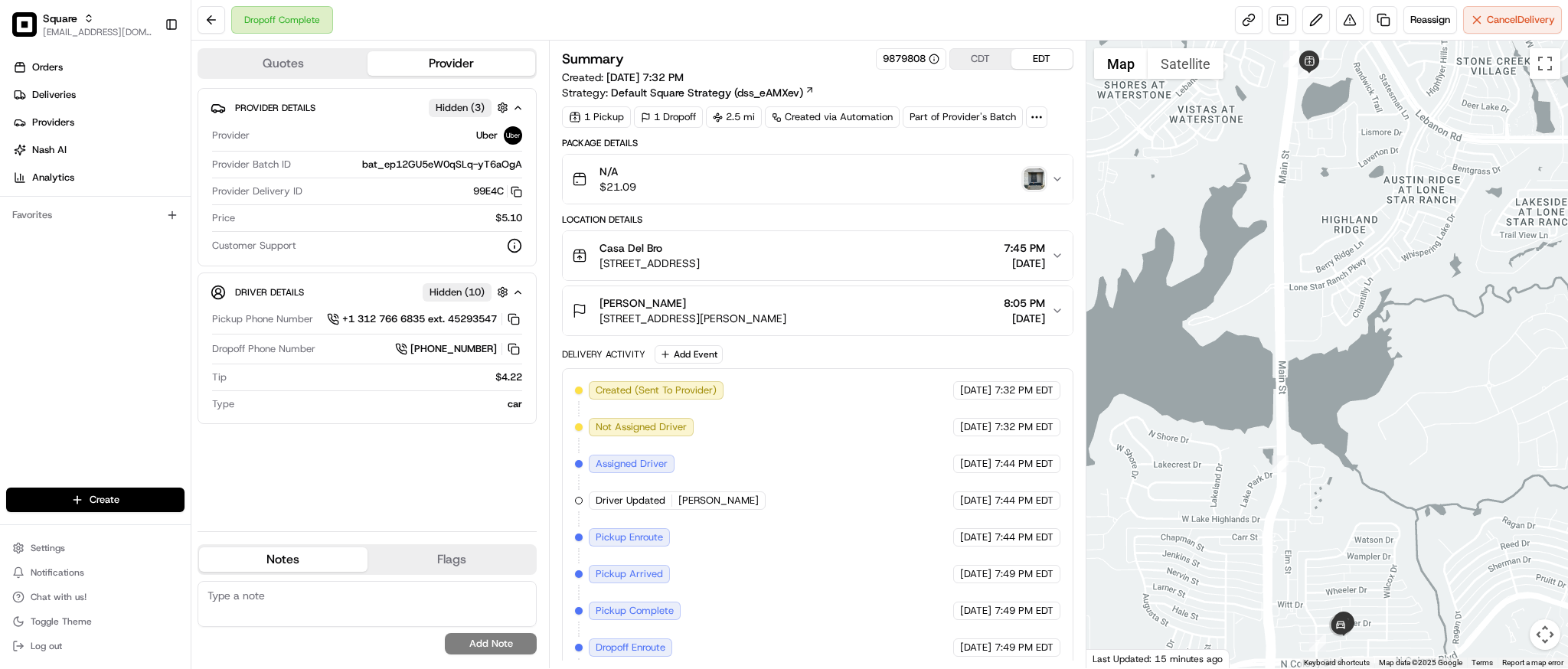
scroll to position [83, 0]
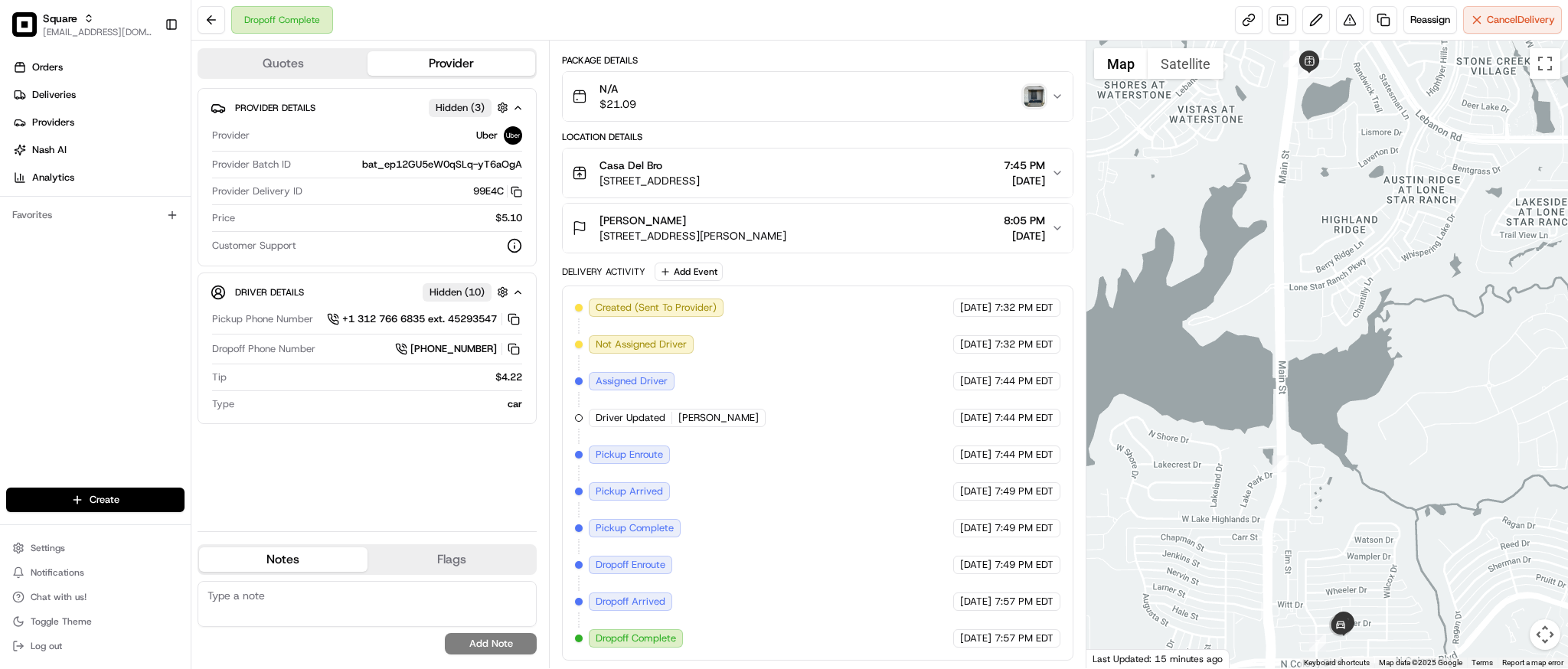
click at [1026, 103] on img "button" at bounding box center [1034, 96] width 22 height 22
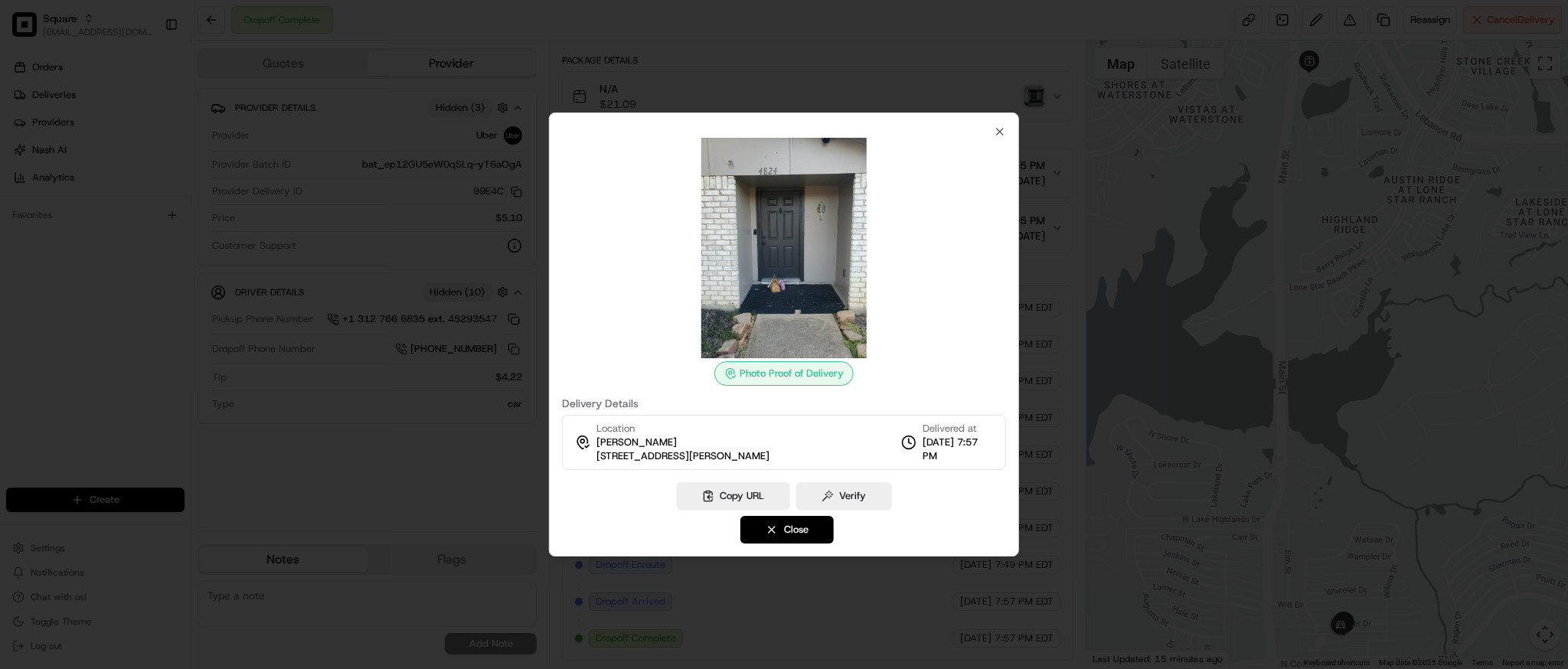
click at [819, 238] on img at bounding box center [784, 247] width 220 height 220
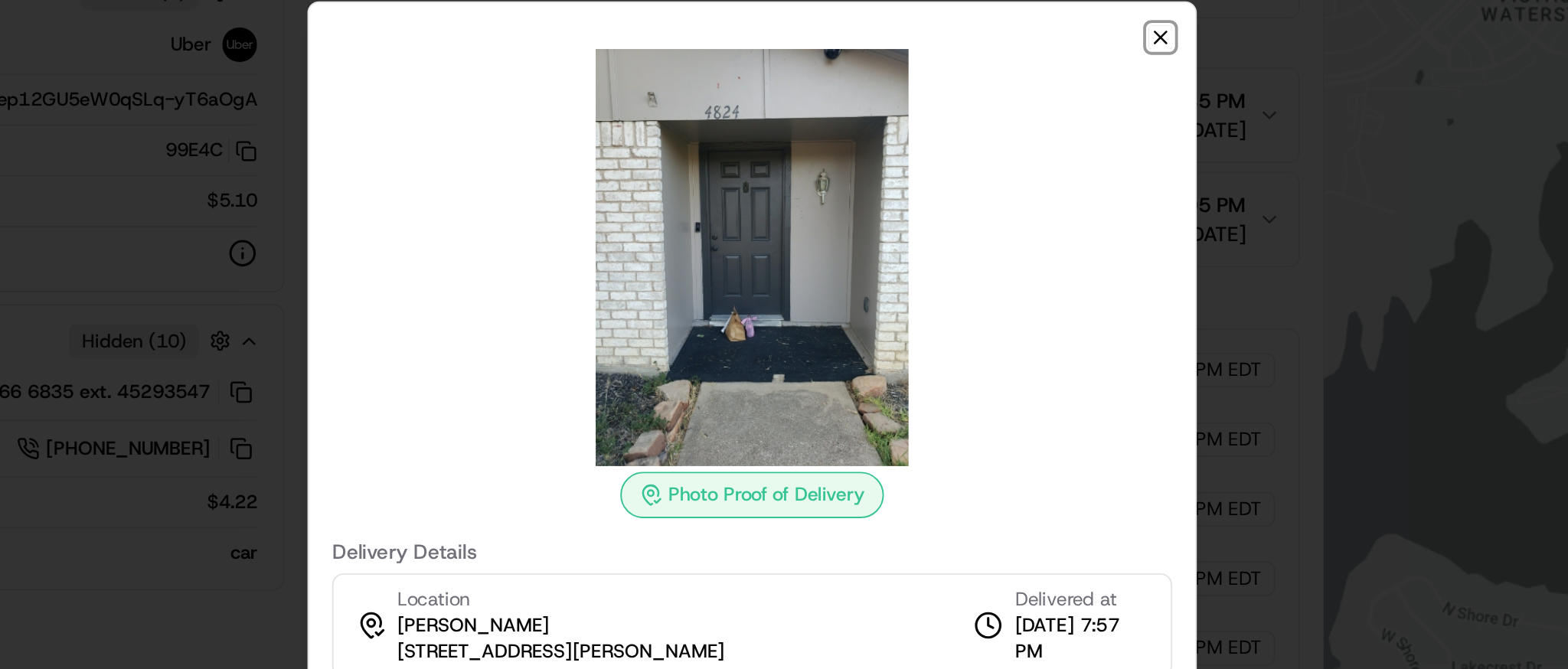
click at [1001, 134] on icon "button" at bounding box center [1000, 132] width 13 height 13
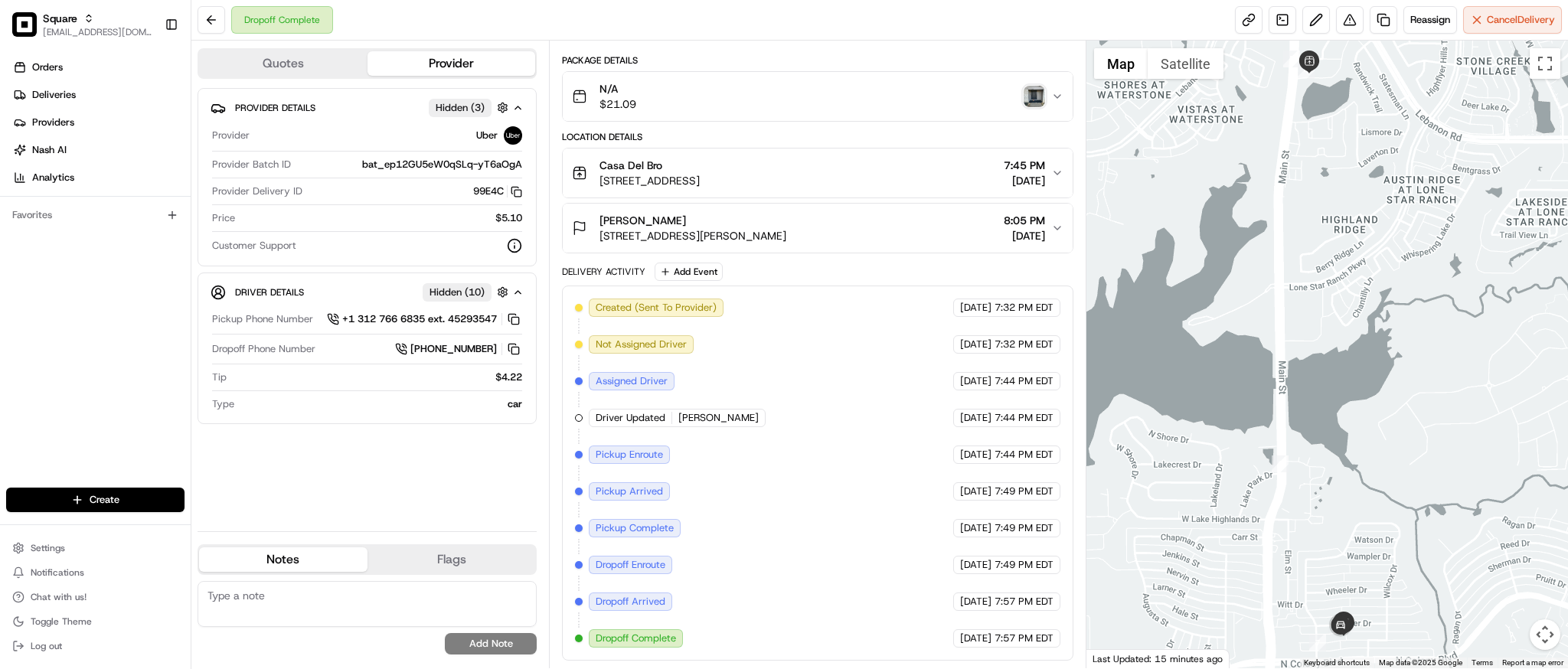
click at [897, 226] on div "[PERSON_NAME] [STREET_ADDRESS][PERSON_NAME] 8:05 PM [DATE]" at bounding box center [811, 228] width 478 height 31
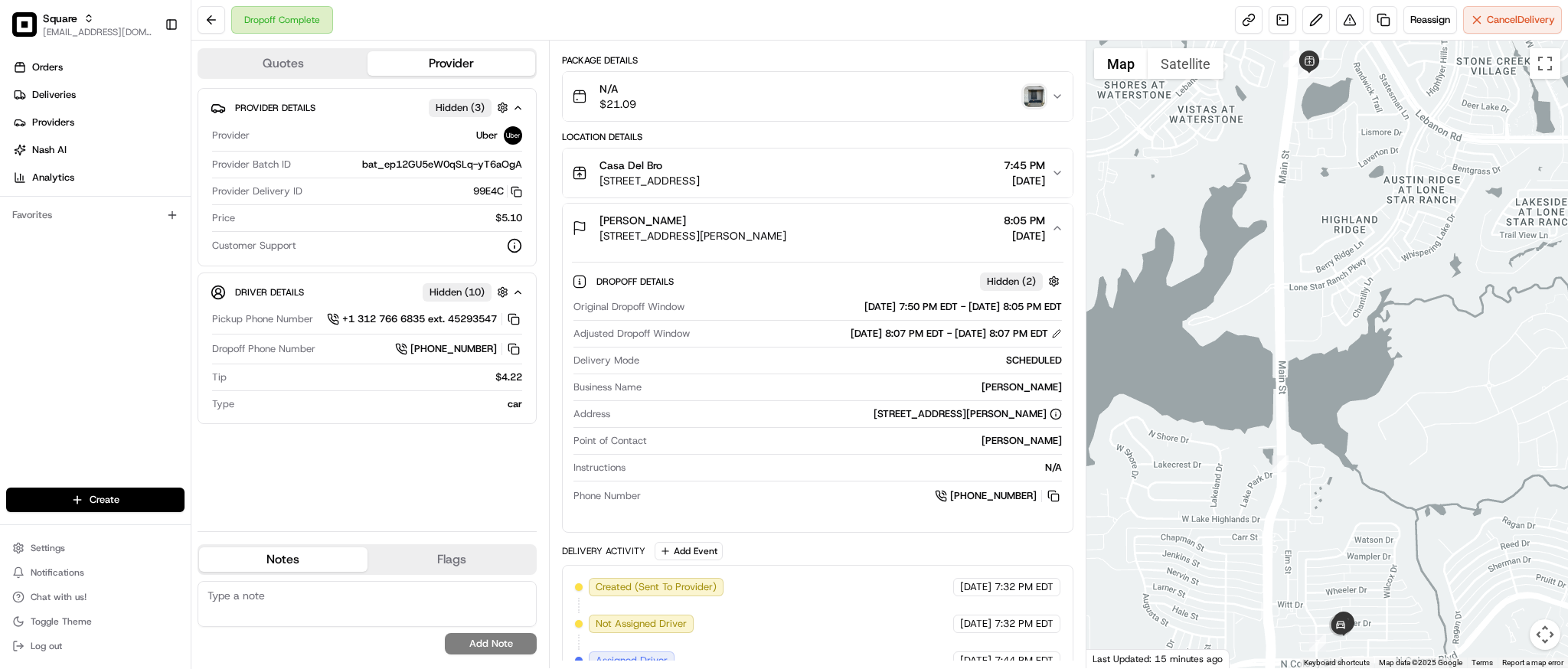
click at [897, 226] on div "[PERSON_NAME] [STREET_ADDRESS][PERSON_NAME] 8:05 PM [DATE]" at bounding box center [811, 228] width 478 height 31
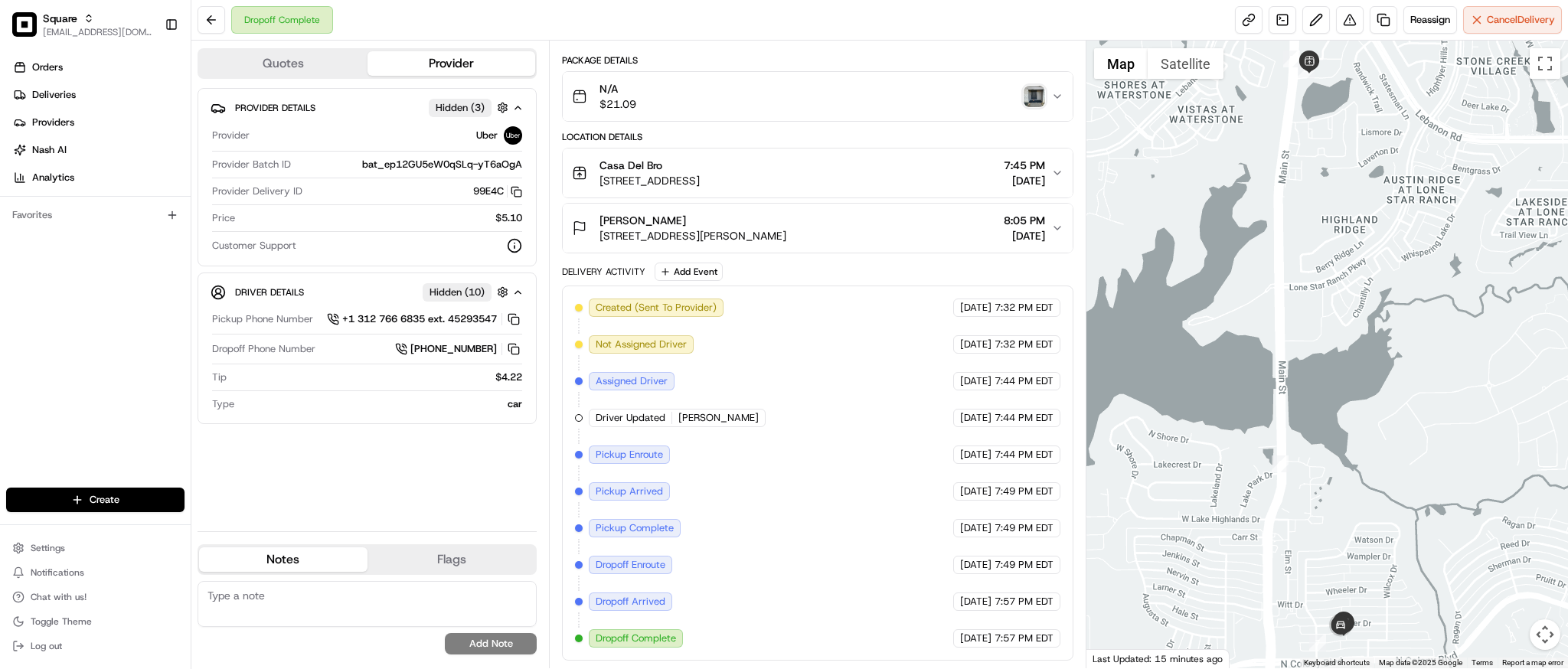
click at [953, 54] on div "Package Details" at bounding box center [817, 60] width 510 height 13
click at [958, 224] on div "[PERSON_NAME] [STREET_ADDRESS][PERSON_NAME] 8:05 PM [DATE]" at bounding box center [811, 228] width 478 height 31
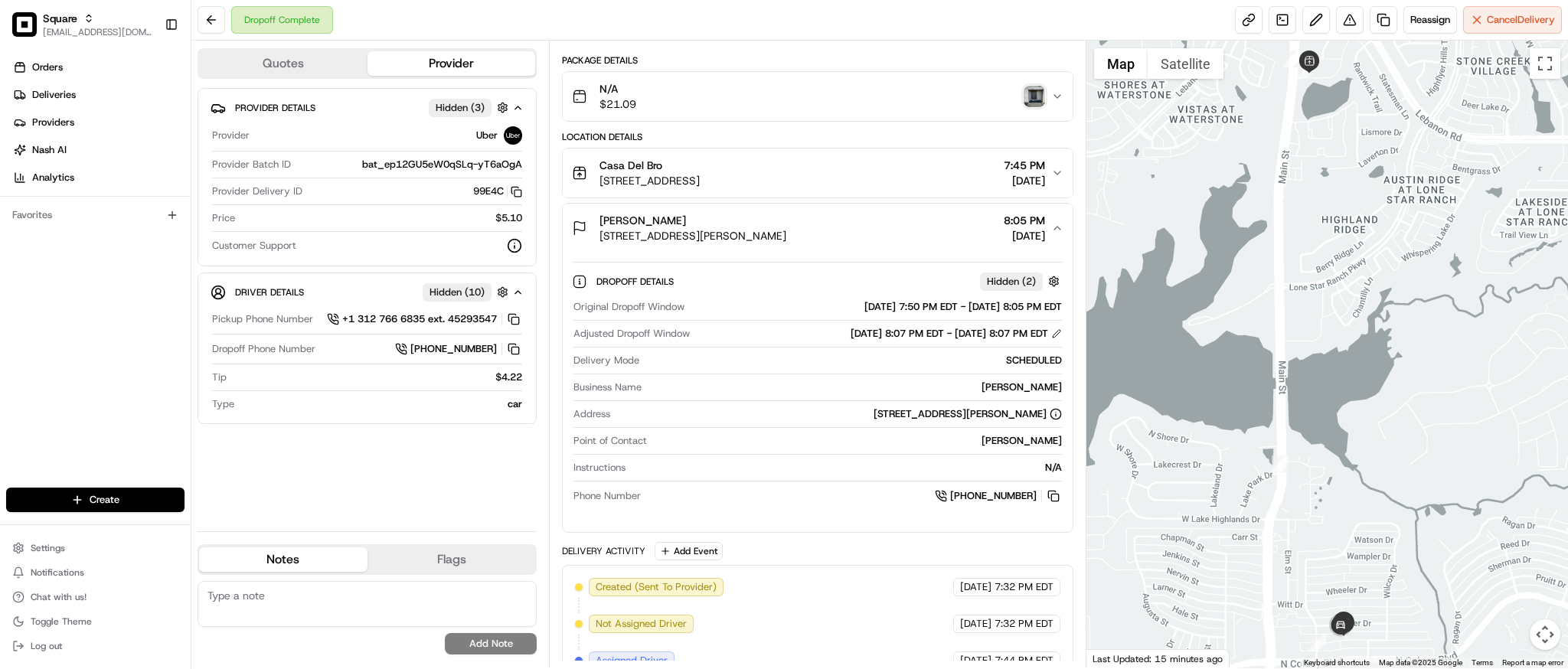
click at [958, 224] on div "[PERSON_NAME] [STREET_ADDRESS][PERSON_NAME] 8:05 PM [DATE]" at bounding box center [811, 228] width 478 height 31
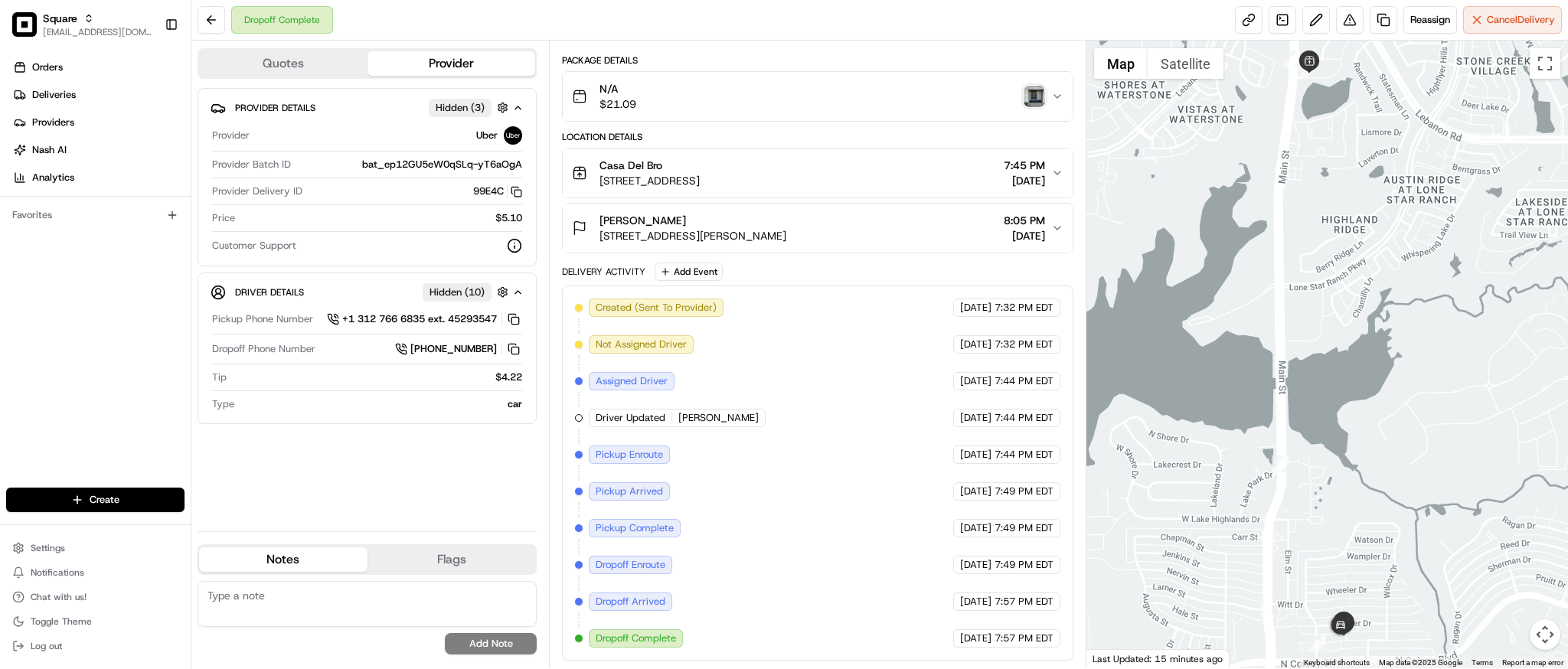
click at [1053, 230] on icon "button" at bounding box center [1058, 228] width 13 height 13
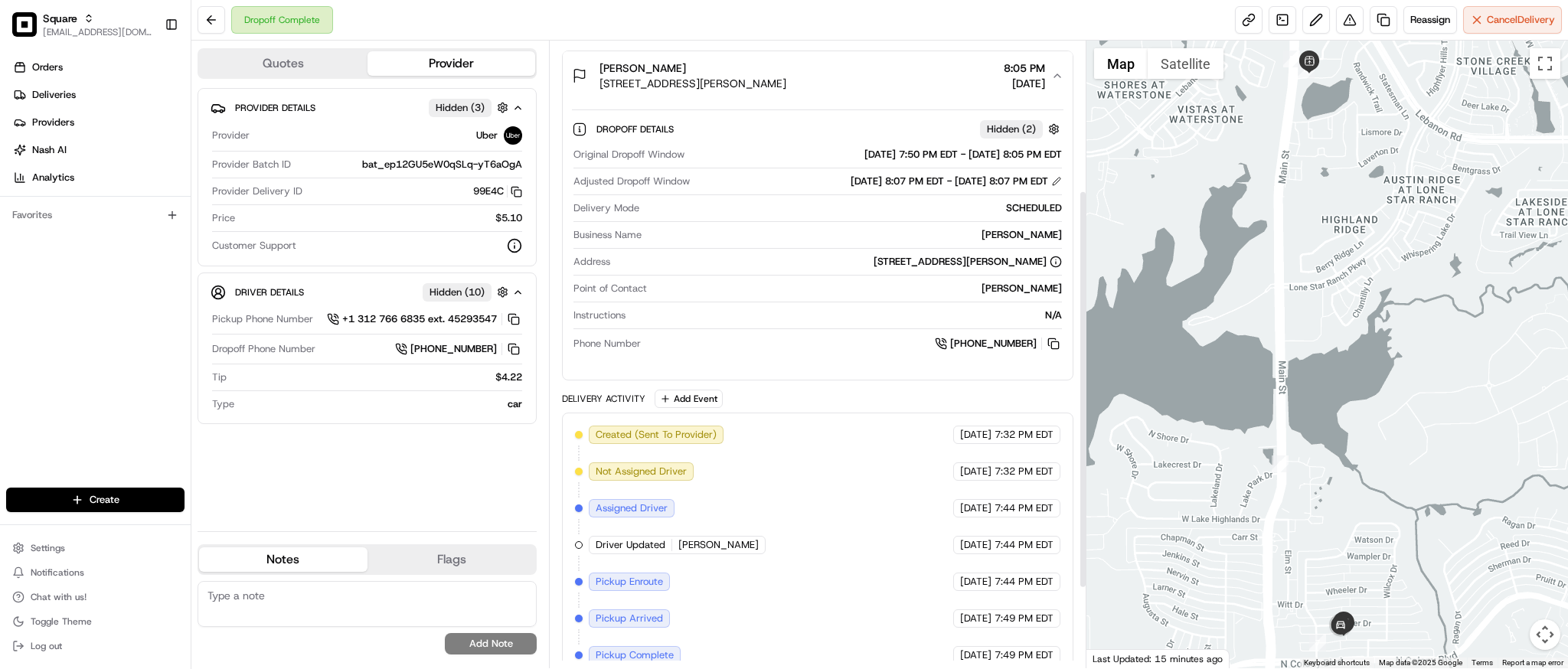
scroll to position [236, 0]
click at [1059, 180] on button at bounding box center [1057, 180] width 11 height 11
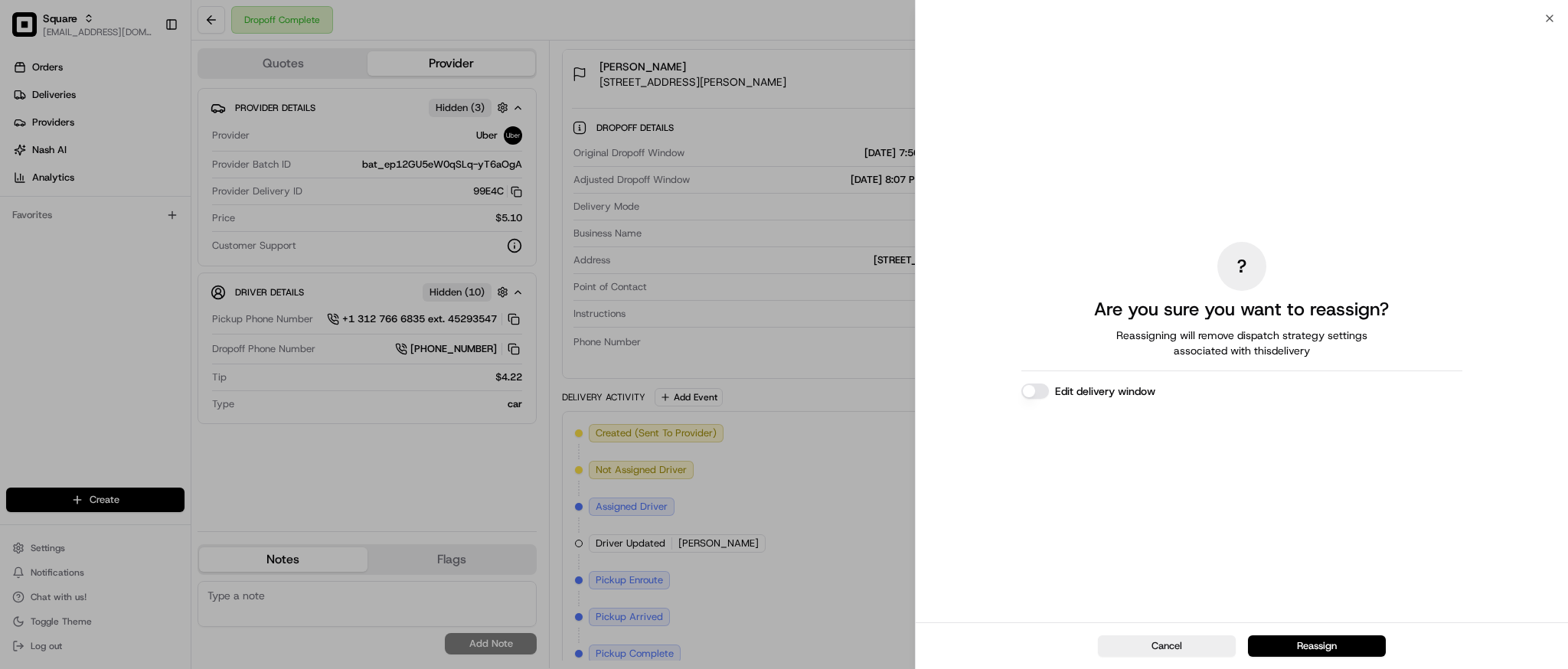
click at [1033, 397] on button "Edit delivery window" at bounding box center [1034, 391] width 28 height 15
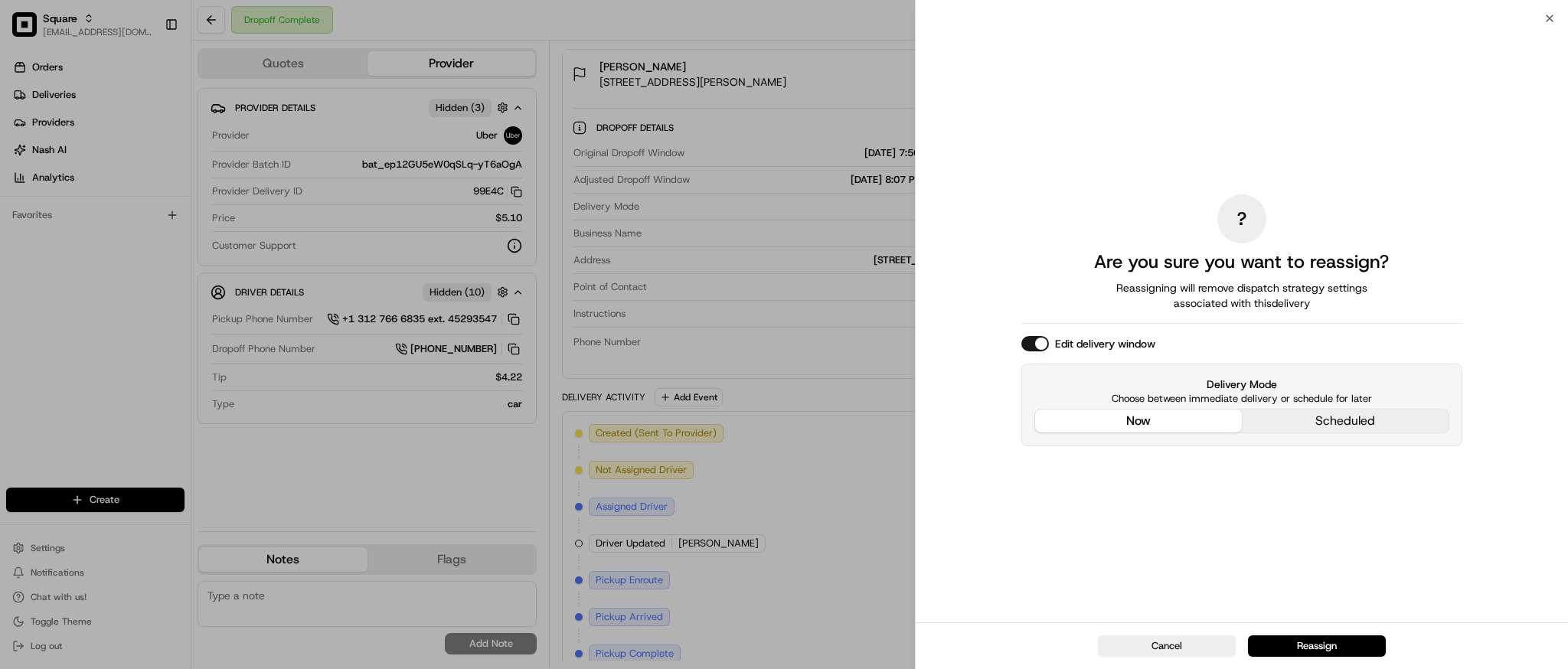
click at [1133, 313] on div "? Are you sure you want to reassign? Reassigning will remove dispatch strategy …" at bounding box center [1241, 320] width 441 height 598
click at [1125, 422] on button "now" at bounding box center [1138, 422] width 207 height 23
click at [1305, 638] on button "Reassign" at bounding box center [1316, 647] width 137 height 22
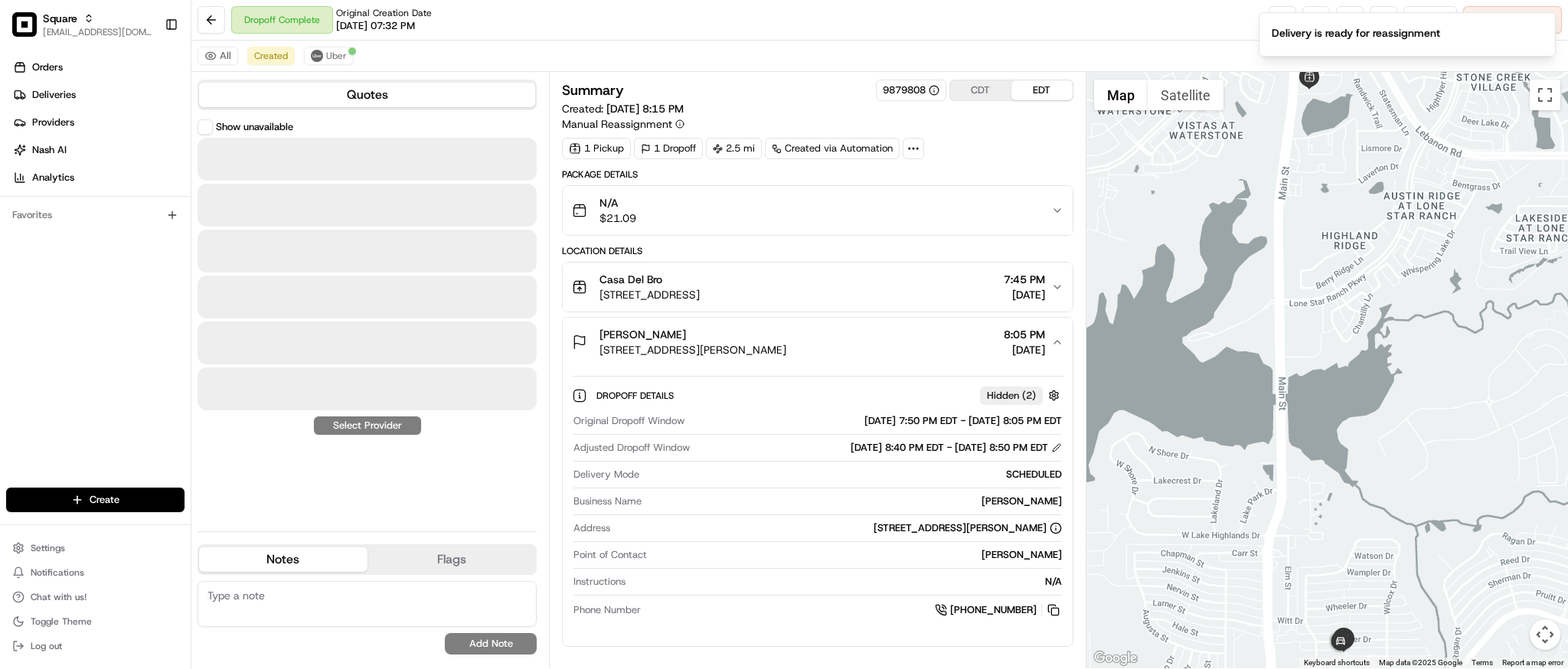
scroll to position [0, 0]
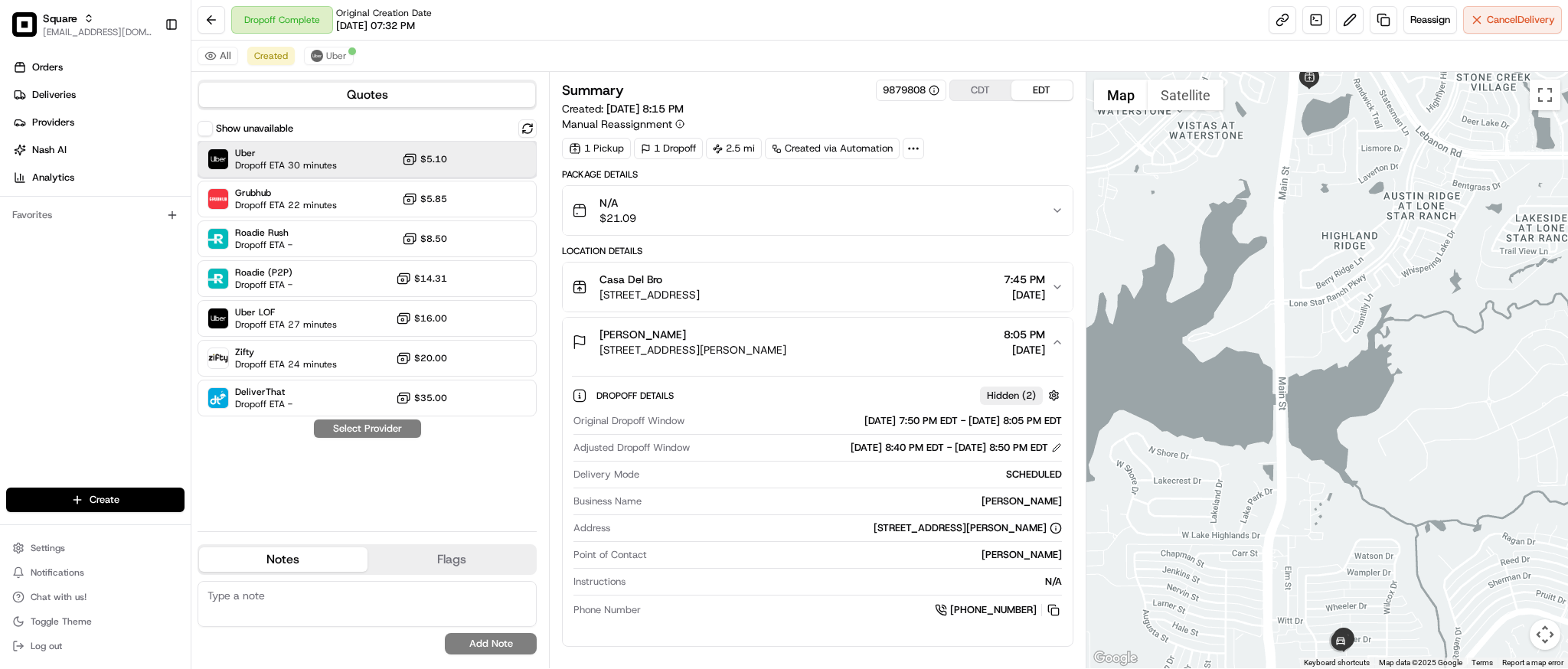
click at [339, 153] on div "Uber Dropoff ETA 30 minutes $5.10" at bounding box center [367, 159] width 339 height 37
click at [360, 428] on button "Assign Provider" at bounding box center [367, 429] width 109 height 18
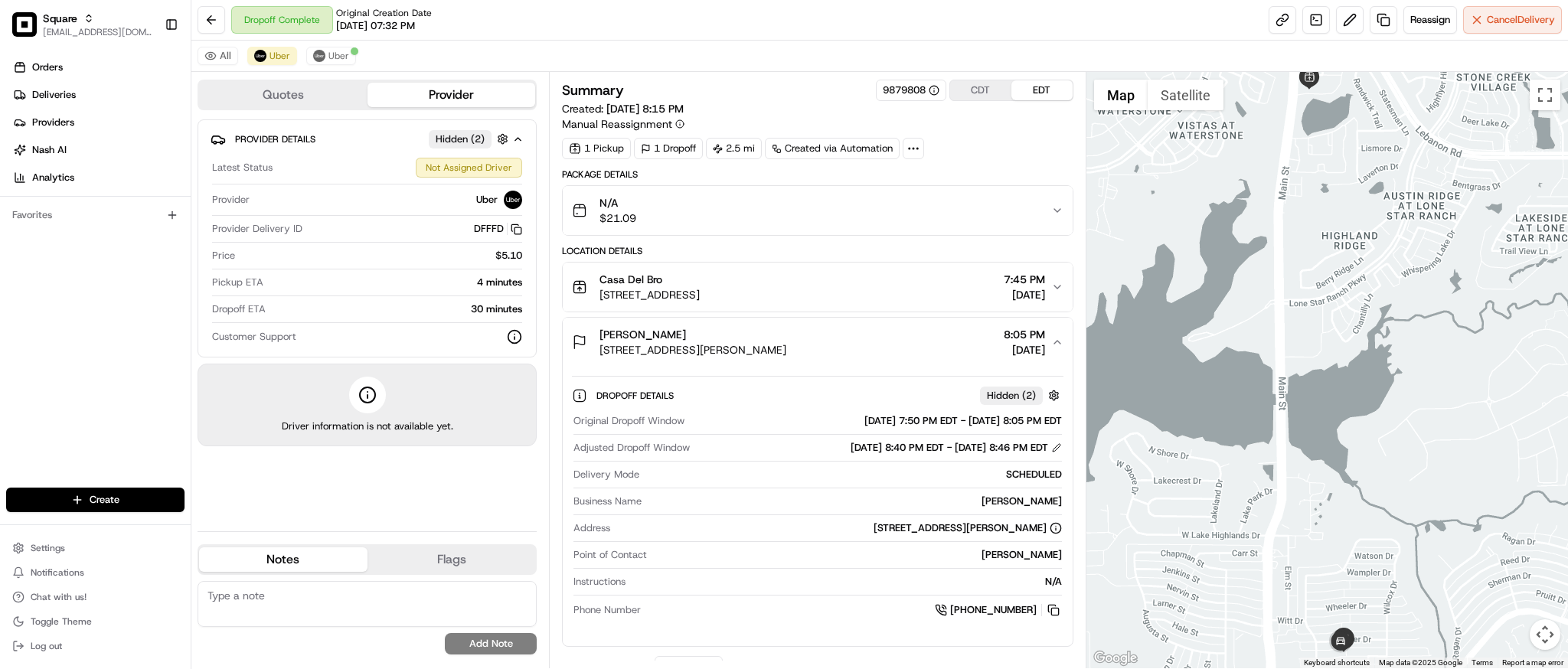
click at [810, 85] on div "Summary 9879808 CDT EDT" at bounding box center [817, 91] width 510 height 22
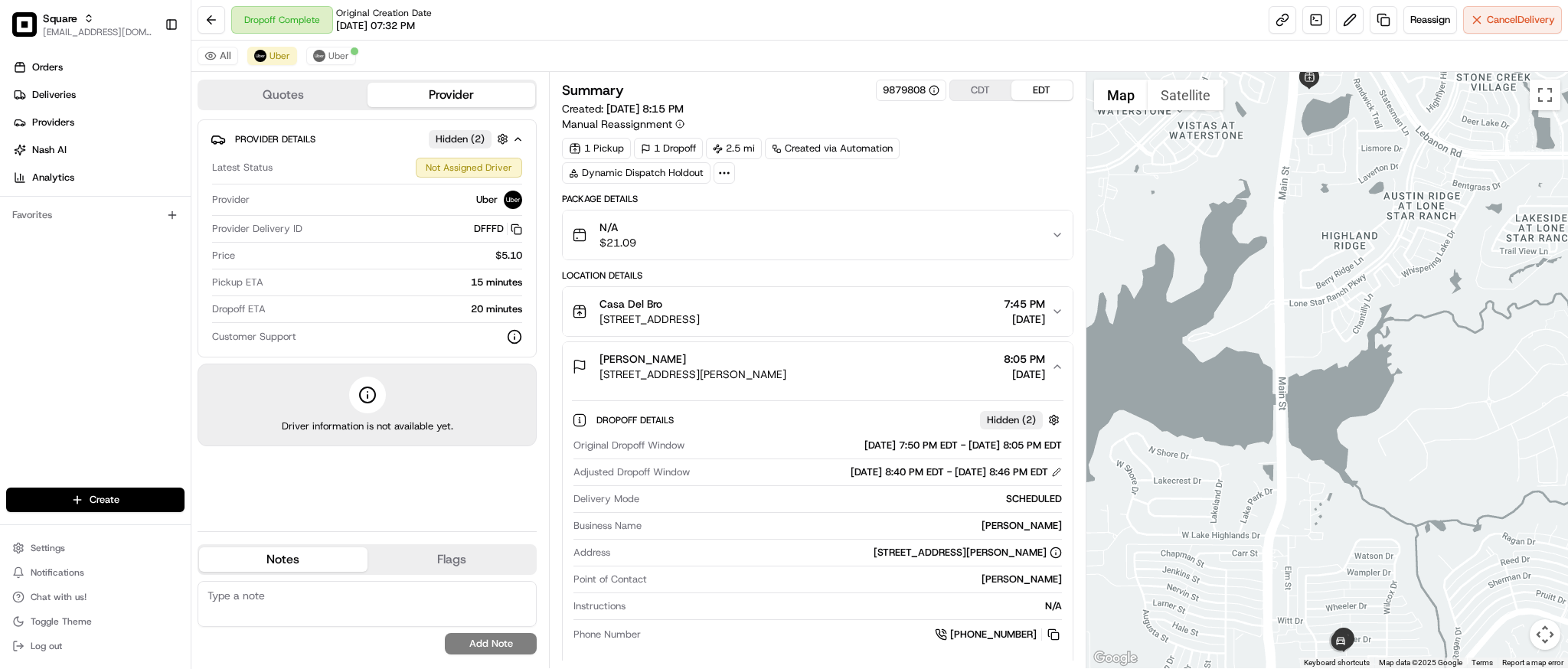
click at [1410, 234] on div at bounding box center [1327, 370] width 482 height 597
click at [316, 599] on textarea at bounding box center [367, 604] width 339 height 46
paste textarea "**Caller Information: Merchant **Reason for Call: Customer did not receive the …"
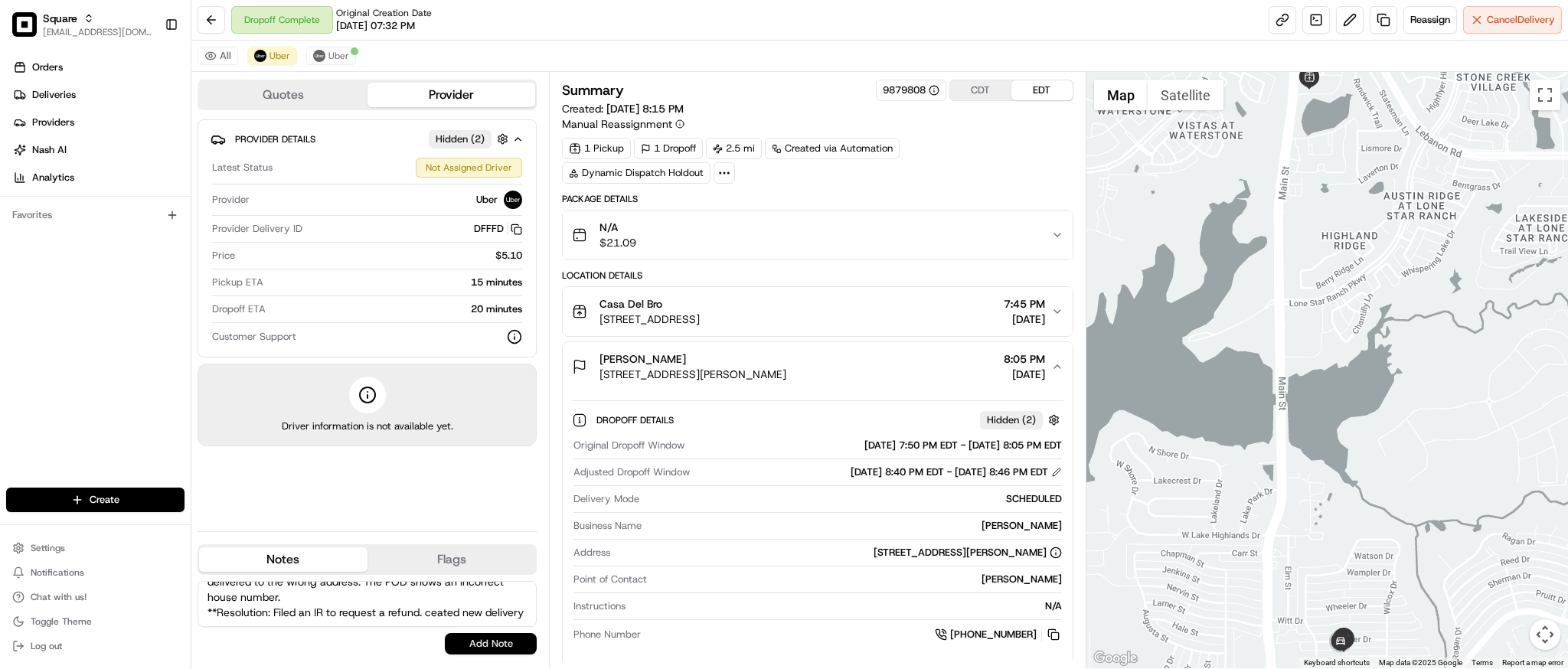
type textarea "**Caller Information: Merchant **Reason for Call: Customer did not receive the …"
click at [527, 653] on button "Add Note" at bounding box center [491, 644] width 92 height 22
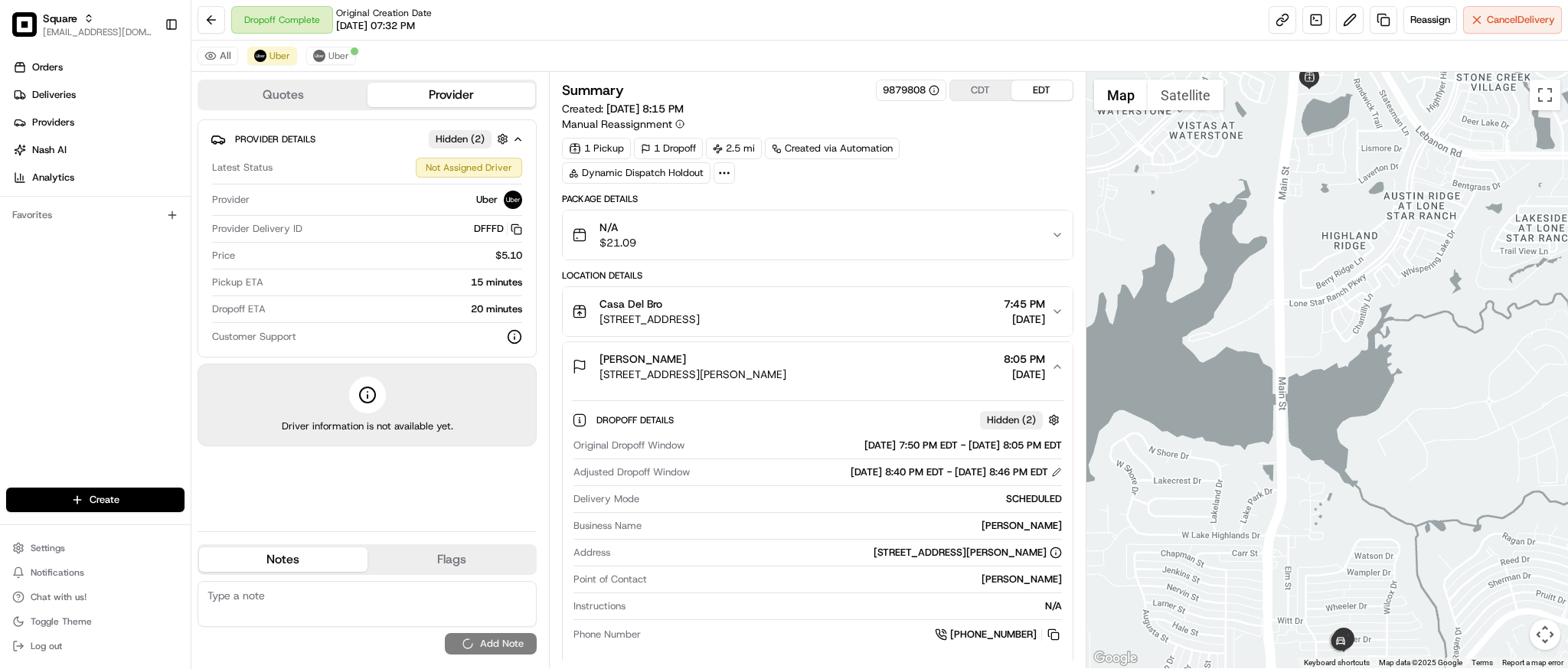
scroll to position [0, 0]
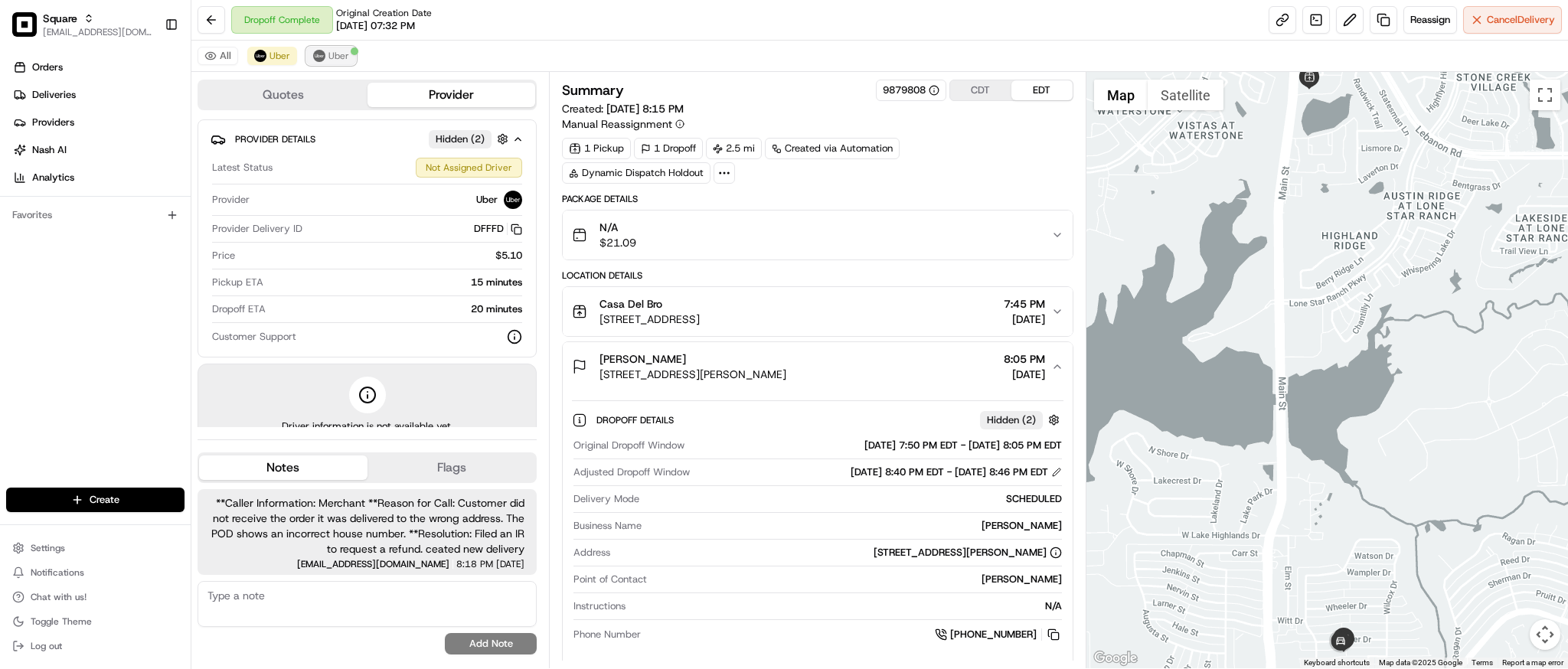
click at [344, 49] on span "Uber" at bounding box center [338, 56] width 21 height 13
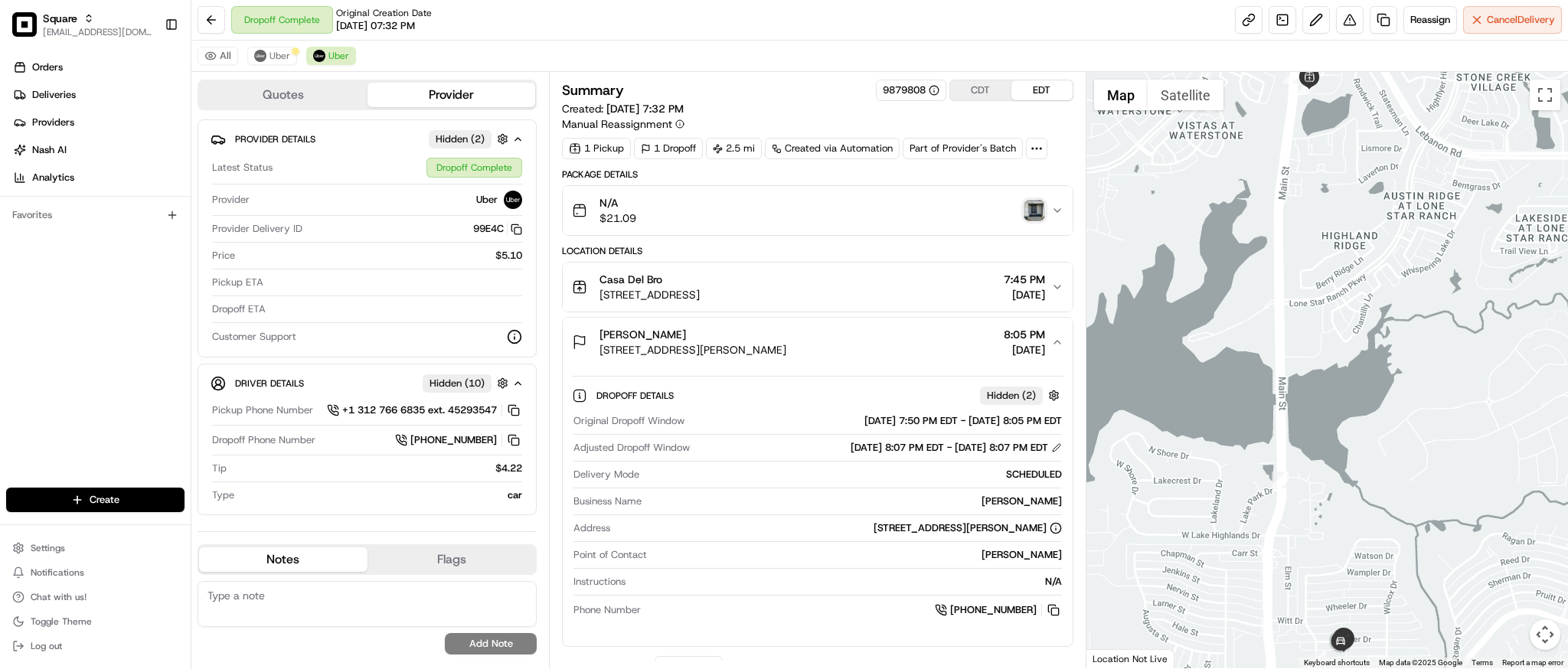
click at [349, 594] on textarea at bounding box center [367, 604] width 339 height 46
paste textarea "**Caller Information: Merchant **Reason for Call: Customer did not receive the …"
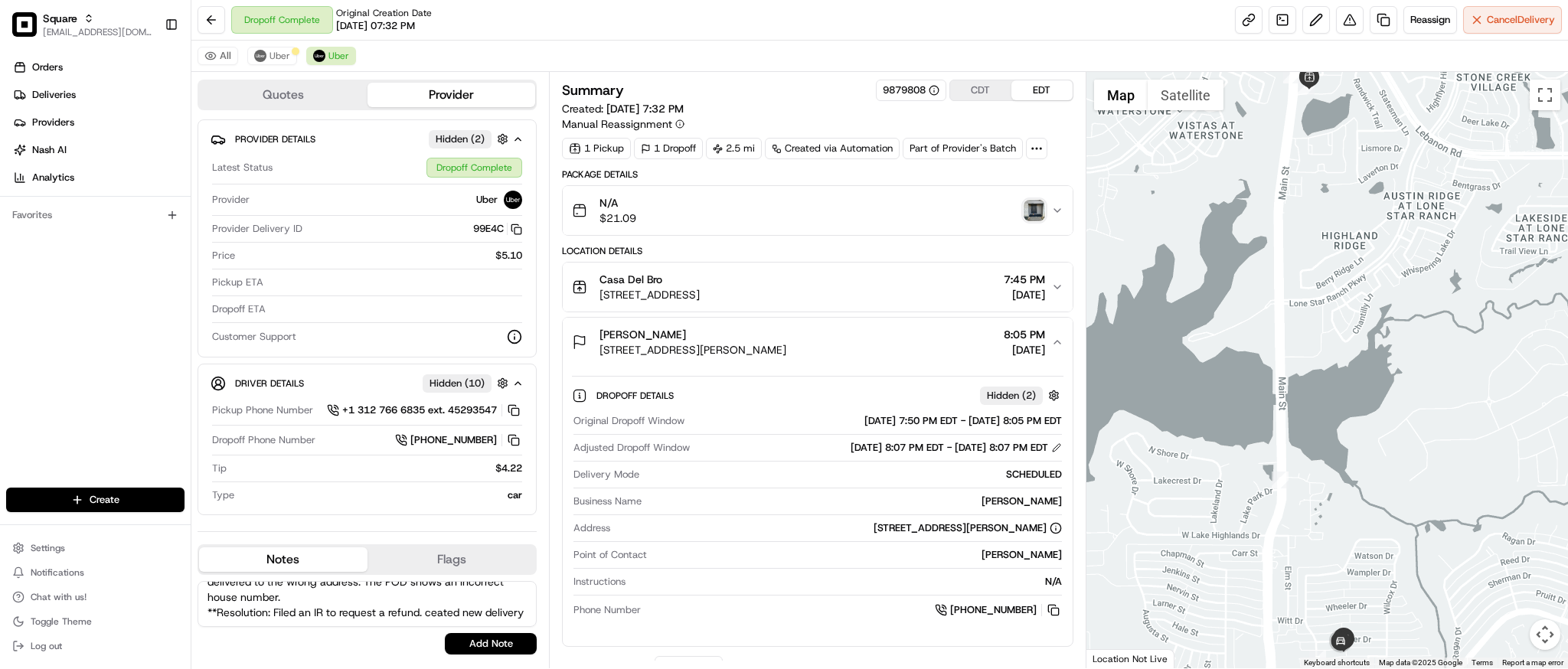
click at [433, 588] on textarea "**Caller Information: Merchant **Reason for Call: Customer did not receive the …" at bounding box center [367, 604] width 339 height 46
type textarea "**Caller Information: Merchant **Reason for Call: Customer did not receive the …"
click at [483, 644] on button "Add Note" at bounding box center [491, 644] width 92 height 22
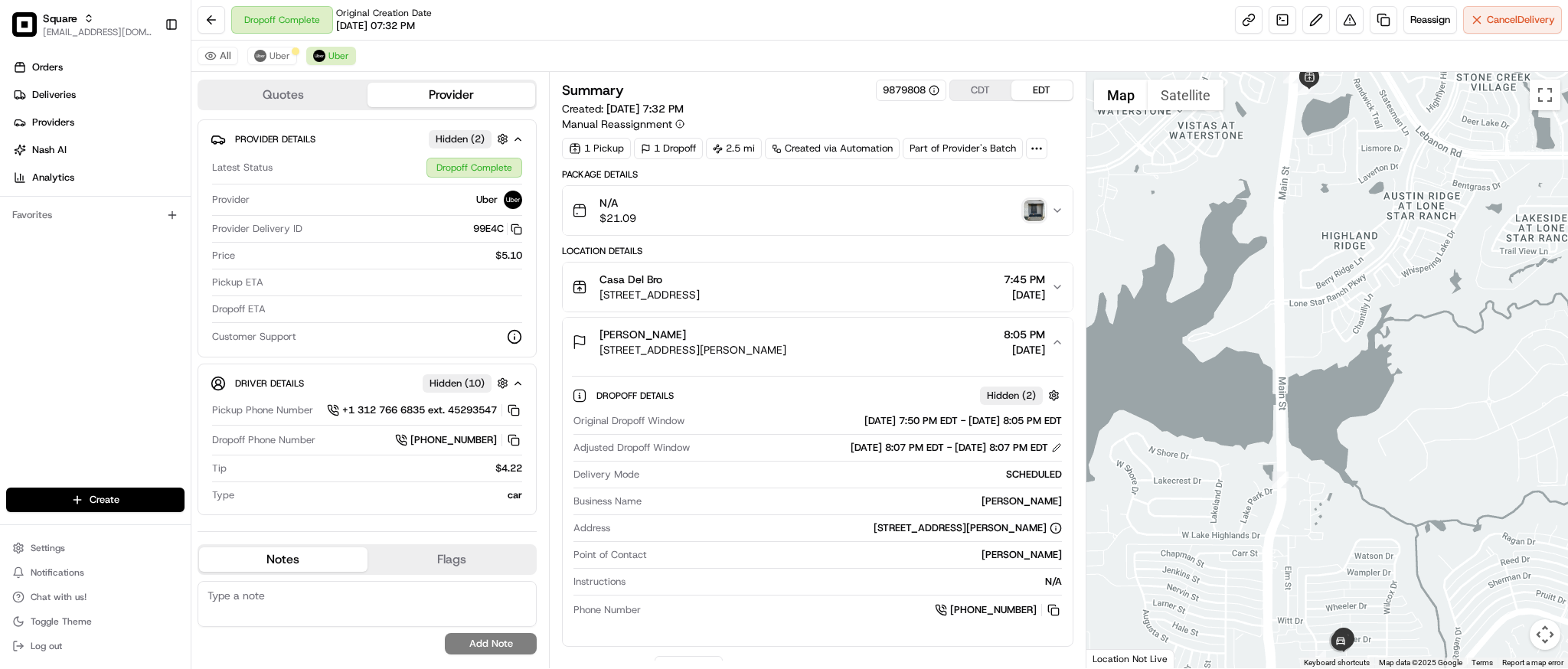
scroll to position [0, 0]
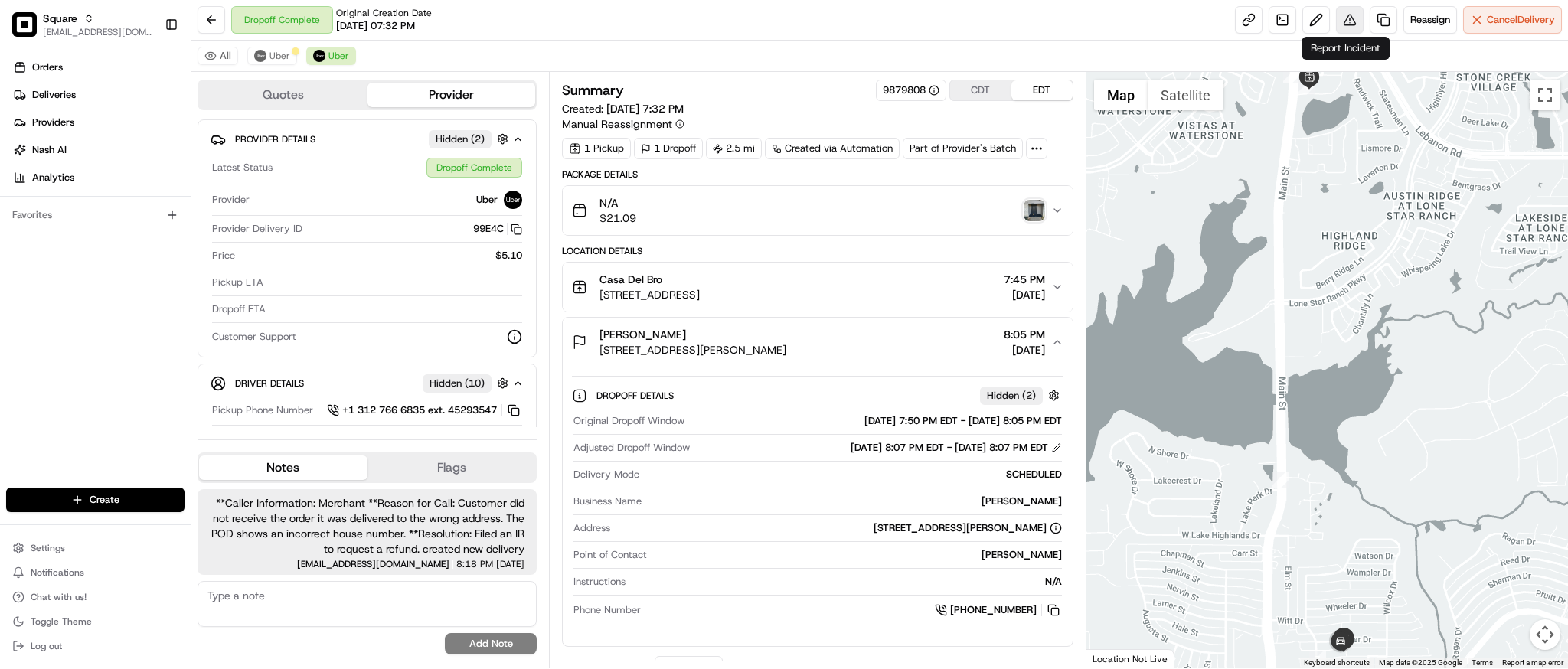
click at [1349, 22] on button at bounding box center [1349, 20] width 28 height 28
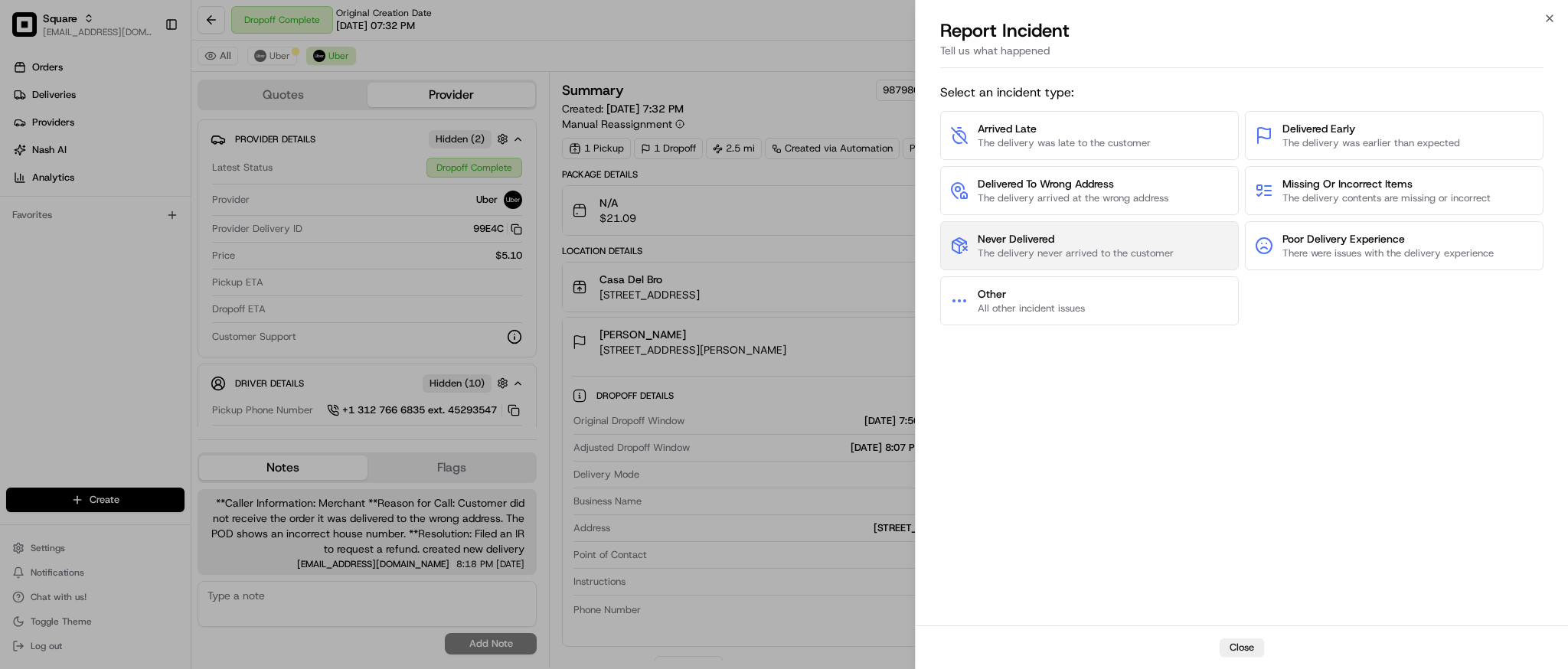
click at [1050, 241] on span "Never Delivered" at bounding box center [1076, 238] width 196 height 15
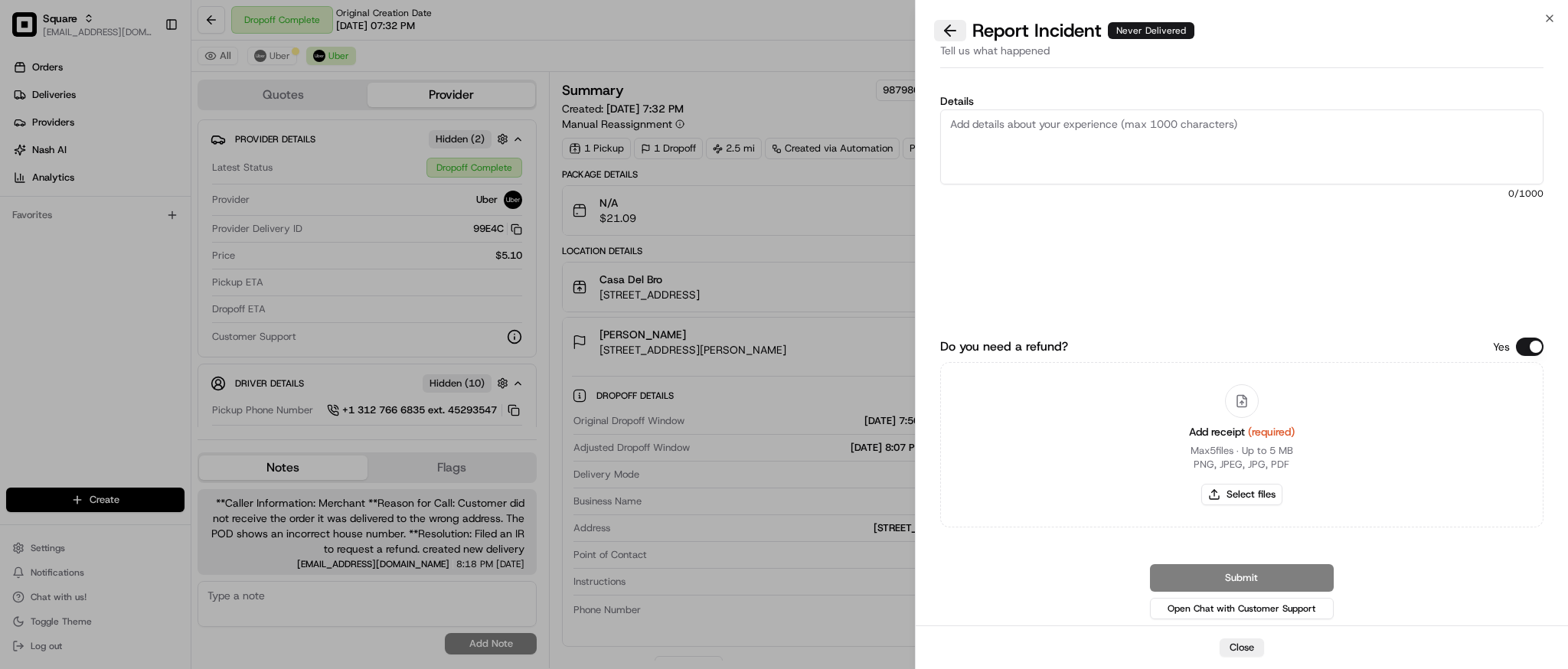
click at [953, 35] on button at bounding box center [950, 31] width 32 height 22
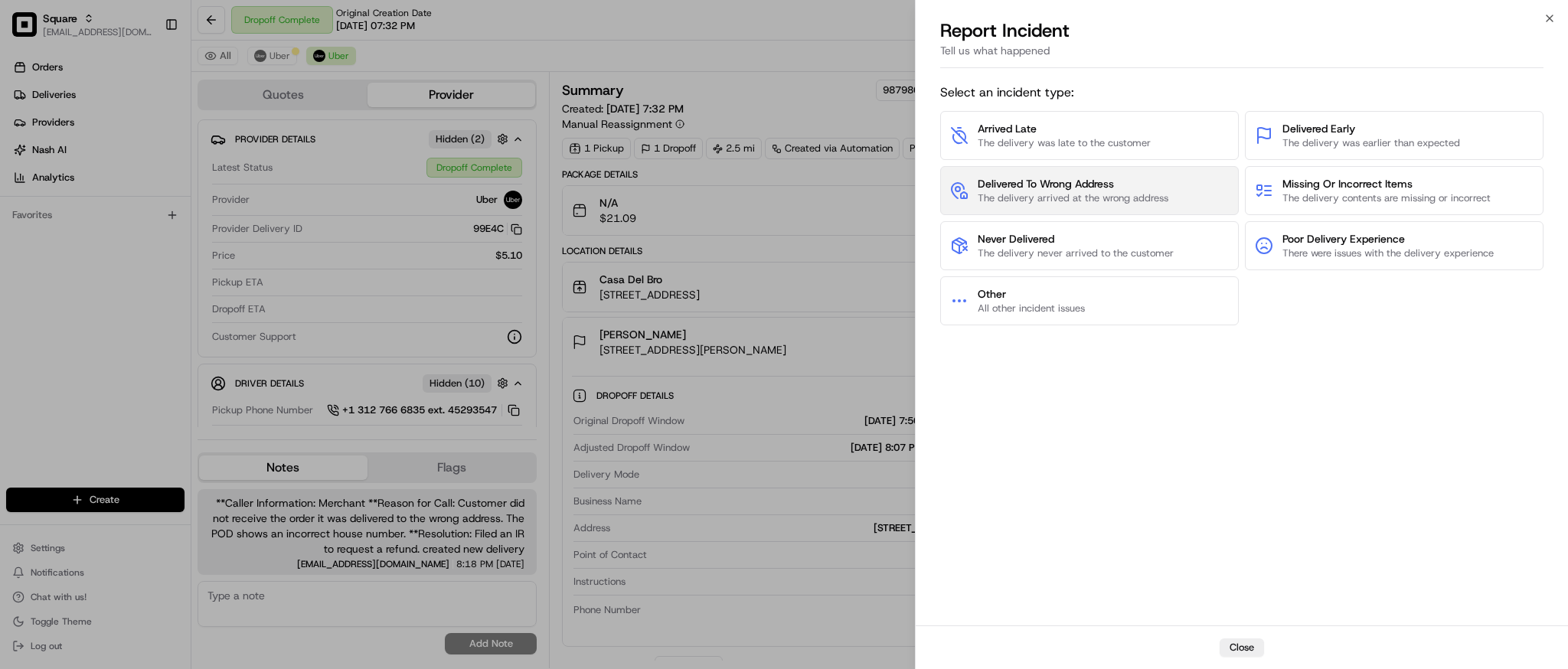
click at [1110, 190] on span "Delivered To Wrong Address" at bounding box center [1073, 183] width 190 height 15
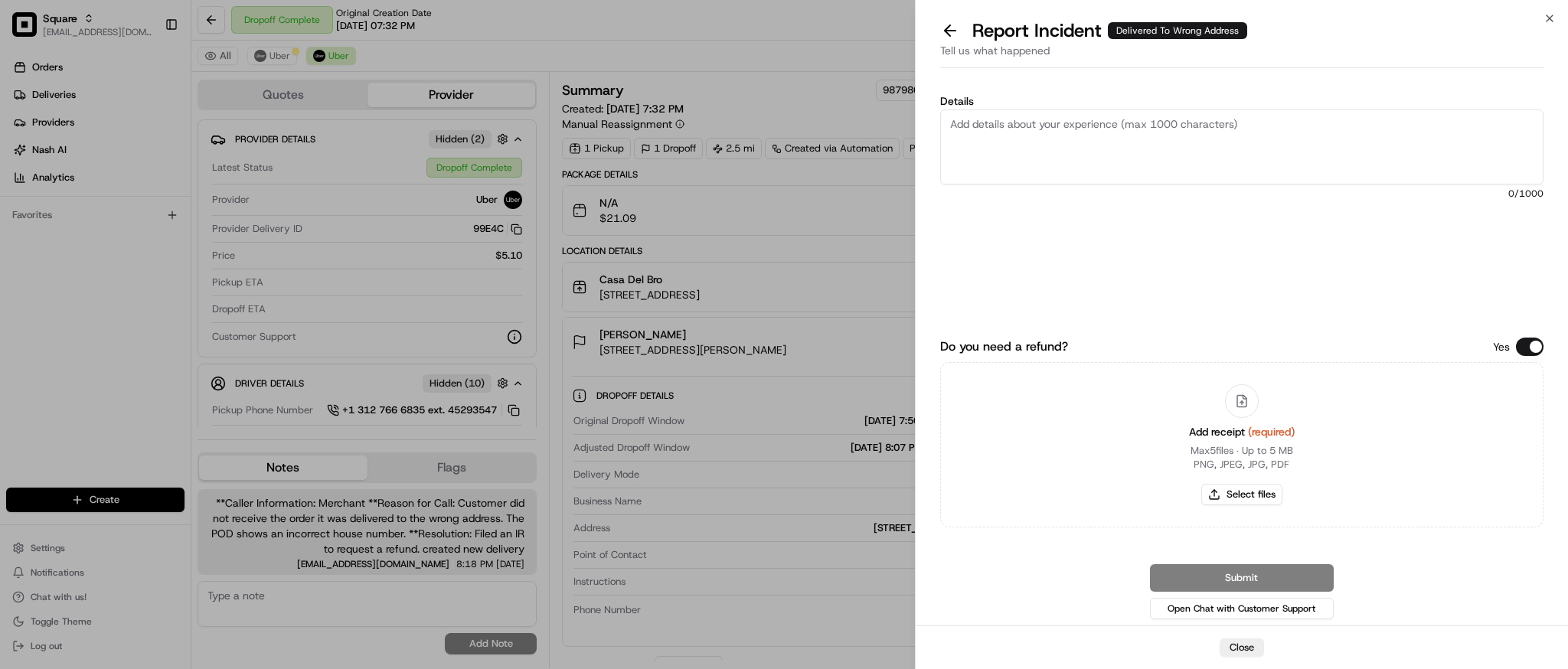
click at [1523, 350] on button "Do you need a refund?" at bounding box center [1529, 347] width 28 height 18
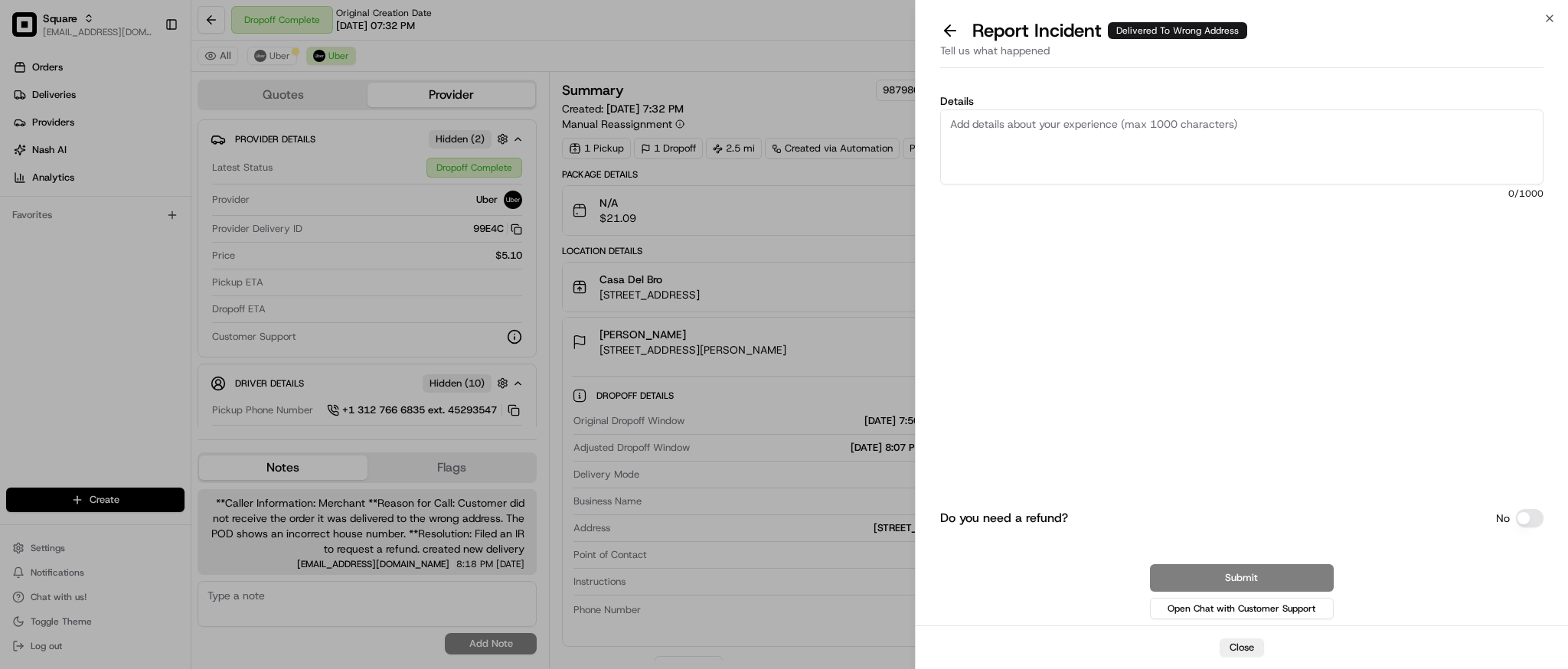
click at [1182, 167] on textarea "Details" at bounding box center [1241, 147] width 603 height 75
paste textarea "Customer did not receive the order it was delivered to the wrong address. The P…"
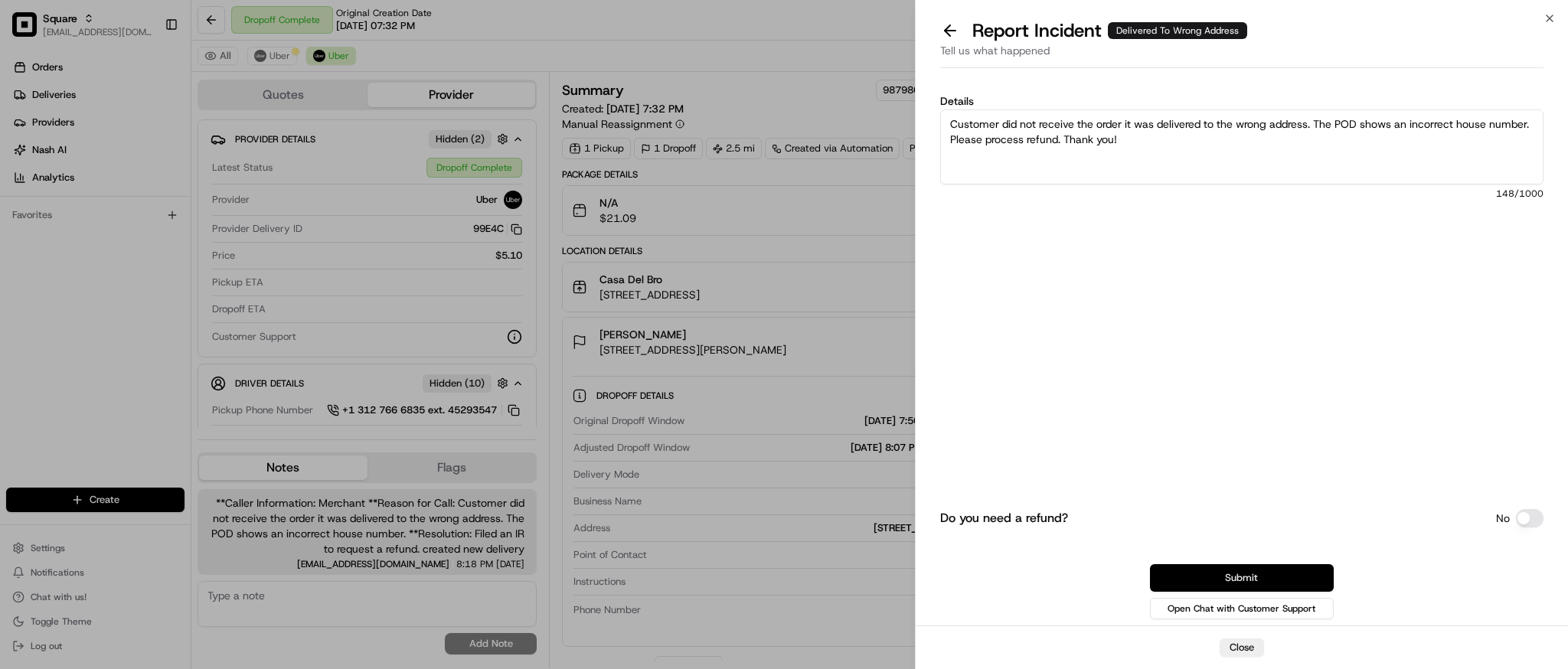
type textarea "Customer did not receive the order it was delivered to the wrong address. The P…"
click at [1236, 573] on button "Submit" at bounding box center [1241, 578] width 183 height 28
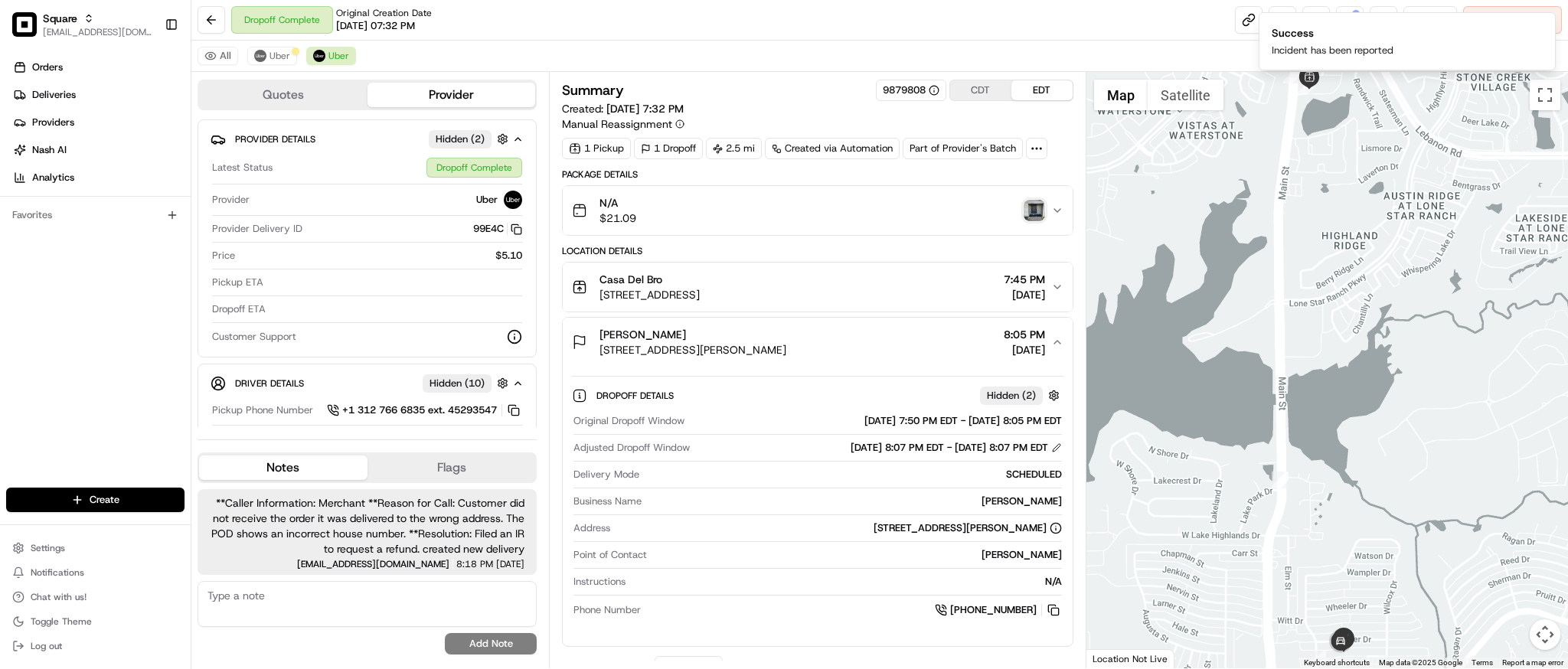
click at [1371, 361] on div at bounding box center [1327, 370] width 482 height 597
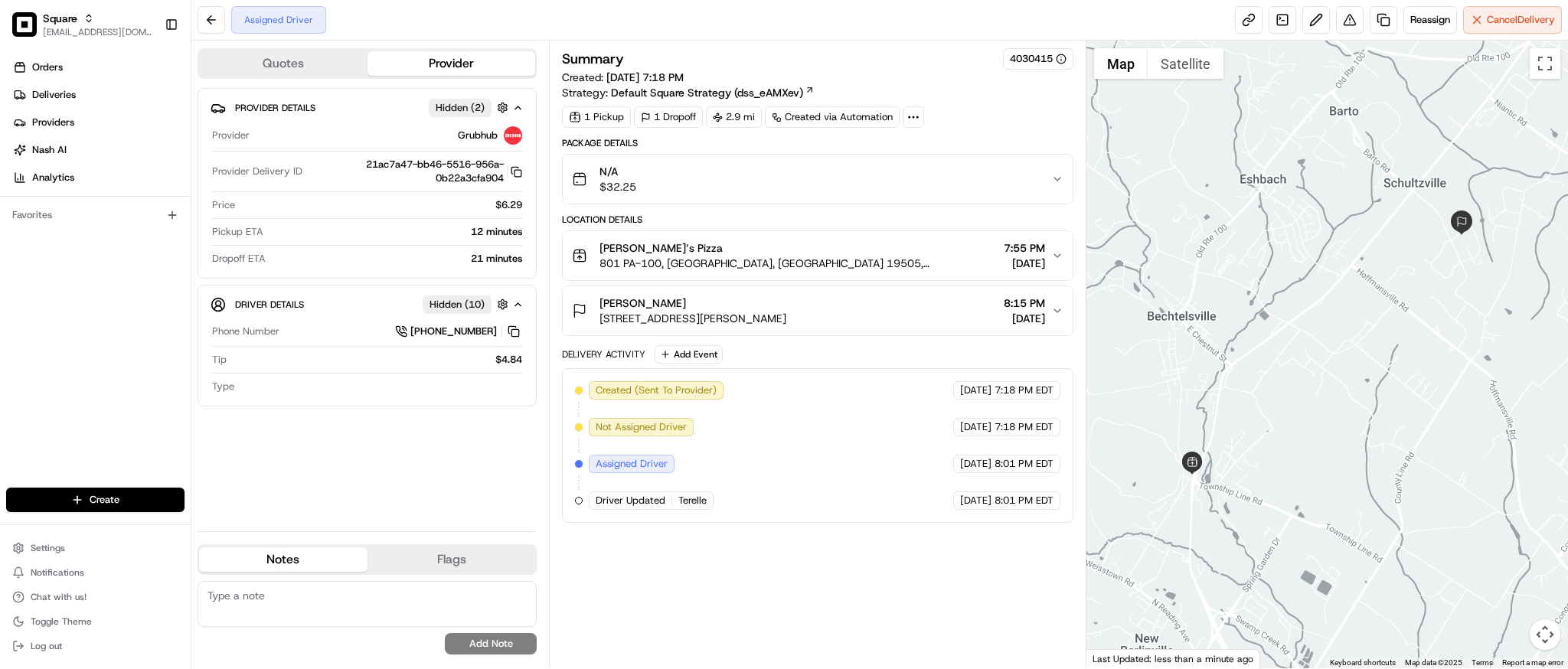
click at [1056, 308] on icon "button" at bounding box center [1058, 311] width 13 height 13
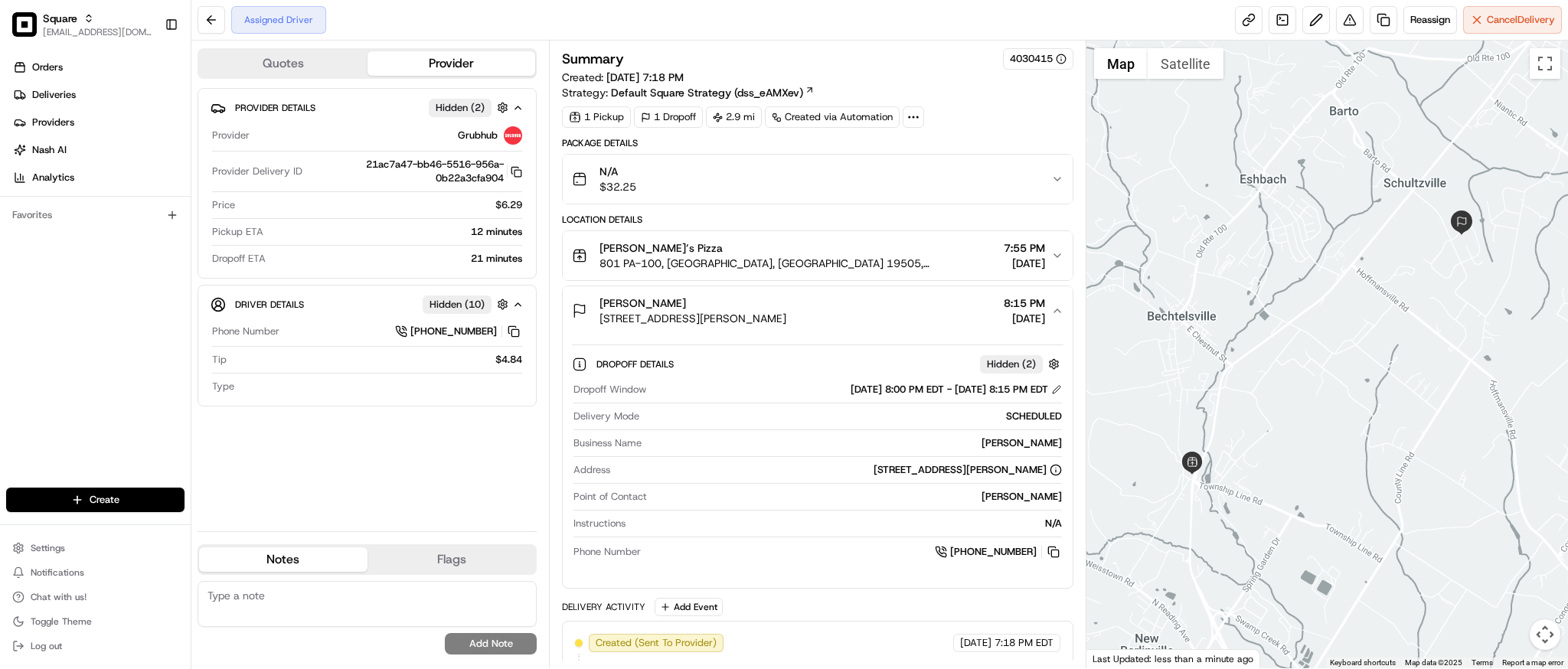
click at [1057, 318] on button "[PERSON_NAME] [STREET_ADDRESS][PERSON_NAME] 8:15 PM [DATE]" at bounding box center [817, 311] width 509 height 49
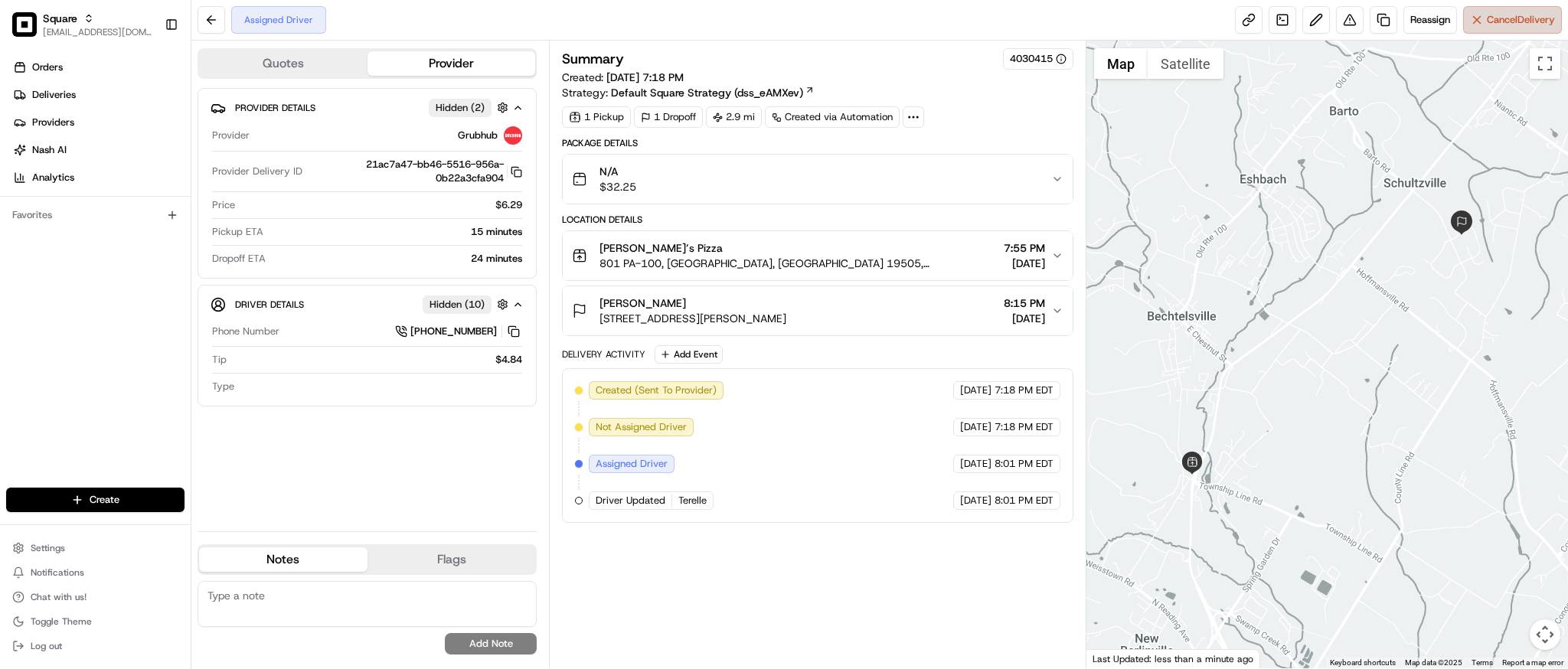
click at [1489, 18] on span "Cancel Delivery" at bounding box center [1520, 19] width 68 height 13
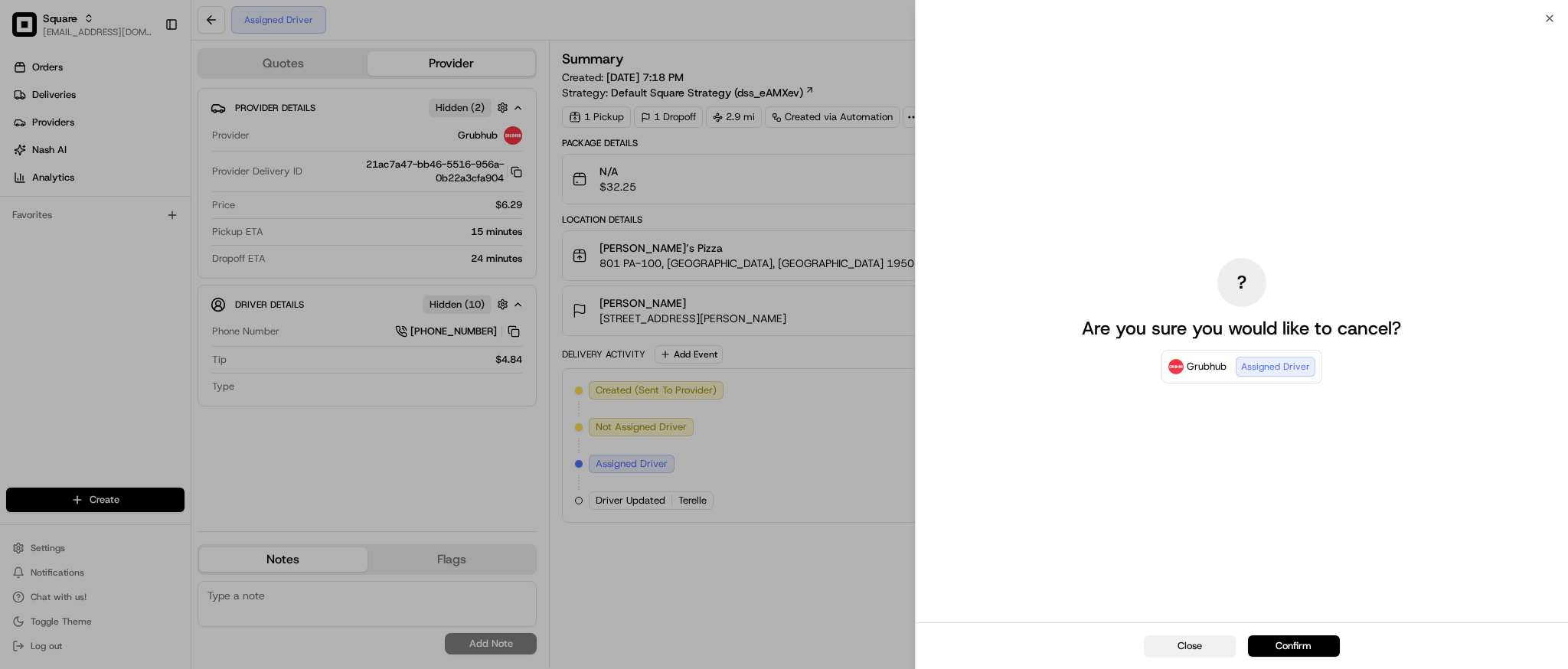
click at [1192, 644] on button "Close" at bounding box center [1190, 647] width 92 height 22
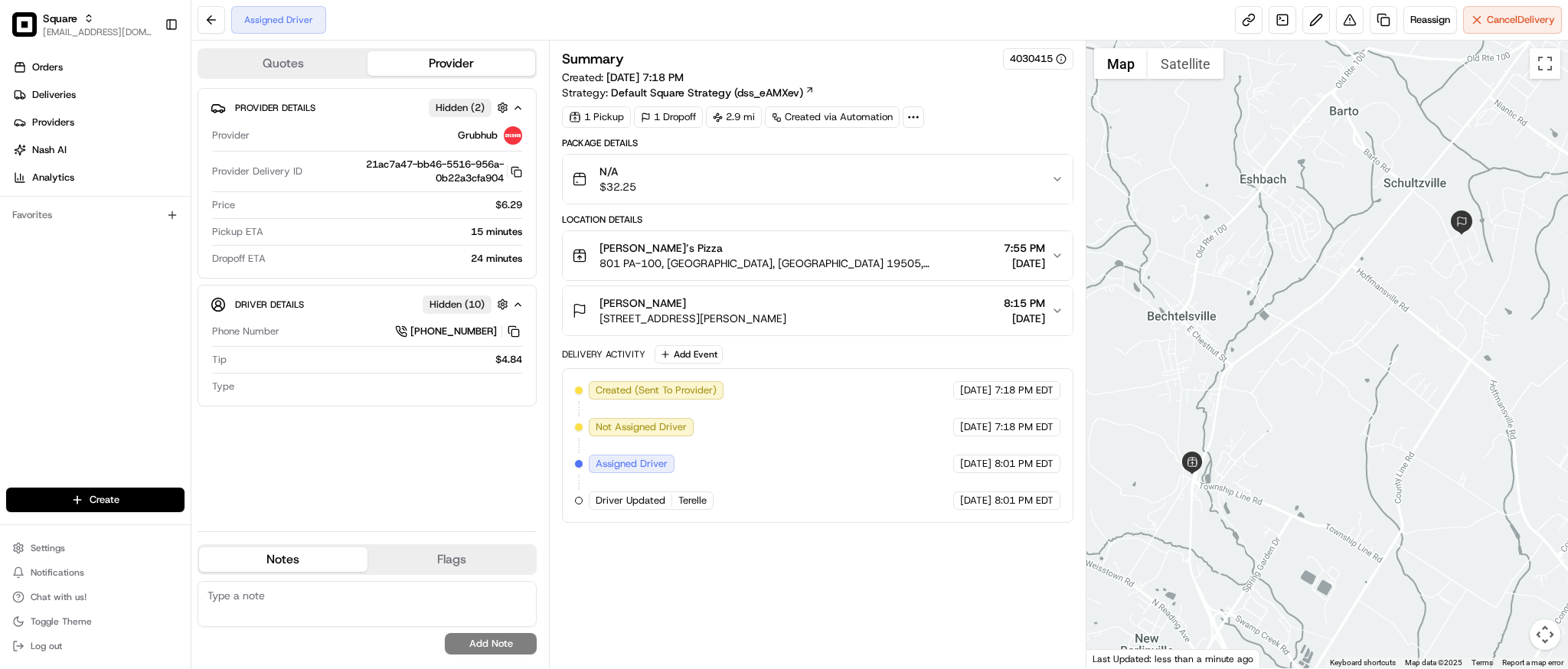
click at [1055, 315] on icon "button" at bounding box center [1058, 311] width 13 height 13
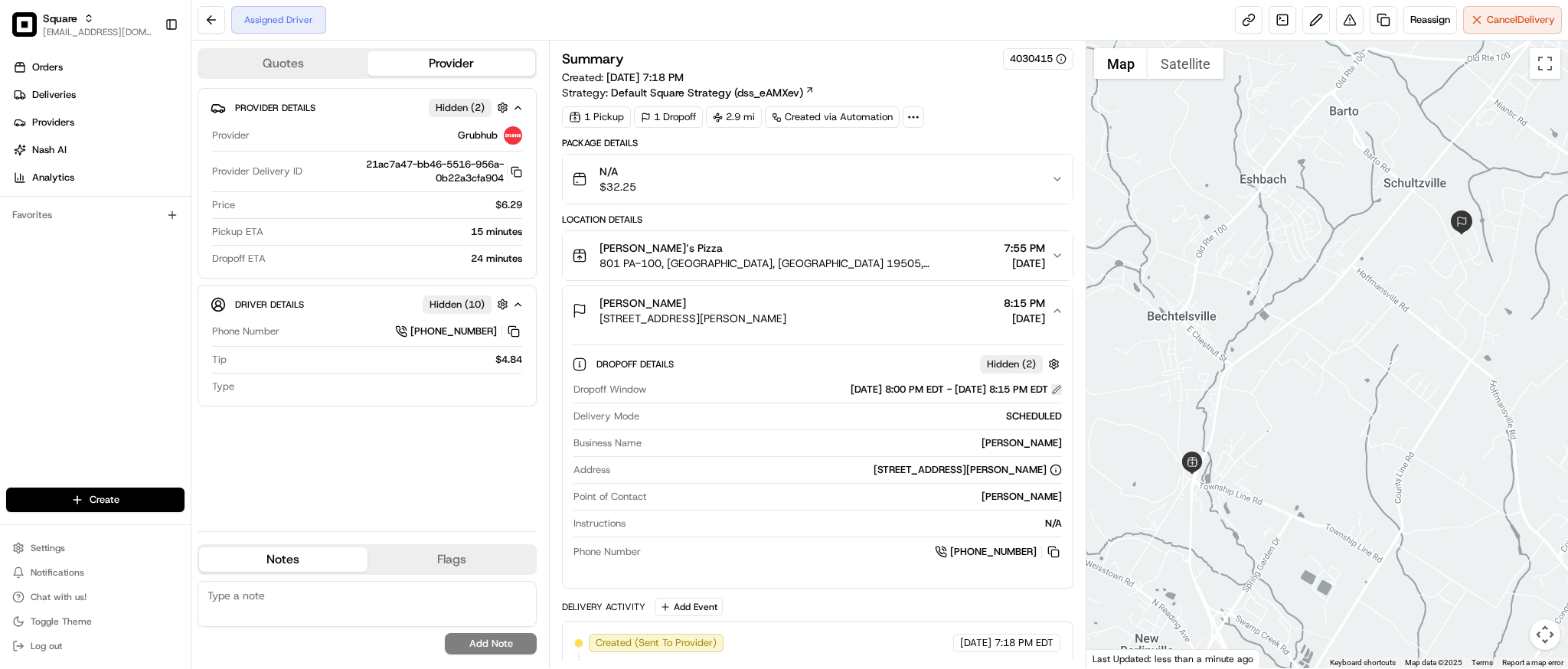
click at [1056, 390] on button at bounding box center [1057, 390] width 11 height 11
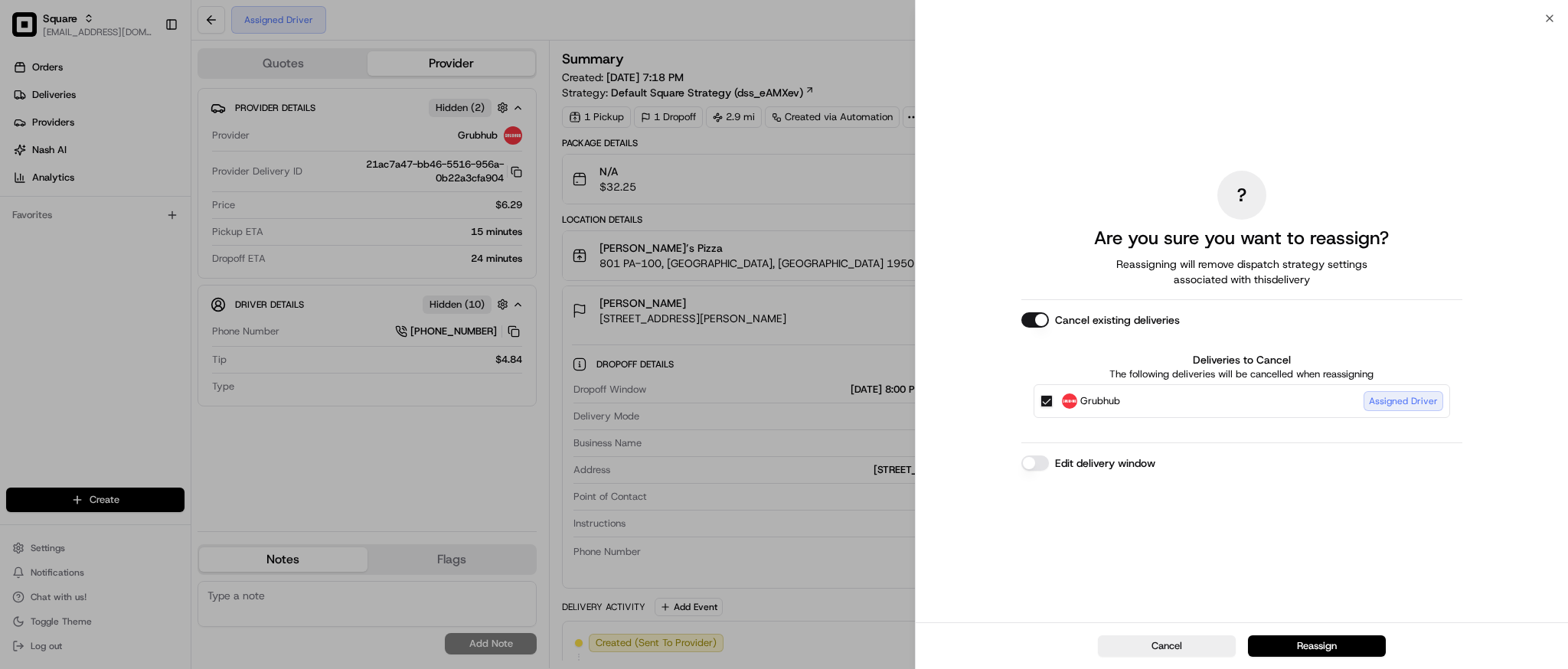
click at [1031, 467] on button "Edit delivery window" at bounding box center [1034, 463] width 28 height 15
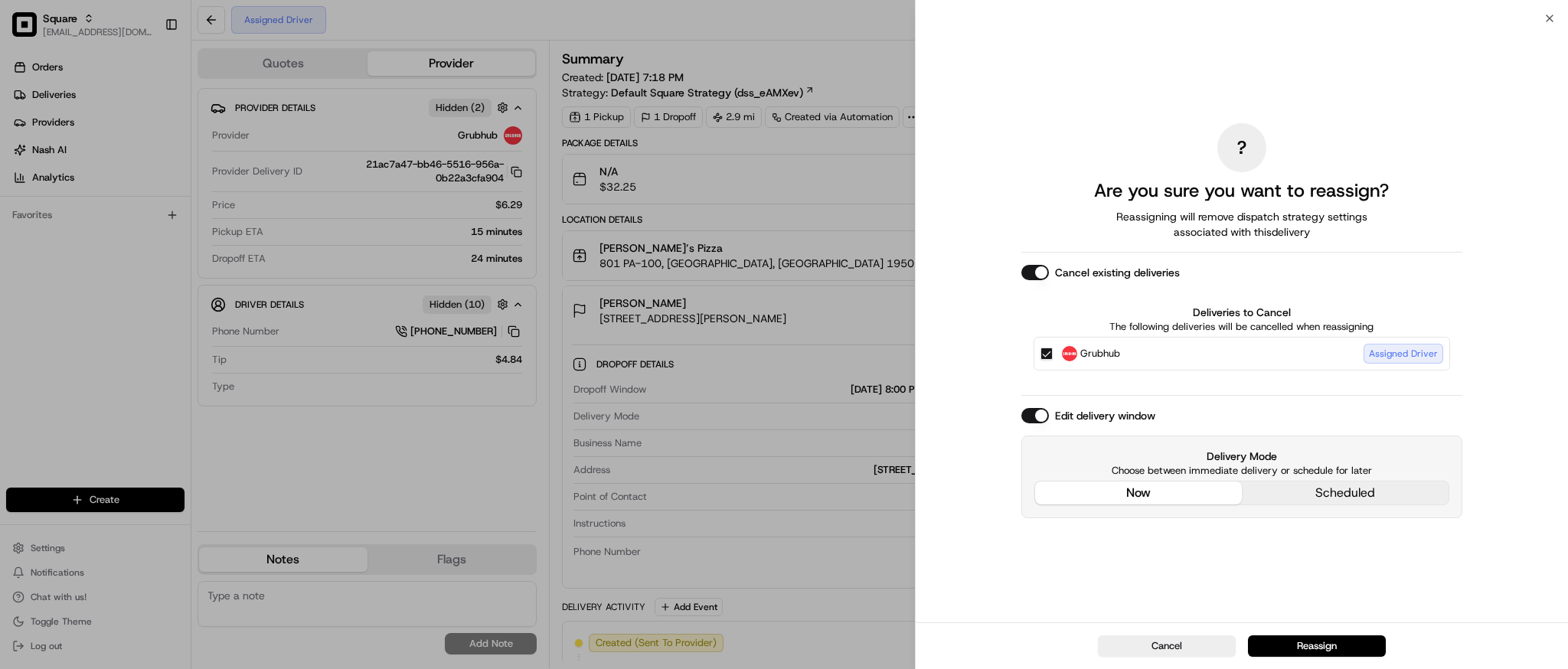
click at [1154, 386] on div "? Are you sure you want to reassign? Reassigning will remove dispatch strategy …" at bounding box center [1241, 320] width 441 height 598
click at [1168, 492] on button "now" at bounding box center [1138, 494] width 207 height 23
click at [1305, 648] on button "Reassign" at bounding box center [1316, 647] width 137 height 22
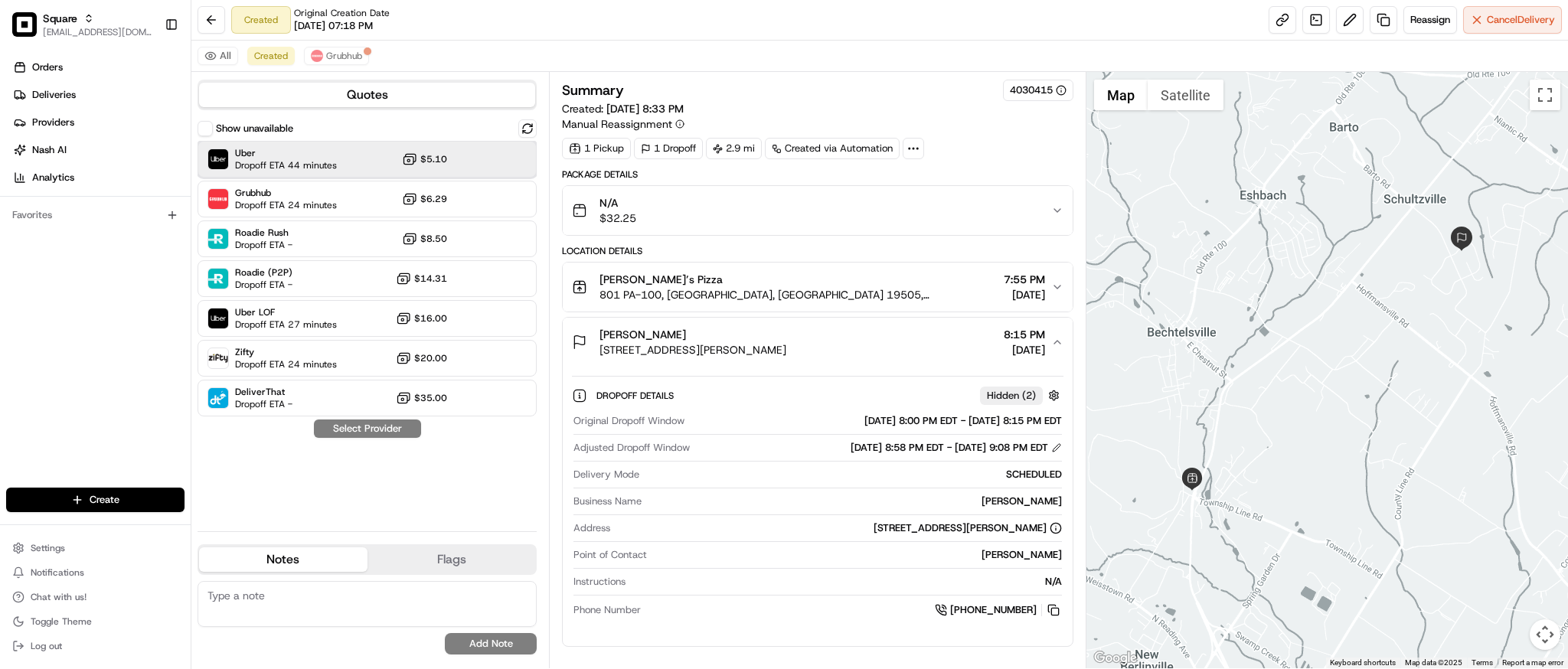
click at [333, 155] on span "Uber" at bounding box center [286, 154] width 102 height 13
click at [359, 435] on button "Assign Provider" at bounding box center [367, 429] width 109 height 18
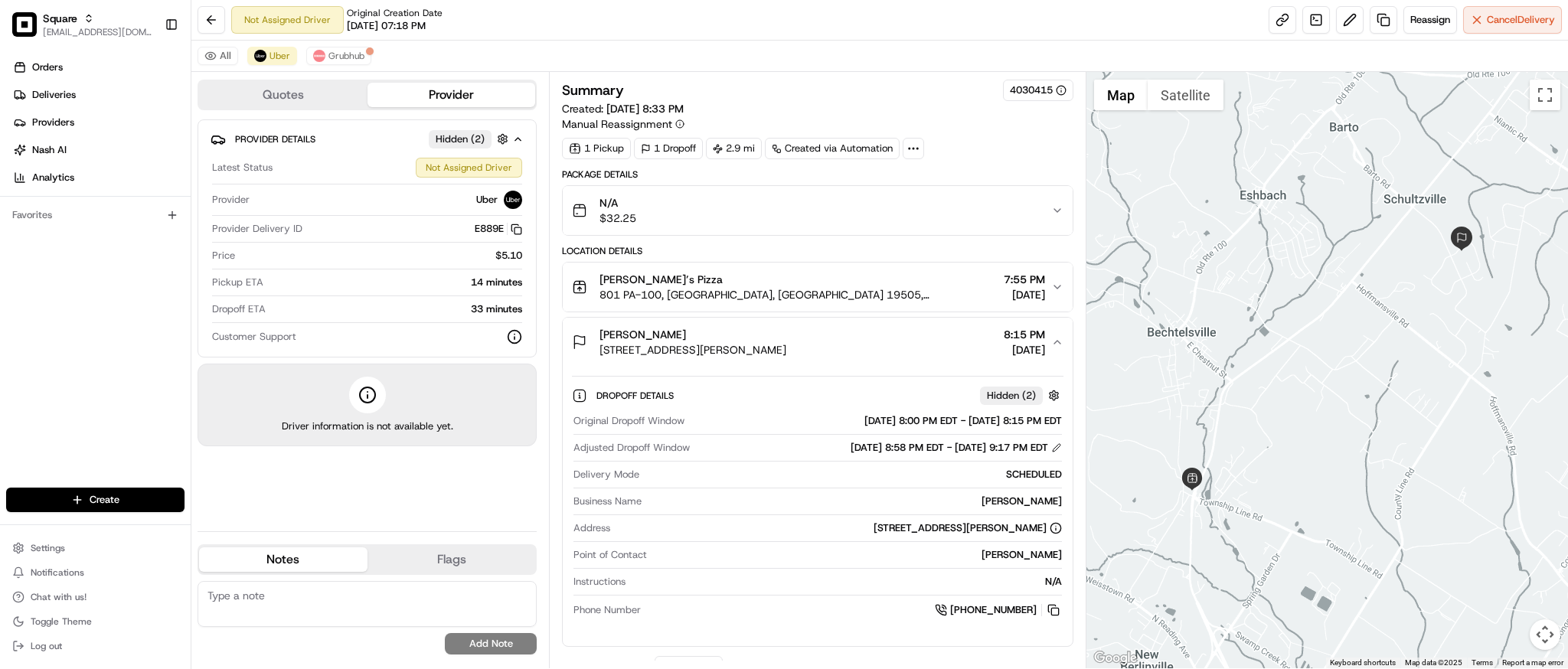
click at [485, 281] on div "14 minutes" at bounding box center [395, 282] width 252 height 13
click at [500, 290] on div "Pickup ETA 14 minutes" at bounding box center [367, 286] width 310 height 21
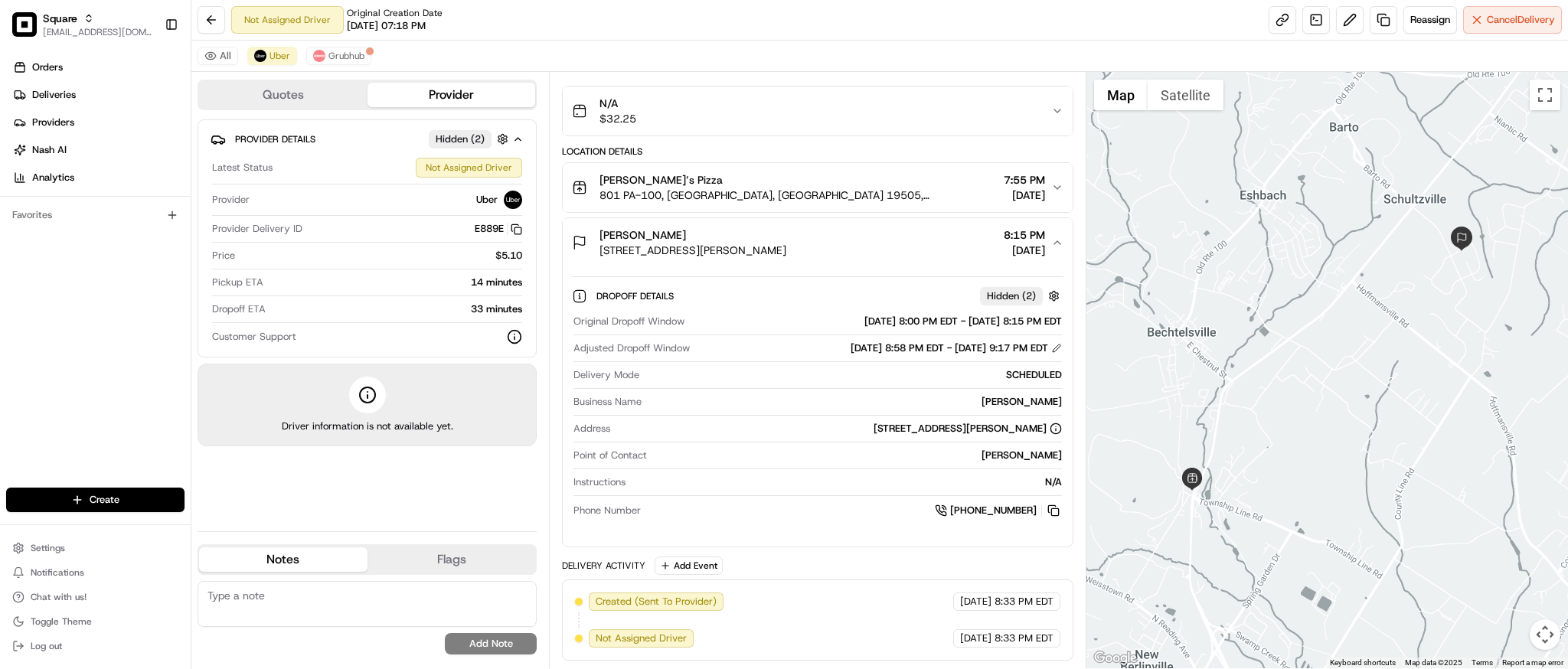
click at [1384, 401] on div at bounding box center [1327, 370] width 482 height 597
click at [282, 606] on textarea at bounding box center [367, 604] width 339 height 46
paste textarea "Caller Information: Merchant Reason for Call: Delivery is past the DO time, and…"
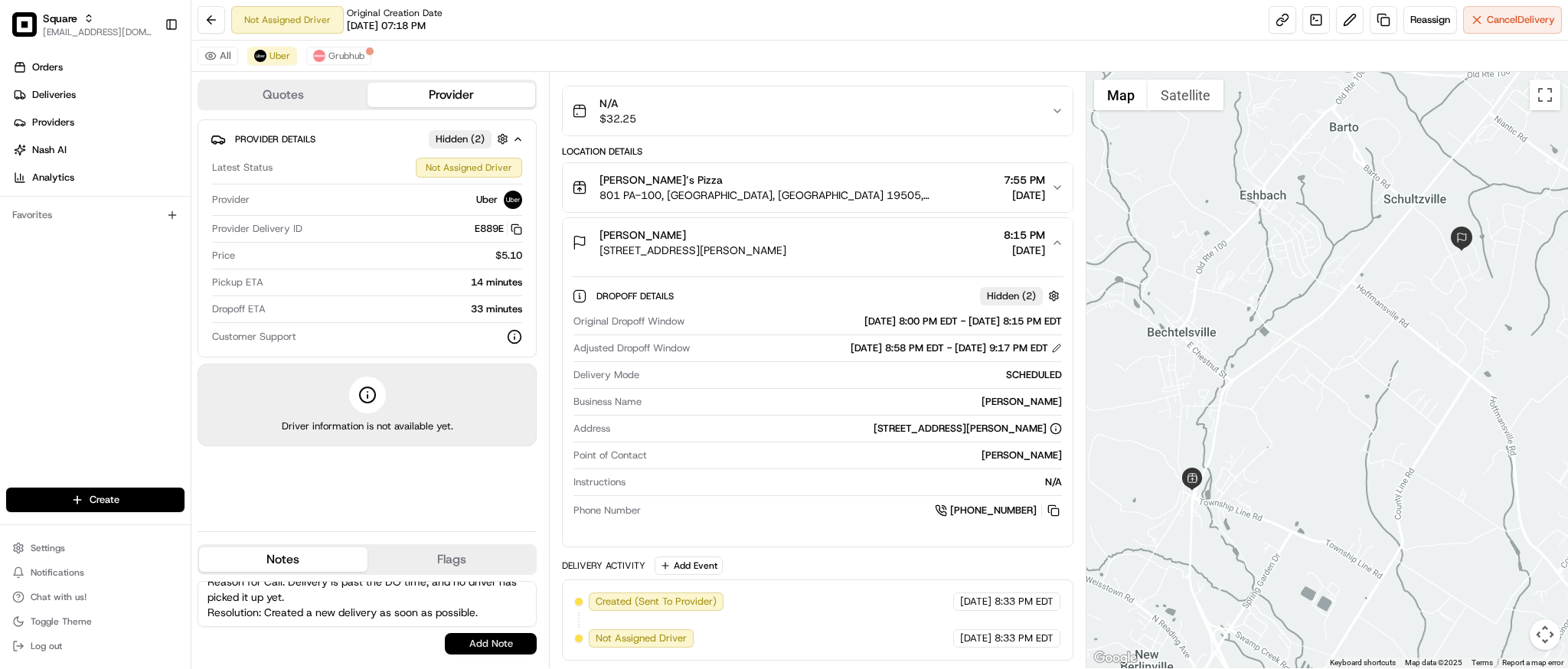
type textarea "Caller Information: Merchant Reason for Call: Delivery is past the DO time, and…"
click at [475, 641] on button "Add Note" at bounding box center [491, 644] width 92 height 22
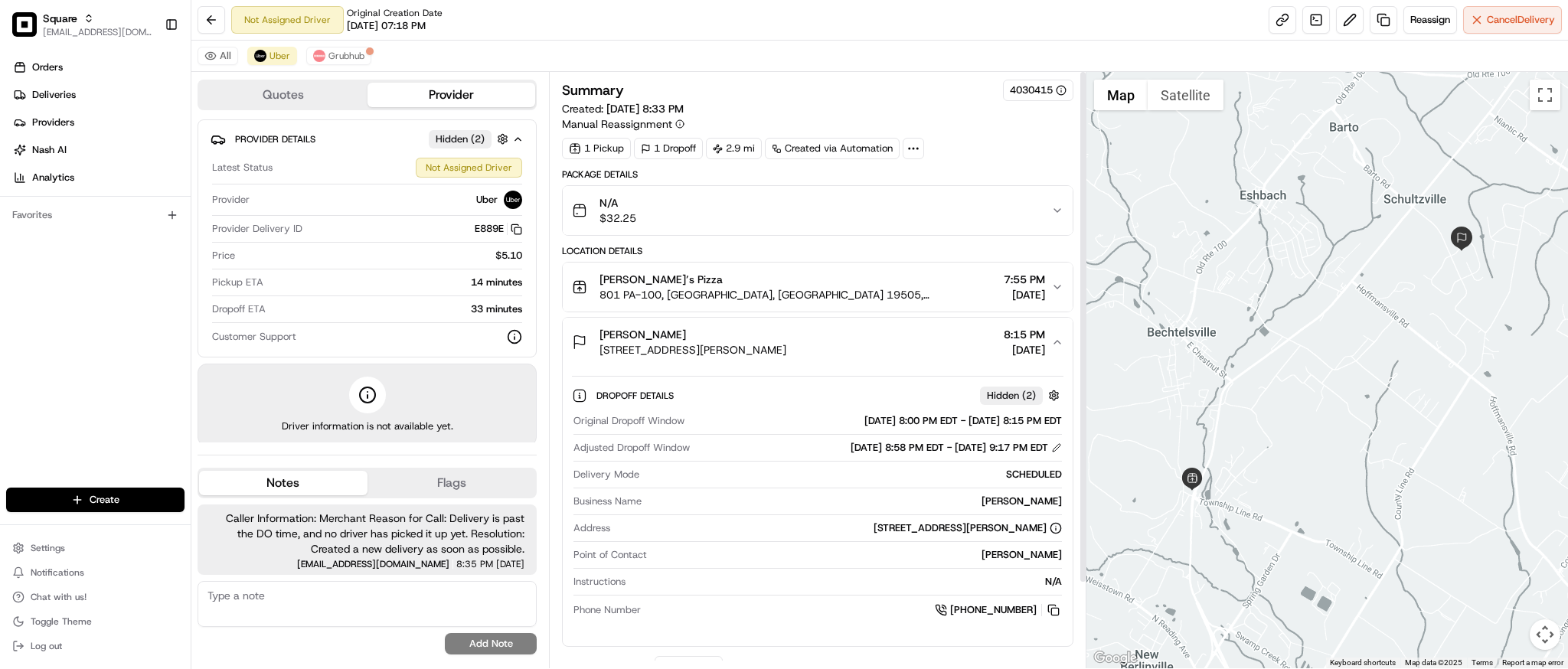
scroll to position [1, 0]
click at [276, 50] on span "Uber" at bounding box center [279, 56] width 21 height 13
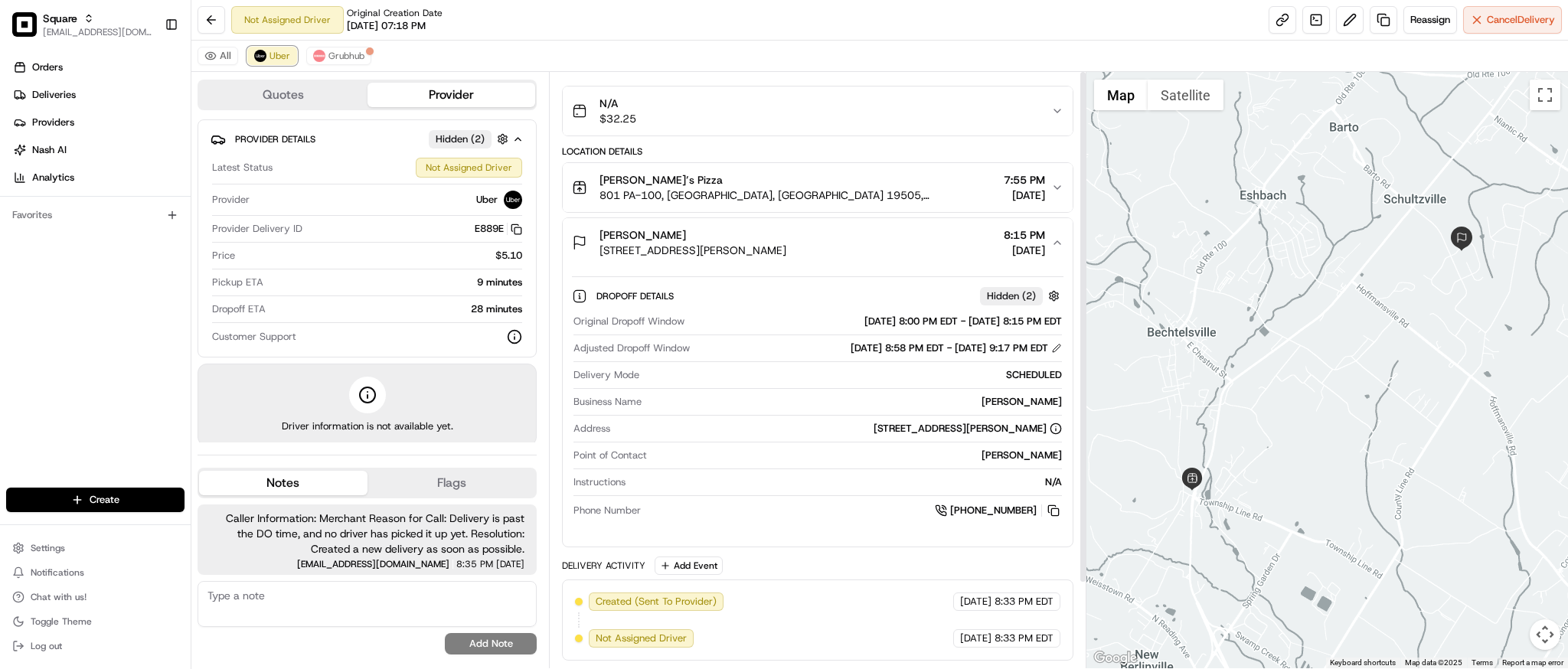
scroll to position [0, 0]
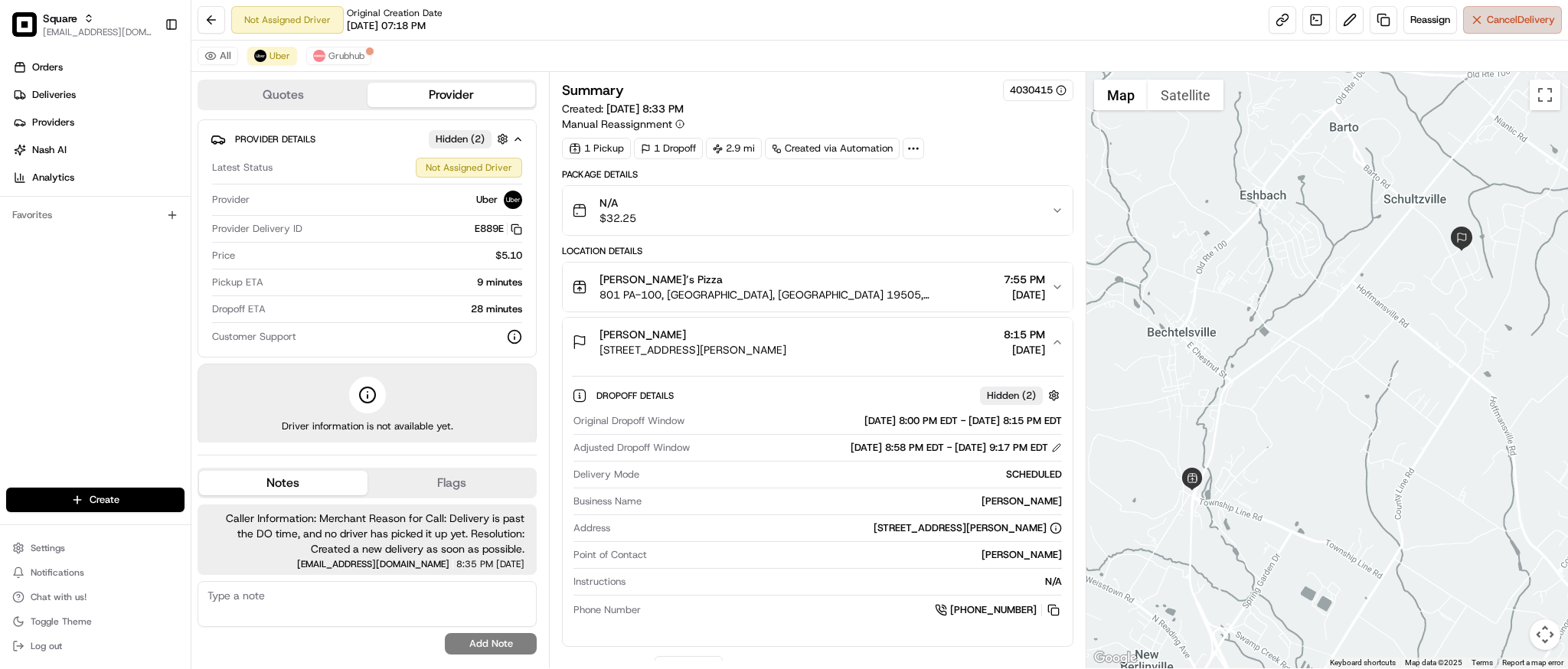
click at [1511, 30] on button "Cancel Delivery" at bounding box center [1512, 20] width 99 height 28
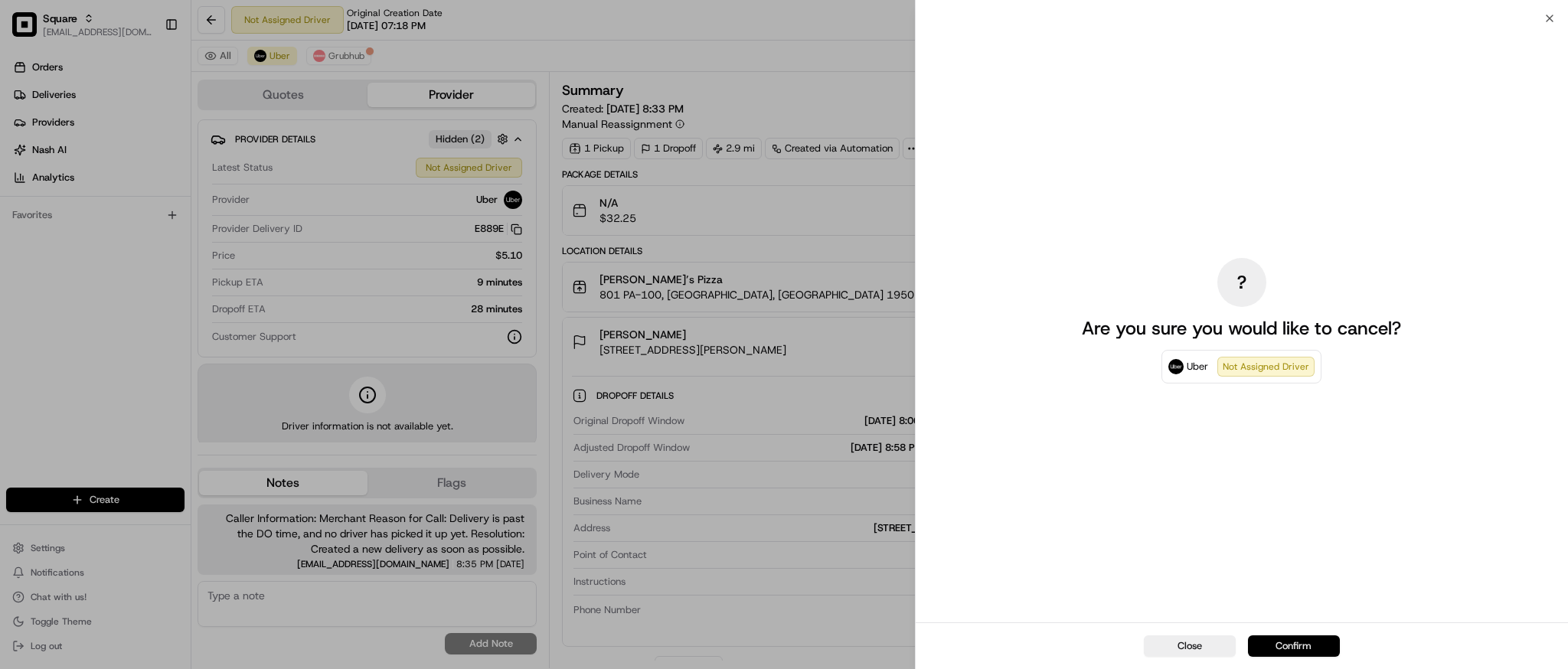
click at [1289, 648] on button "Confirm" at bounding box center [1293, 647] width 92 height 22
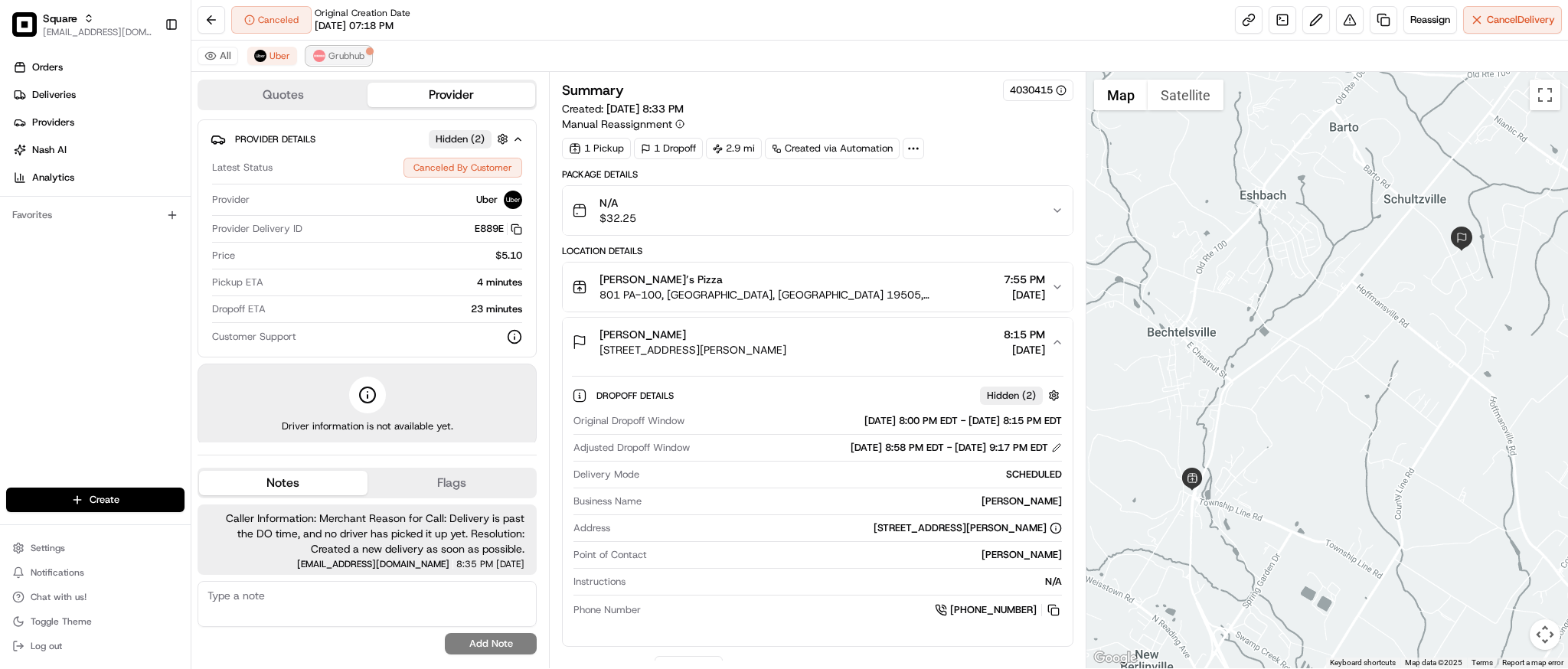
click at [339, 49] on span "Grubhub" at bounding box center [346, 56] width 36 height 13
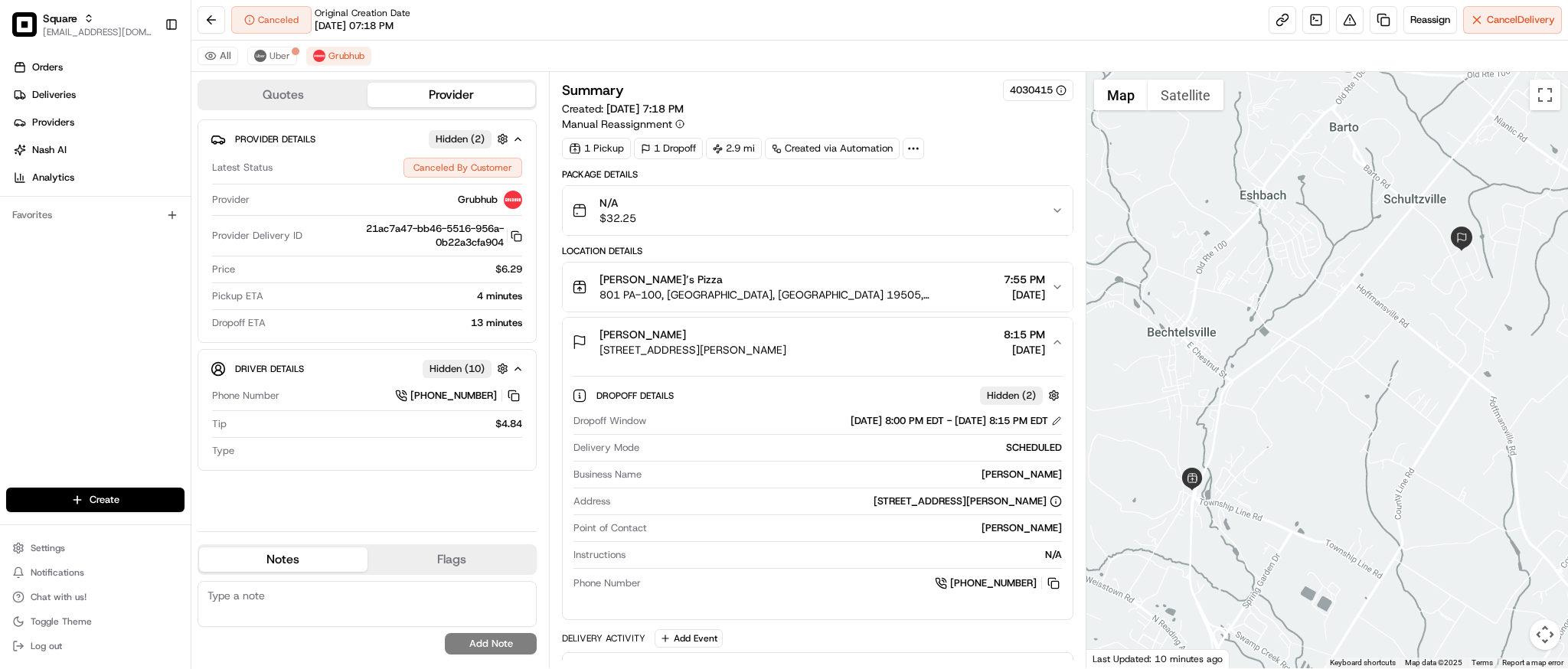
click at [836, 349] on div "Meg Norris 9 Docwill Dr, Barto, PA 19504, USA 8:15 PM 08/23/2025" at bounding box center [811, 343] width 478 height 31
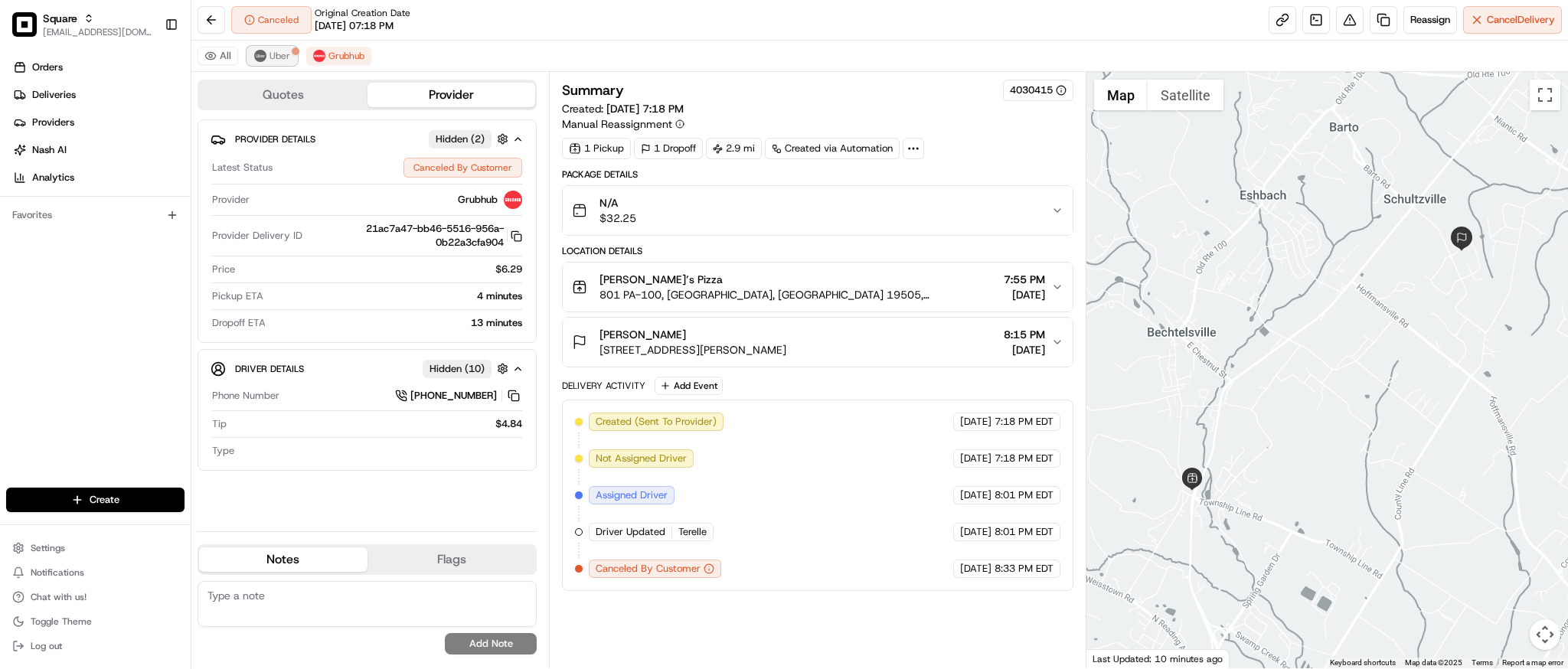
click at [288, 54] on span "Uber" at bounding box center [279, 56] width 21 height 13
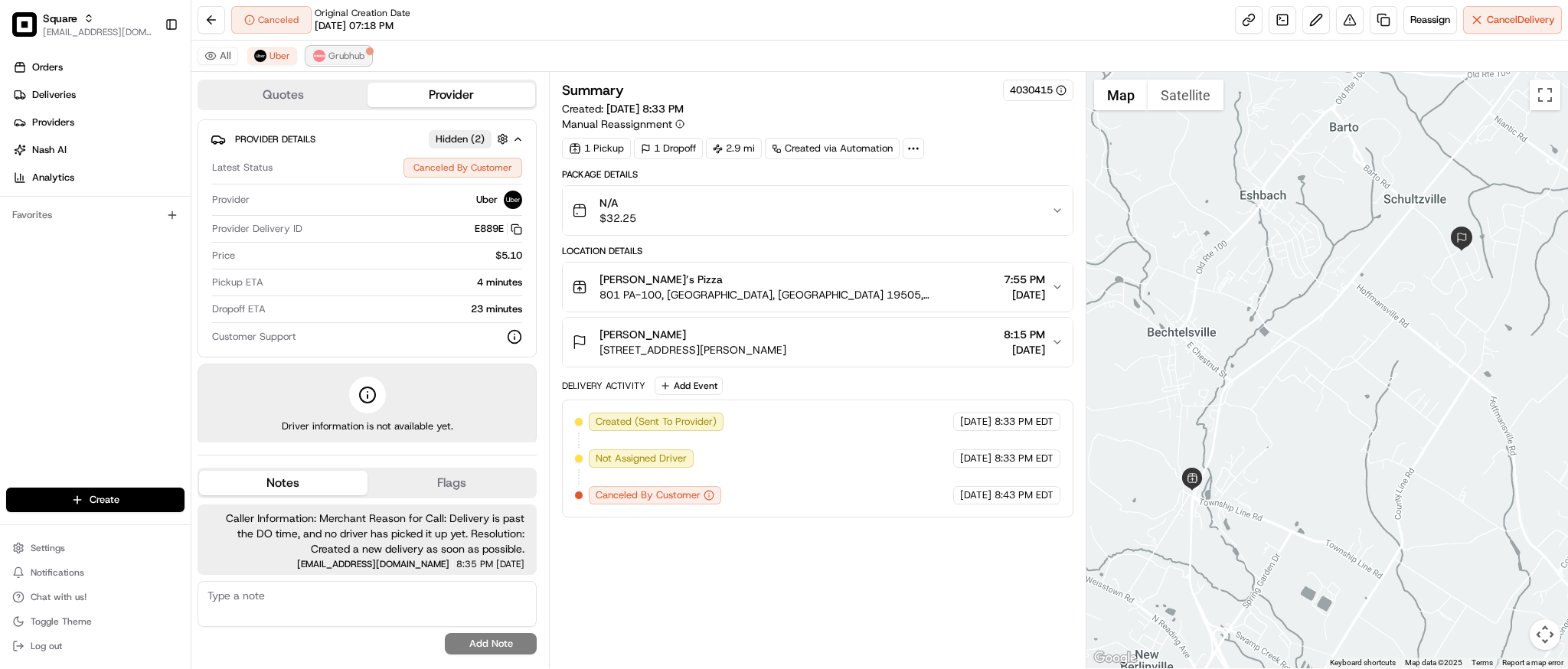
click at [358, 55] on span "Grubhub" at bounding box center [346, 56] width 36 height 13
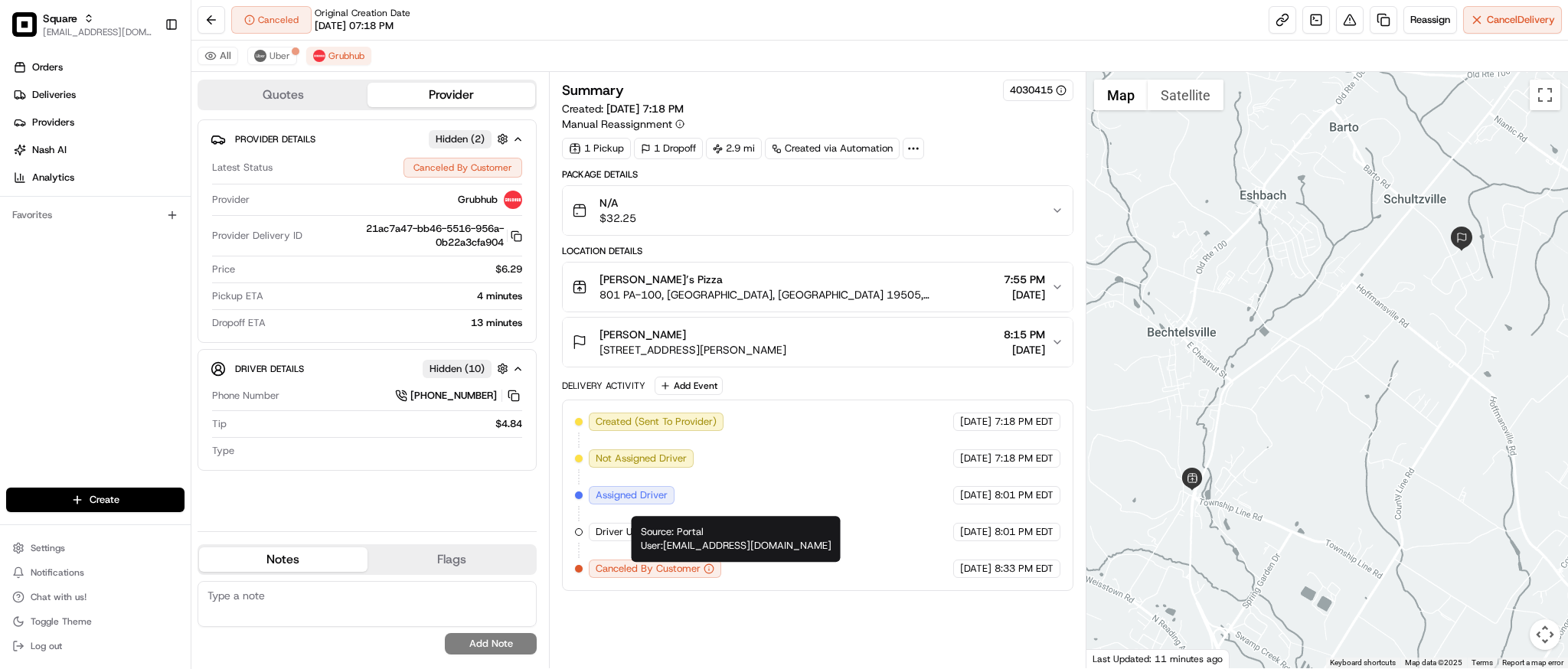
click at [709, 566] on circle "button" at bounding box center [710, 569] width 9 height 9
click at [838, 390] on div "Delivery Activity Add Event" at bounding box center [817, 386] width 510 height 18
click at [1385, 467] on div at bounding box center [1327, 370] width 482 height 597
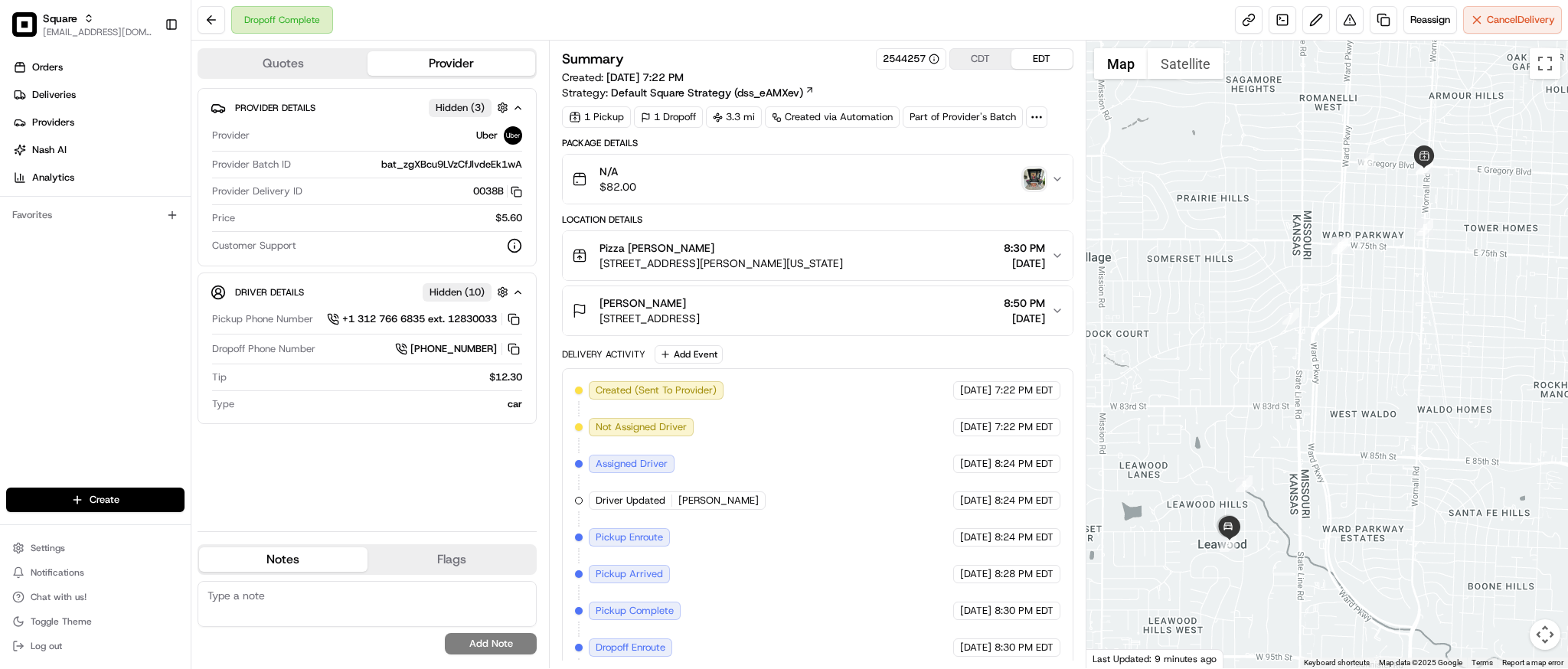
click at [1035, 175] on img "button" at bounding box center [1034, 179] width 22 height 22
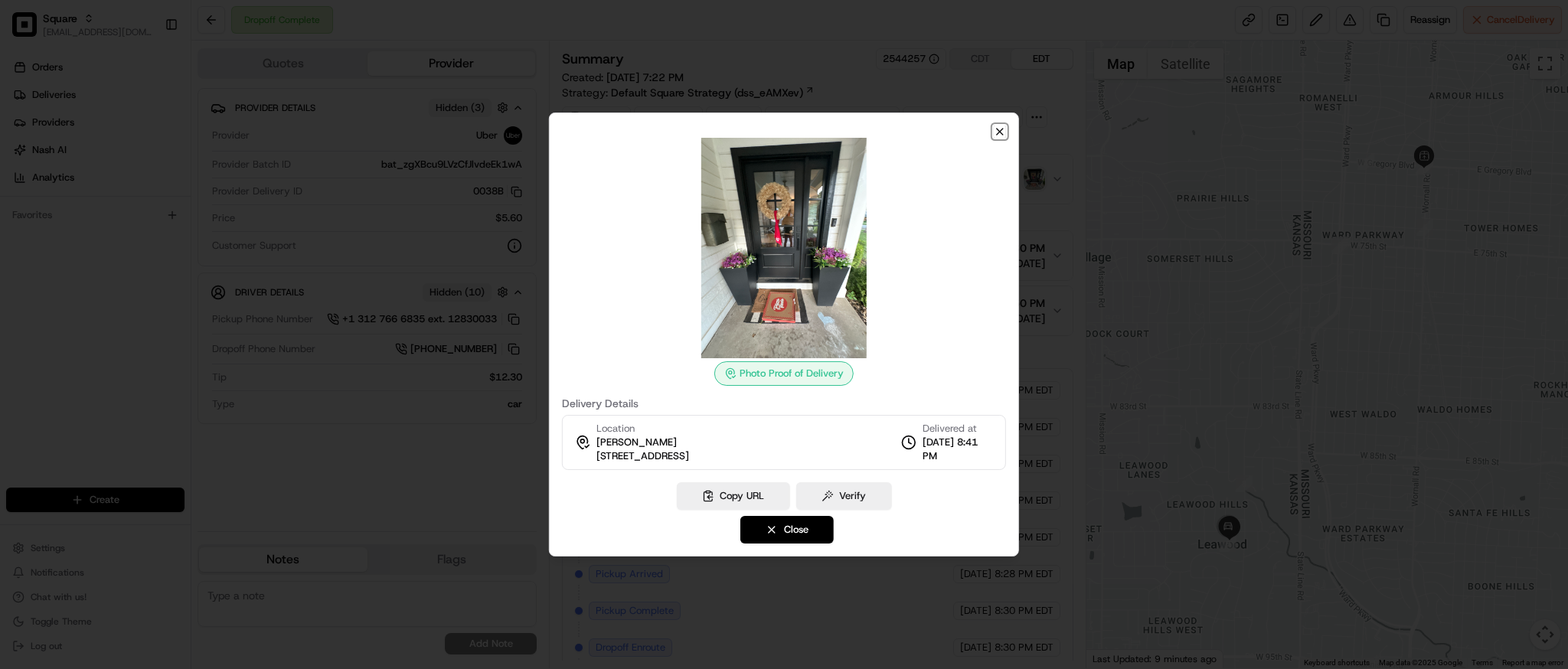
click at [1005, 129] on icon "button" at bounding box center [1000, 132] width 13 height 13
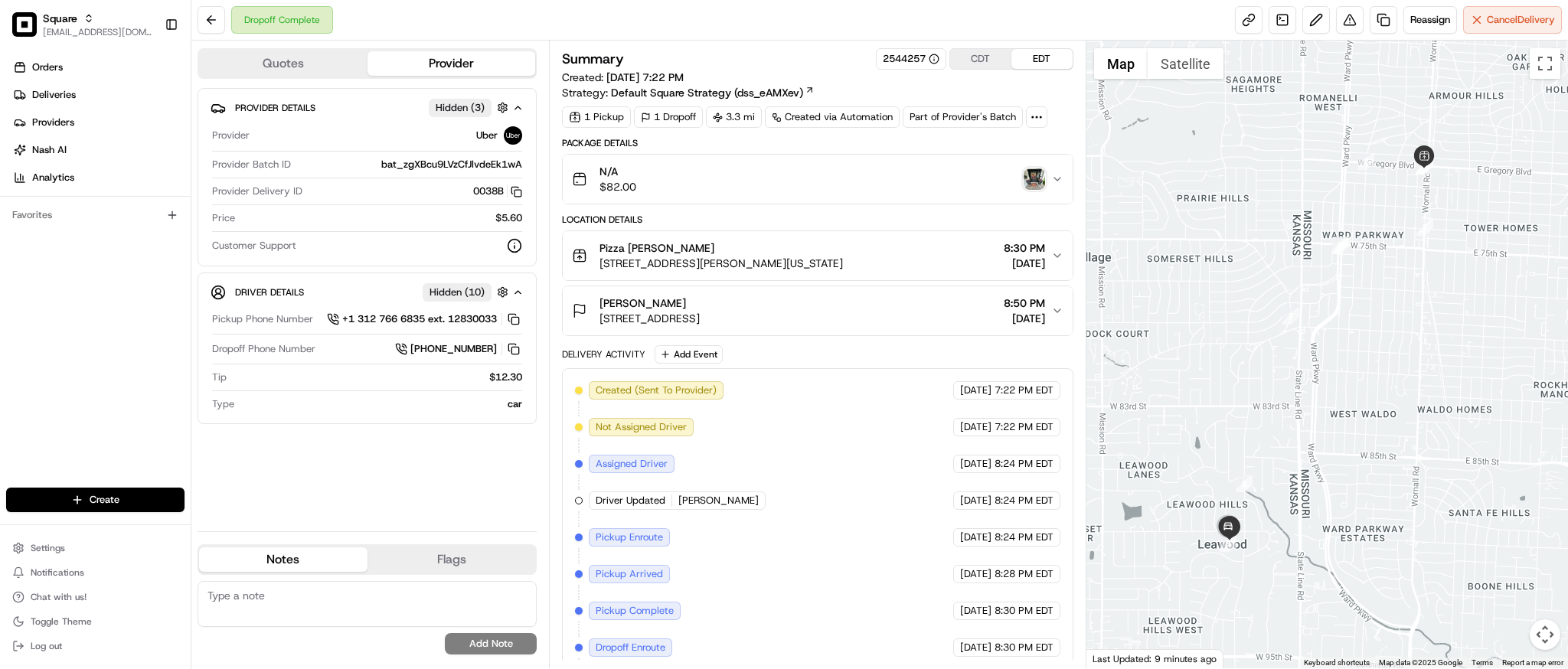
click at [941, 255] on div "Pizza [PERSON_NAME] [STREET_ADDRESS][PERSON_NAME][US_STATE] 8:30 PM [DATE]" at bounding box center [811, 255] width 478 height 31
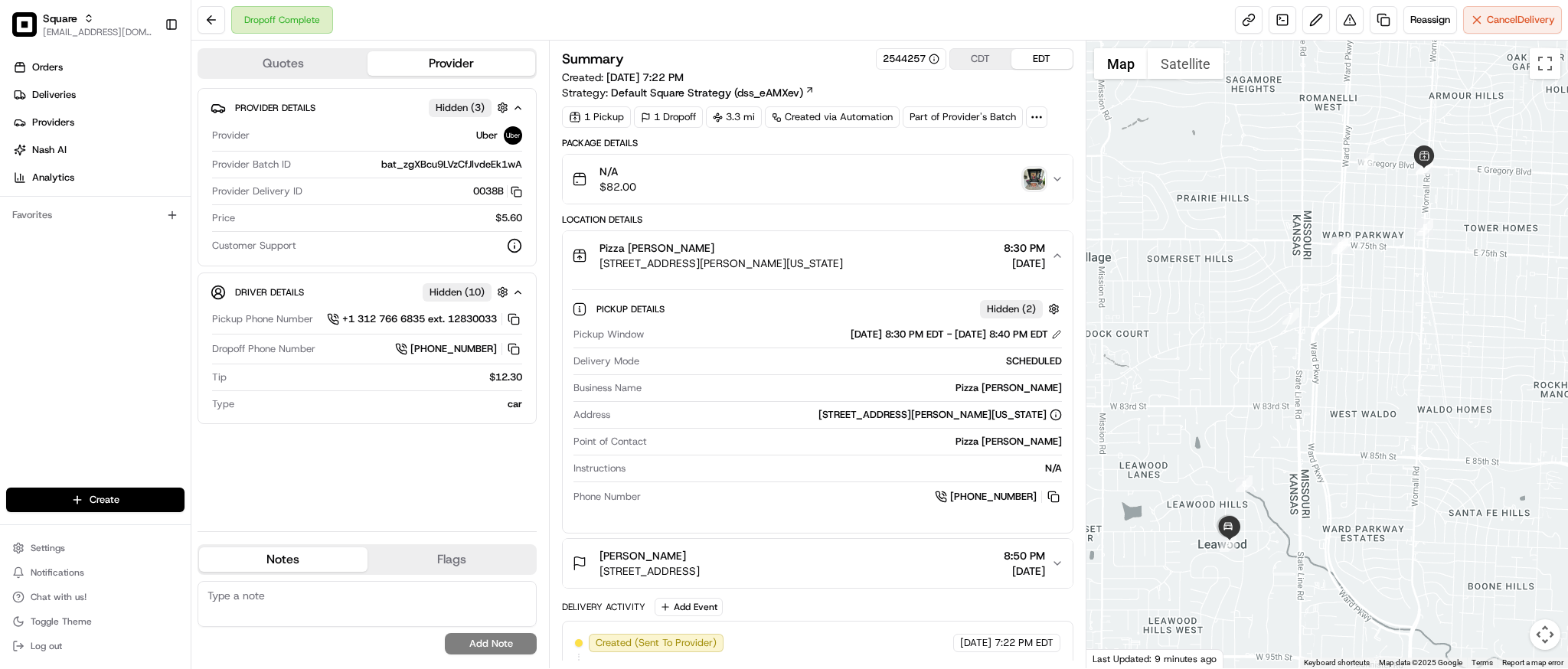
click at [941, 255] on div "Pizza [PERSON_NAME] [STREET_ADDRESS][PERSON_NAME][US_STATE] 8:30 PM [DATE]" at bounding box center [811, 255] width 478 height 31
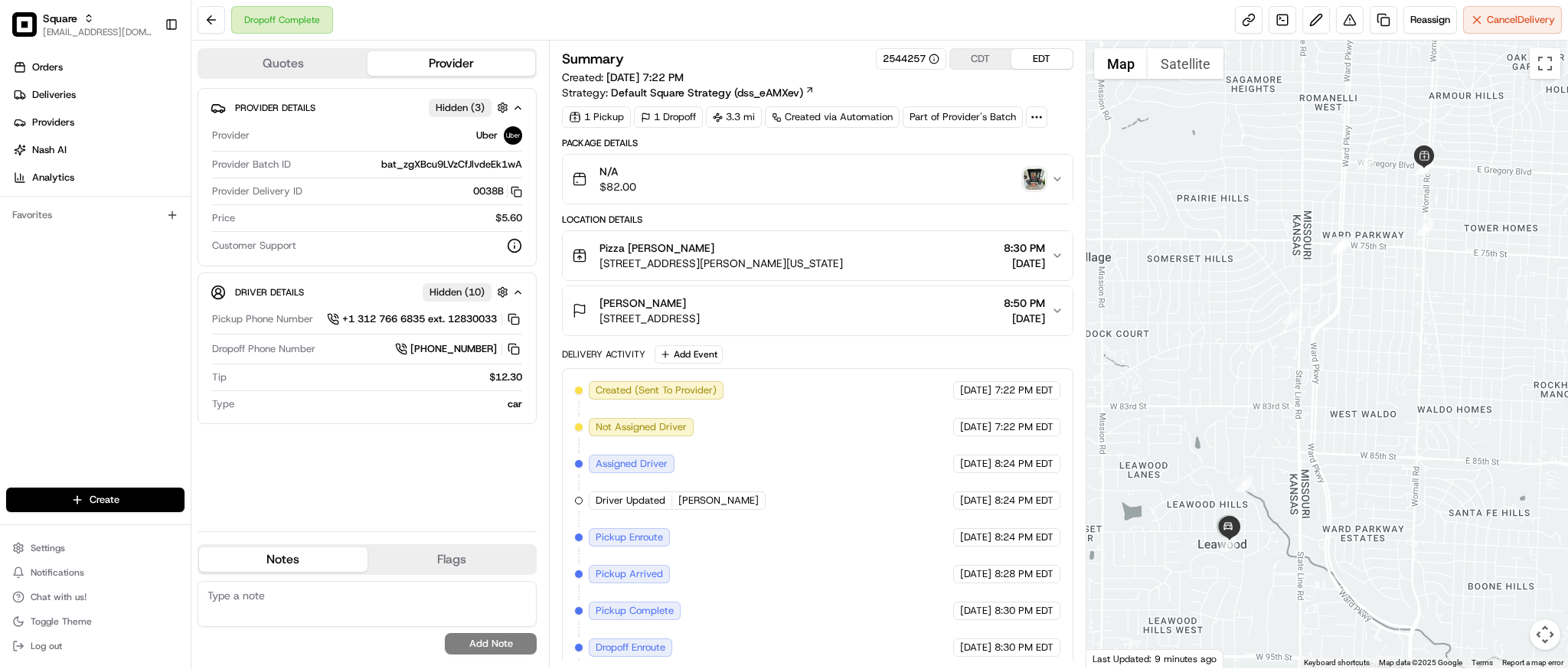
click at [883, 314] on div "[PERSON_NAME] [STREET_ADDRESS] 8:50 PM [DATE]" at bounding box center [811, 311] width 478 height 31
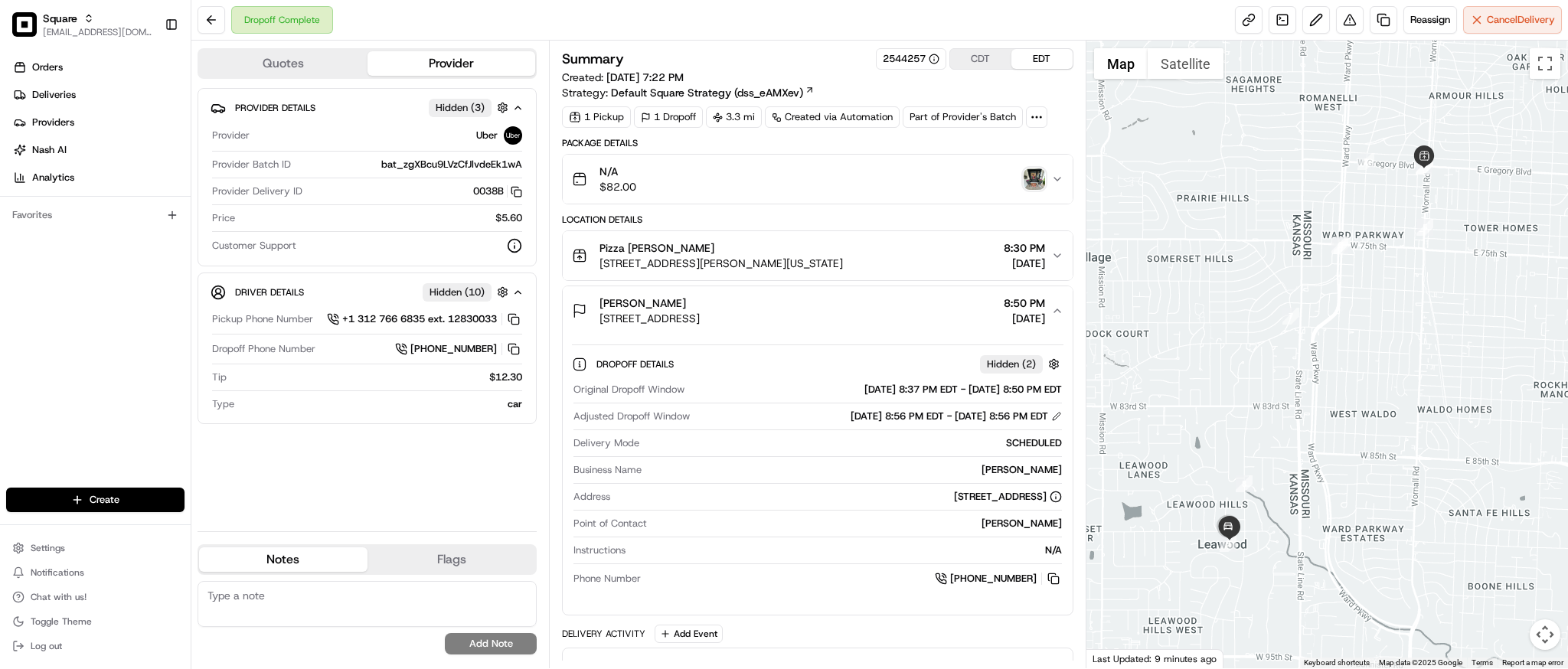
click at [883, 314] on div "[PERSON_NAME] [STREET_ADDRESS] 8:50 PM [DATE]" at bounding box center [811, 311] width 478 height 31
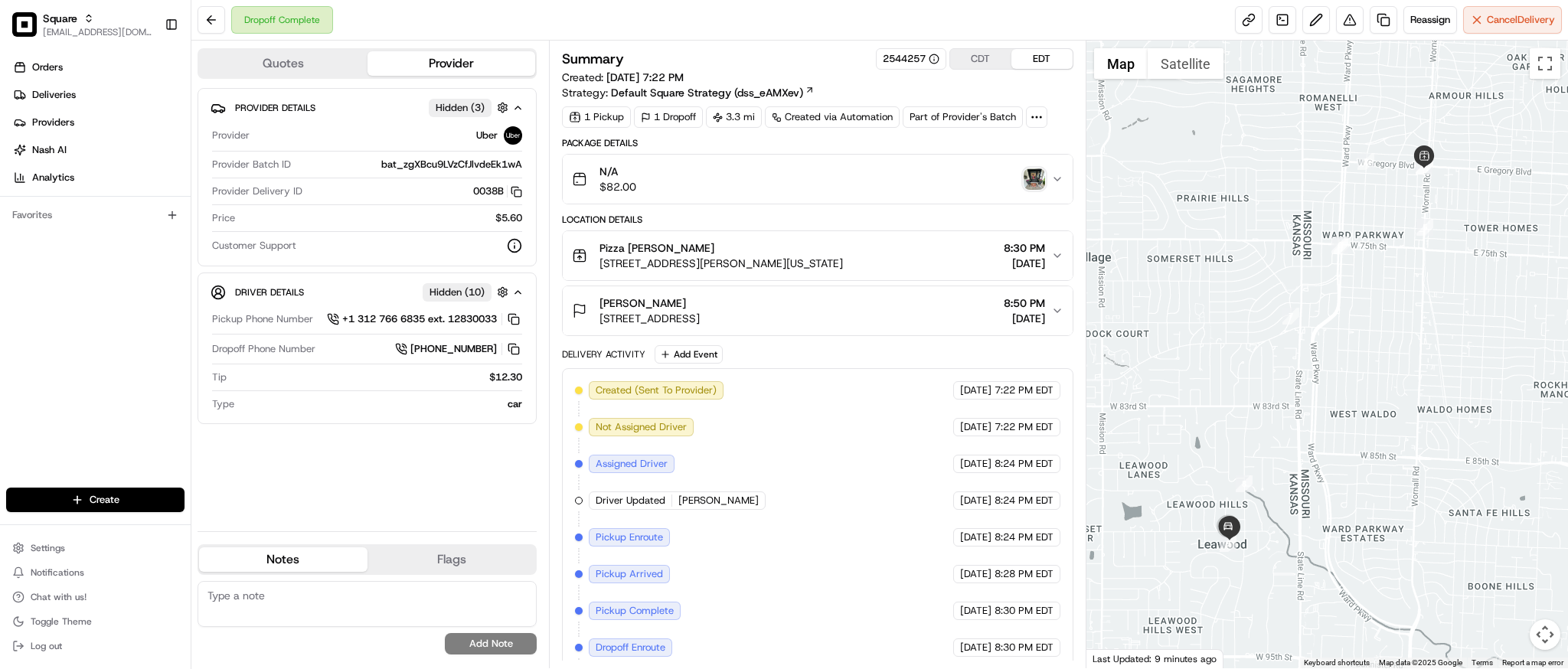
click at [883, 314] on div "[PERSON_NAME] [STREET_ADDRESS] 8:50 PM [DATE]" at bounding box center [811, 311] width 478 height 31
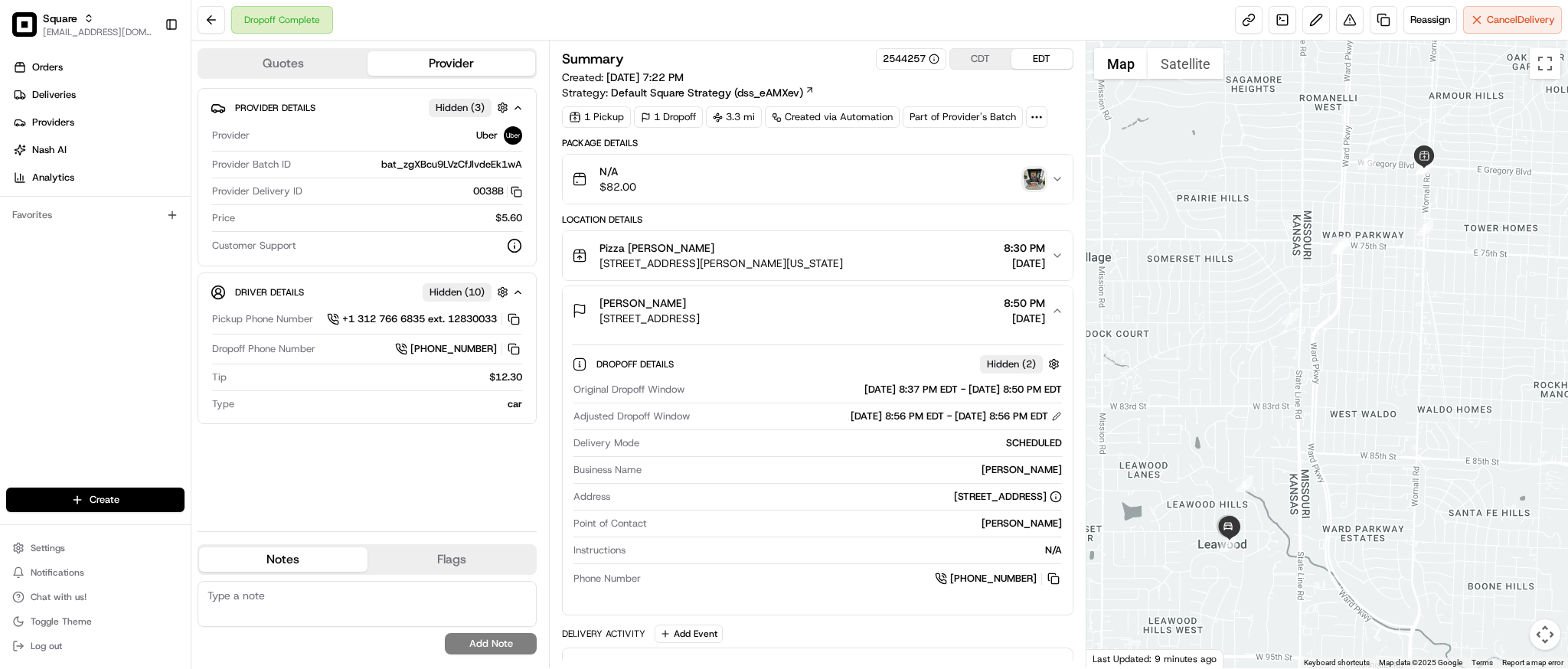
click at [883, 314] on div "[PERSON_NAME] [STREET_ADDRESS] 8:50 PM [DATE]" at bounding box center [811, 311] width 478 height 31
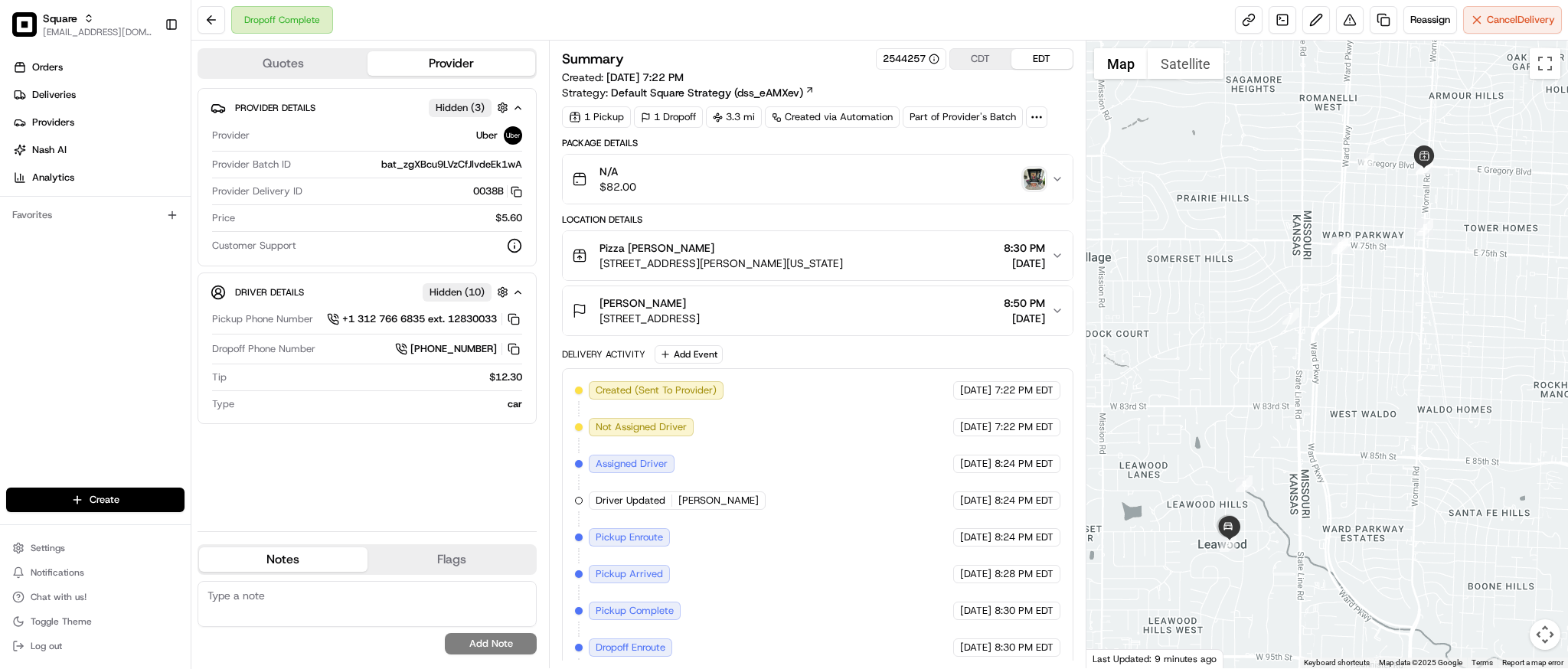
click at [883, 314] on div "[PERSON_NAME] [STREET_ADDRESS] 8:50 PM [DATE]" at bounding box center [811, 311] width 478 height 31
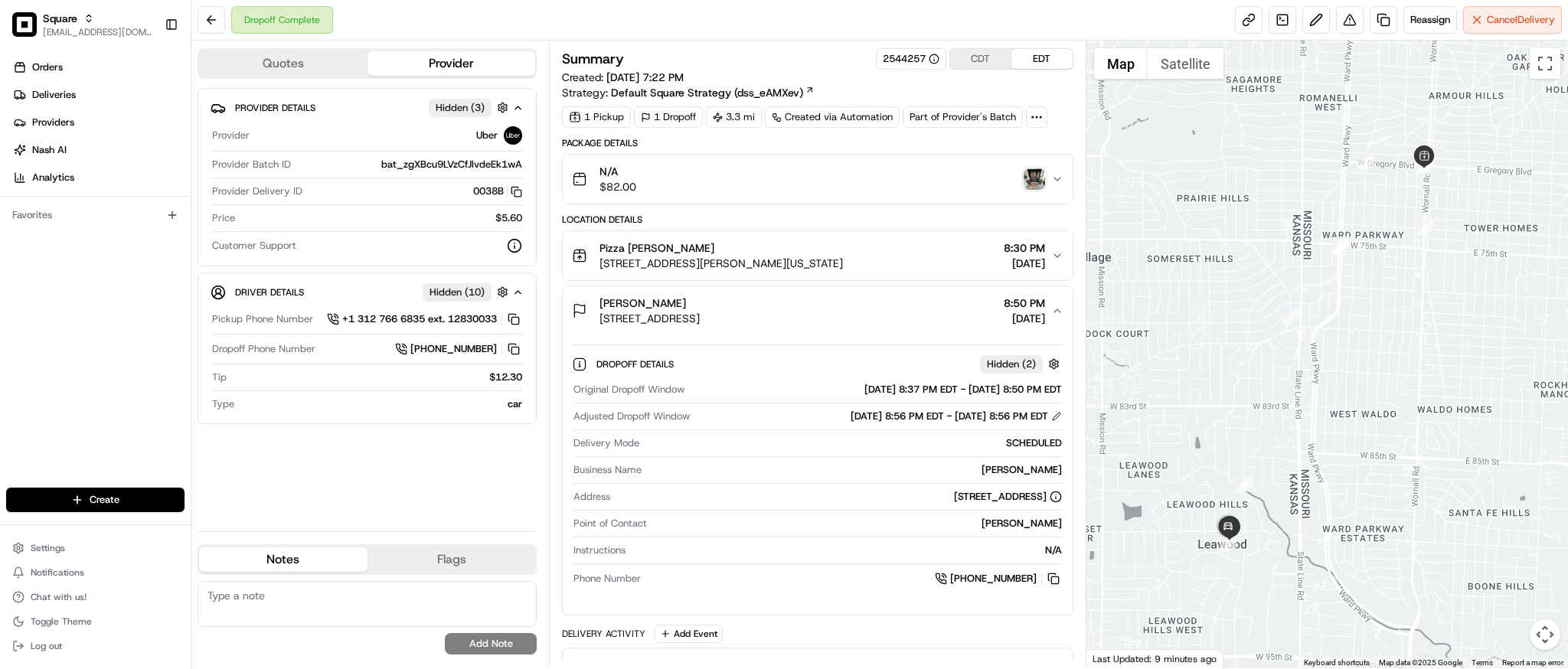
click at [908, 312] on div "[PERSON_NAME] [STREET_ADDRESS] 8:50 PM [DATE]" at bounding box center [811, 311] width 478 height 31
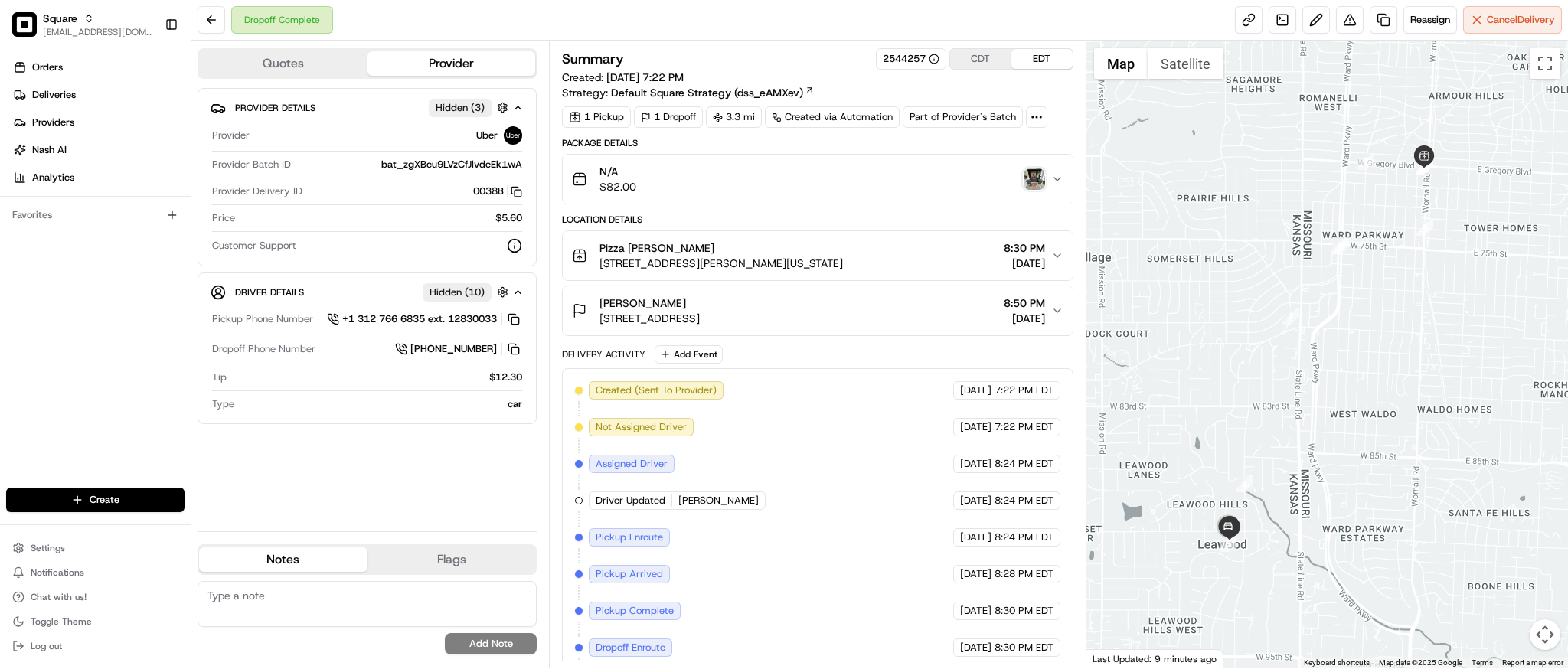
click at [877, 353] on div "Delivery Activity Add Event" at bounding box center [817, 354] width 510 height 18
click at [1041, 13] on div "Dropoff Complete Reassign Cancel Delivery" at bounding box center [880, 20] width 1377 height 40
click at [781, 421] on div "Created (Sent To Provider) Uber [DATE] 7:22 PM EDT Not Assigned Driver Uber [DA…" at bounding box center [817, 556] width 484 height 349
click at [839, 357] on div "Delivery Activity Add Event" at bounding box center [817, 354] width 510 height 18
click at [860, 256] on div "Pizza [PERSON_NAME] [STREET_ADDRESS][PERSON_NAME][US_STATE] 8:30 PM [DATE]" at bounding box center [811, 255] width 478 height 31
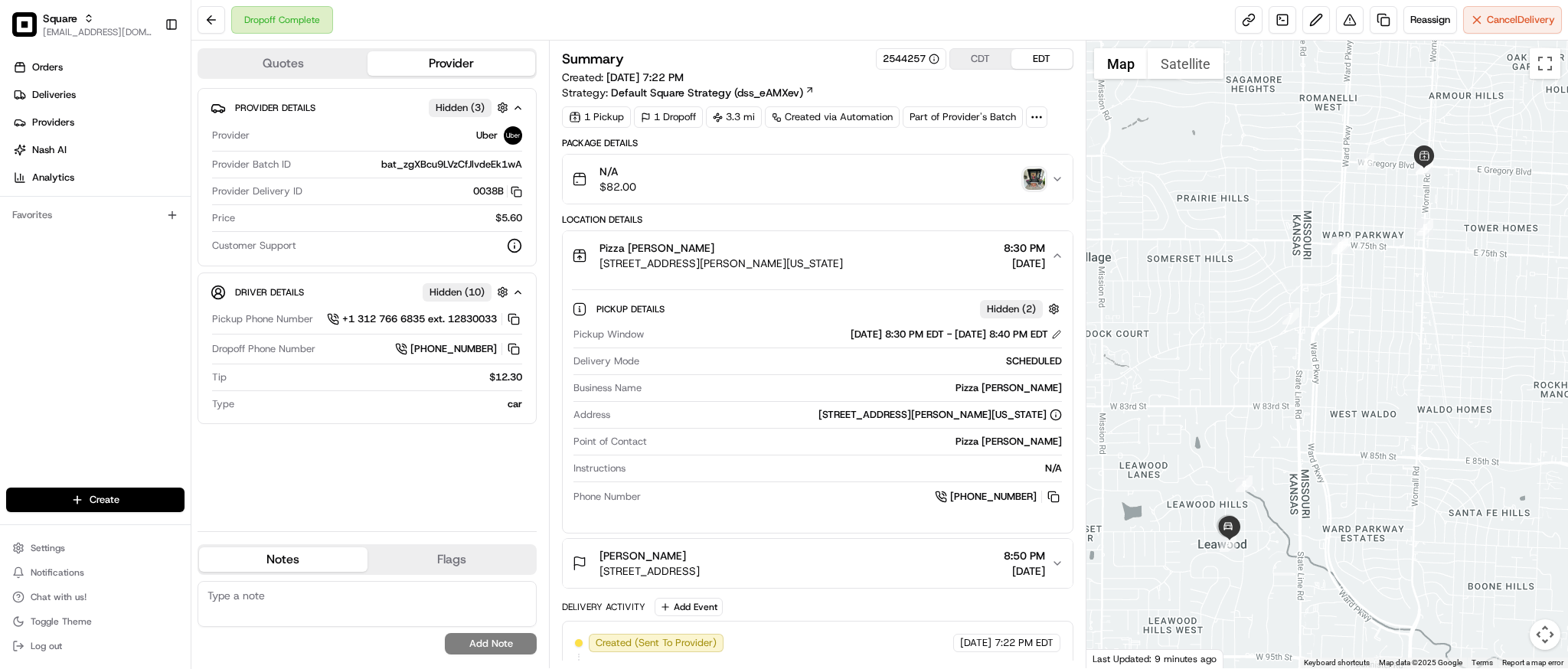
click at [860, 256] on div "Pizza [PERSON_NAME] [STREET_ADDRESS][PERSON_NAME][US_STATE] 8:30 PM [DATE]" at bounding box center [811, 255] width 478 height 31
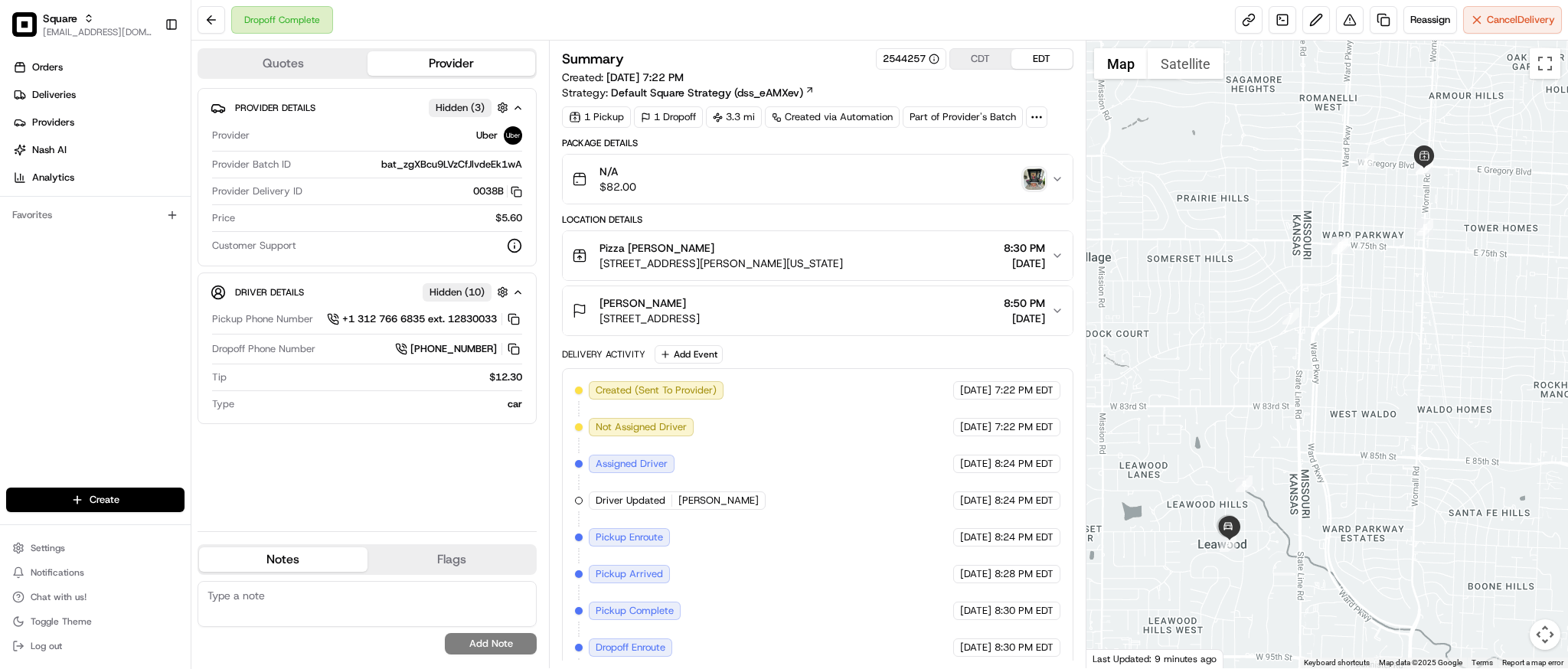
click at [612, 10] on div "Dropoff Complete Reassign Cancel Delivery" at bounding box center [880, 20] width 1377 height 40
click at [1344, 287] on div at bounding box center [1327, 354] width 482 height 628
click at [453, 617] on textarea at bounding box center [367, 604] width 339 height 46
paste textarea "**Caller Information: customer **Reason for Call: cx ordered 3 pizzas but only …"
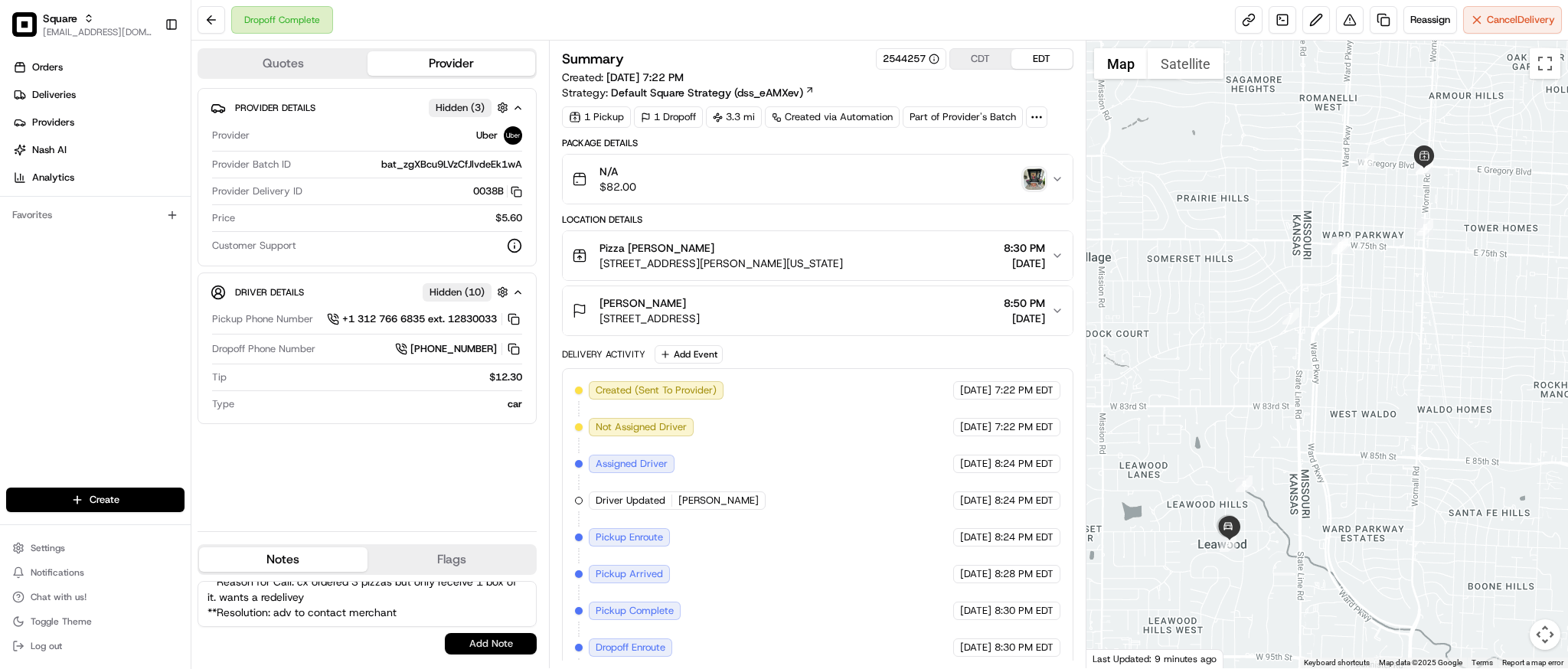
type textarea "**Caller Information: customer **Reason for Call: cx ordered 3 pizzas but only …"
click at [480, 647] on button "Add Note" at bounding box center [491, 644] width 92 height 22
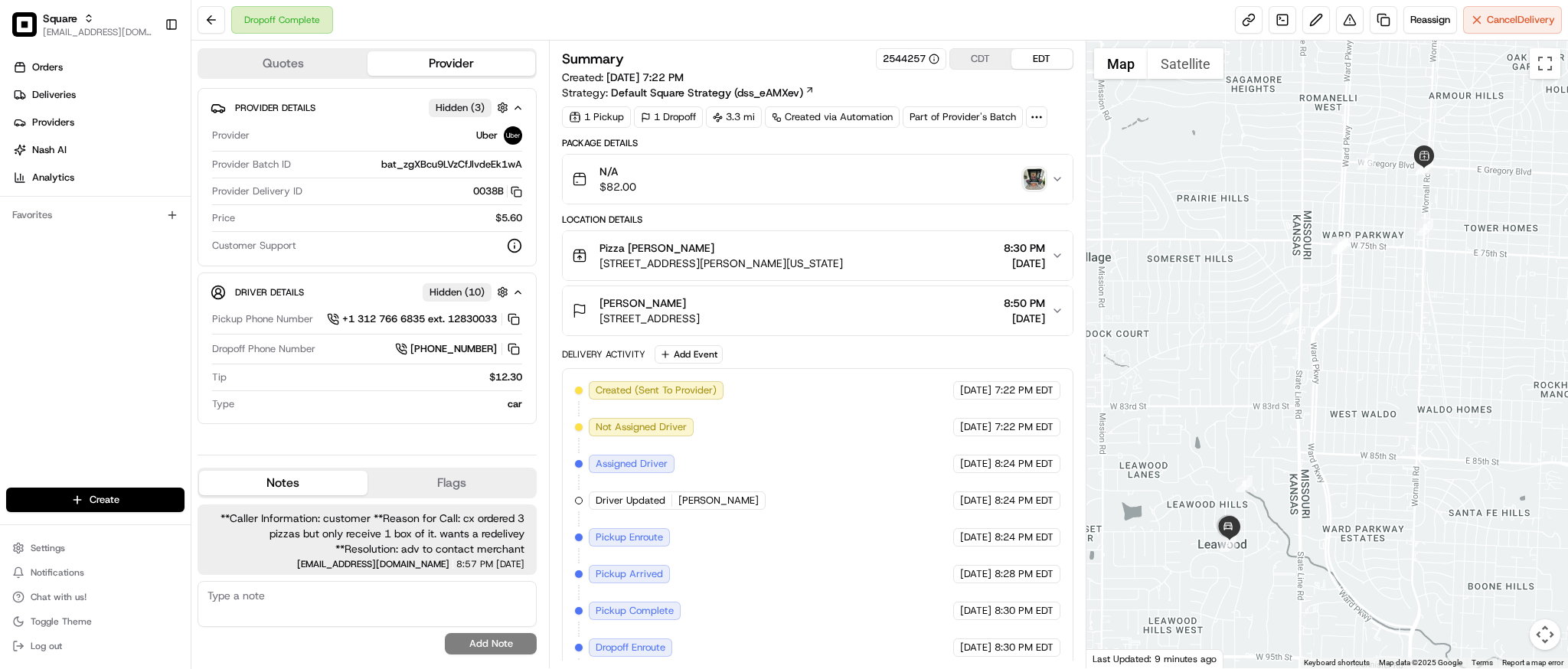
click at [1041, 305] on span "8:50 PM" at bounding box center [1024, 303] width 41 height 15
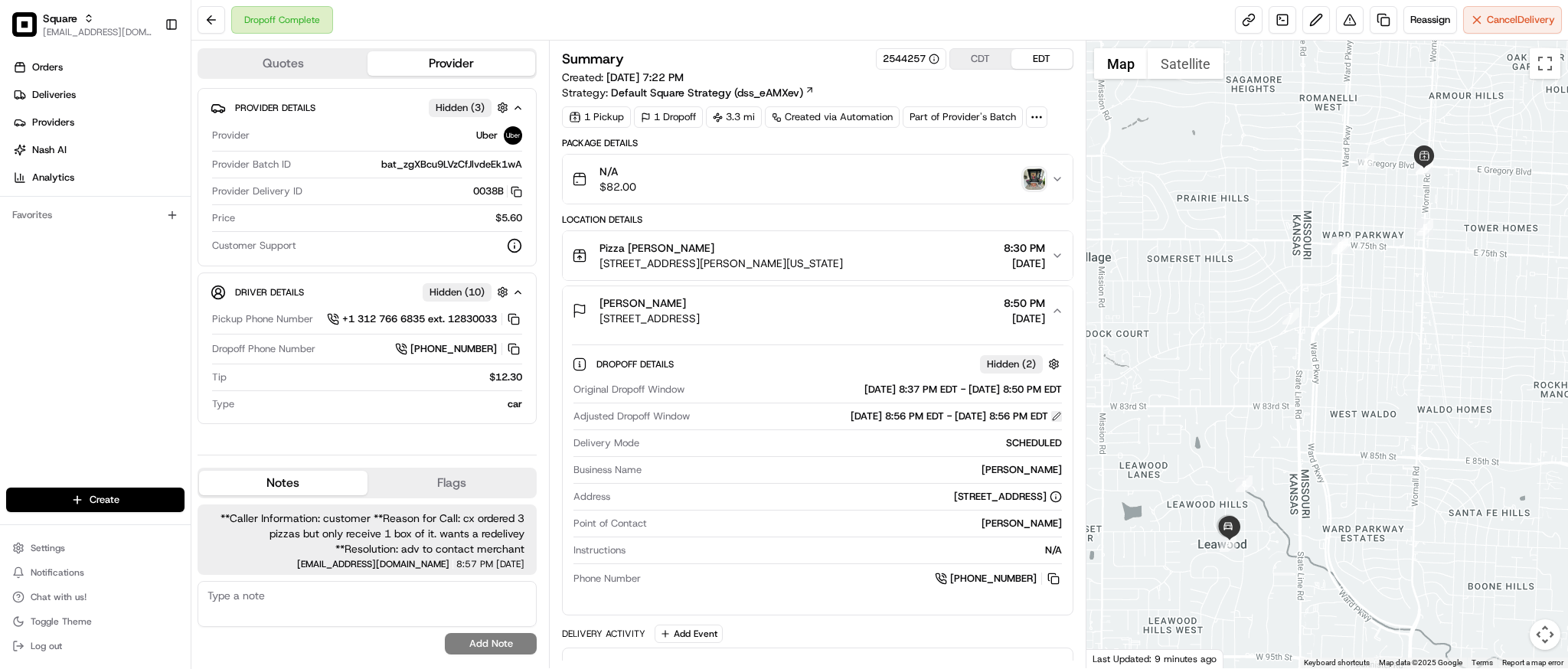
click at [1057, 411] on button at bounding box center [1057, 416] width 11 height 11
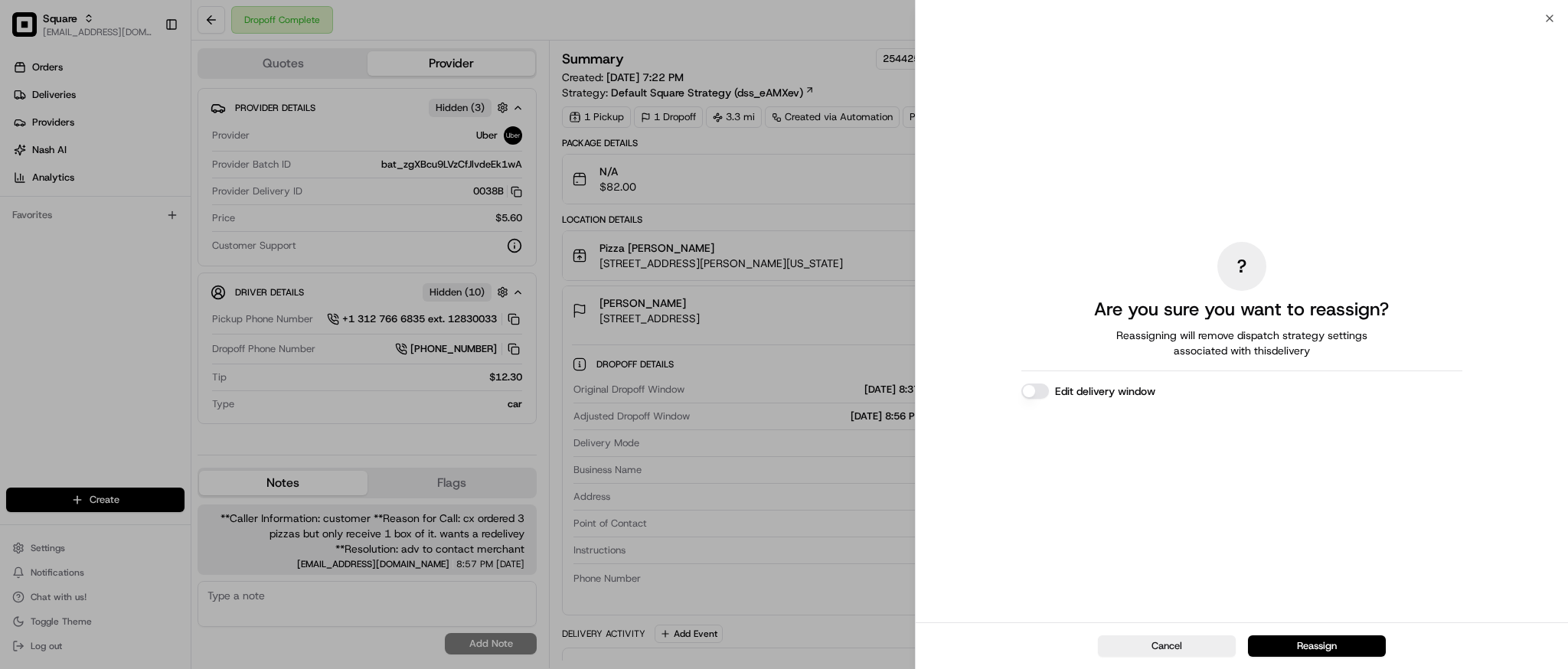
click at [1036, 396] on button "Edit delivery window" at bounding box center [1034, 391] width 28 height 15
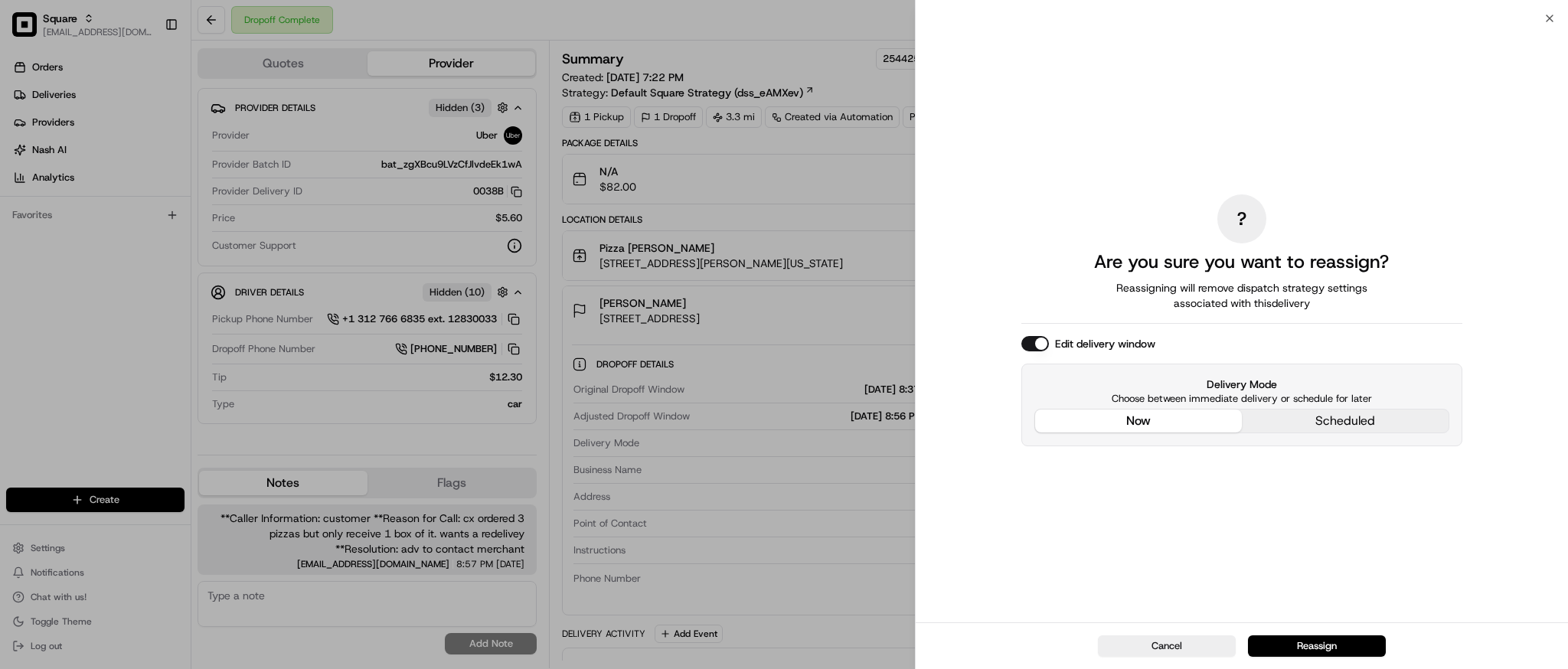
click at [1112, 308] on div "? Are you sure you want to reassign? Reassigning will remove dispatch strategy …" at bounding box center [1241, 320] width 441 height 598
click at [1343, 638] on button "Reassign" at bounding box center [1316, 647] width 137 height 22
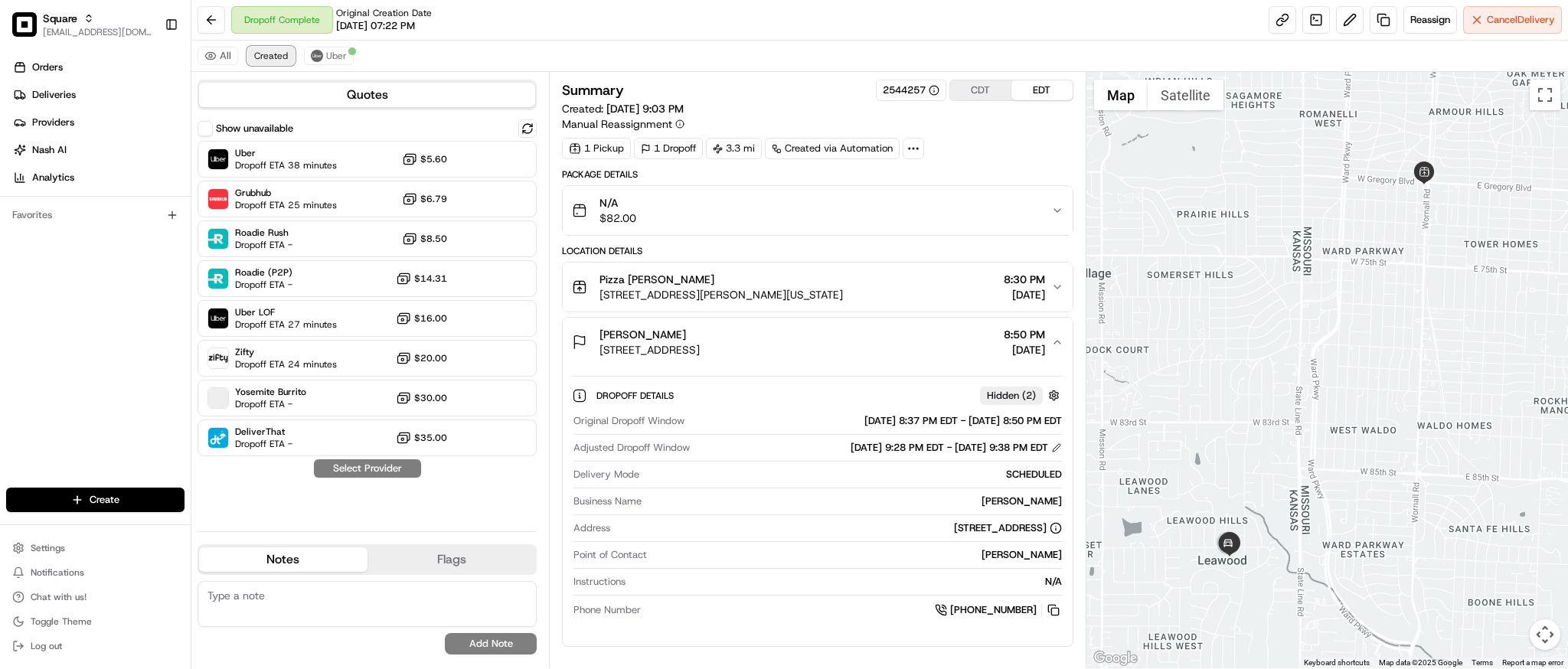
click at [259, 57] on span "Created" at bounding box center [270, 56] width 33 height 13
click at [268, 54] on span "Created" at bounding box center [270, 56] width 33 height 13
click at [329, 163] on span "Dropoff ETA 38 minutes" at bounding box center [286, 165] width 102 height 13
click at [382, 468] on button "Assign Provider" at bounding box center [367, 468] width 109 height 18
